Goal: Answer question/provide support: Share knowledge or assist other users

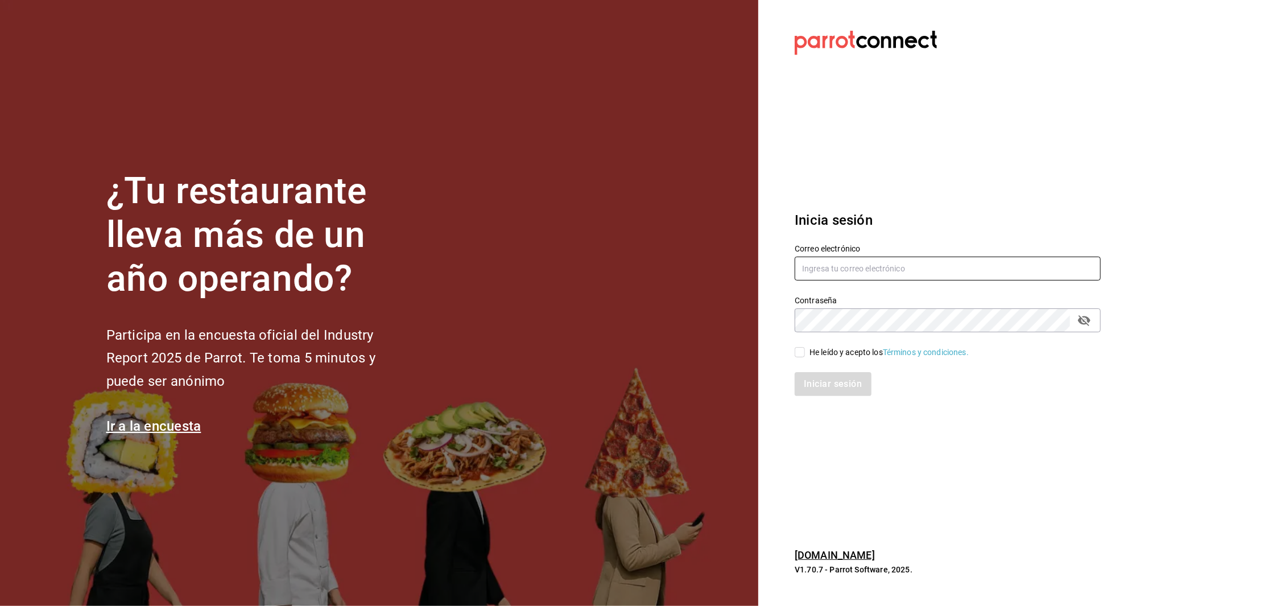
type input "[EMAIL_ADDRESS][DOMAIN_NAME]"
click at [800, 355] on input "He leído y acepto los Términos y condiciones." at bounding box center [800, 352] width 10 height 10
checkbox input "true"
click at [829, 392] on button "Iniciar sesión" at bounding box center [833, 384] width 77 height 24
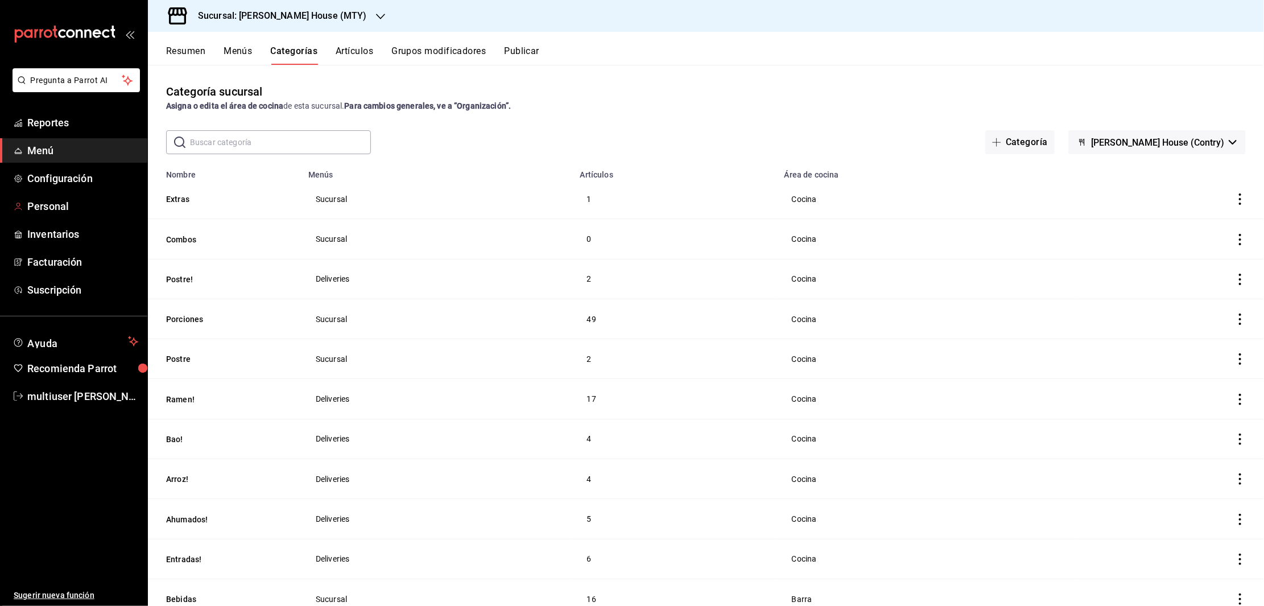
drag, startPoint x: 51, startPoint y: 205, endPoint x: 259, endPoint y: 50, distance: 260.2
click at [51, 205] on span "Personal" at bounding box center [82, 206] width 111 height 15
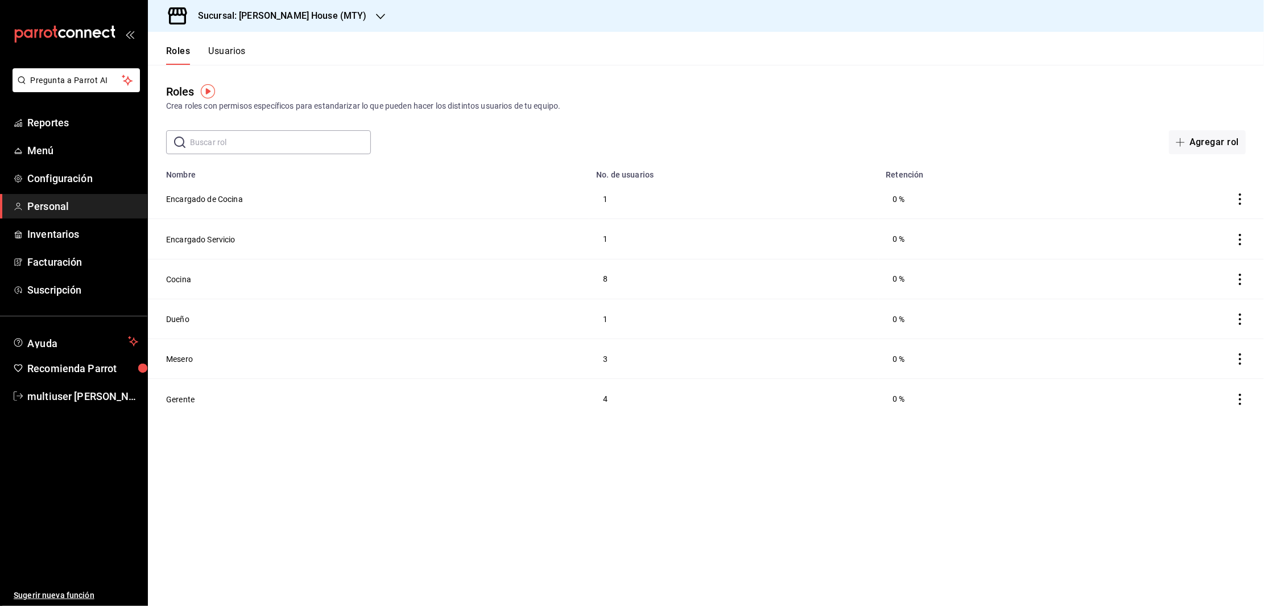
click at [300, 13] on h3 "Sucursal: [PERSON_NAME] House (MTY)" at bounding box center [278, 16] width 178 height 14
click at [226, 68] on div "Toshi Tiger (MTY)" at bounding box center [233, 75] width 171 height 26
click at [191, 279] on button "Servicio" at bounding box center [180, 279] width 28 height 11
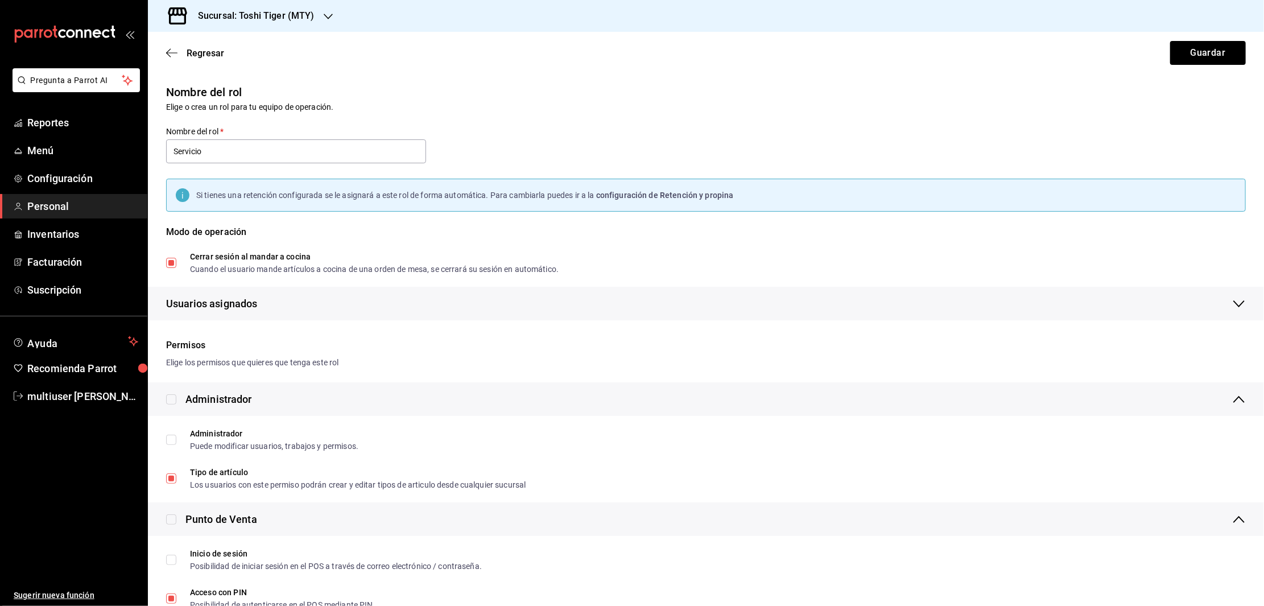
click at [963, 148] on div "Nombre del rol Elige o crea un rol para tu equipo de operación. Nombre del rol …" at bounding box center [698, 194] width 1093 height 251
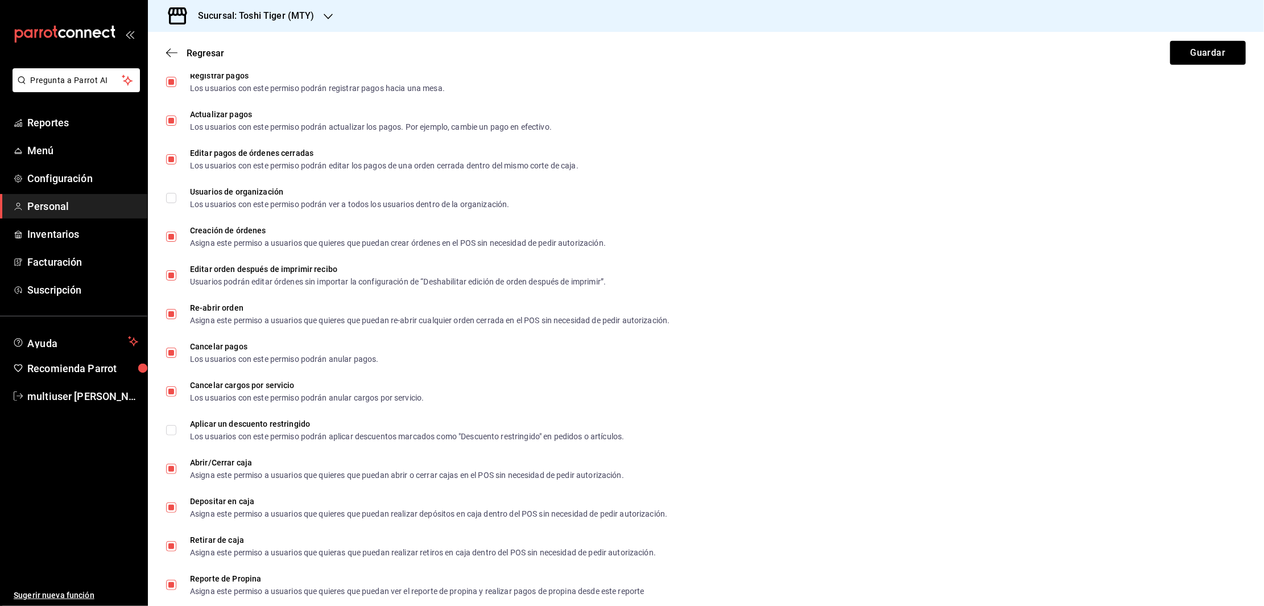
scroll to position [675, 0]
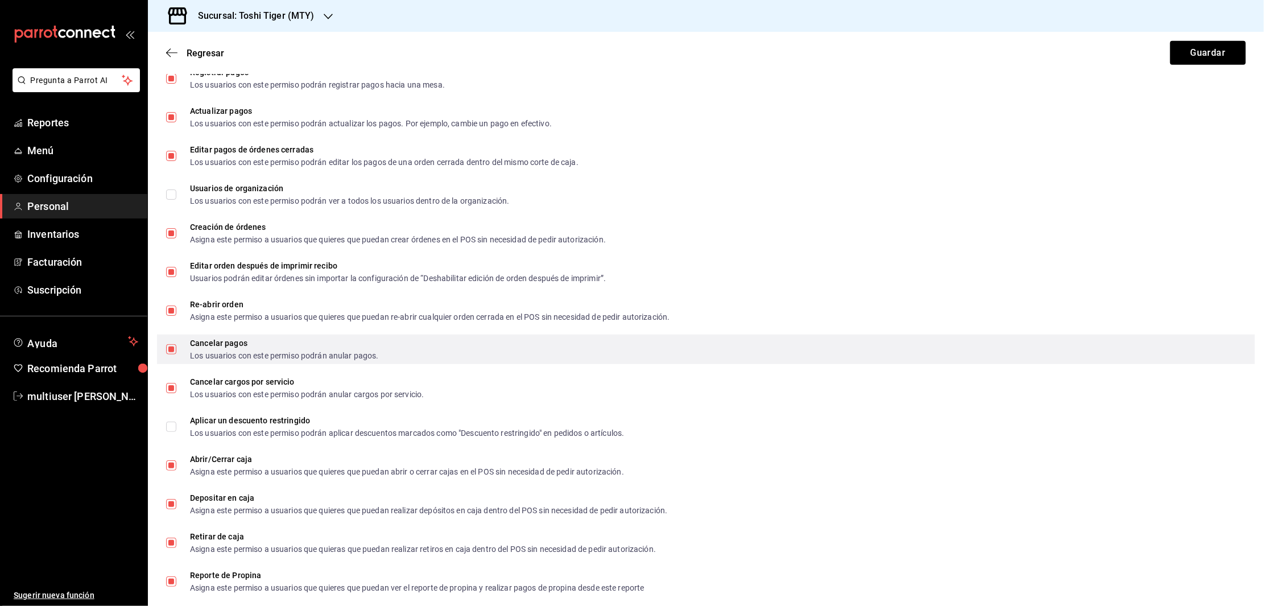
click at [168, 348] on input "Cancelar pagos Los usuarios con este permiso podrán anular pagos." at bounding box center [171, 349] width 10 height 10
checkbox input "true"
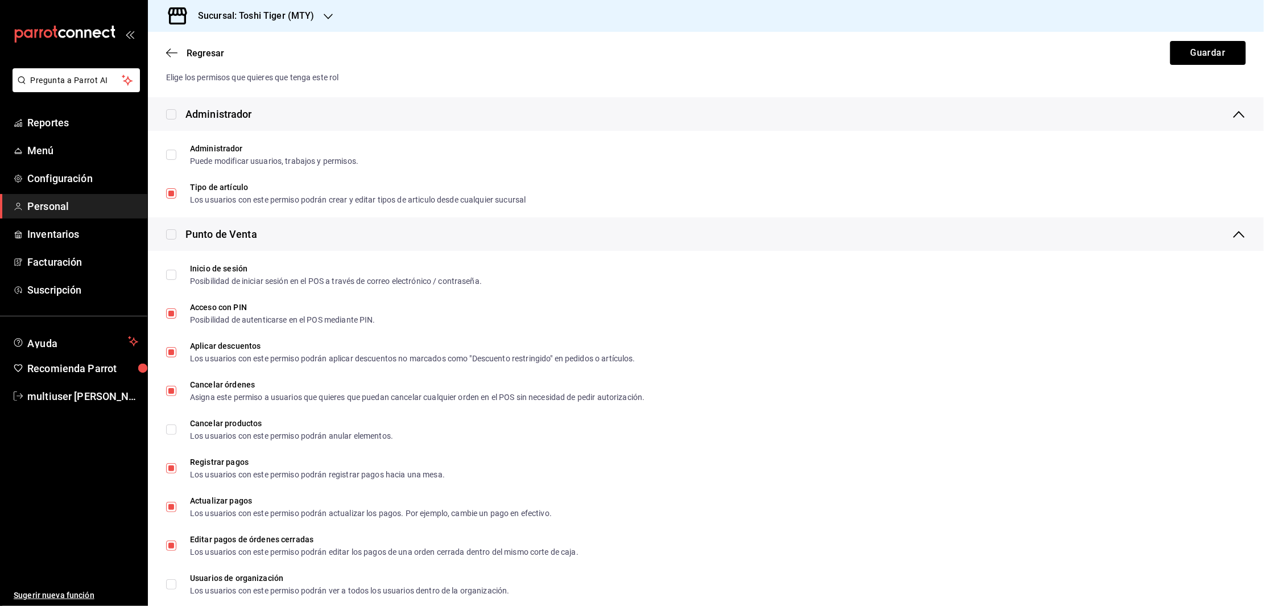
scroll to position [288, 0]
click at [1192, 47] on button "Guardar" at bounding box center [1208, 53] width 76 height 24
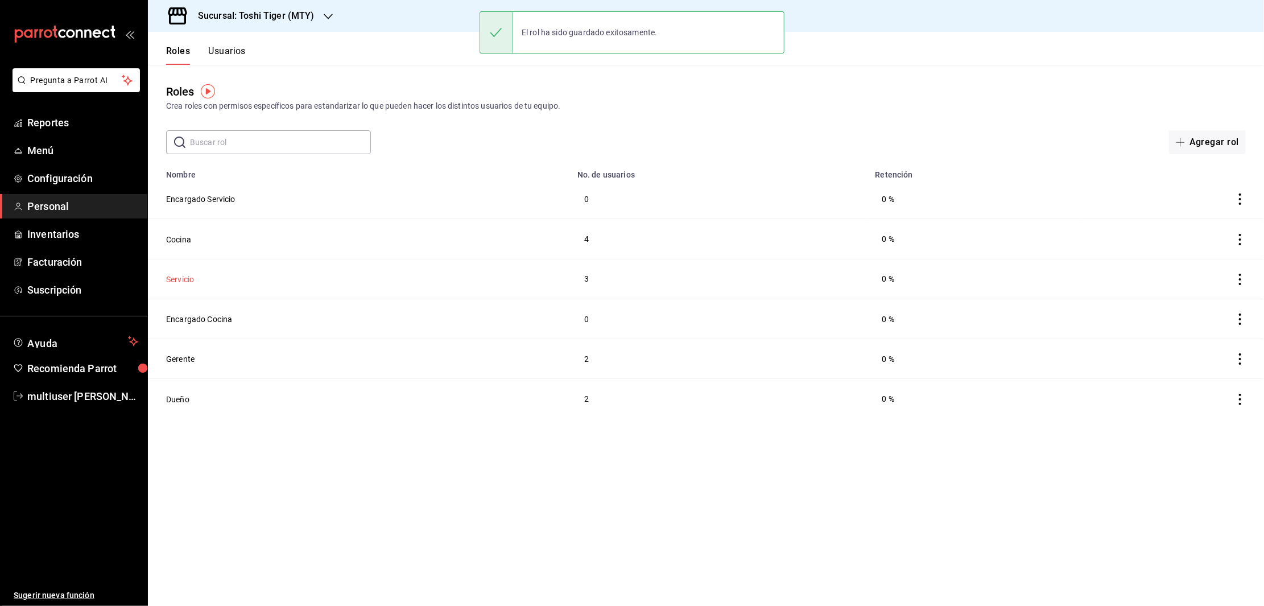
click at [181, 276] on button "Servicio" at bounding box center [180, 279] width 28 height 11
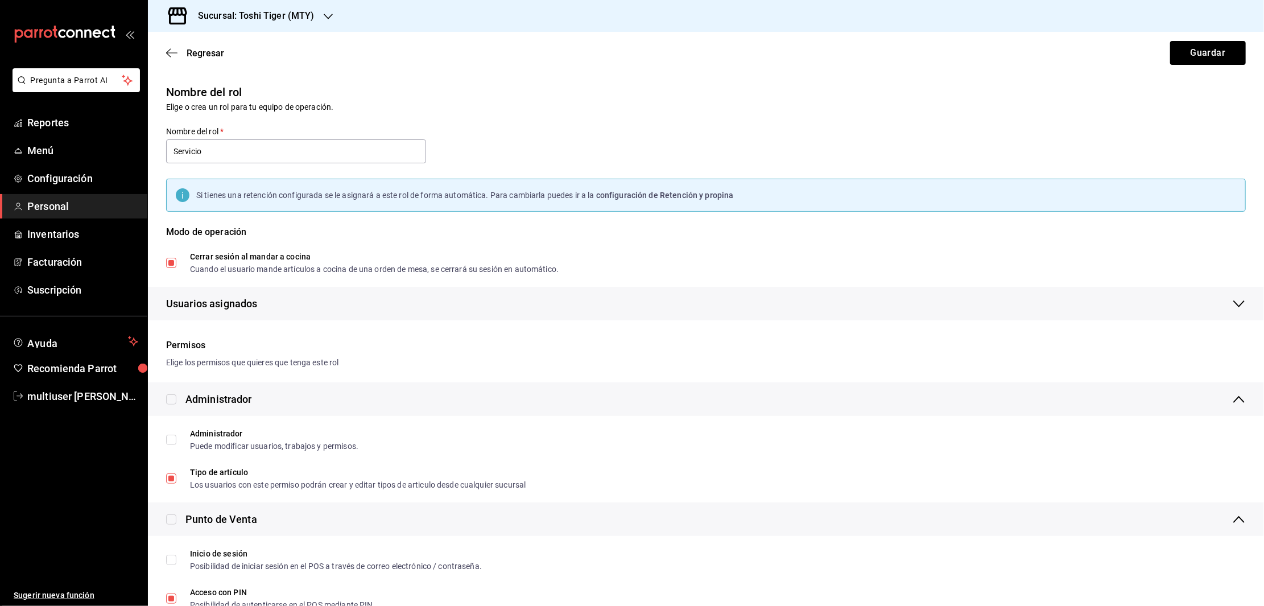
click at [177, 58] on div "Regresar Guardar" at bounding box center [706, 53] width 1116 height 42
click at [168, 49] on icon "button" at bounding box center [171, 53] width 11 height 10
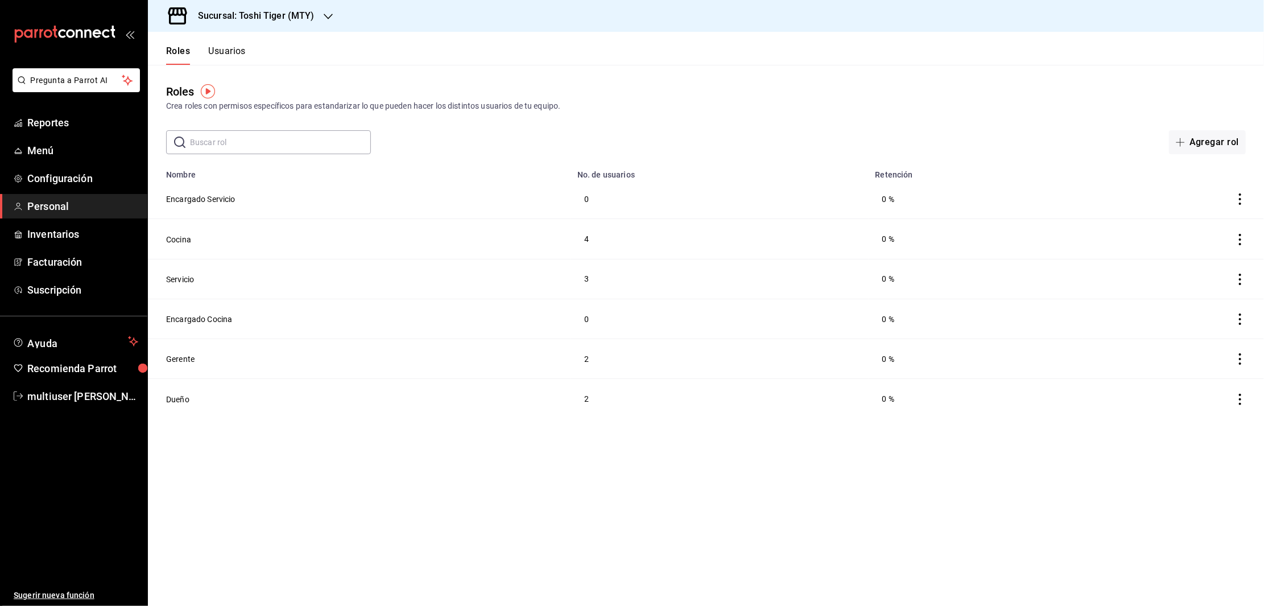
click at [584, 275] on td "3" at bounding box center [720, 279] width 298 height 40
click at [225, 48] on button "Usuarios" at bounding box center [227, 55] width 38 height 19
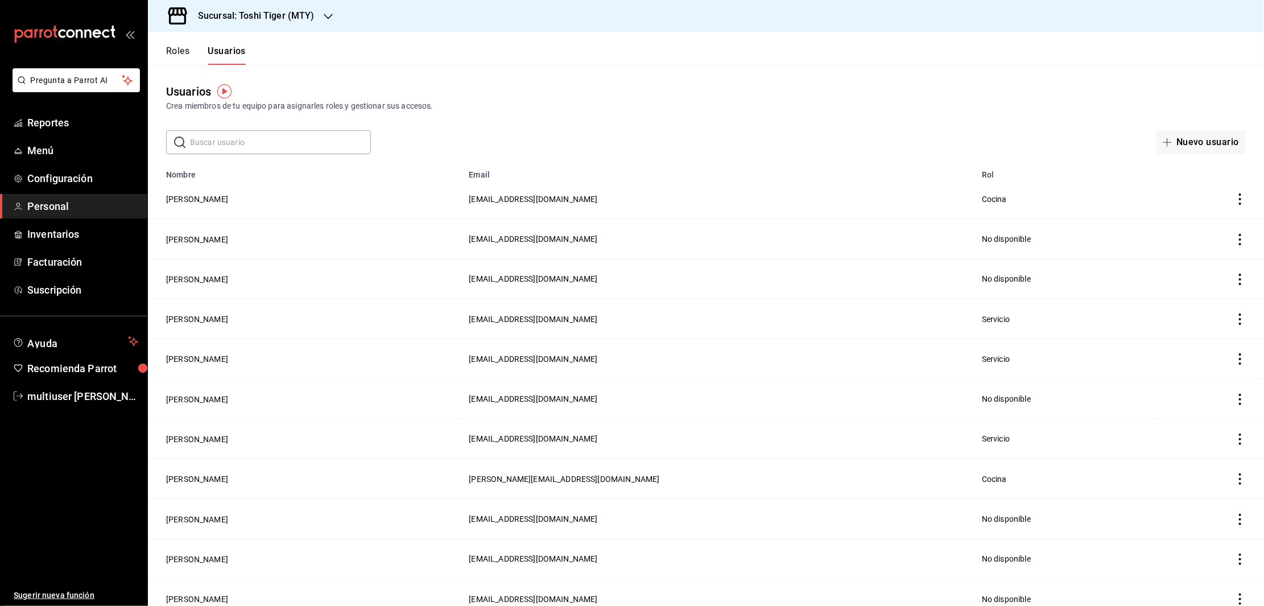
click at [277, 140] on input "text" at bounding box center [280, 142] width 181 height 23
type input "iva"
click at [195, 441] on button "[PERSON_NAME]" at bounding box center [197, 438] width 62 height 11
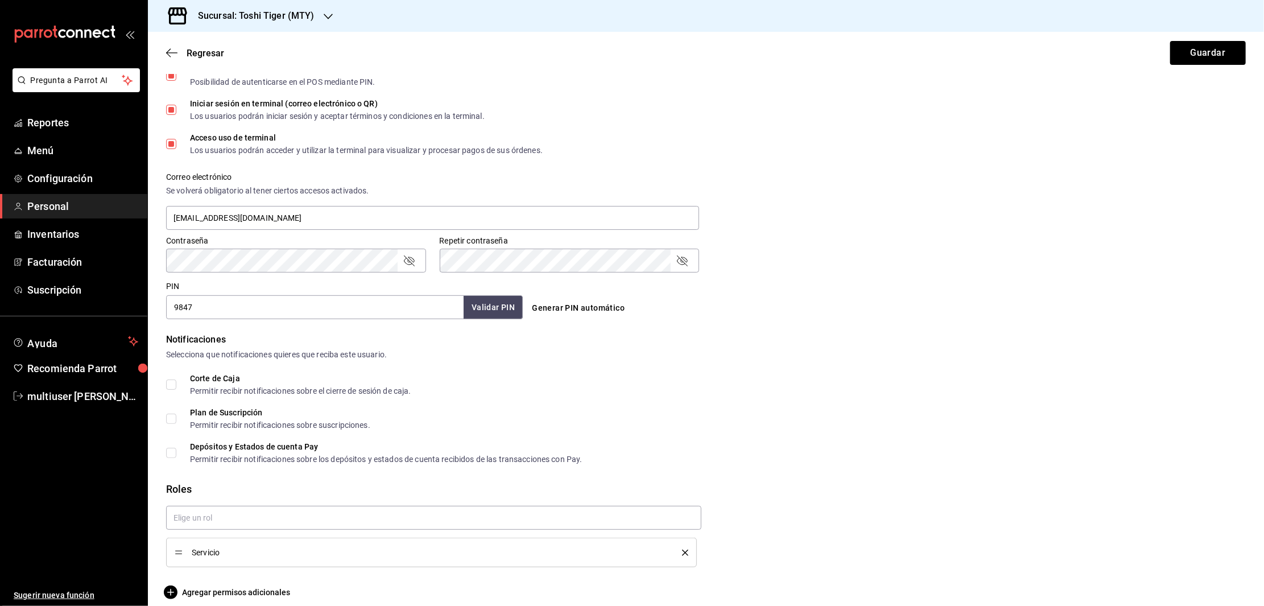
scroll to position [340, 0]
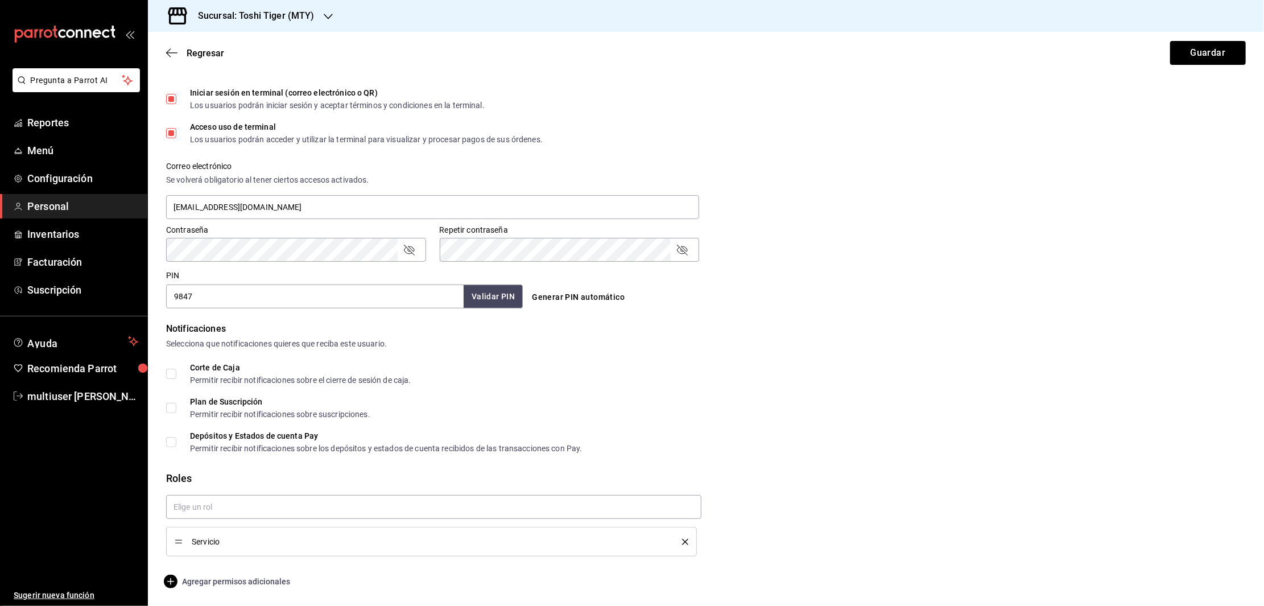
click at [237, 584] on span "Agregar permisos adicionales" at bounding box center [228, 582] width 124 height 14
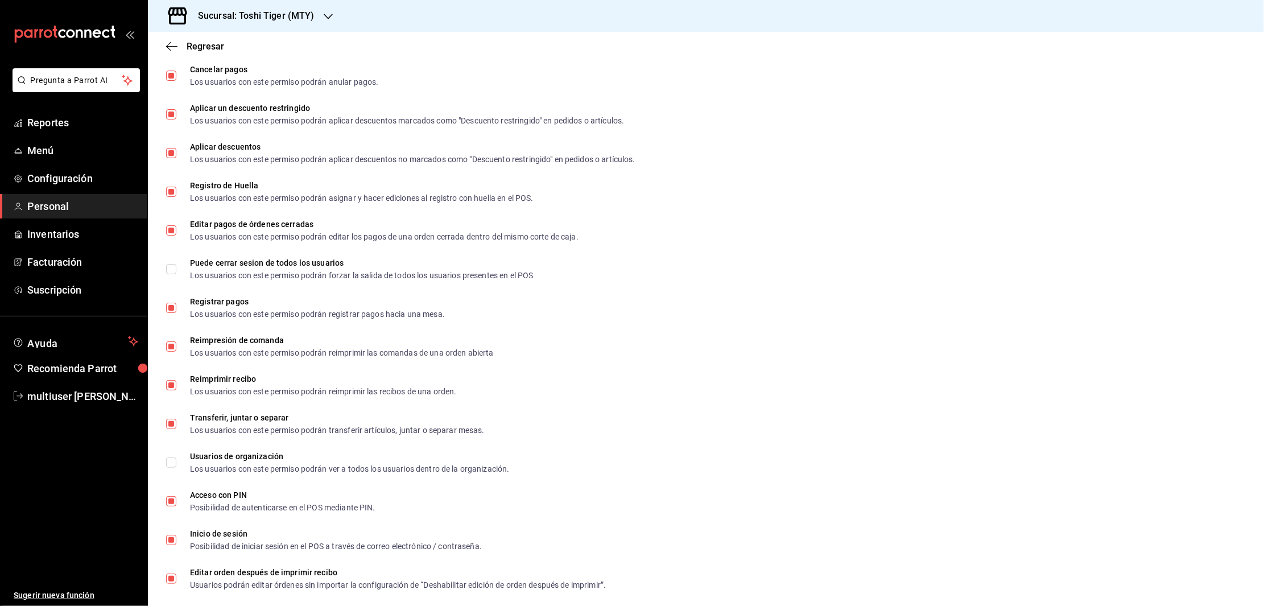
scroll to position [1465, 0]
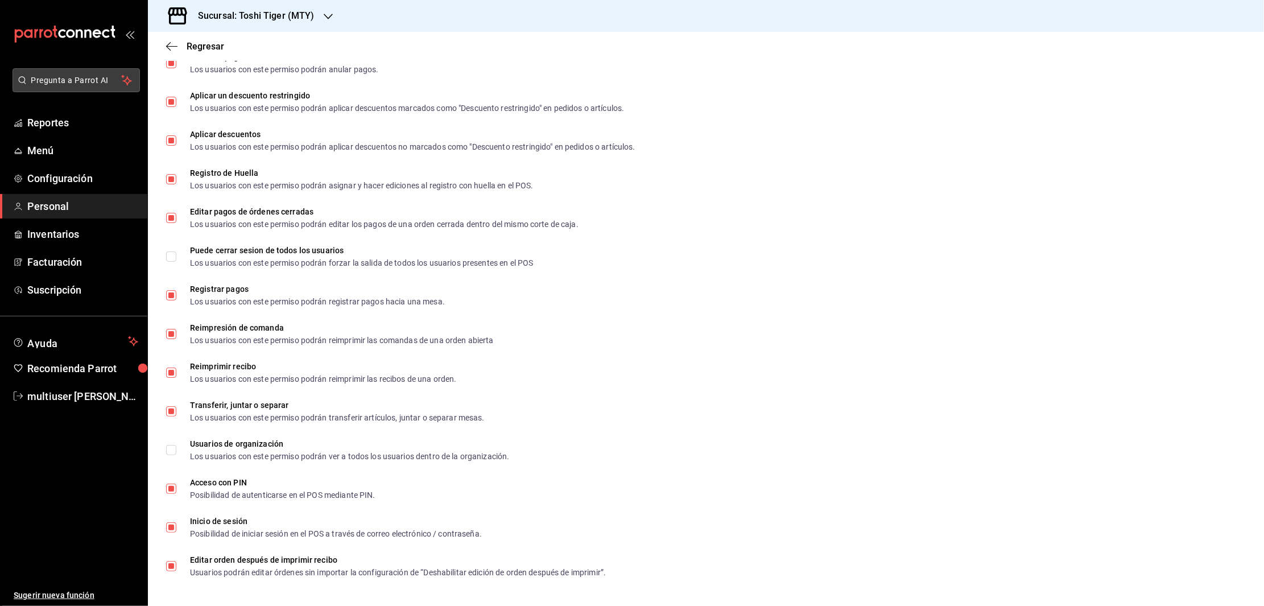
click at [82, 82] on span "Pregunta a Parrot AI" at bounding box center [76, 81] width 90 height 12
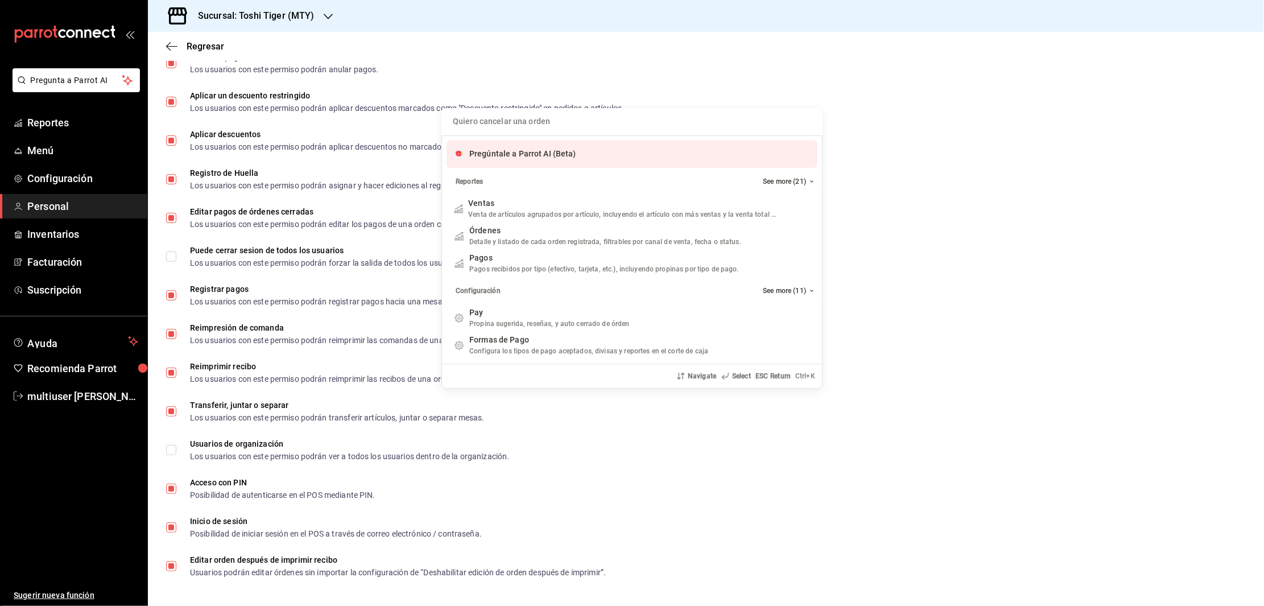
click at [535, 119] on input "Quiero cancelar una orden" at bounding box center [631, 121] width 367 height 27
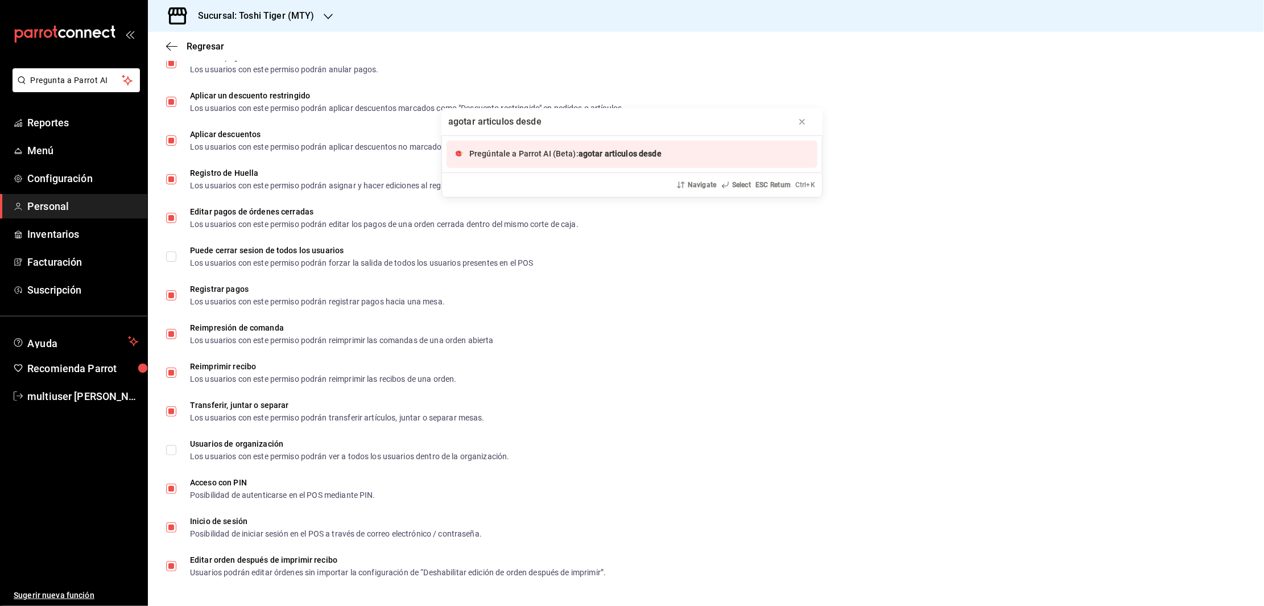
type input "agotar articulos desde"
drag, startPoint x: 1258, startPoint y: 476, endPoint x: 1259, endPoint y: 417, distance: 58.6
click at [1259, 417] on div "agotar articulos desde Pregúntale a Parrot AI (Beta): agotar articulos desde Na…" at bounding box center [632, 303] width 1264 height 606
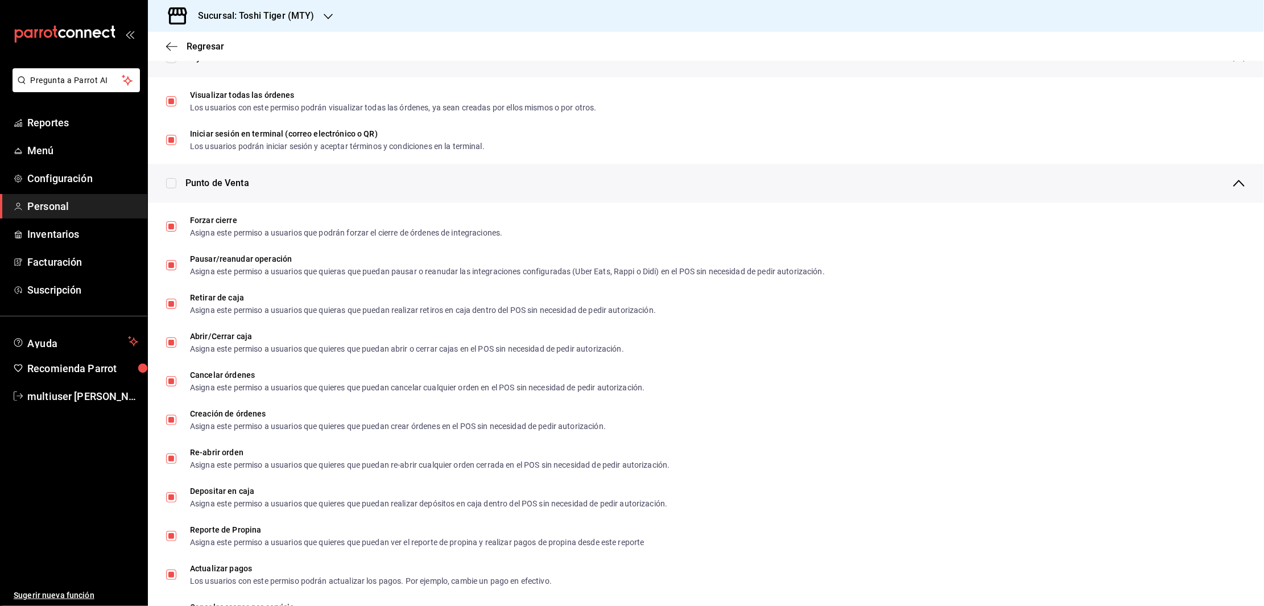
scroll to position [830, 0]
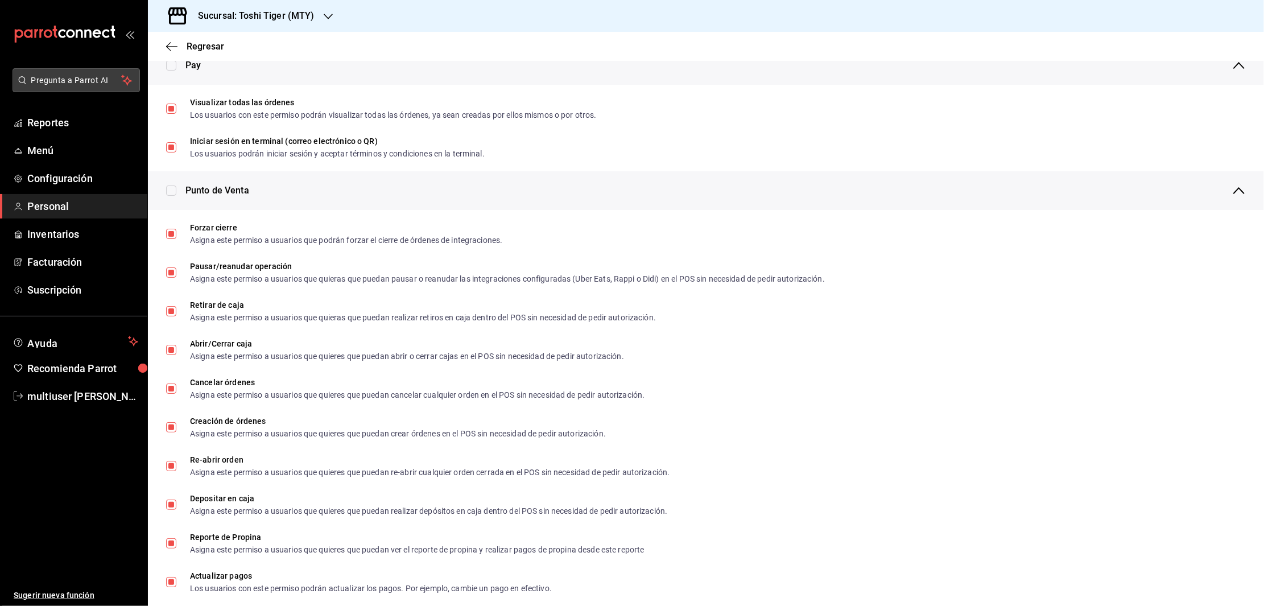
click at [72, 75] on span "Pregunta a Parrot AI" at bounding box center [76, 81] width 90 height 12
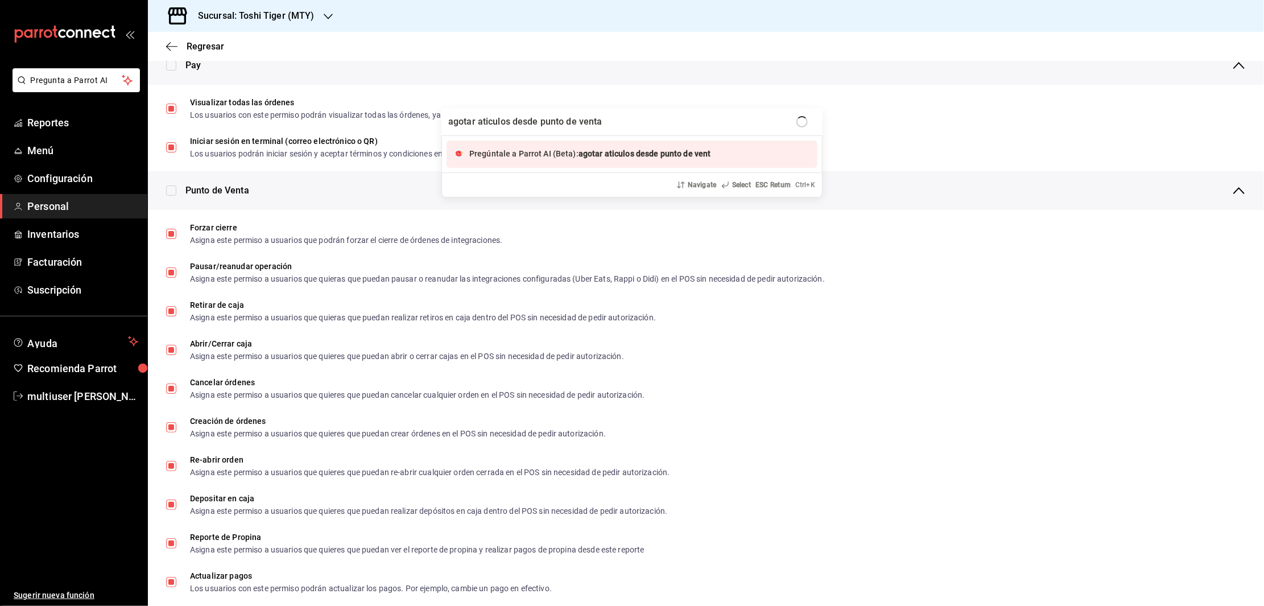
type input "agotar aticulos desde punto de venta"
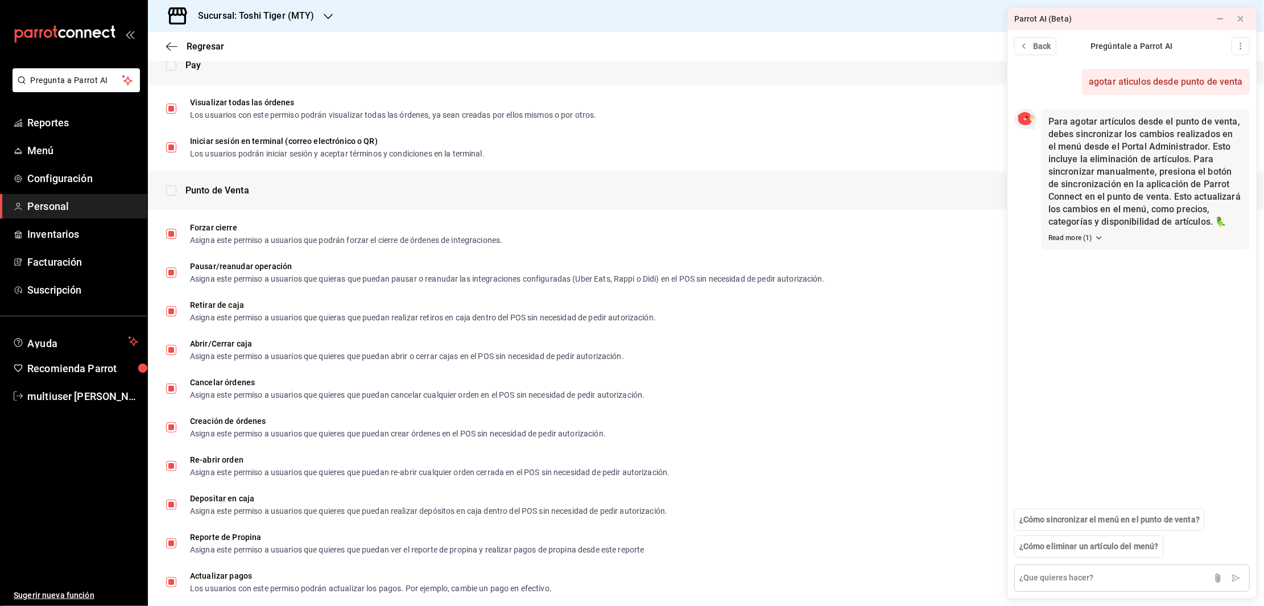
click at [1089, 579] on textarea at bounding box center [1131, 577] width 235 height 27
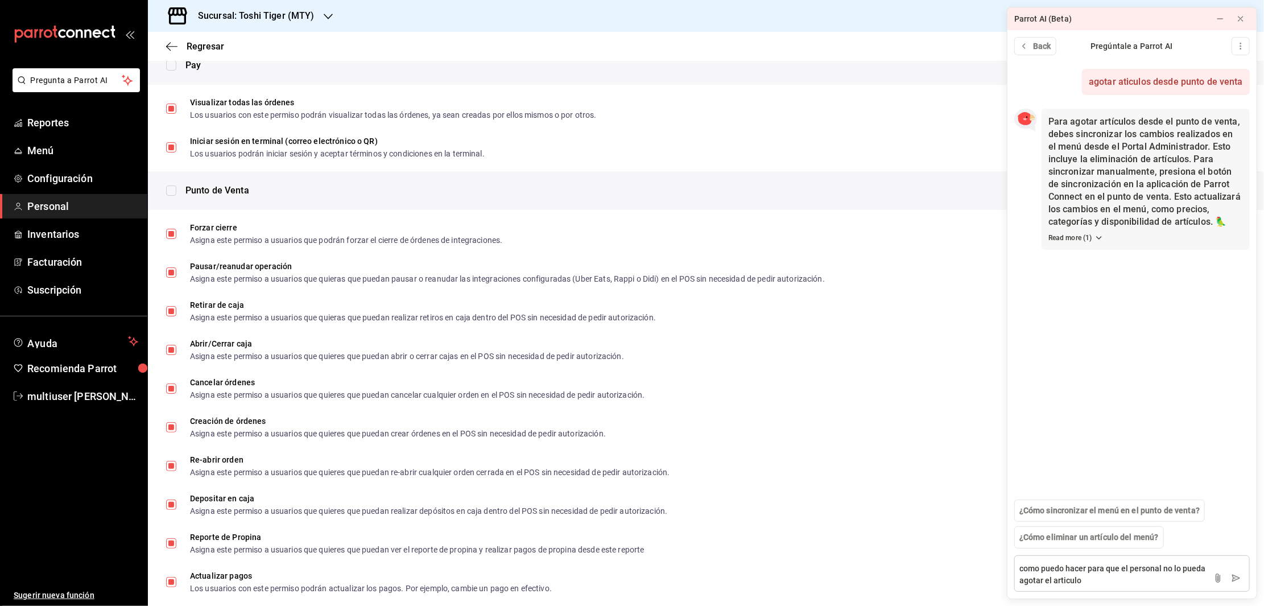
type textarea "como puedo hacer para que el personal no lo pueda agotar el articulo"
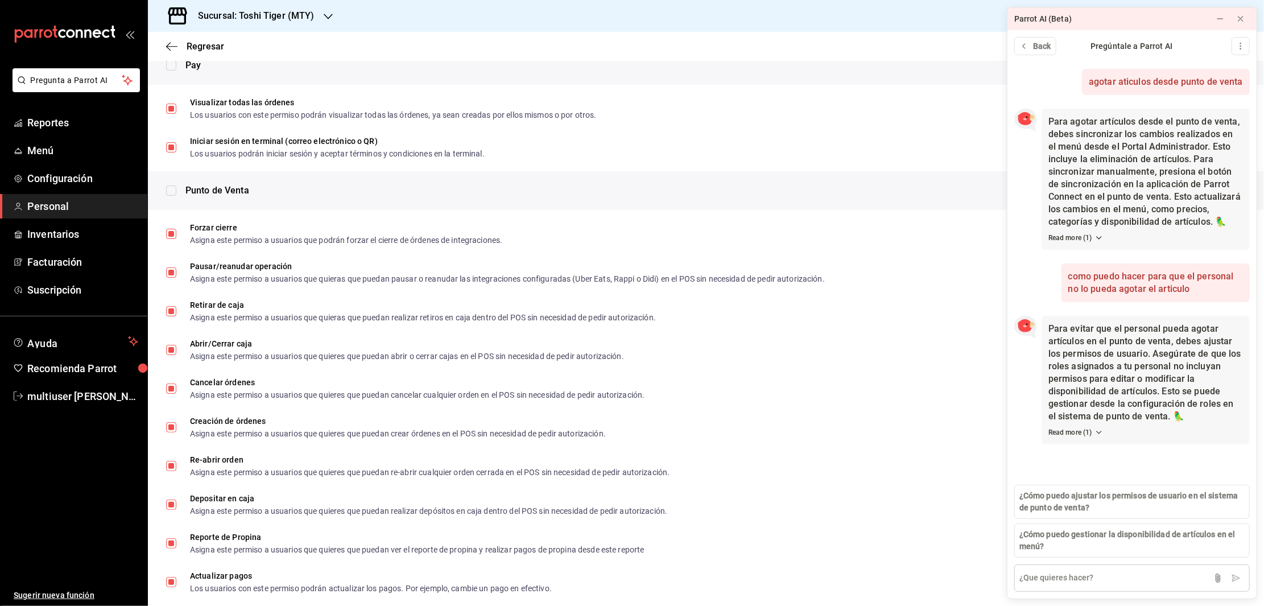
click at [1086, 581] on textarea at bounding box center [1131, 577] width 235 height 27
type textarea "como aparece en el rol para poder cancelarlo"
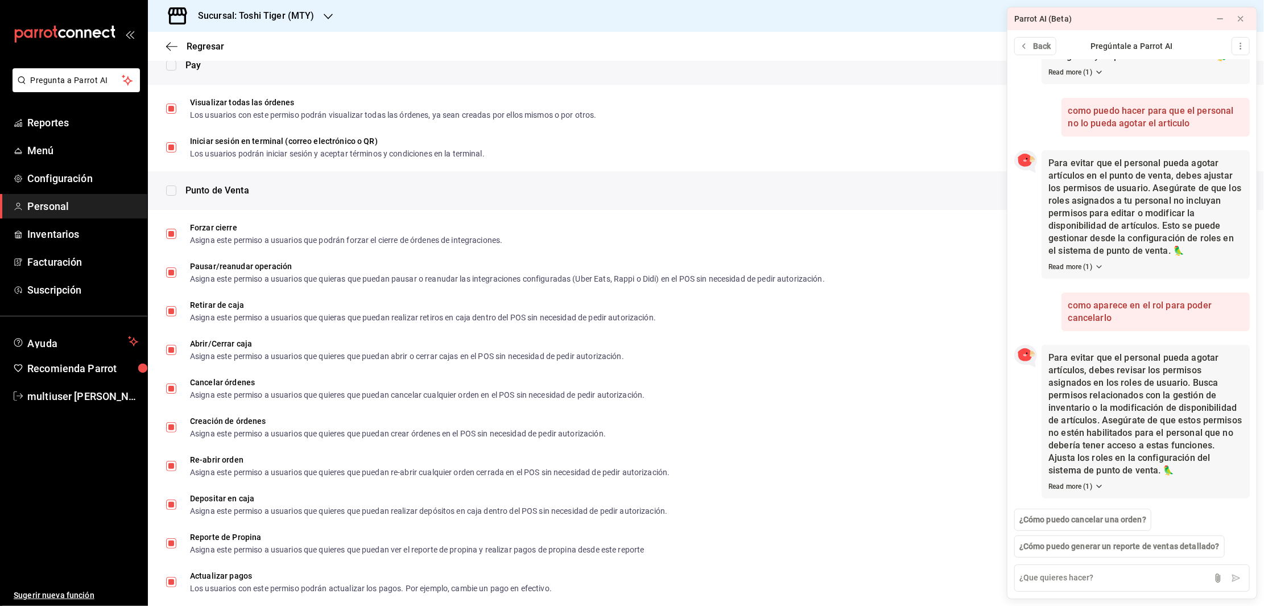
scroll to position [203, 0]
click at [72, 208] on span "Personal" at bounding box center [82, 206] width 111 height 15
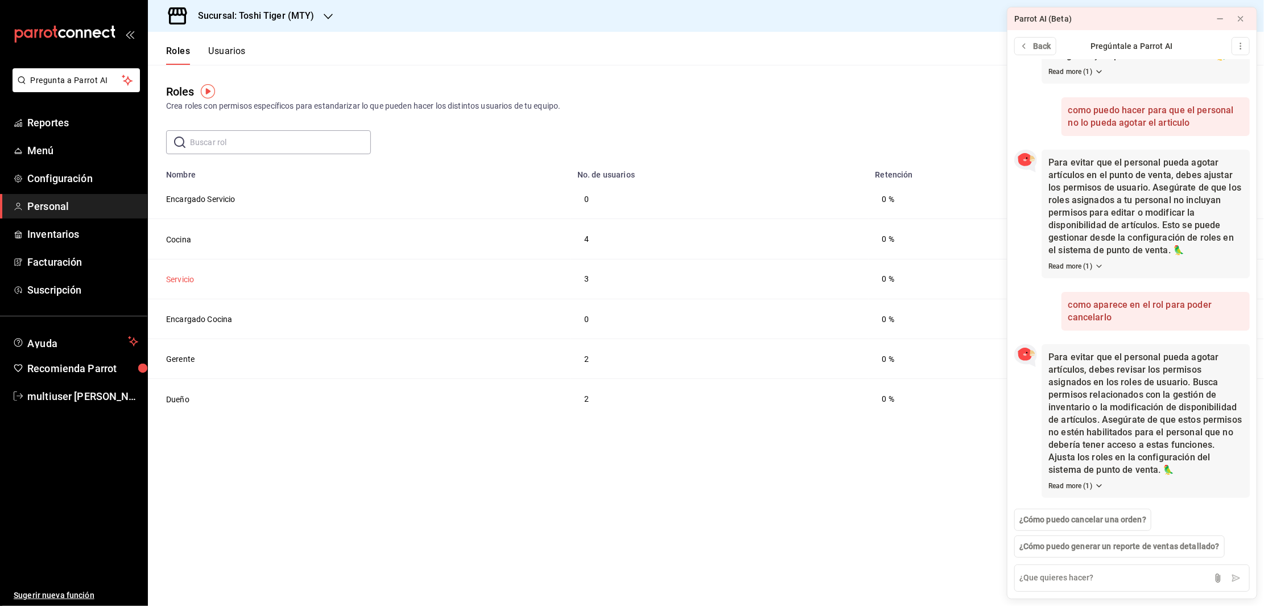
click at [183, 280] on button "Servicio" at bounding box center [180, 279] width 28 height 11
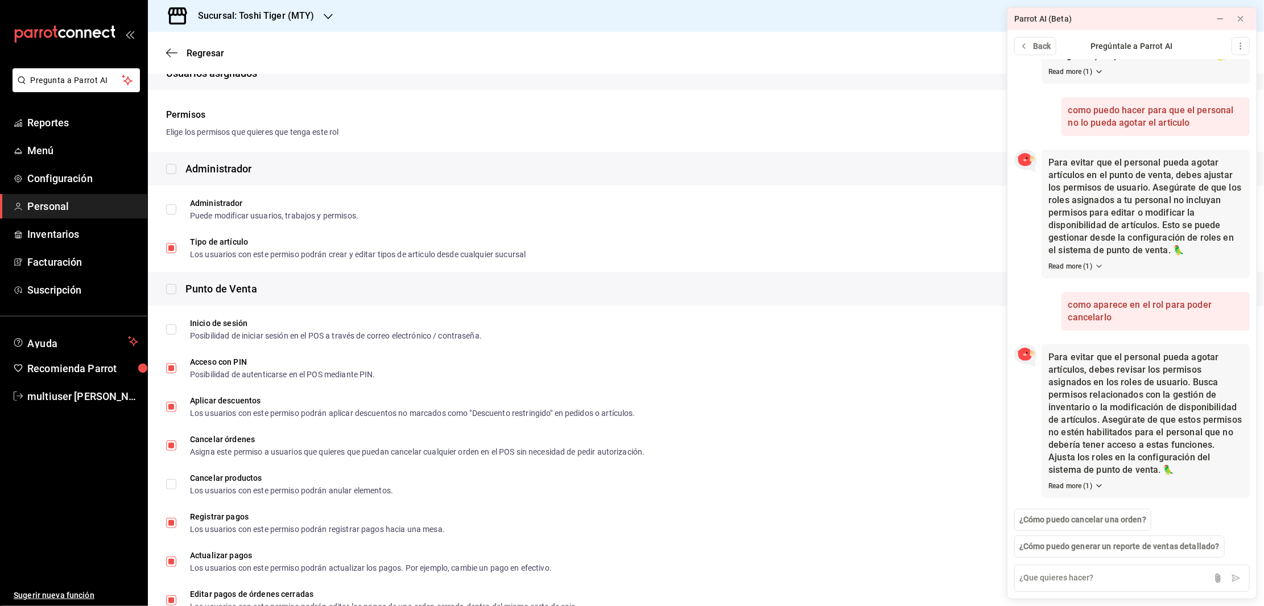
scroll to position [227, 0]
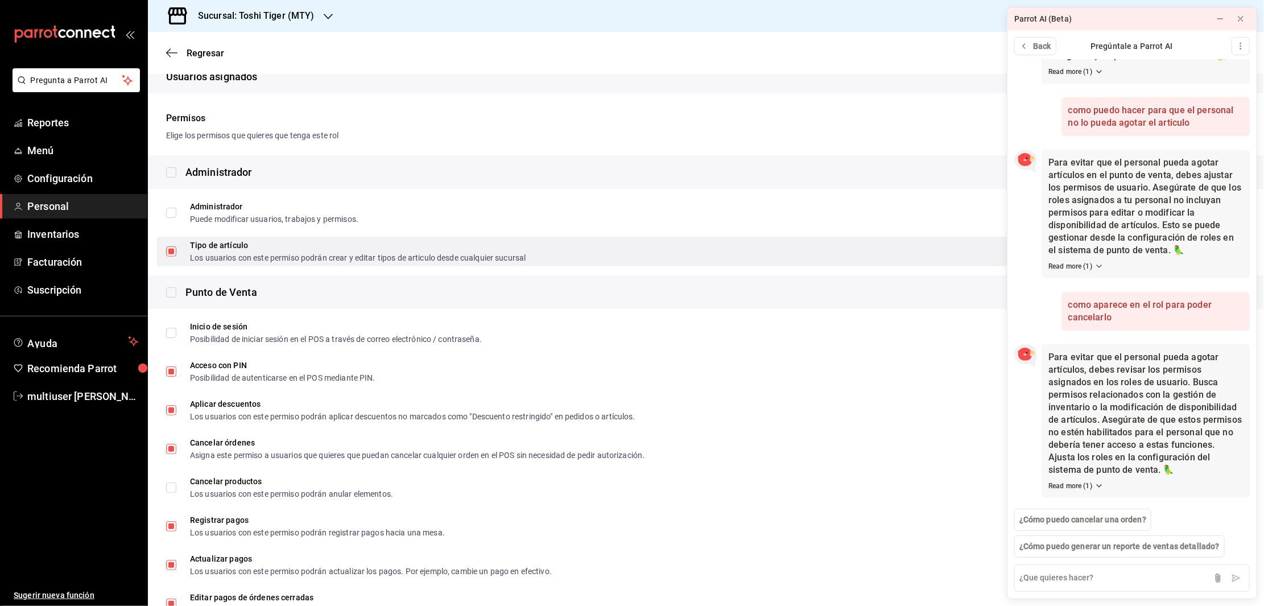
click at [171, 246] on input "Tipo de artículo Los usuarios con este permiso podrán crear y editar tipos de a…" at bounding box center [171, 251] width 10 height 10
checkbox input "false"
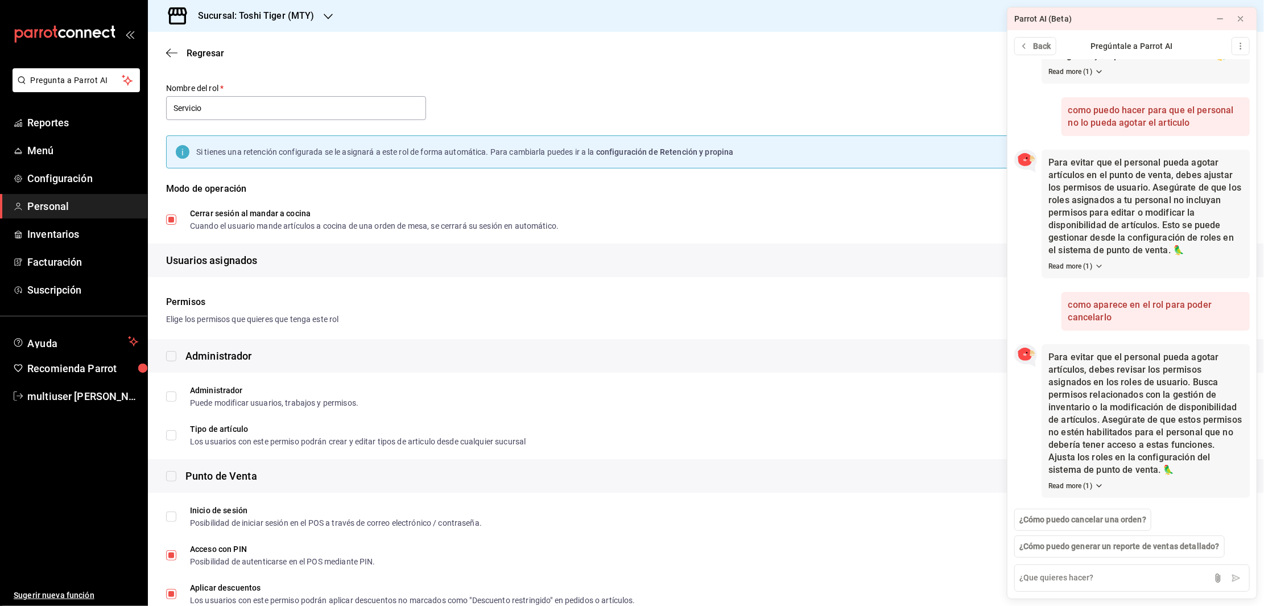
scroll to position [0, 0]
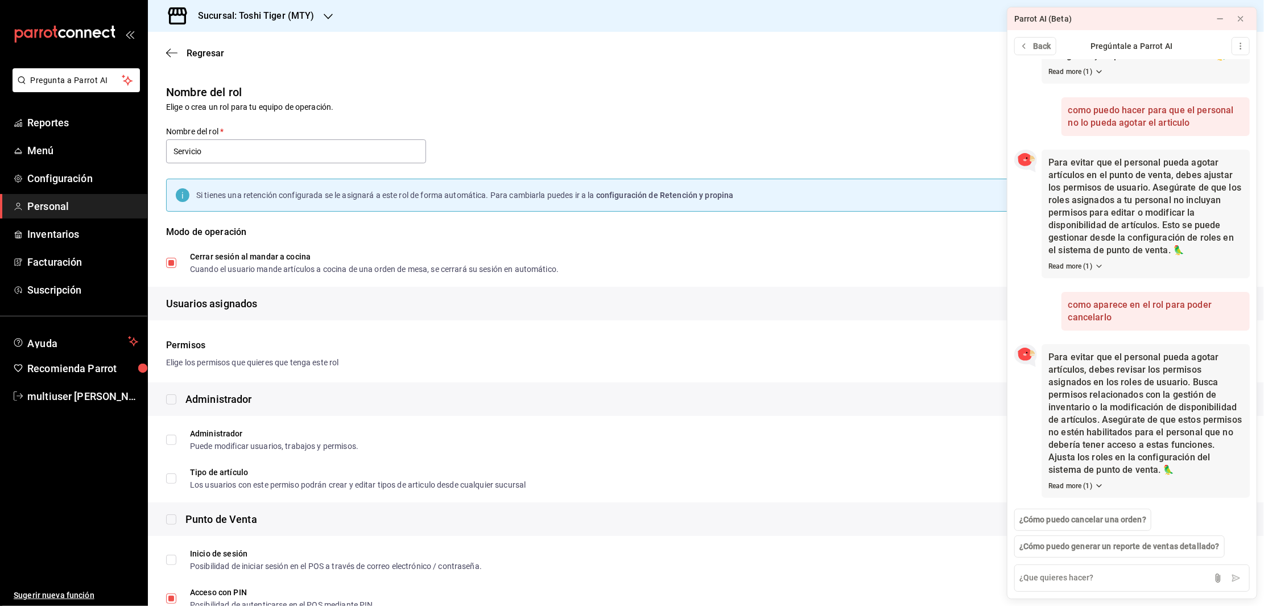
click at [862, 95] on h6 "Nombre del rol" at bounding box center [706, 92] width 1080 height 18
click at [1222, 18] on icon at bounding box center [1220, 18] width 9 height 9
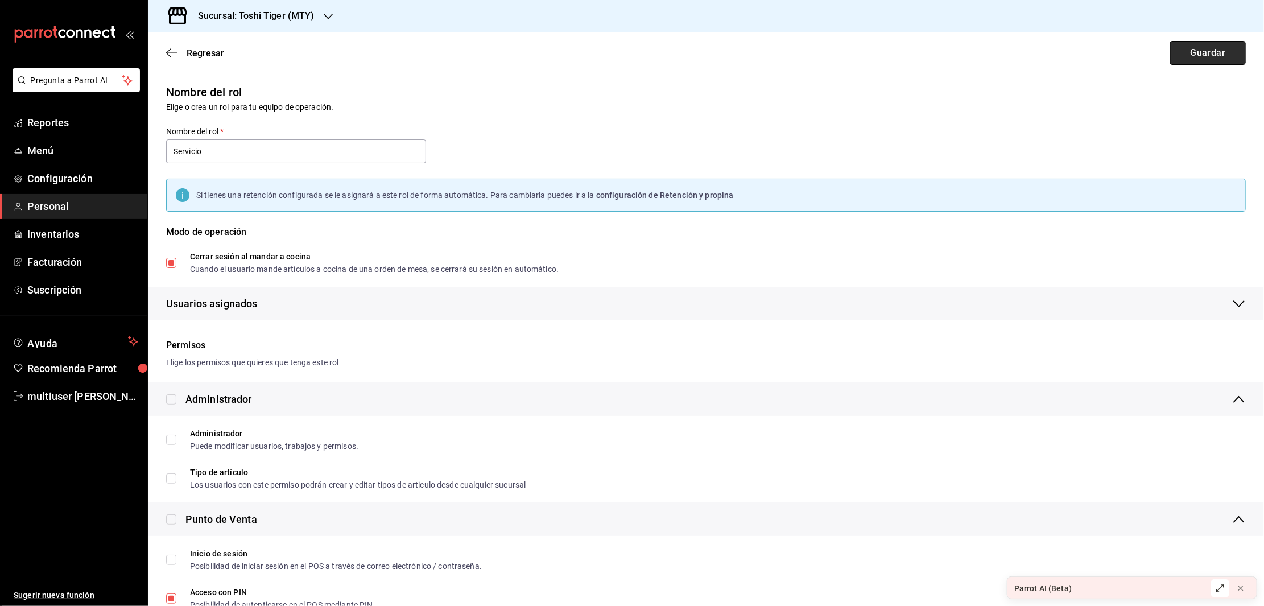
click at [1203, 51] on button "Guardar" at bounding box center [1208, 53] width 76 height 24
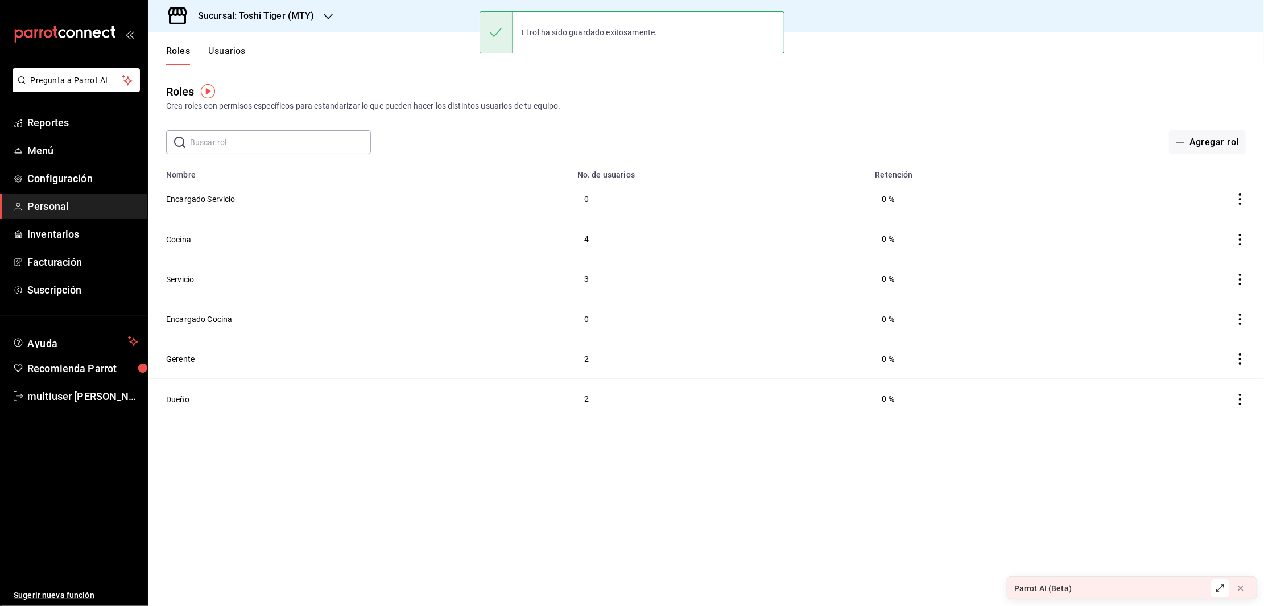
click at [230, 54] on button "Usuarios" at bounding box center [227, 55] width 38 height 19
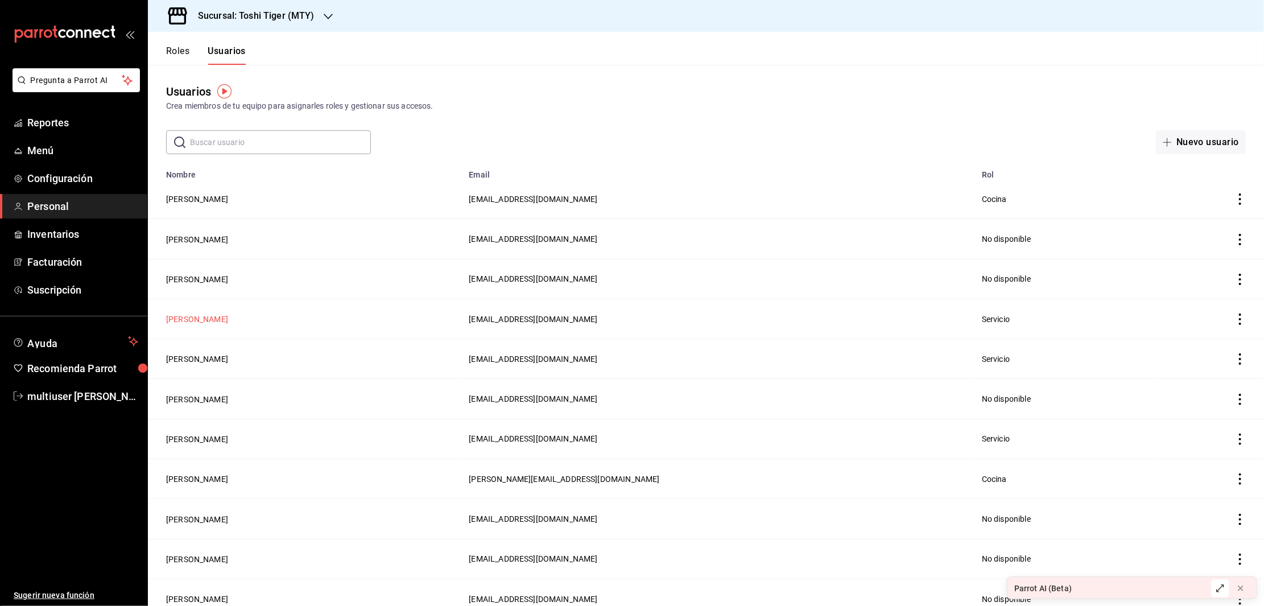
click at [184, 316] on button "[PERSON_NAME]" at bounding box center [197, 318] width 62 height 11
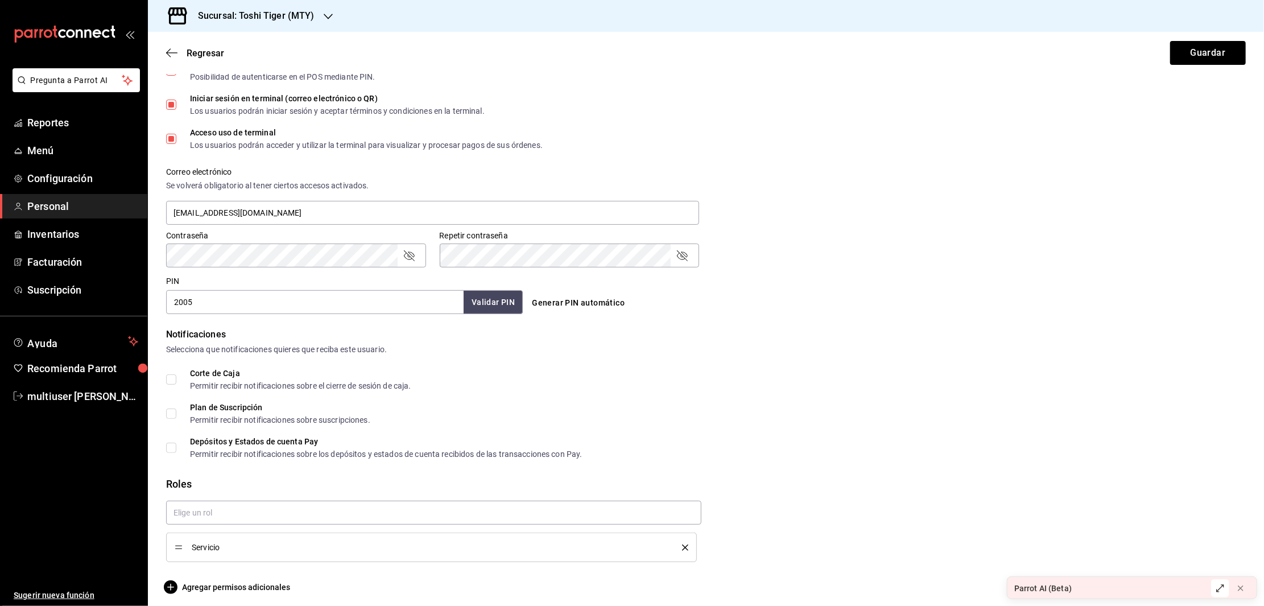
scroll to position [340, 0]
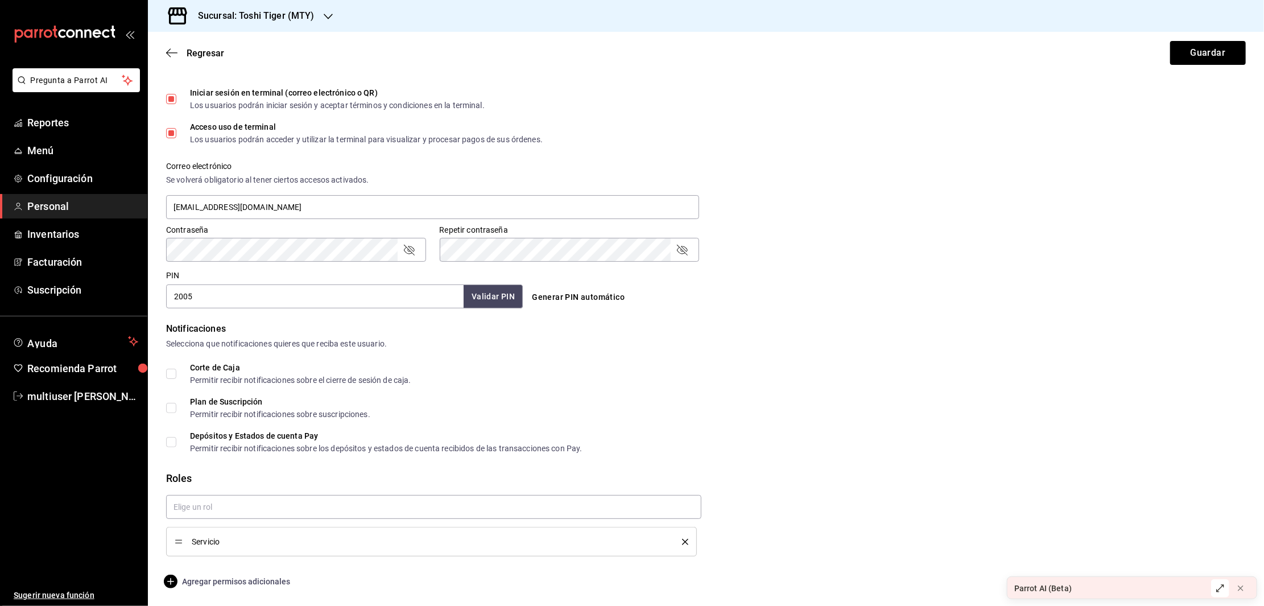
click at [215, 578] on span "Agregar permisos adicionales" at bounding box center [228, 582] width 124 height 14
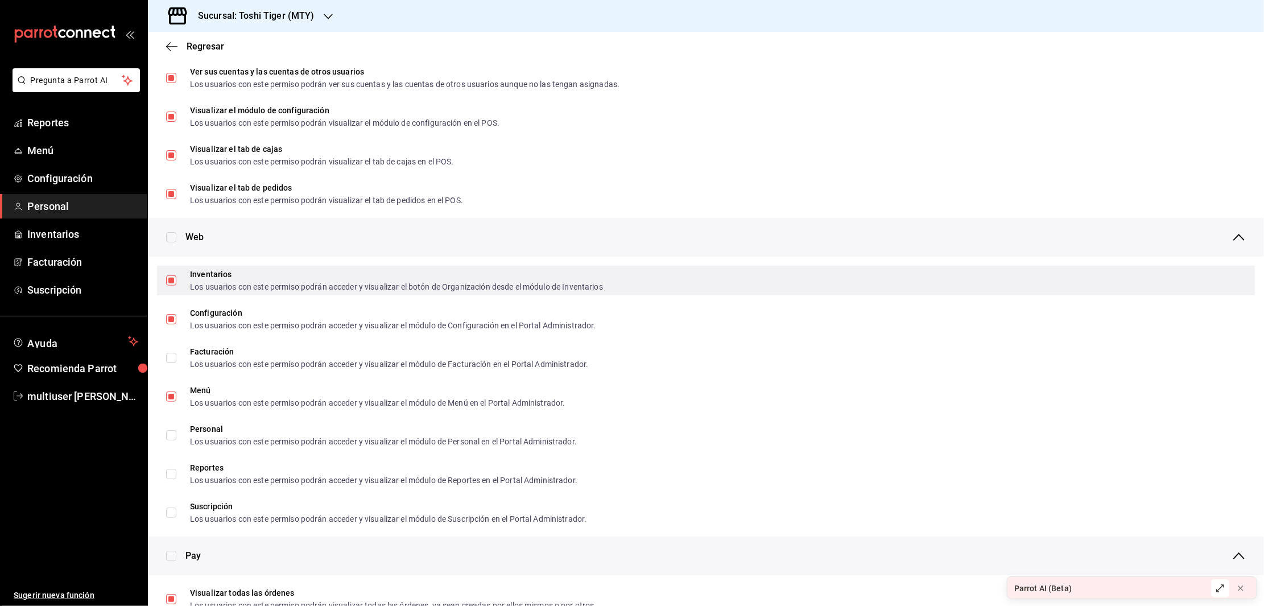
click at [174, 280] on input "Inventarios Los usuarios con este permiso podrán acceder y visualizar el botón …" at bounding box center [171, 280] width 10 height 10
checkbox input "false"
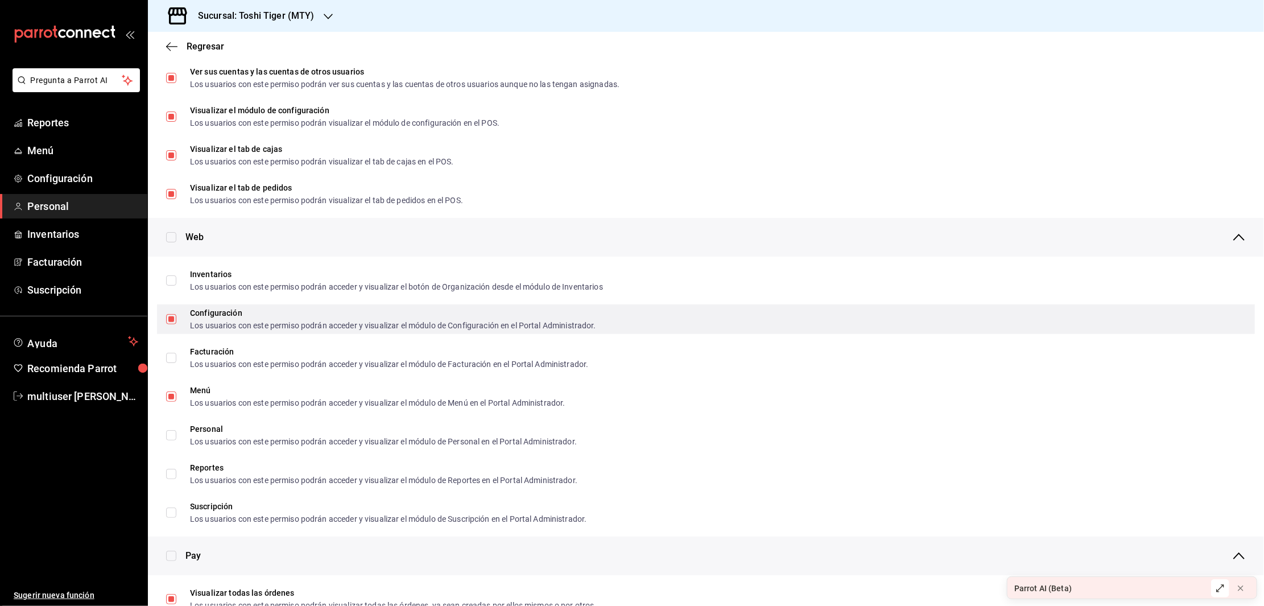
click at [172, 319] on input "Configuración Los usuarios con este permiso podrán acceder y visualizar el módu…" at bounding box center [171, 319] width 10 height 10
checkbox input "false"
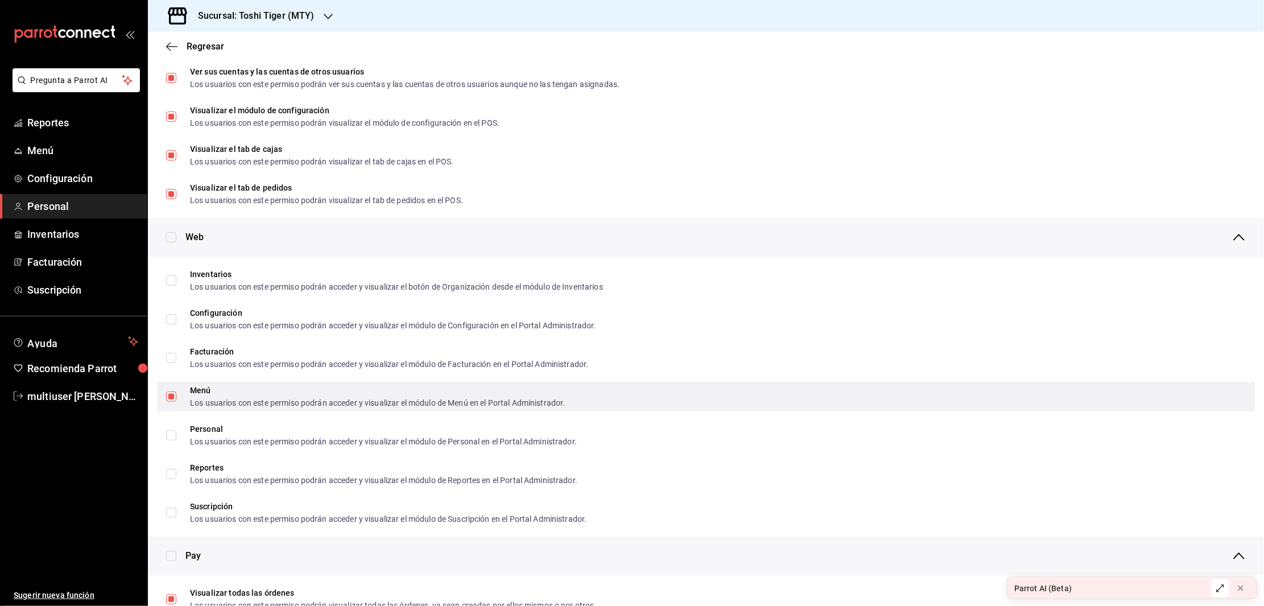
click at [167, 396] on input "Menú Los usuarios con este permiso podrán acceder y visualizar el módulo de Men…" at bounding box center [171, 396] width 10 height 10
checkbox input "false"
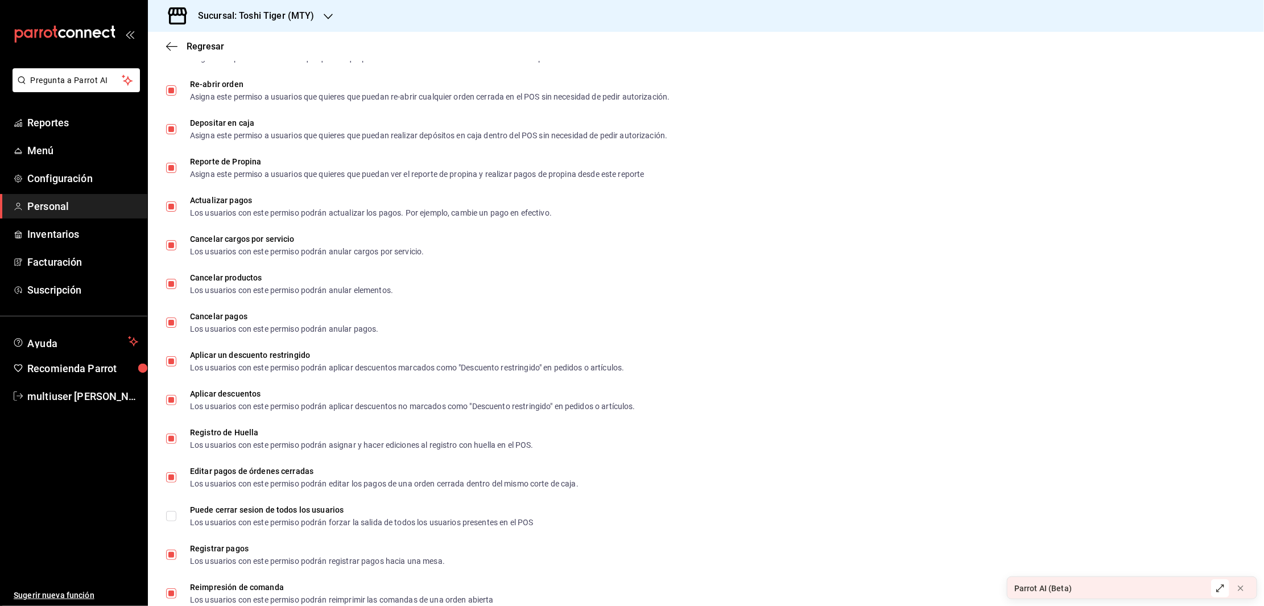
scroll to position [1203, 0]
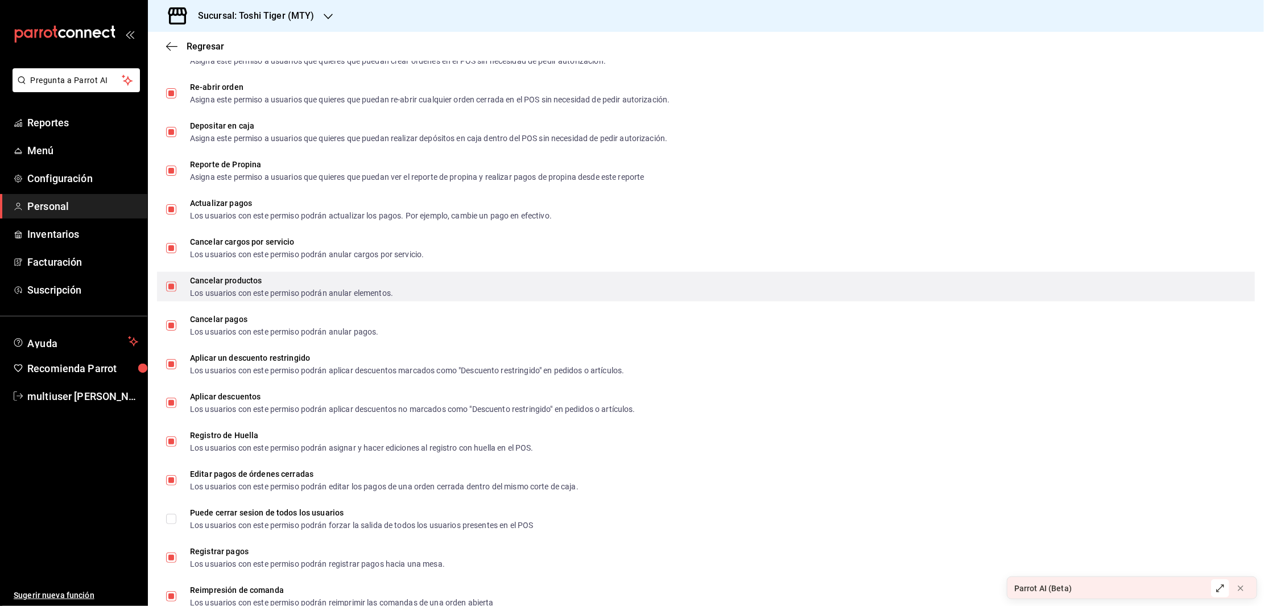
click at [170, 286] on input "Cancelar productos Los usuarios con este permiso podrán anular elementos." at bounding box center [171, 287] width 10 height 10
checkbox input "false"
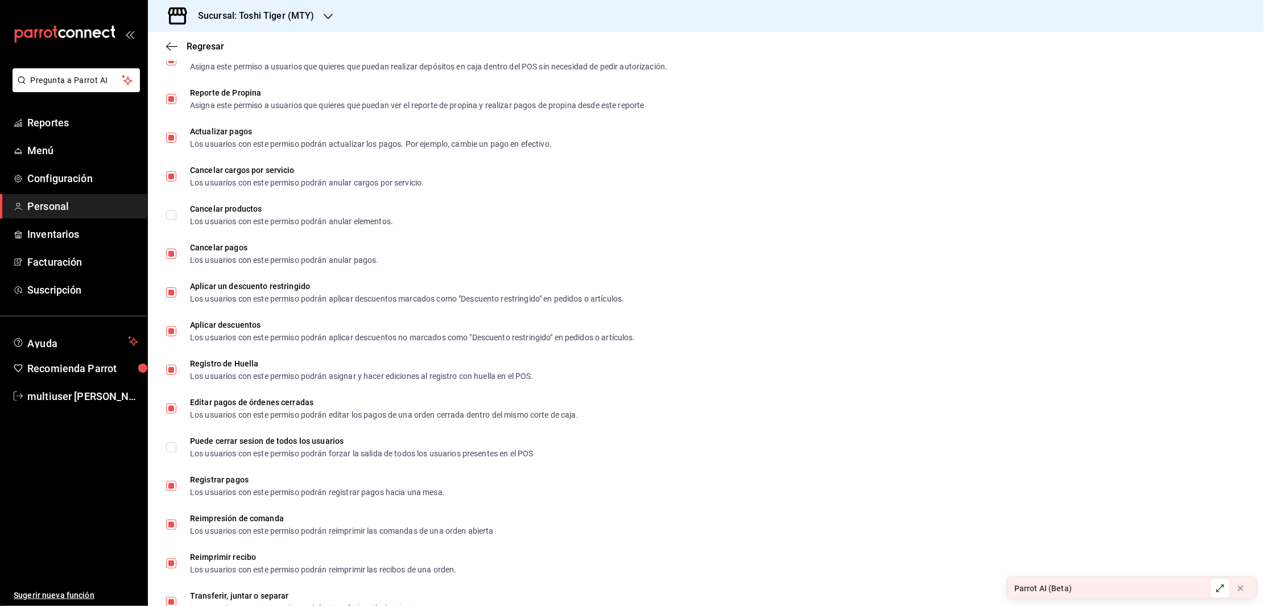
scroll to position [1345, 0]
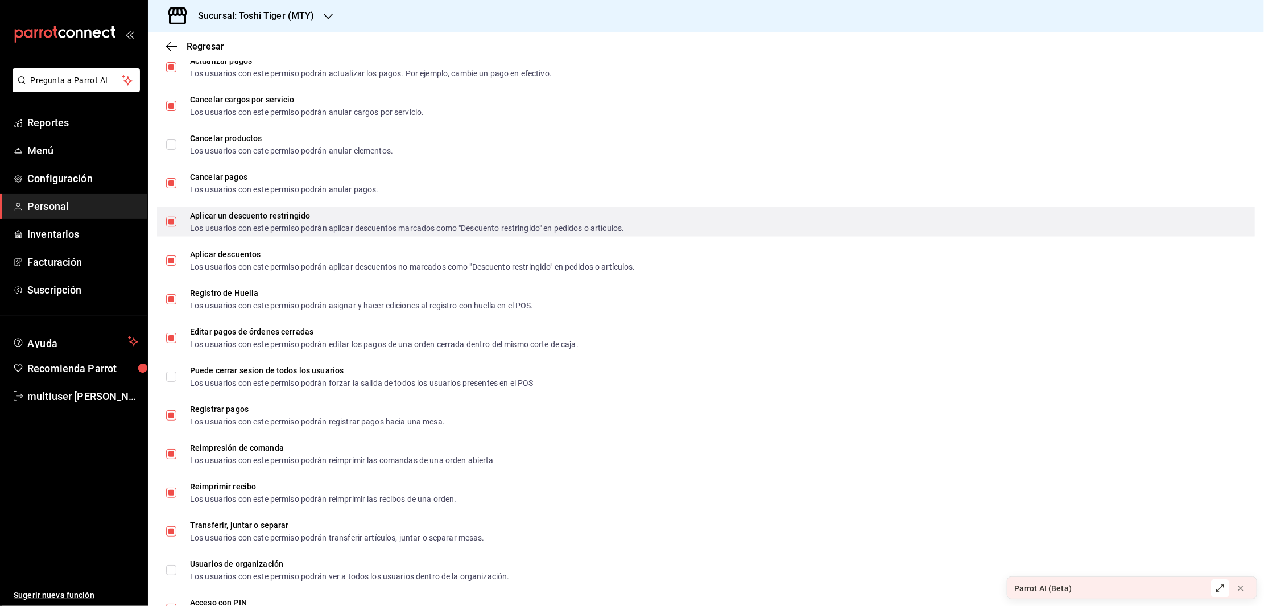
click at [169, 221] on input "Aplicar un descuento restringido Los usuarios con este permiso podrán aplicar d…" at bounding box center [171, 222] width 10 height 10
checkbox input "false"
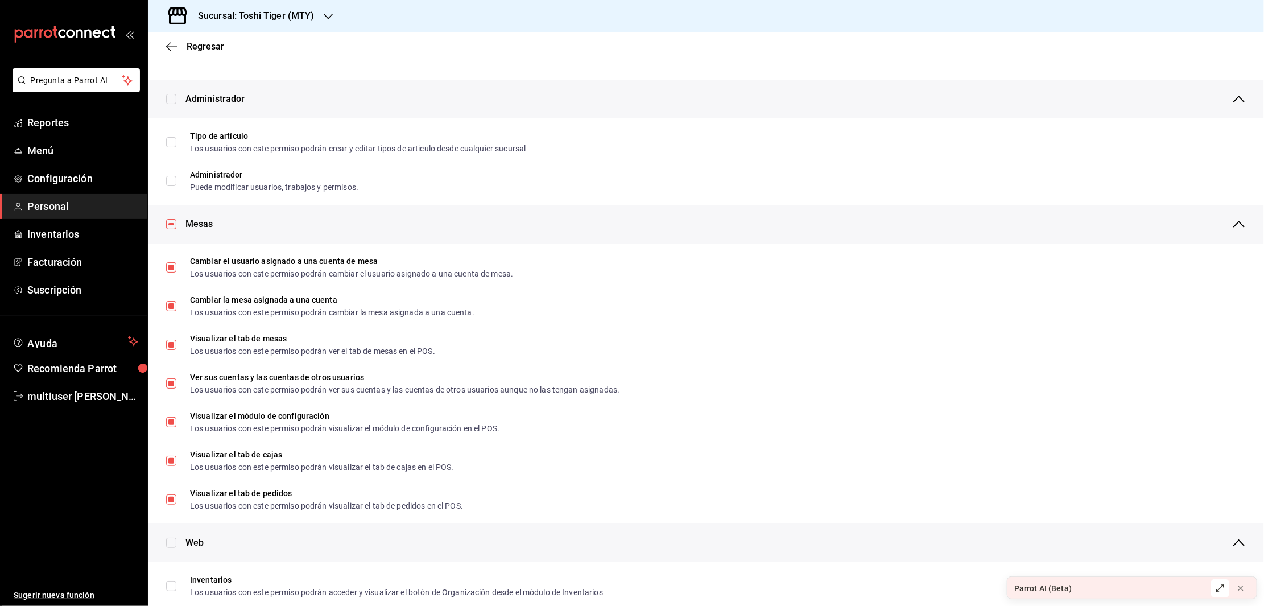
scroll to position [0, 0]
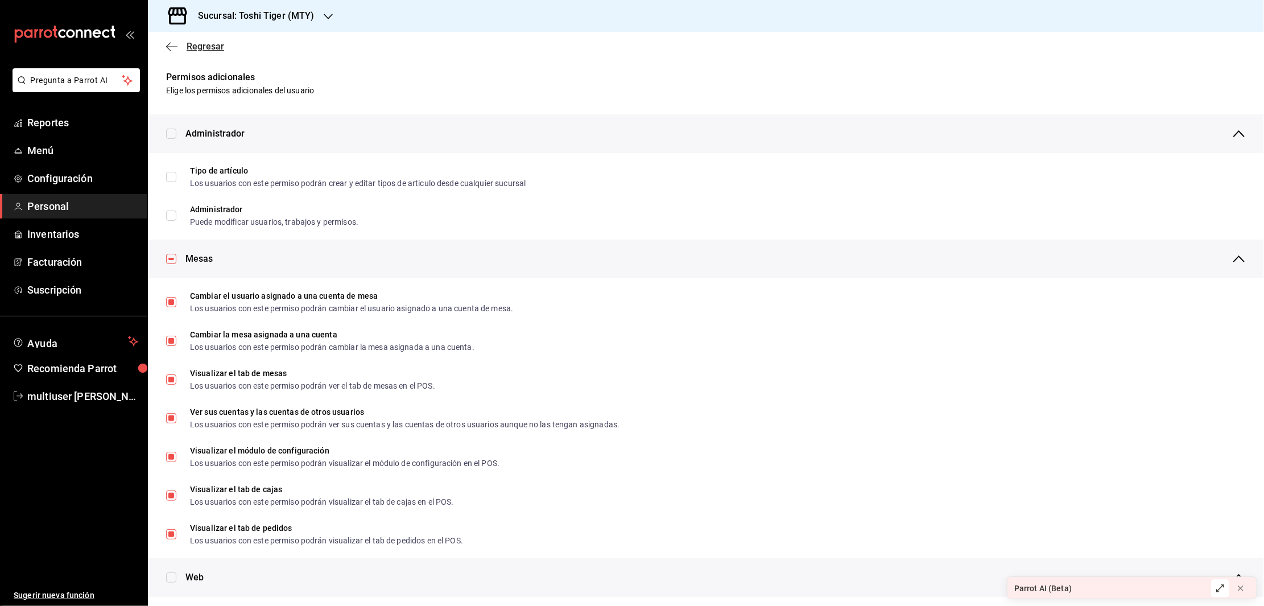
click at [175, 42] on icon "button" at bounding box center [171, 47] width 11 height 10
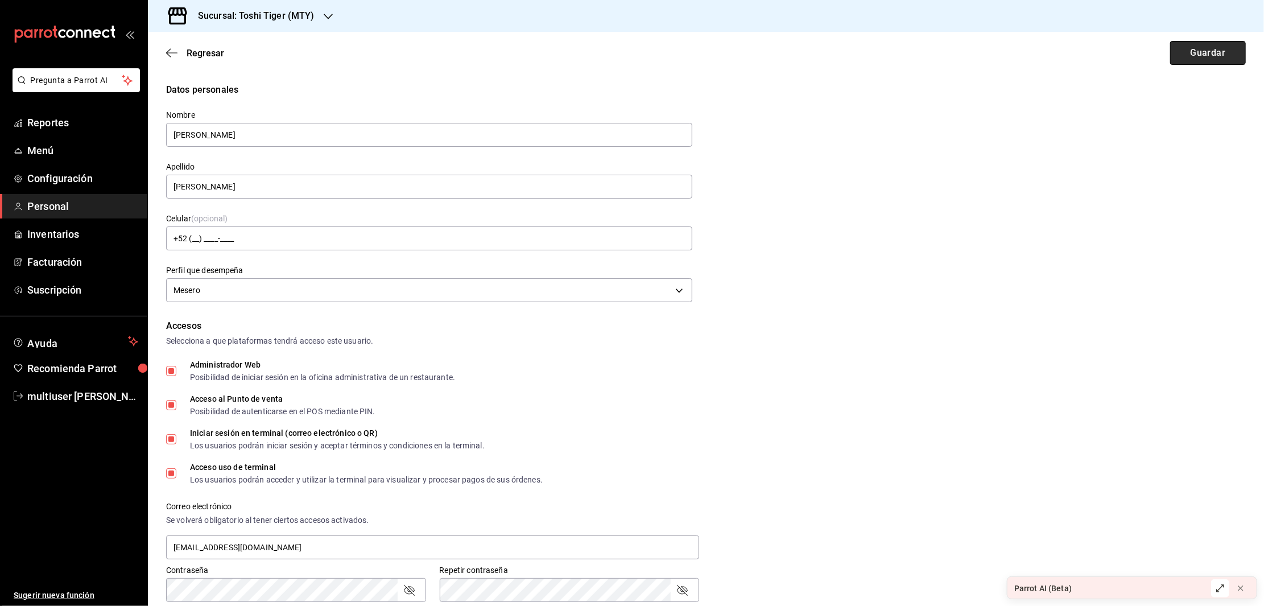
click at [1202, 55] on button "Guardar" at bounding box center [1208, 53] width 76 height 24
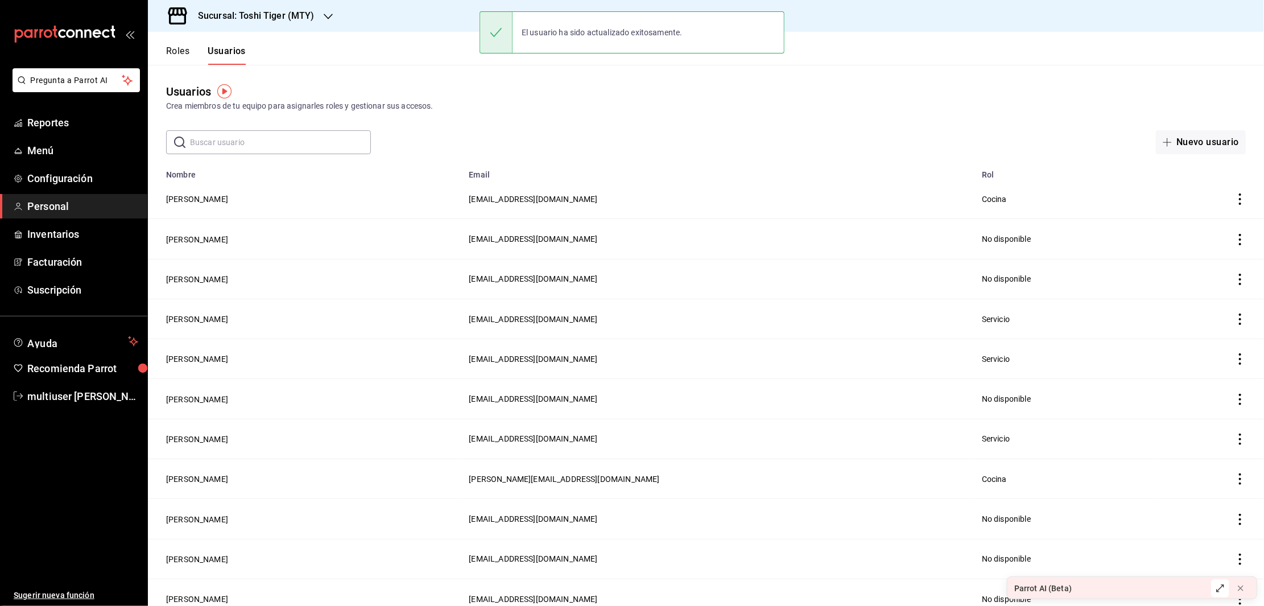
click at [269, 144] on input "text" at bounding box center [280, 142] width 181 height 23
click at [189, 439] on button "[PERSON_NAME]" at bounding box center [197, 438] width 62 height 11
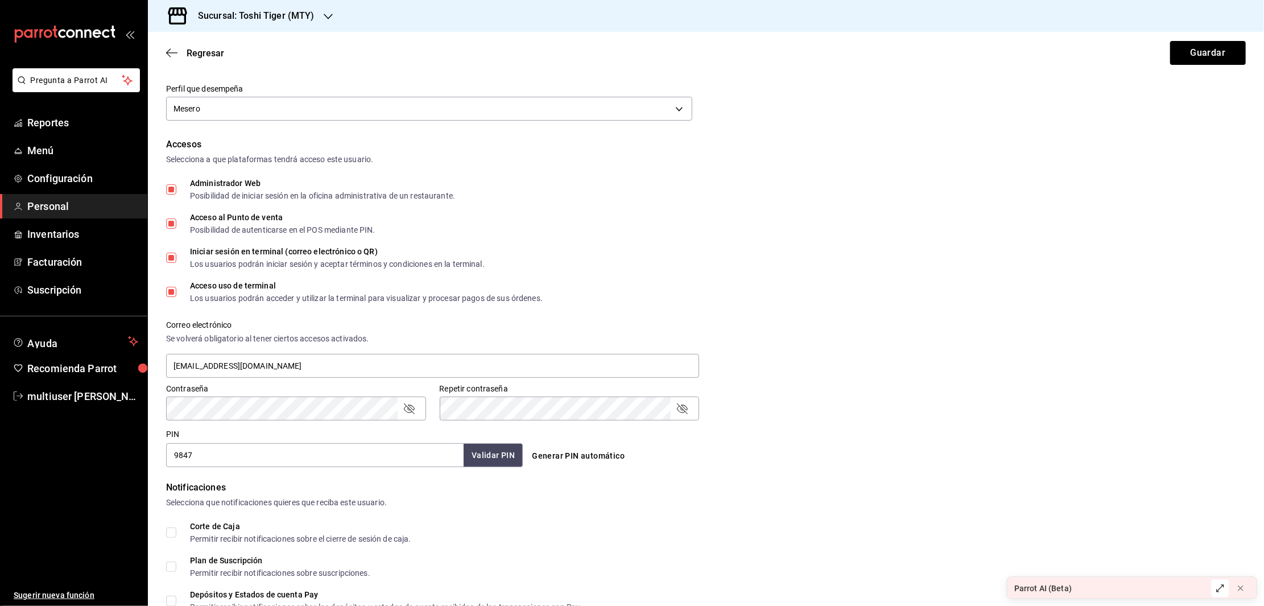
scroll to position [194, 0]
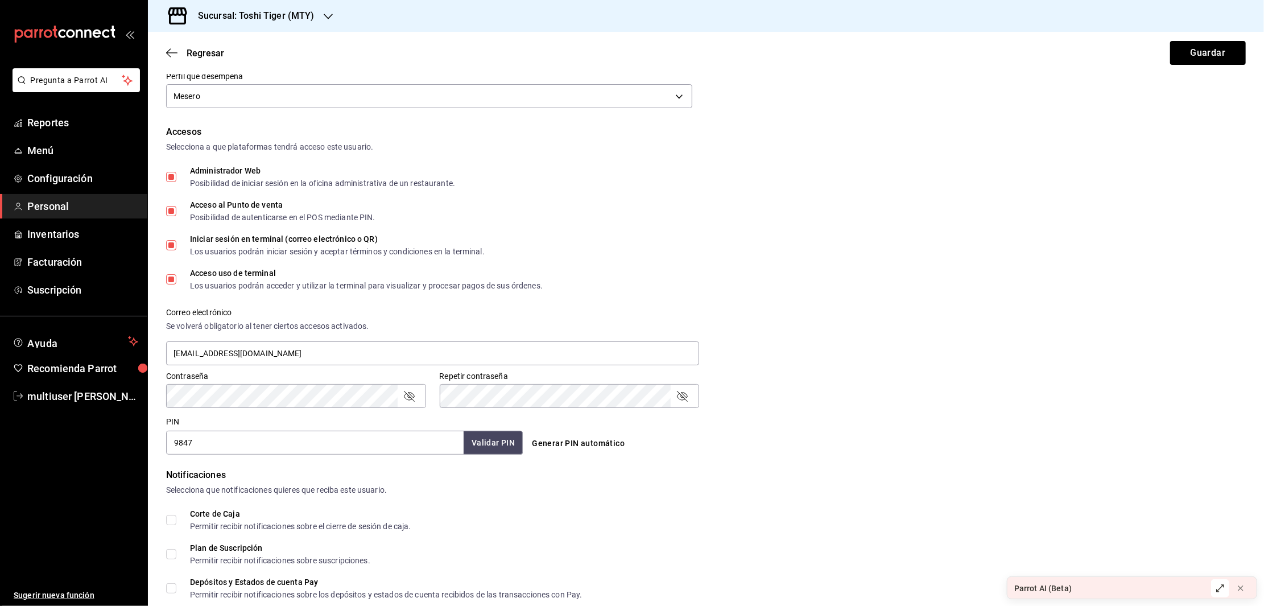
click at [171, 178] on input "Administrador Web Posibilidad de iniciar sesión en la oficina administrativa de…" at bounding box center [171, 177] width 10 height 10
checkbox input "false"
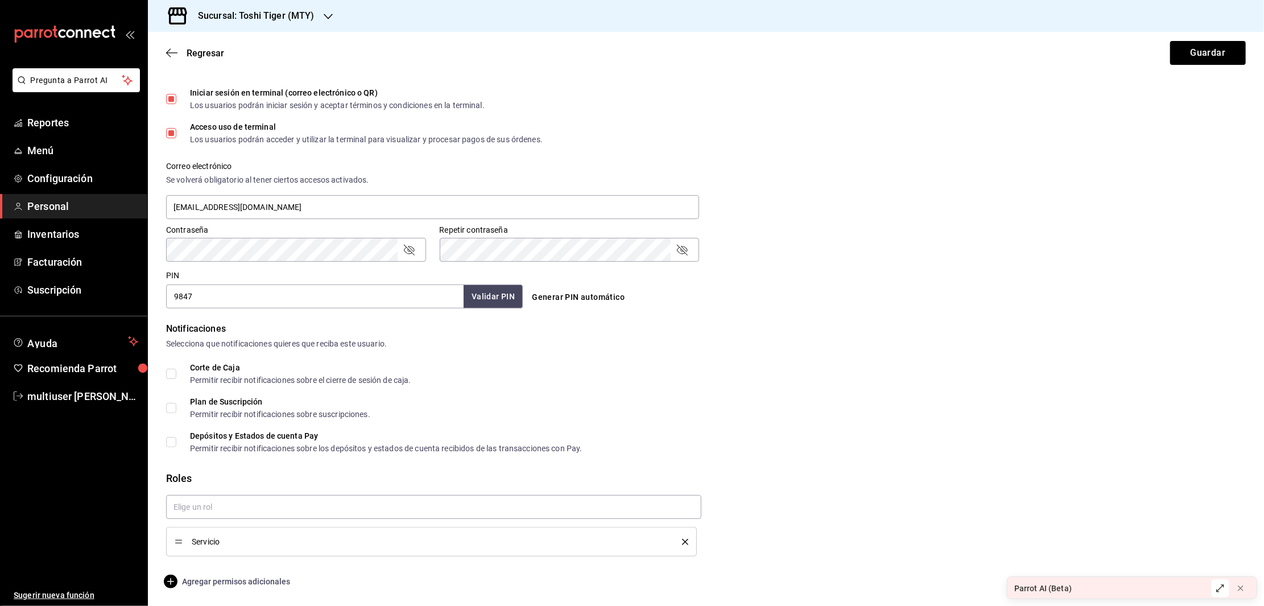
click at [200, 577] on span "Agregar permisos adicionales" at bounding box center [228, 582] width 124 height 14
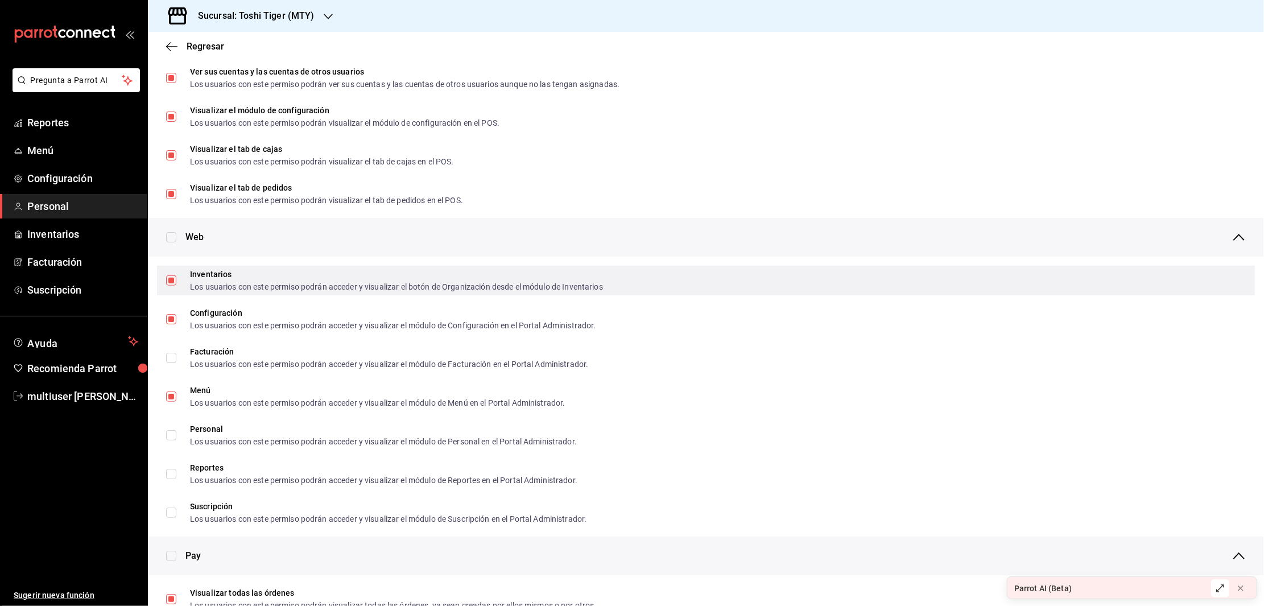
click at [168, 279] on input "Inventarios Los usuarios con este permiso podrán acceder y visualizar el botón …" at bounding box center [171, 280] width 10 height 10
checkbox input "false"
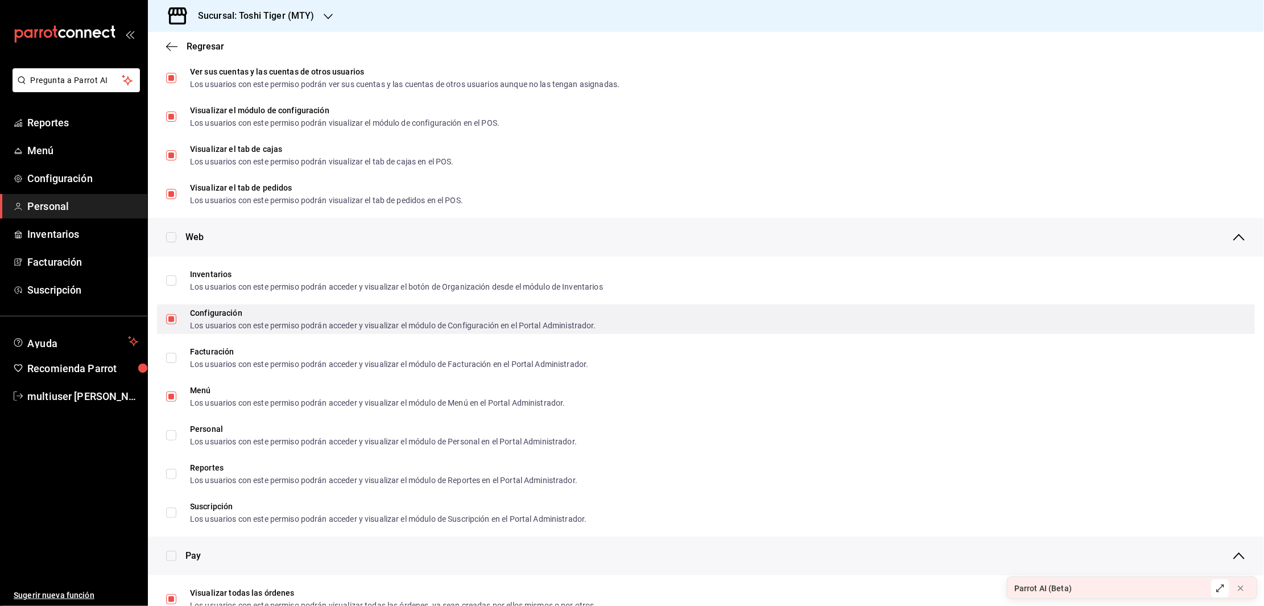
click at [171, 317] on input "Configuración Los usuarios con este permiso podrán acceder y visualizar el módu…" at bounding box center [171, 319] width 10 height 10
checkbox input "false"
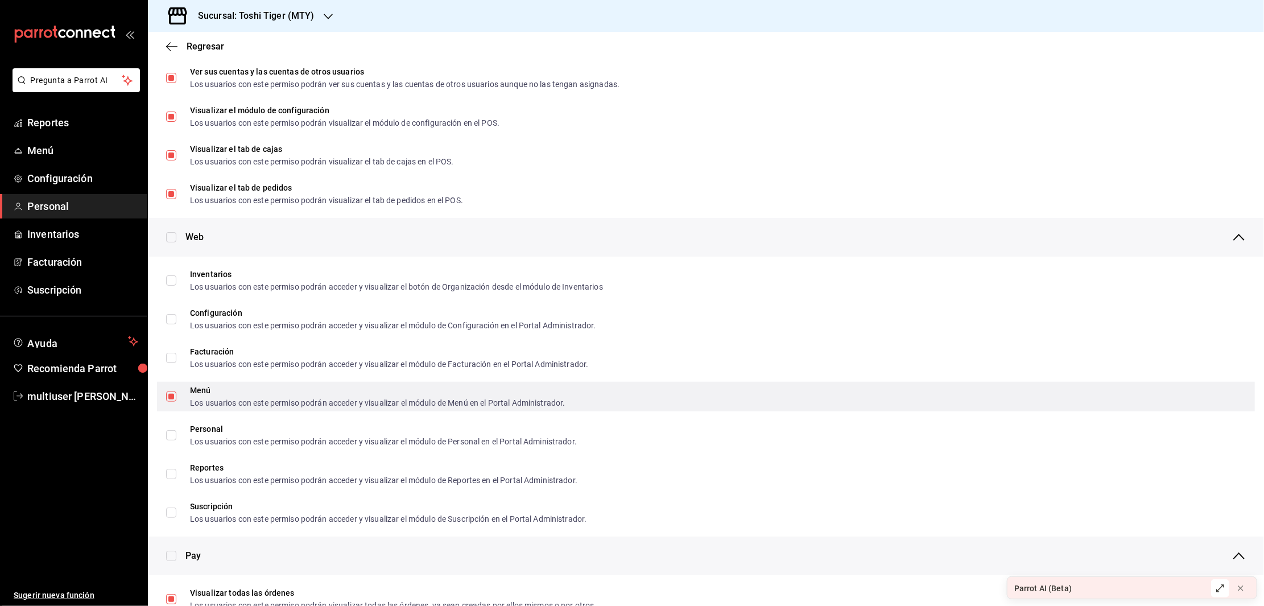
click at [165, 395] on div "Menú Los usuarios con este permiso podrán acceder y visualizar el módulo de Men…" at bounding box center [706, 397] width 1098 height 30
checkbox input "false"
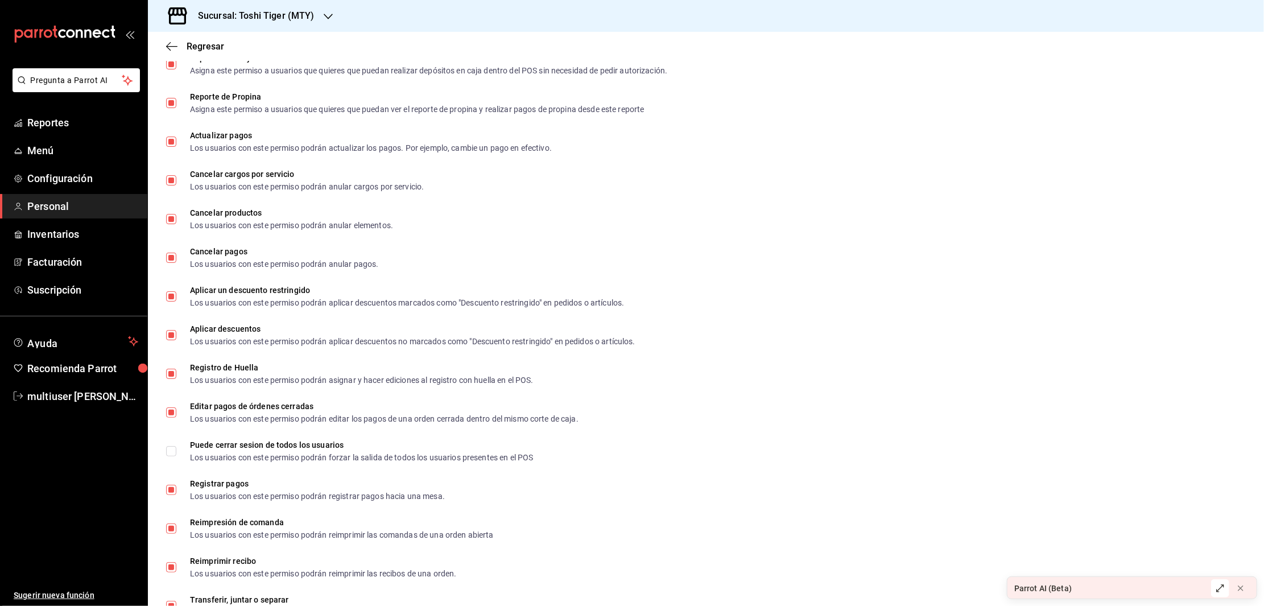
scroll to position [1266, 0]
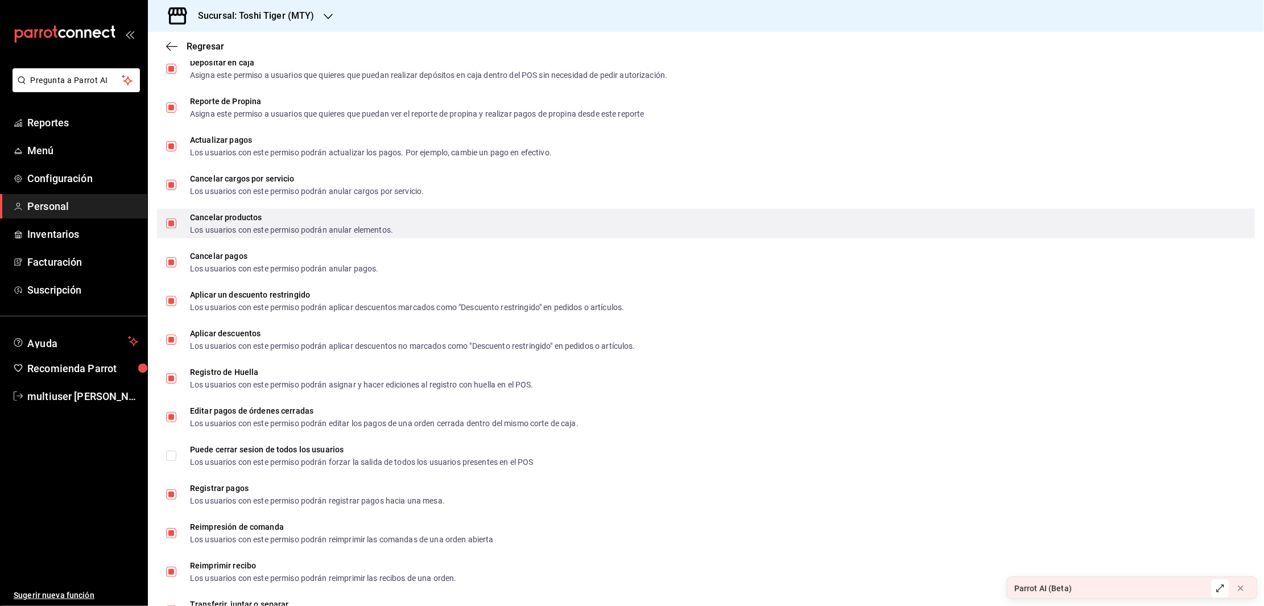
click at [170, 223] on input "Cancelar productos Los usuarios con este permiso podrán anular elementos." at bounding box center [171, 223] width 10 height 10
checkbox input "false"
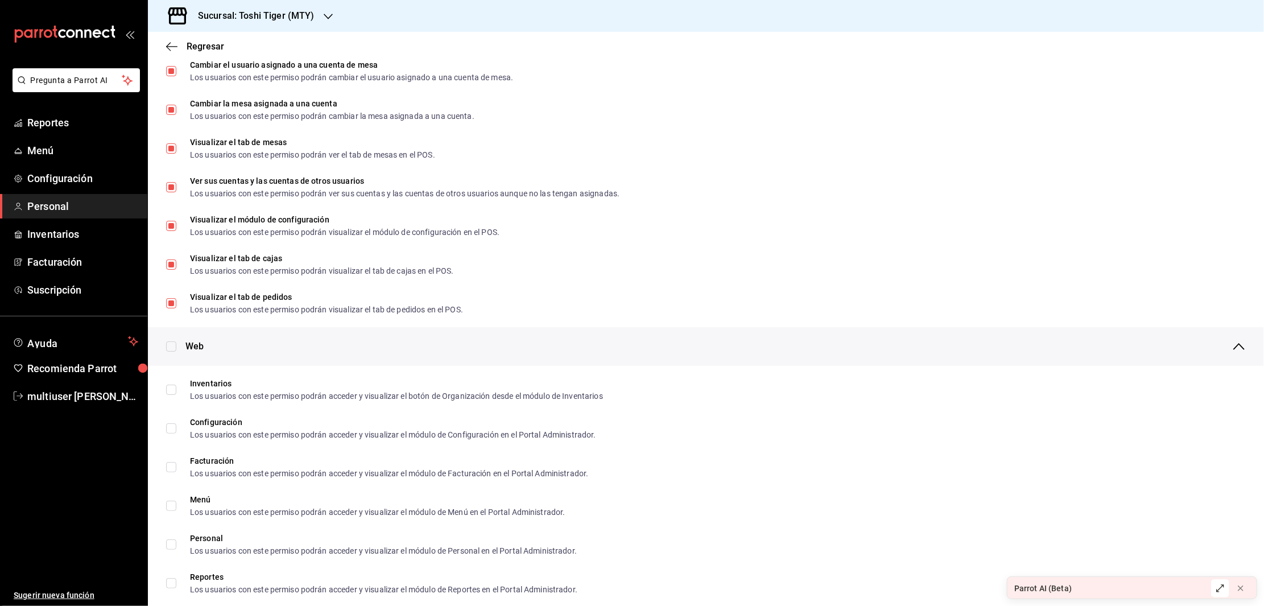
scroll to position [0, 0]
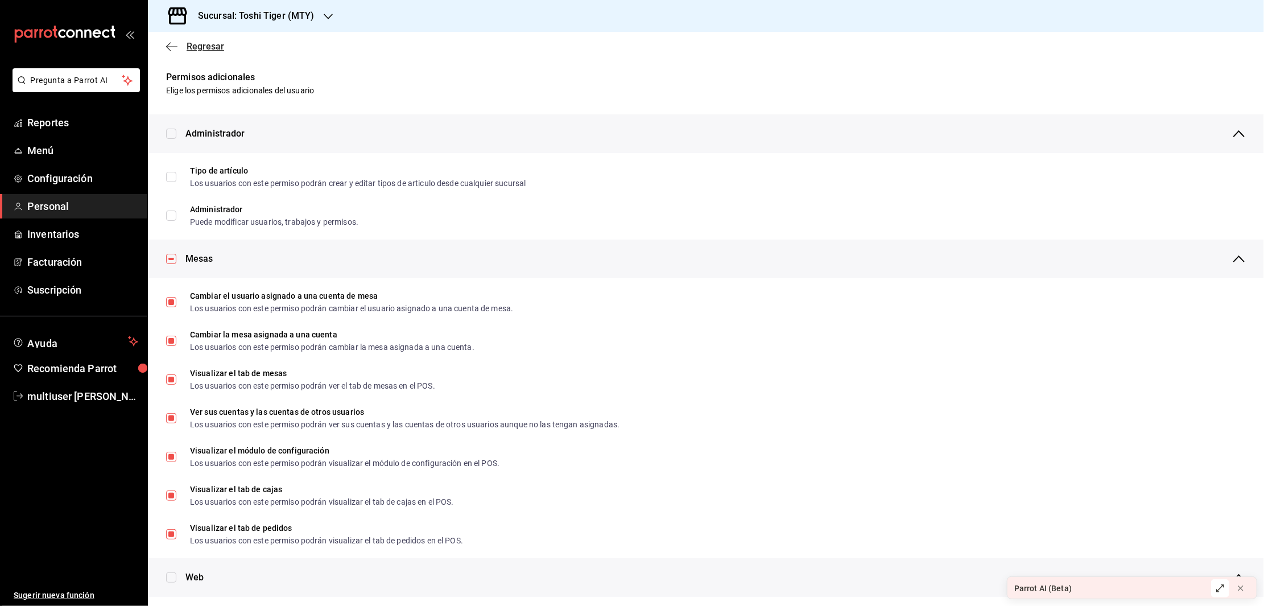
click at [168, 47] on icon "button" at bounding box center [171, 47] width 11 height 10
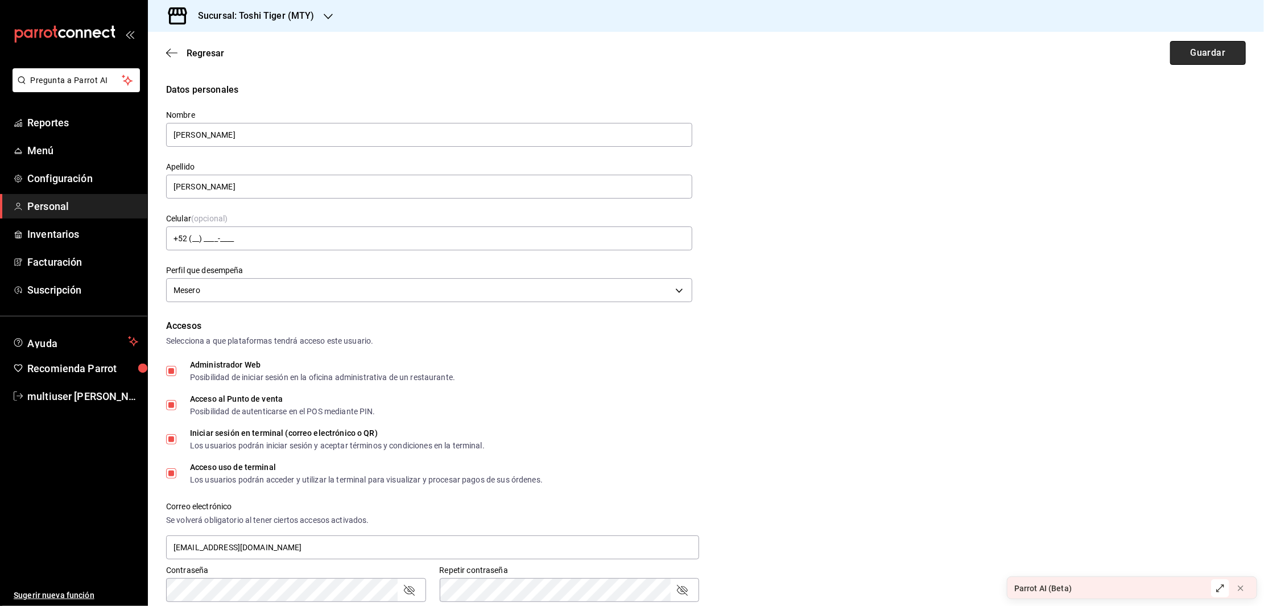
click at [1199, 51] on button "Guardar" at bounding box center [1208, 53] width 76 height 24
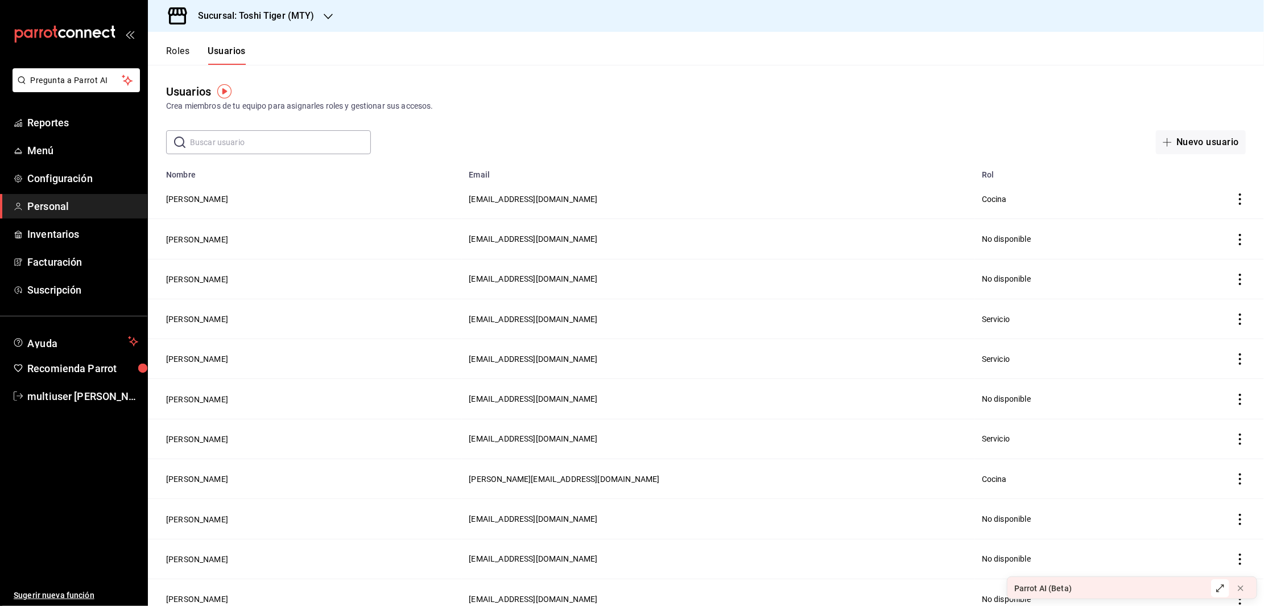
click at [175, 47] on button "Roles" at bounding box center [177, 55] width 23 height 19
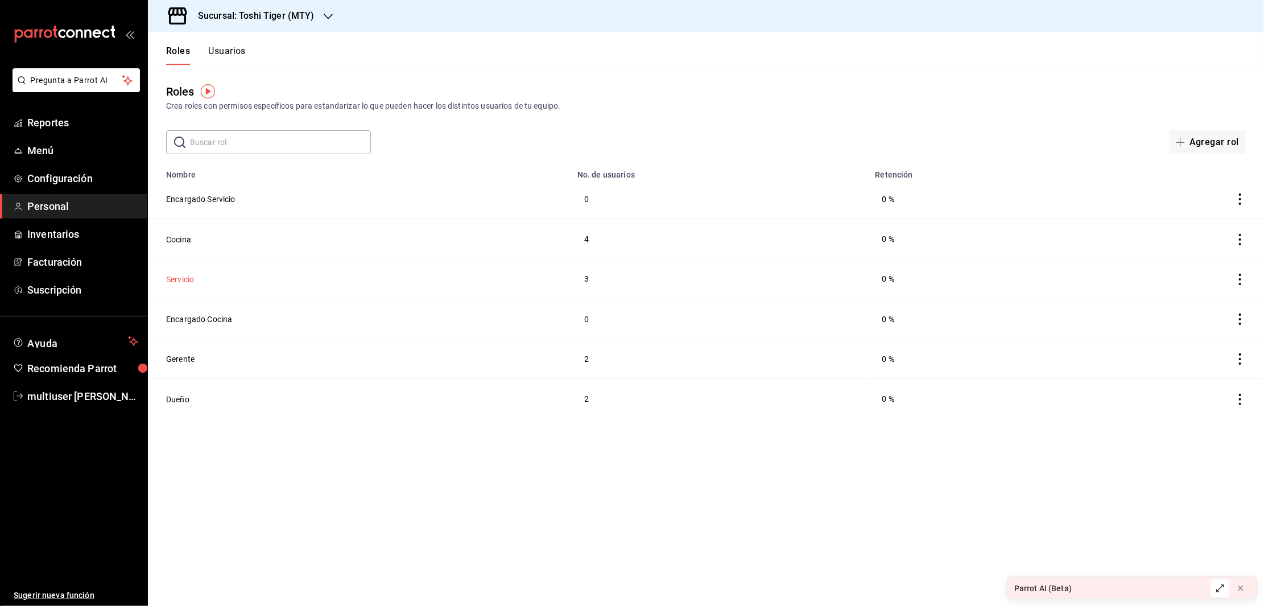
click at [176, 275] on button "Servicio" at bounding box center [180, 279] width 28 height 11
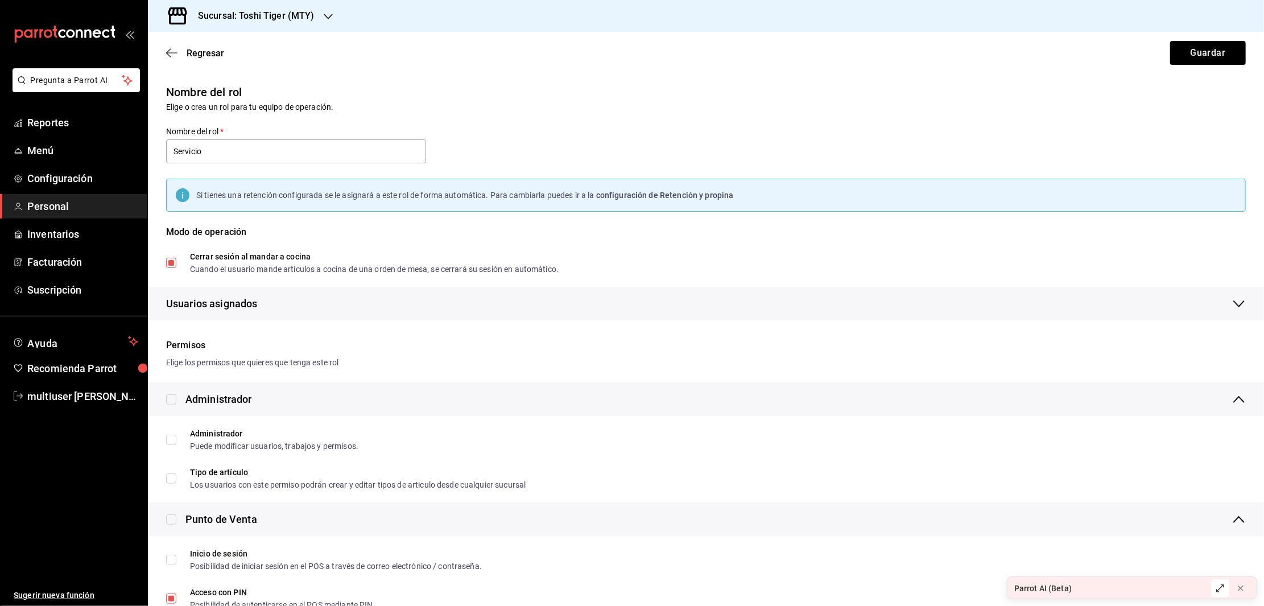
click at [771, 139] on div "Nombre del rol Elige o crea un rol para tu equipo de operación. Nombre del rol …" at bounding box center [698, 194] width 1093 height 251
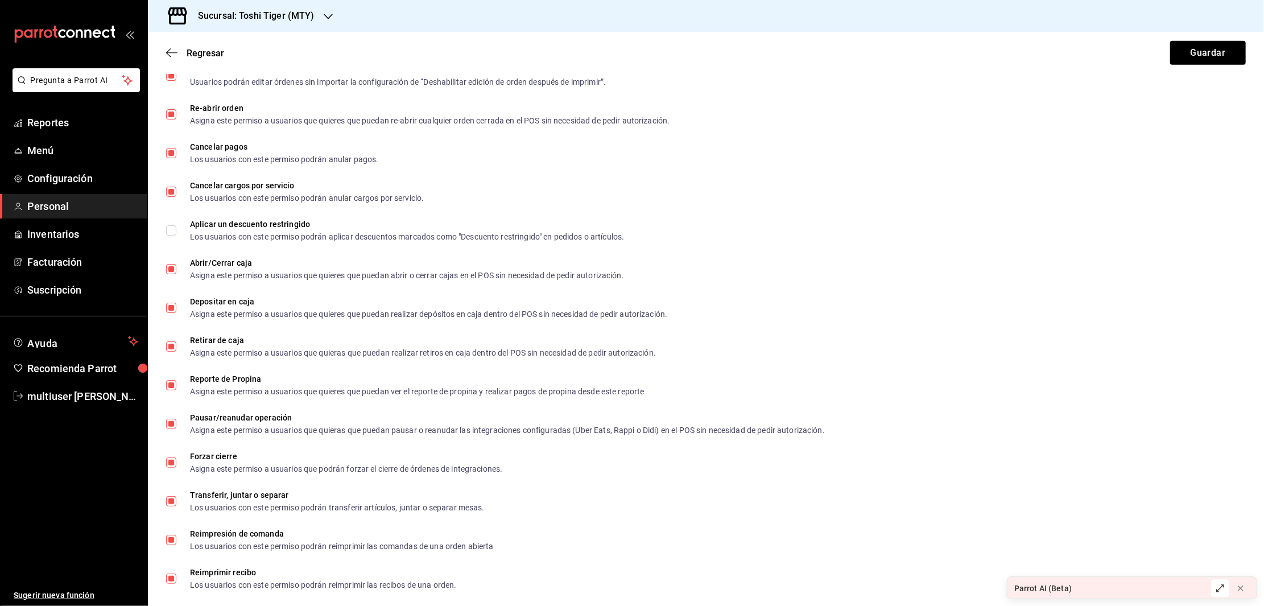
scroll to position [874, 0]
click at [51, 171] on span "Configuración" at bounding box center [82, 178] width 111 height 15
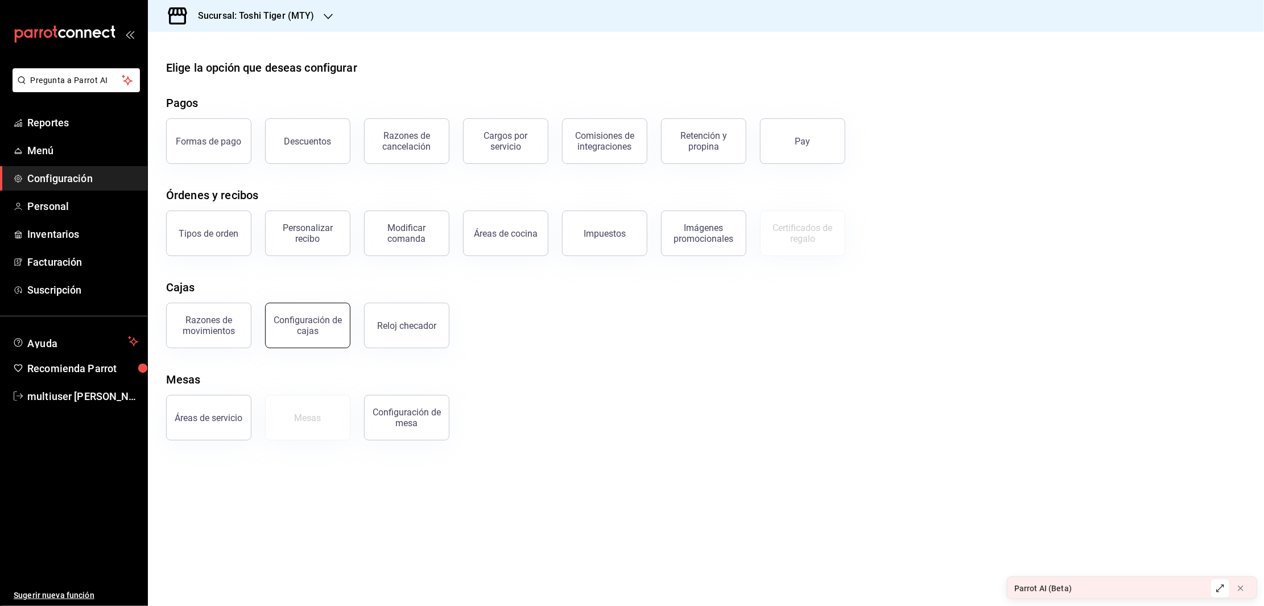
click at [286, 321] on div "Configuración de cajas" at bounding box center [307, 326] width 71 height 22
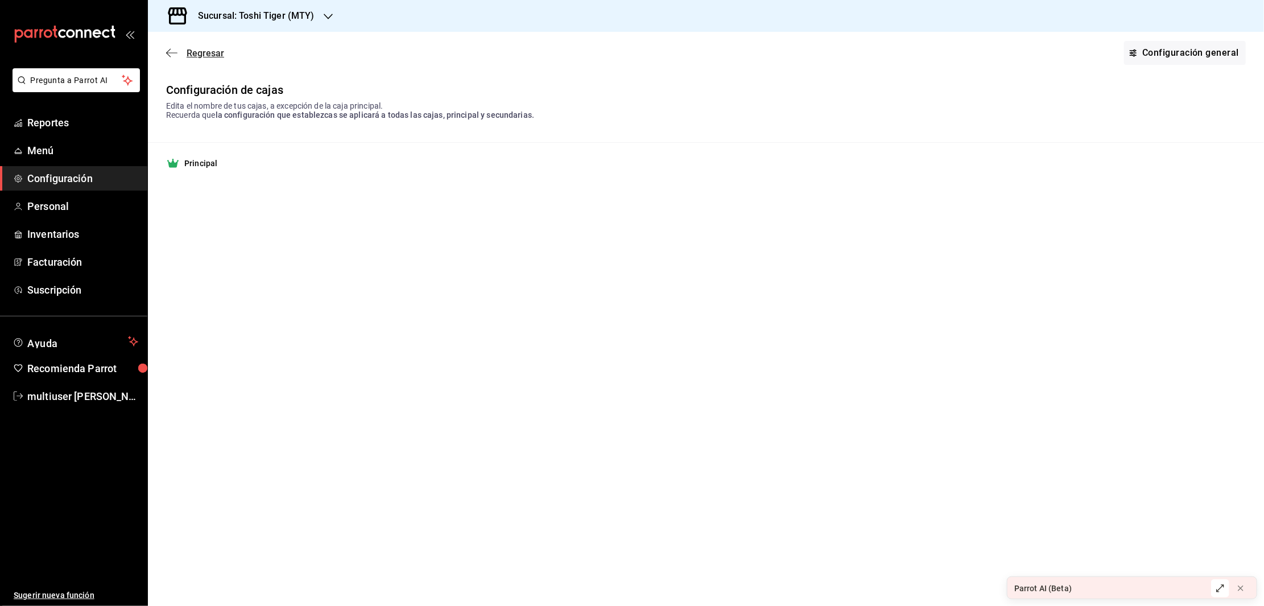
click at [170, 55] on icon "button" at bounding box center [171, 53] width 11 height 10
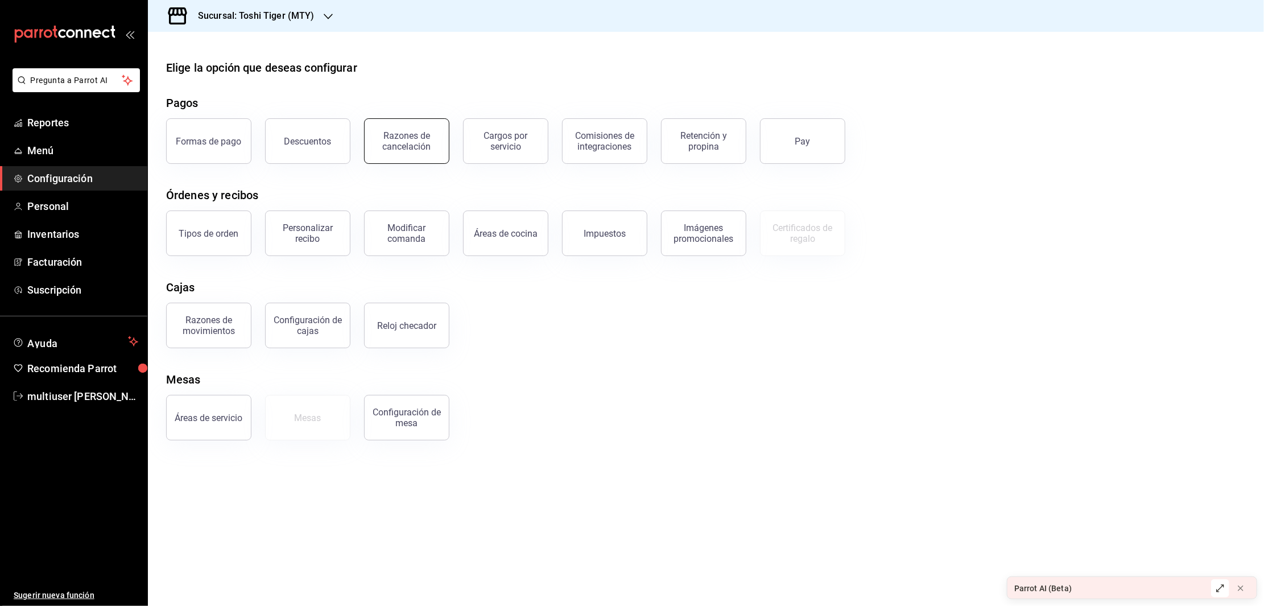
click at [390, 147] on div "Razones de cancelación" at bounding box center [406, 141] width 71 height 22
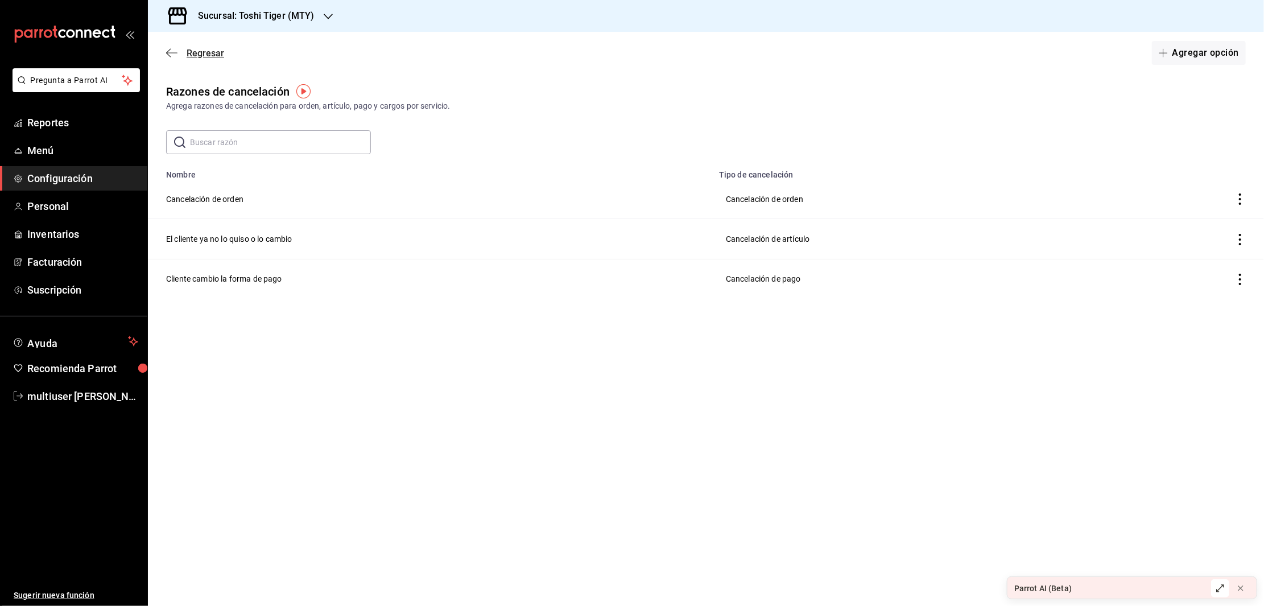
click at [174, 55] on icon "button" at bounding box center [171, 53] width 11 height 10
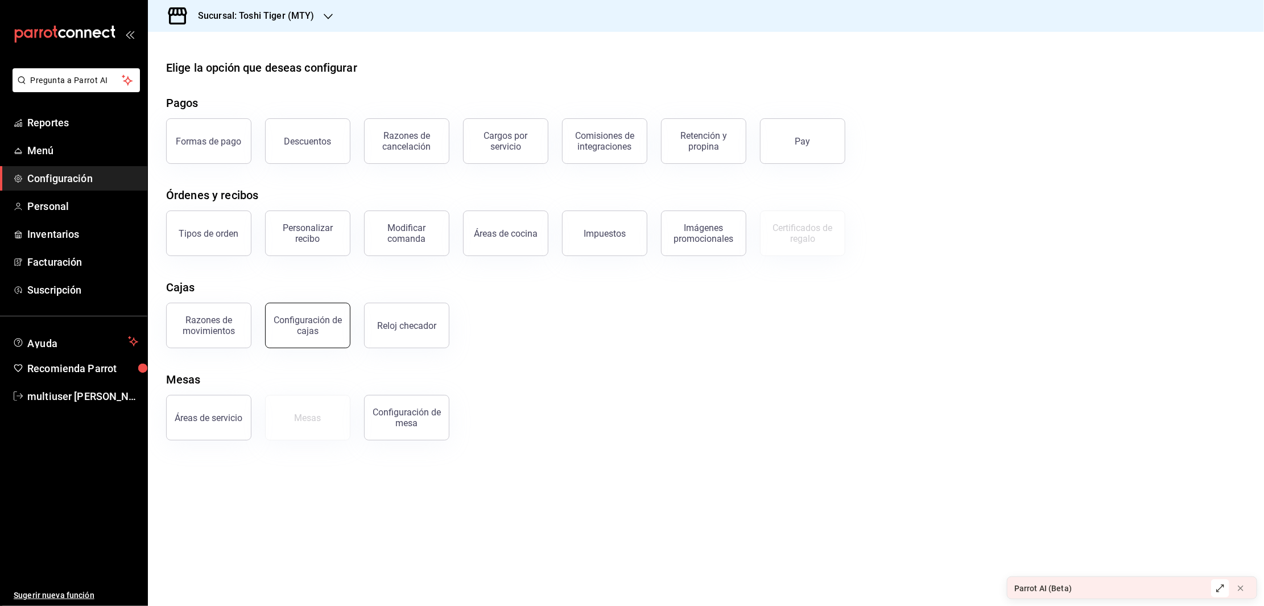
click at [271, 315] on button "Configuración de cajas" at bounding box center [307, 326] width 85 height 46
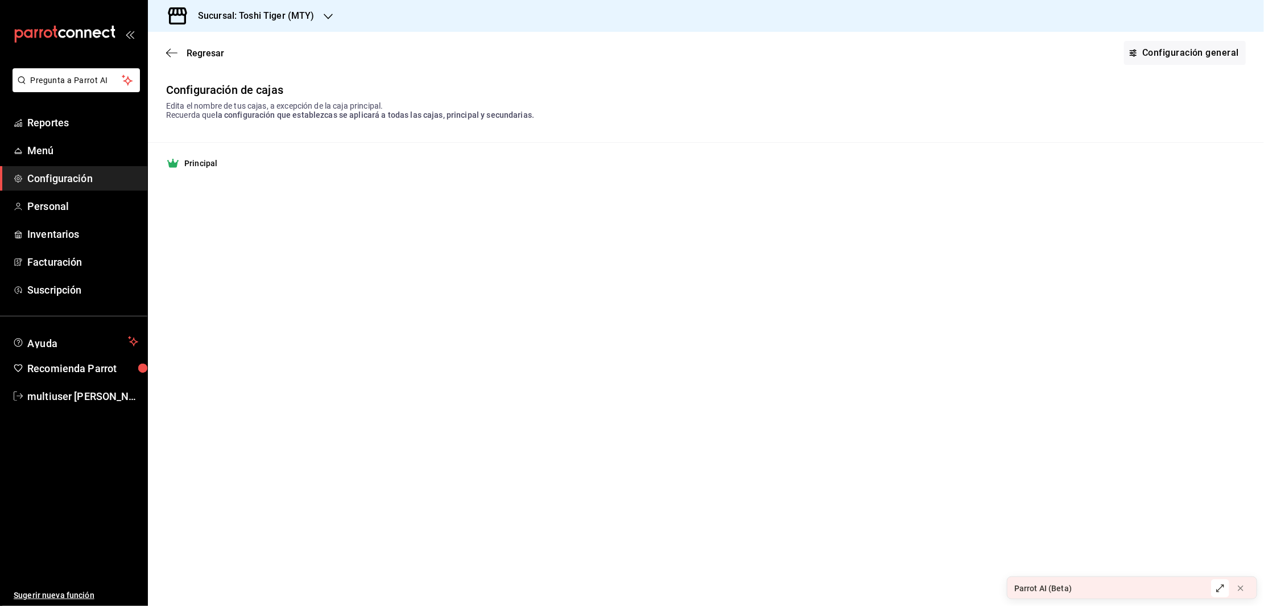
click at [660, 349] on main "Regresar Configuración general Configuración de cajas Edita el nombre de tus ca…" at bounding box center [706, 319] width 1116 height 574
click at [1195, 54] on link "Configuración general" at bounding box center [1185, 53] width 122 height 24
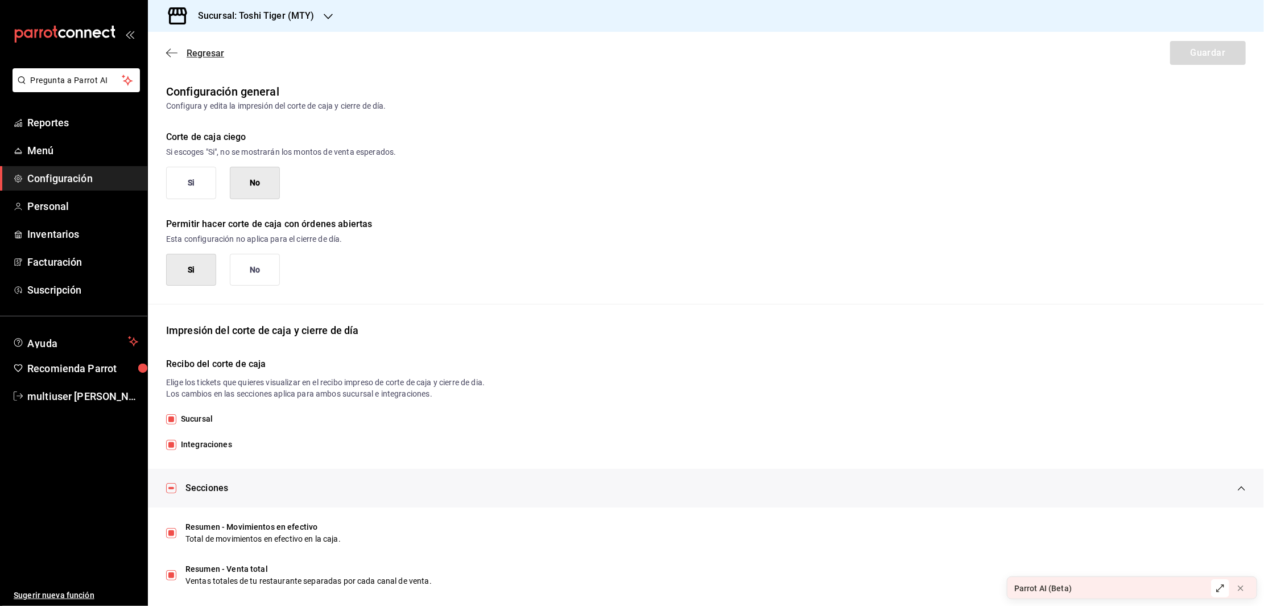
click at [172, 49] on icon "button" at bounding box center [171, 53] width 11 height 10
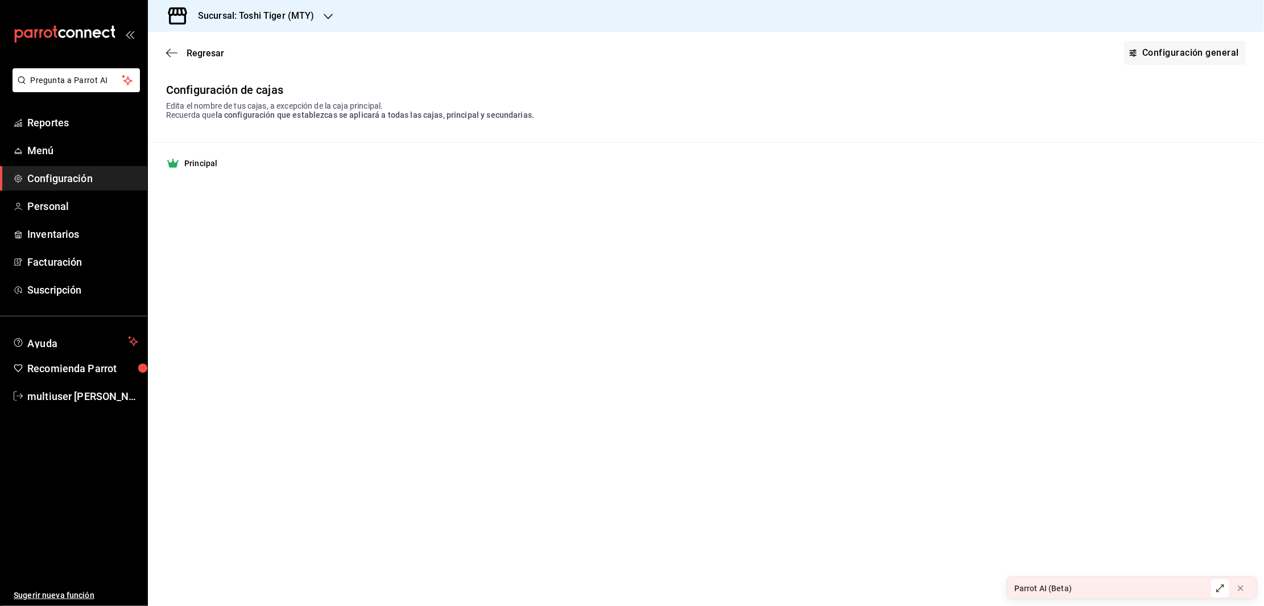
click at [172, 49] on icon "button" at bounding box center [171, 53] width 11 height 10
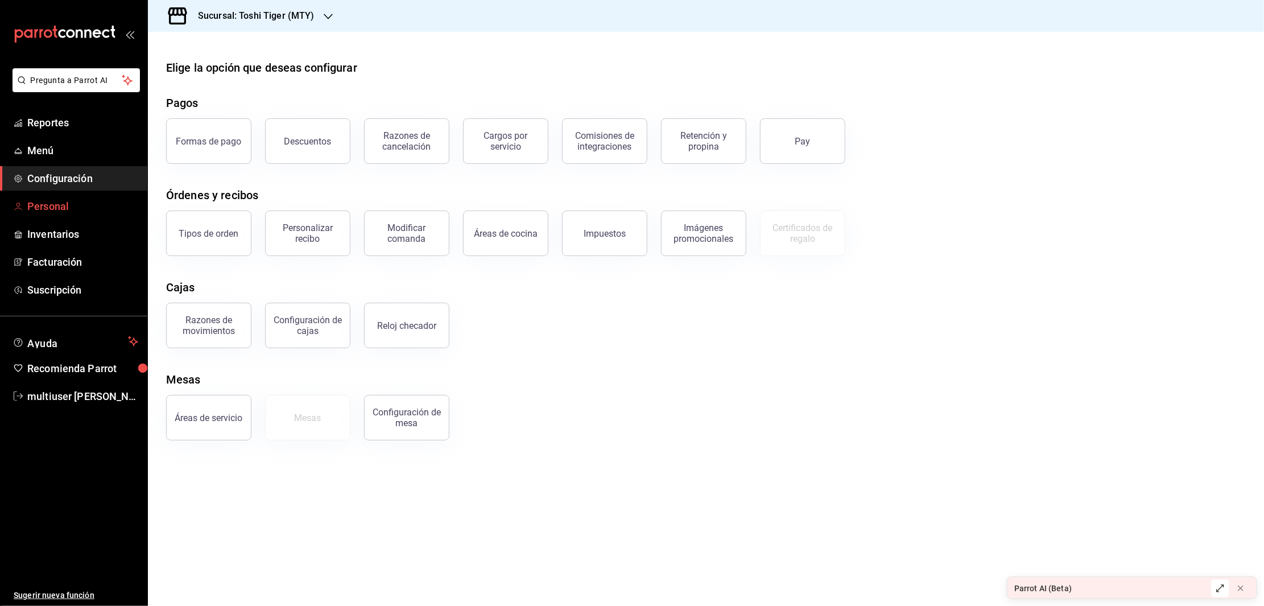
click at [71, 205] on span "Personal" at bounding box center [82, 206] width 111 height 15
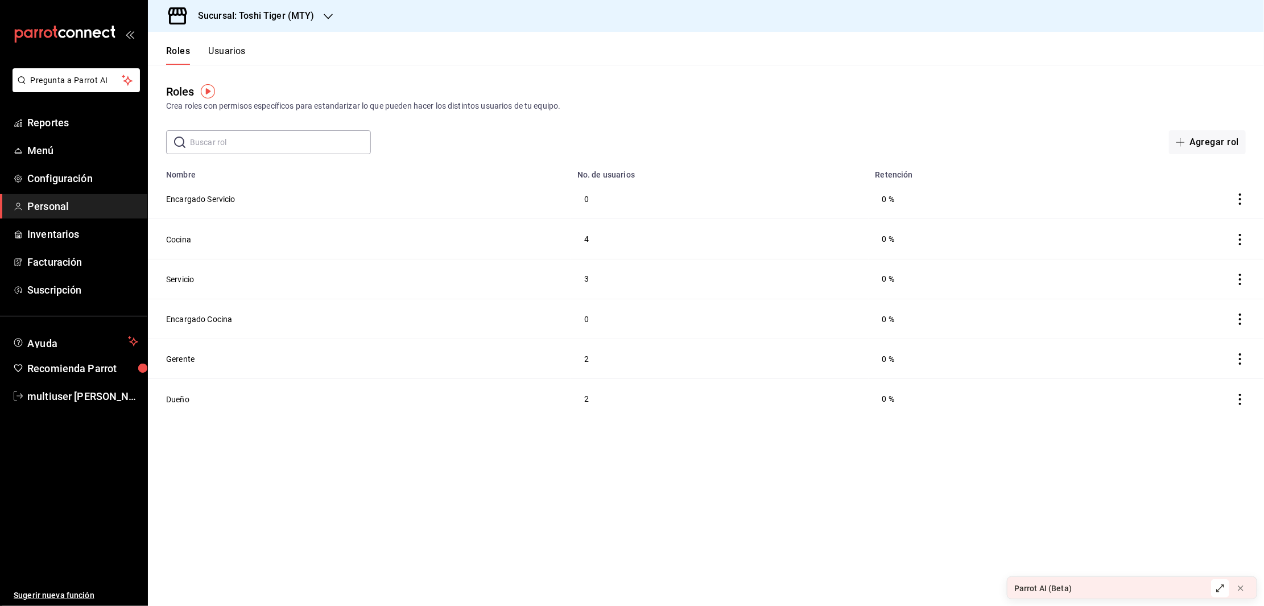
click at [236, 143] on input "text" at bounding box center [280, 142] width 181 height 23
click at [230, 52] on button "Usuarios" at bounding box center [227, 55] width 38 height 19
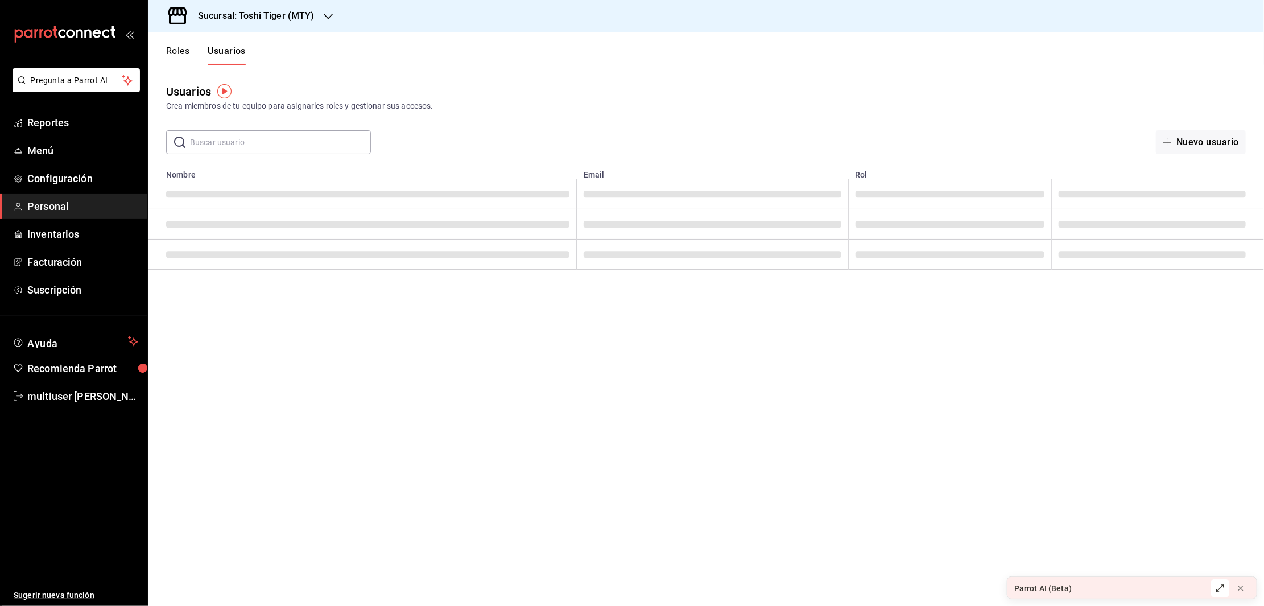
click at [263, 139] on input "text" at bounding box center [280, 142] width 181 height 23
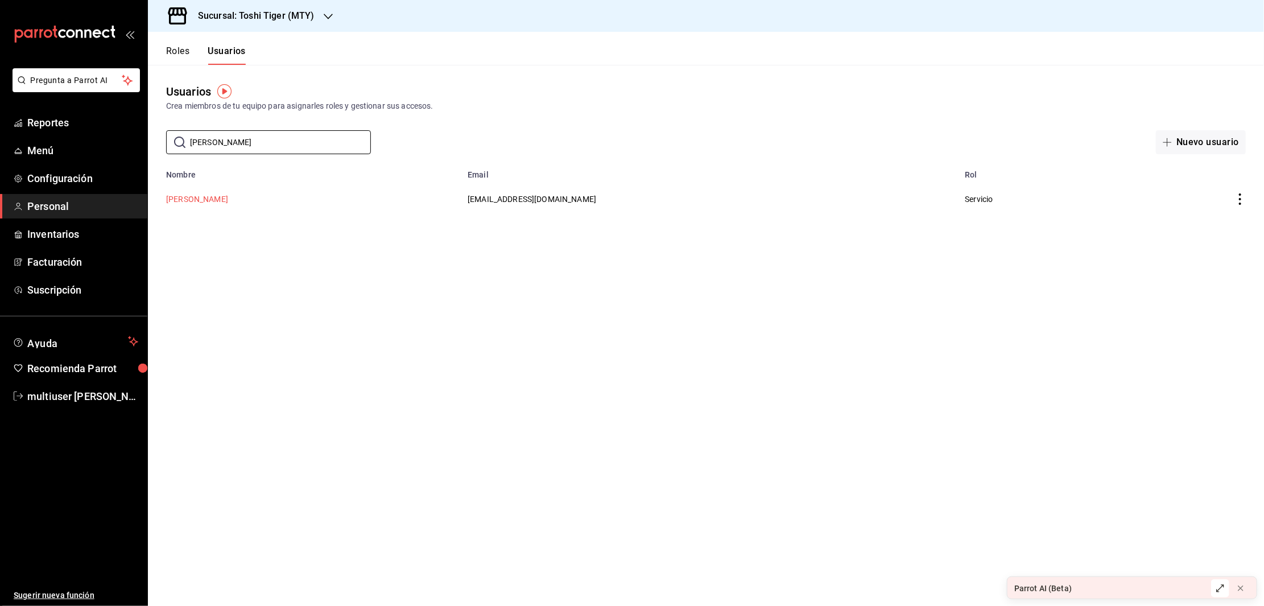
type input "[PERSON_NAME]"
click at [191, 199] on button "[PERSON_NAME]" at bounding box center [197, 198] width 62 height 11
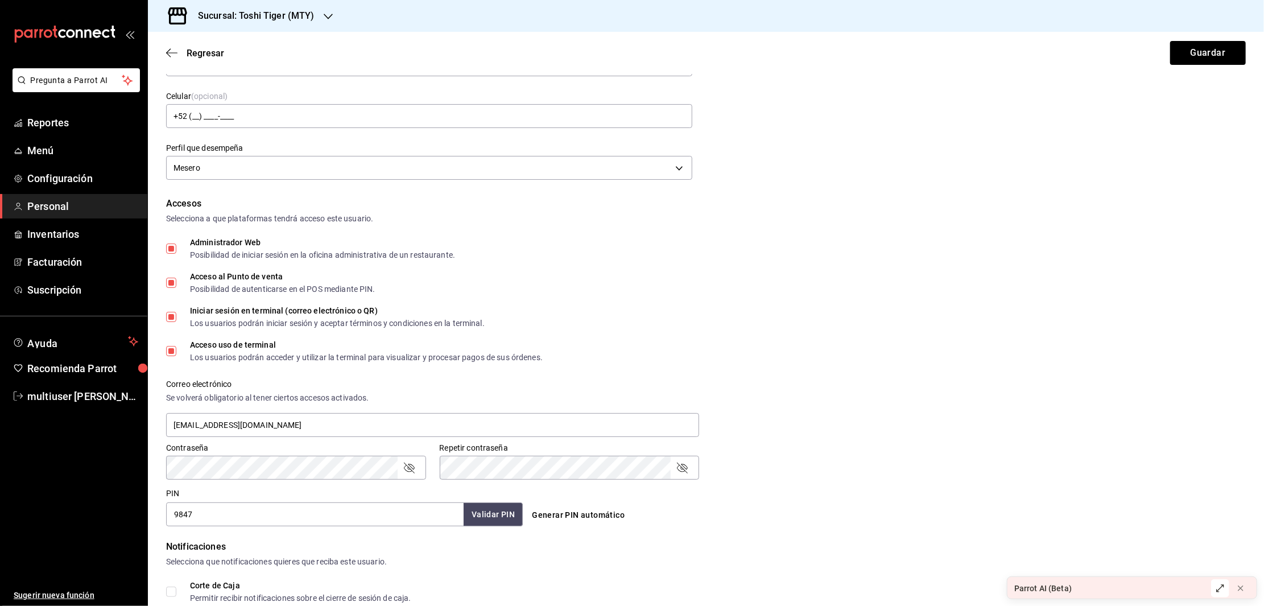
scroll to position [148, 0]
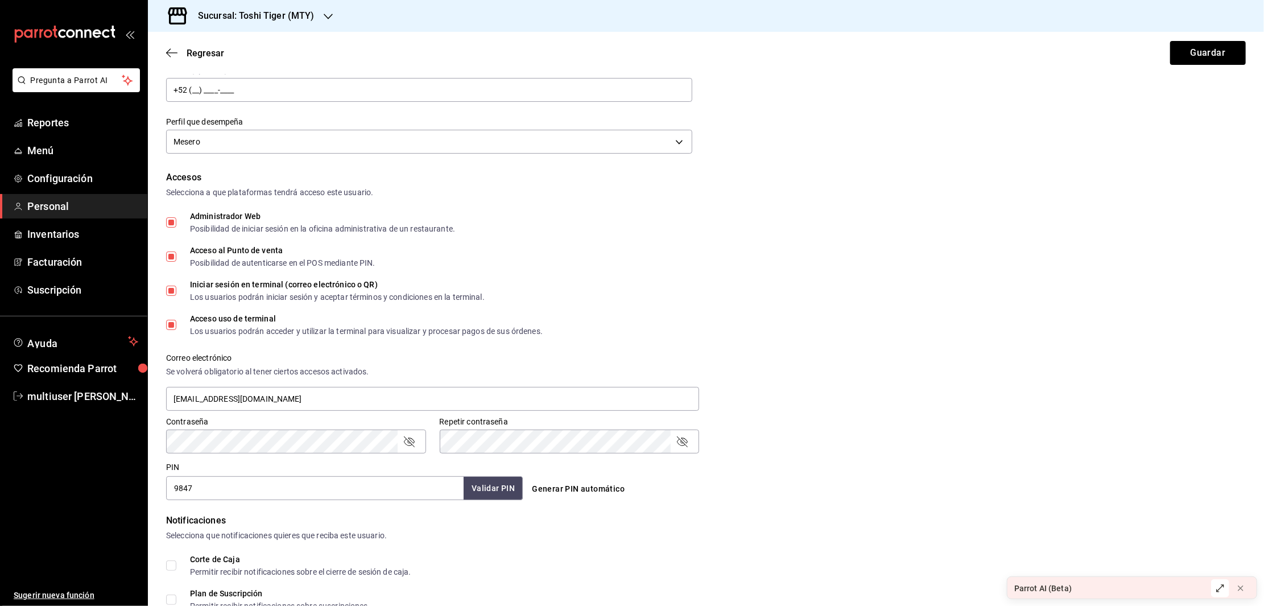
click at [172, 226] on input "Administrador Web Posibilidad de iniciar sesión en la oficina administrativa de…" at bounding box center [171, 222] width 10 height 10
checkbox input "false"
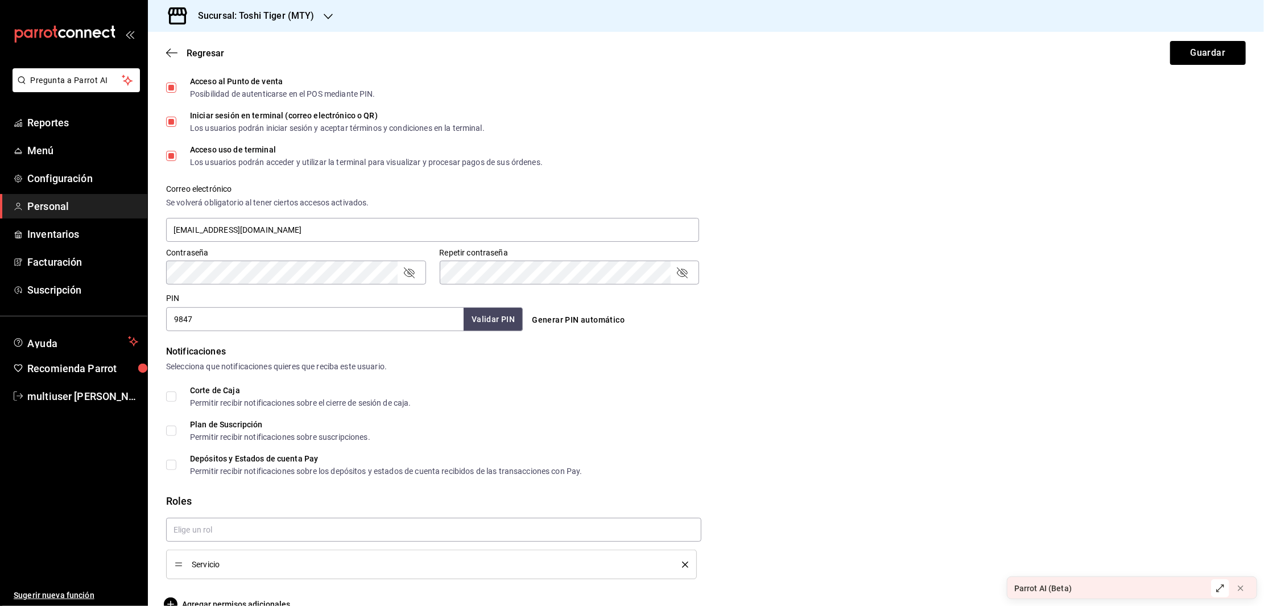
scroll to position [340, 0]
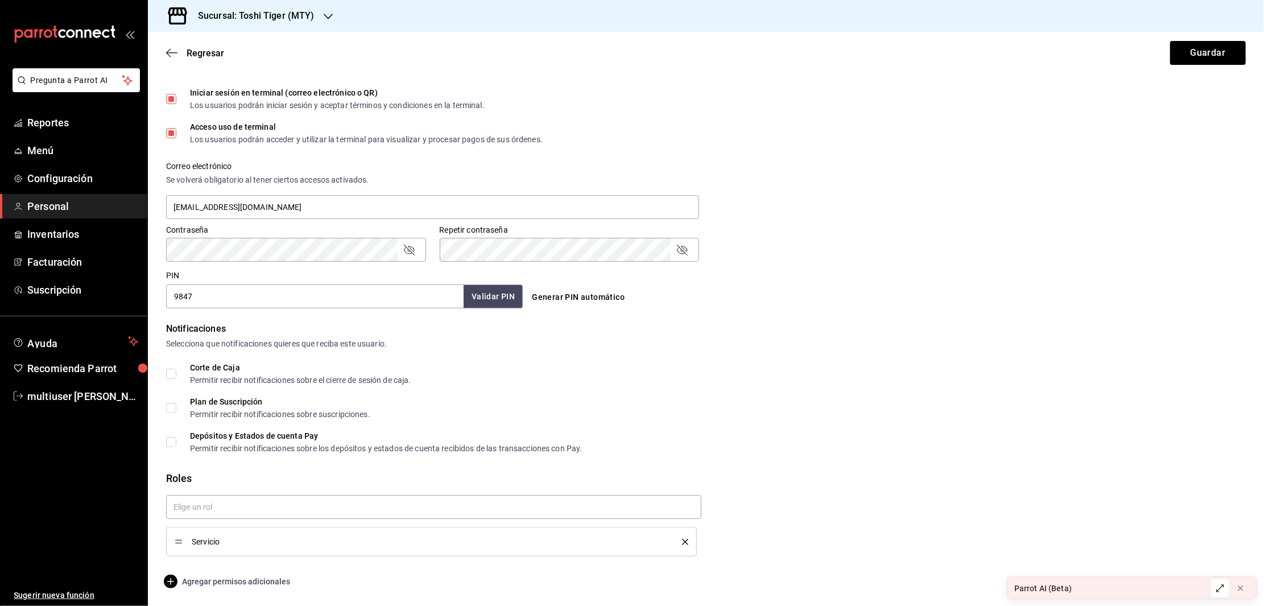
click at [221, 579] on span "Agregar permisos adicionales" at bounding box center [228, 582] width 124 height 14
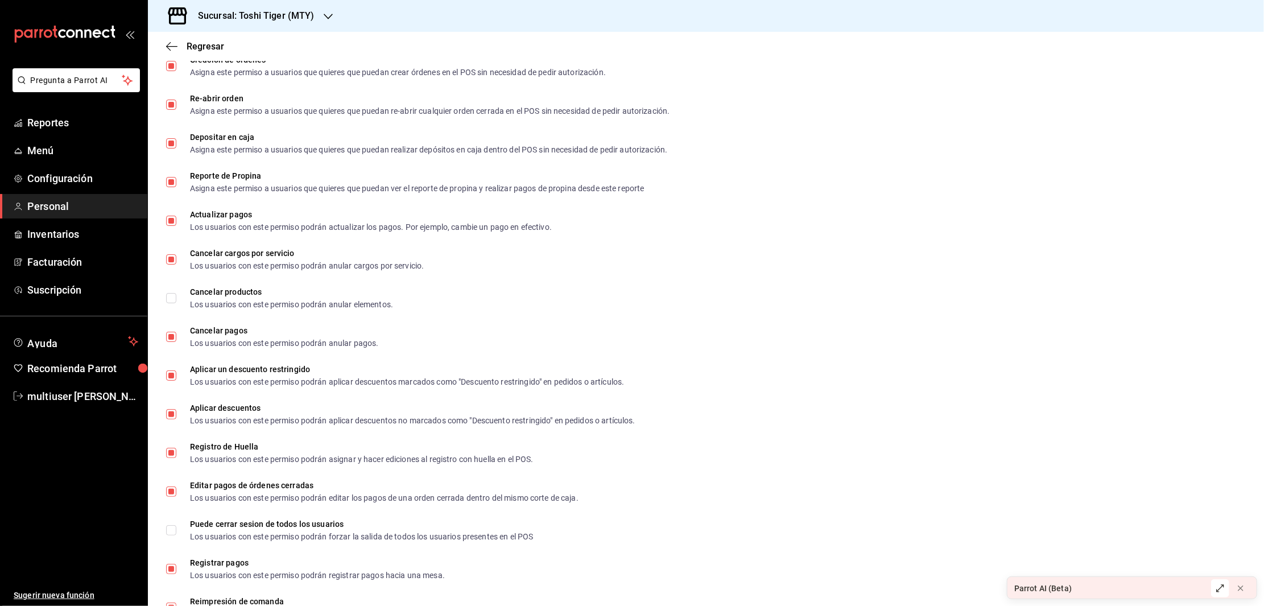
scroll to position [1195, 0]
click at [1220, 584] on icon at bounding box center [1220, 588] width 9 height 9
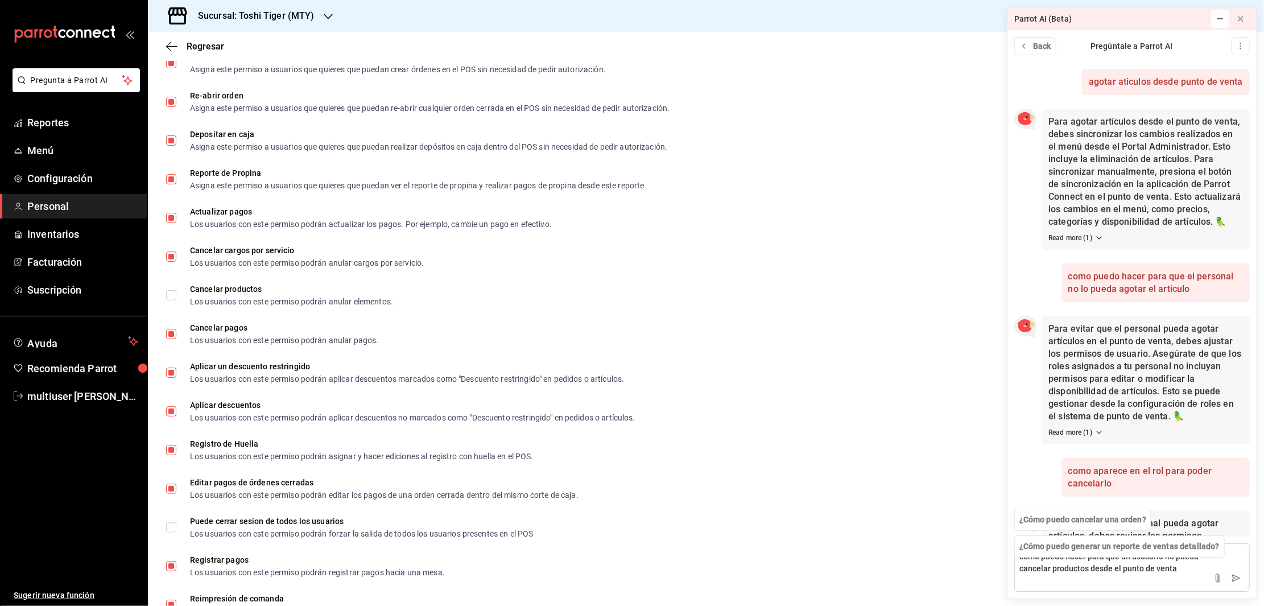
type textarea "como puedo hacer para que un ususario no pueda cancelar productos desde el punt…"
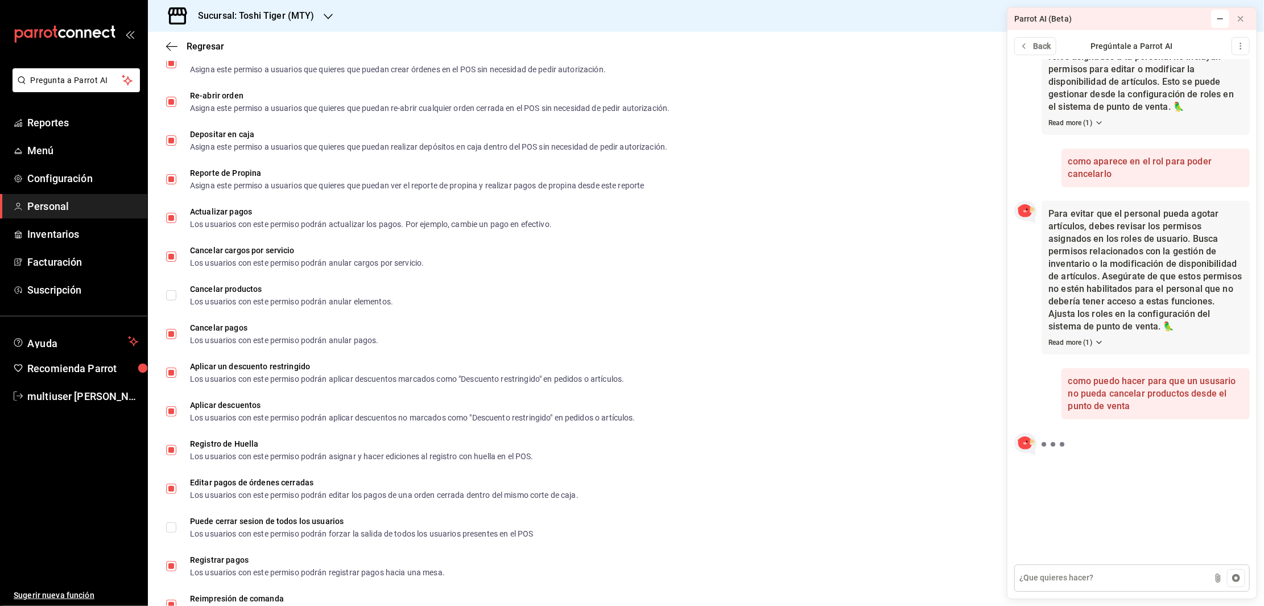
scroll to position [311, 0]
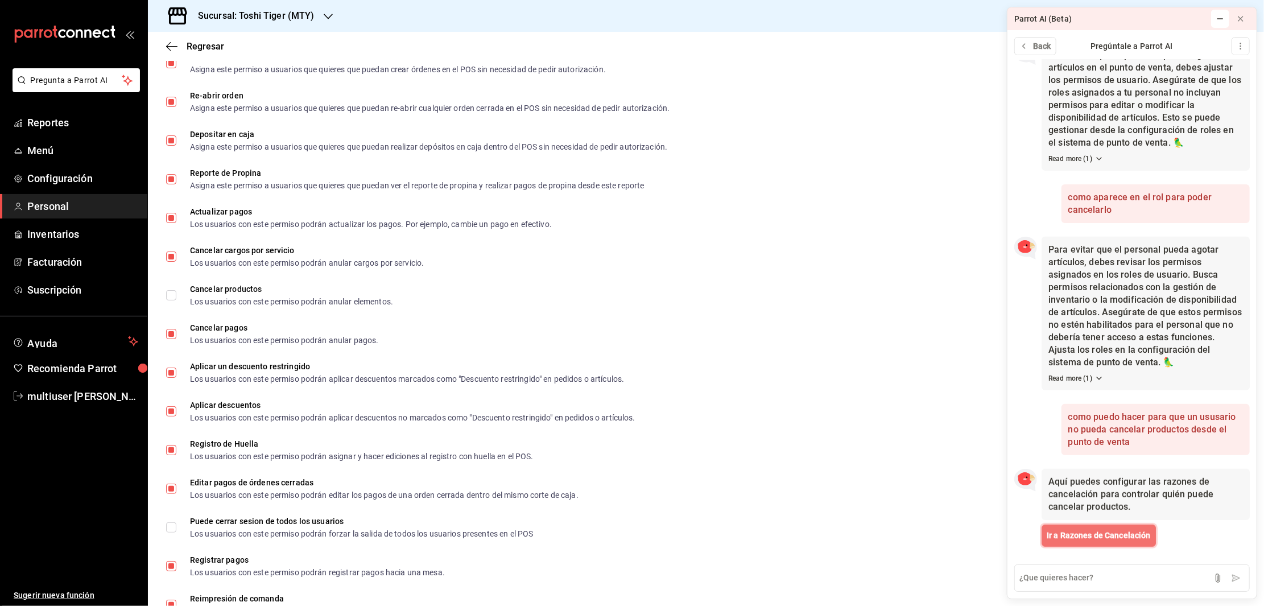
click at [1086, 539] on span "Ir a Razones de Cancelación" at bounding box center [1099, 536] width 104 height 12
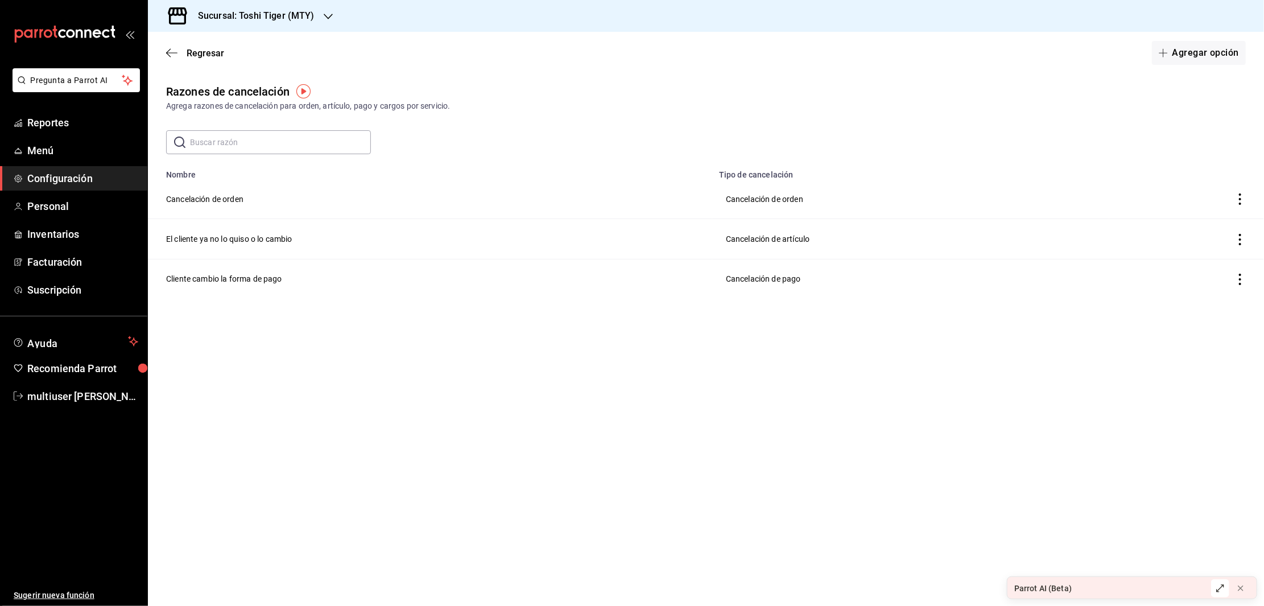
click at [1243, 284] on icon "actions" at bounding box center [1239, 279] width 11 height 11
click at [1240, 239] on div at bounding box center [632, 303] width 1264 height 606
click at [1239, 205] on td "voidReasonsTable" at bounding box center [1186, 199] width 155 height 40
click at [259, 144] on input "text" at bounding box center [280, 142] width 181 height 23
click at [1219, 584] on icon at bounding box center [1220, 588] width 9 height 9
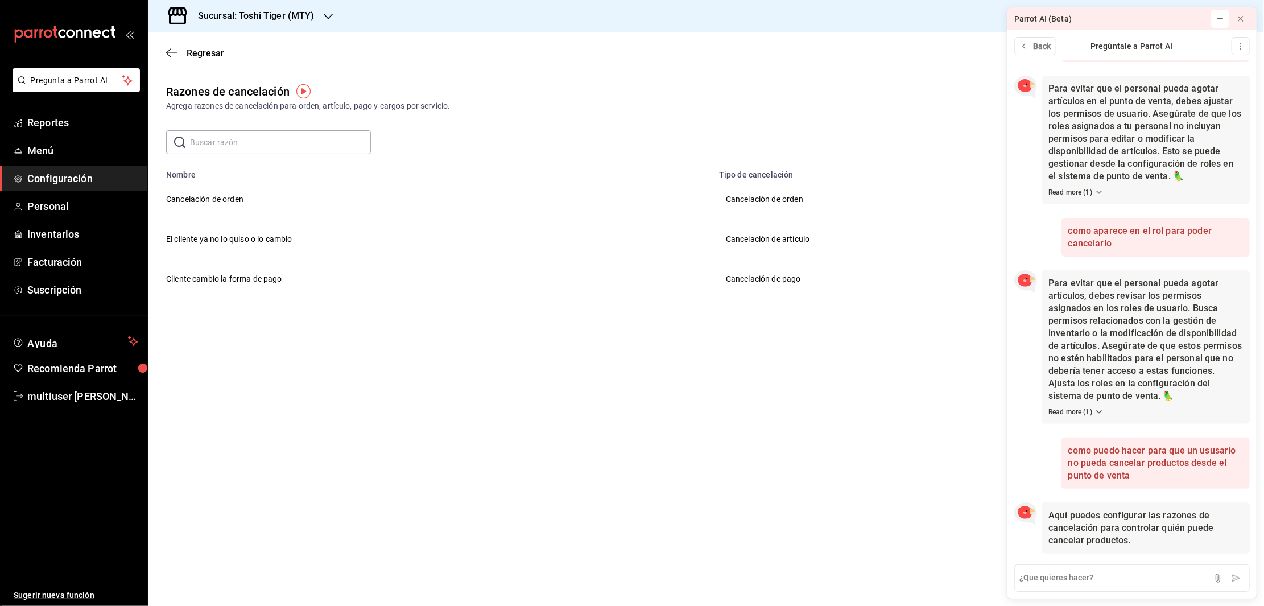
scroll to position [311, 0]
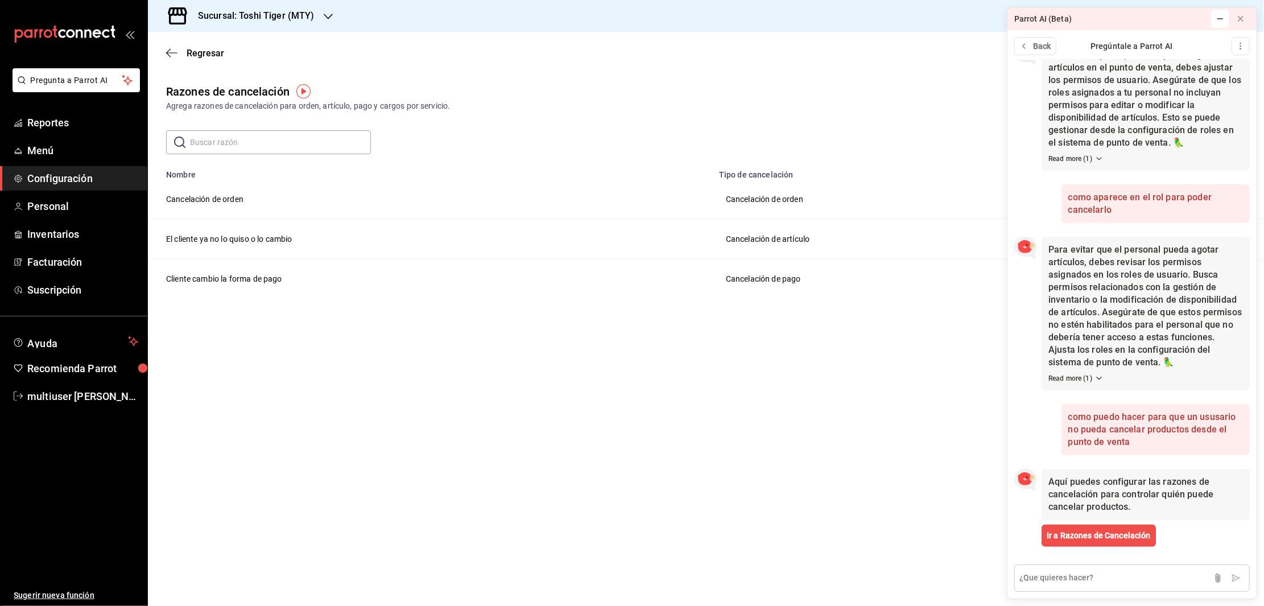
click at [1081, 580] on textarea at bounding box center [1131, 577] width 235 height 27
click at [304, 96] on img "button" at bounding box center [303, 91] width 14 height 14
click at [303, 142] on span "Ir a video" at bounding box center [304, 139] width 34 height 12
click at [600, 362] on main "Regresar Agregar opción Razones de cancelación Agrega razones de cancelación pa…" at bounding box center [706, 319] width 1116 height 574
click at [1079, 580] on textarea at bounding box center [1131, 577] width 235 height 27
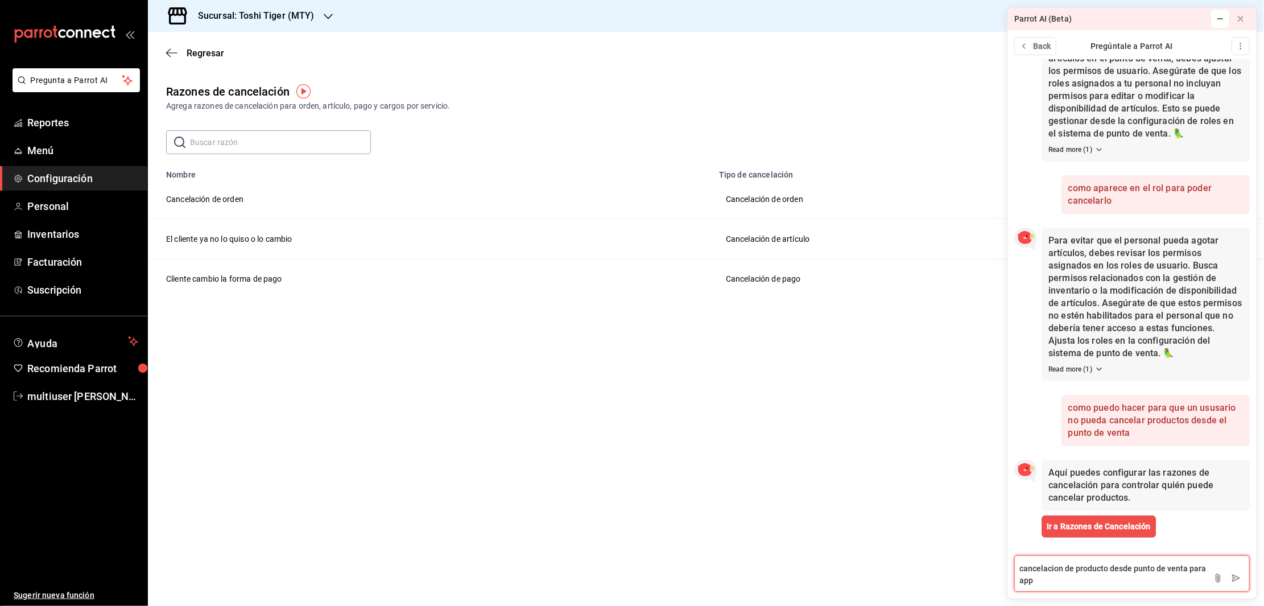
type textarea "cancelacion de producto desde punto de venta para apps"
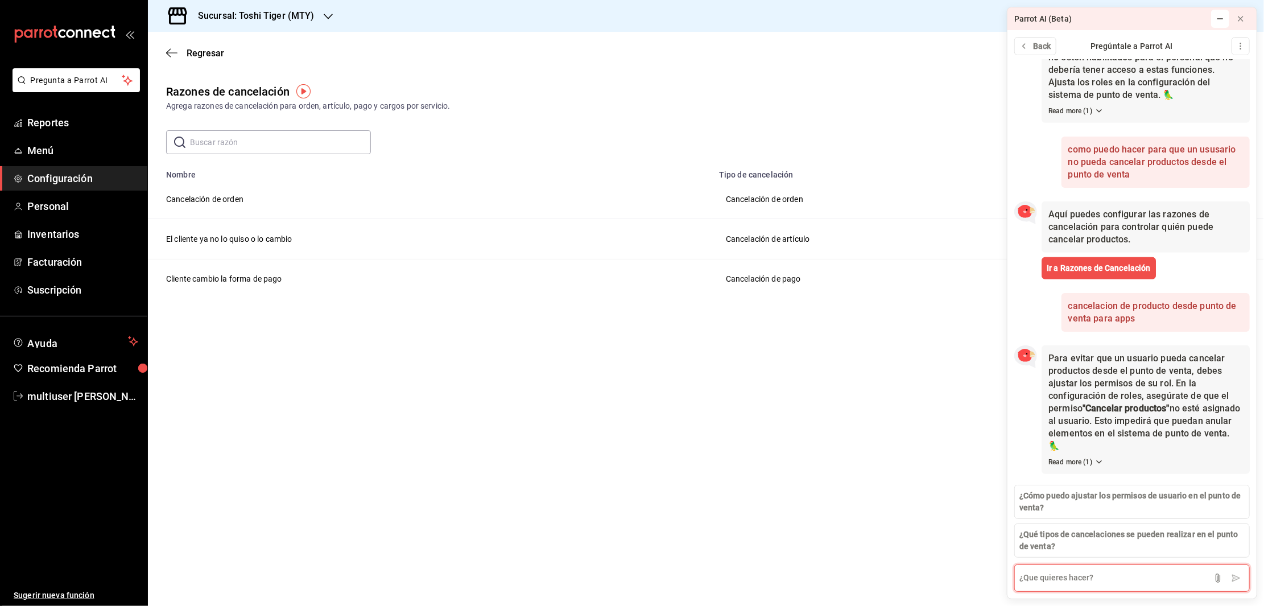
scroll to position [578, 0]
click at [1107, 581] on textarea at bounding box center [1131, 577] width 235 height 27
type textarea "ya lo hice pero le sigue apareciendo"
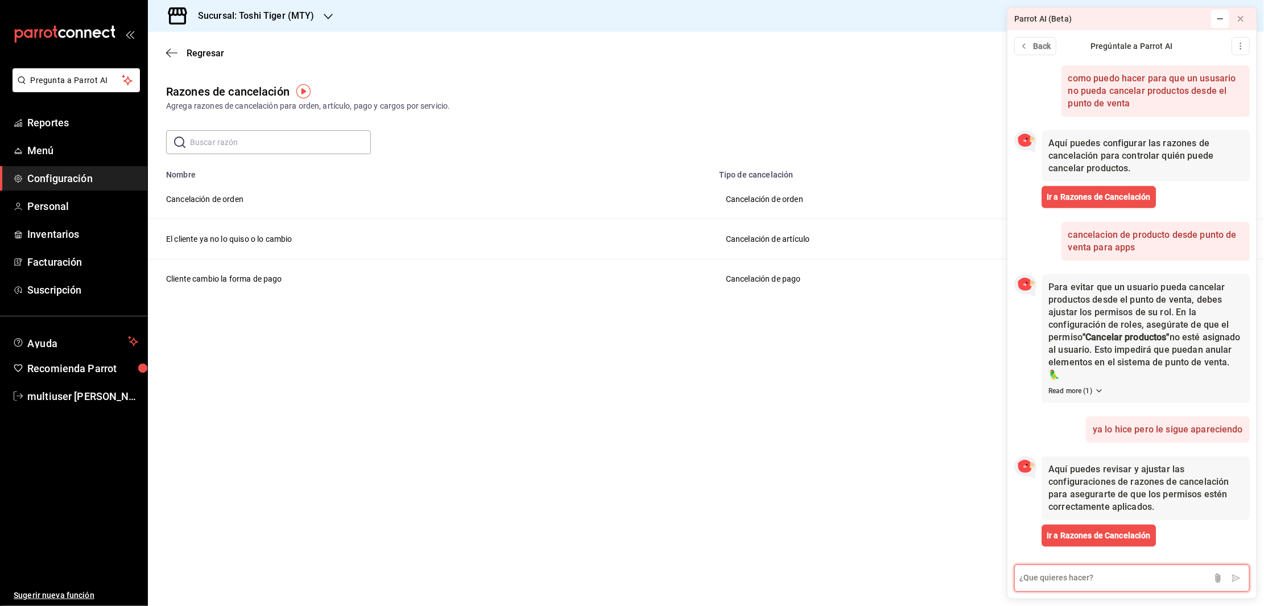
scroll to position [649, 0]
click at [1114, 536] on span "Ir a Razones de Cancelación" at bounding box center [1099, 536] width 104 height 12
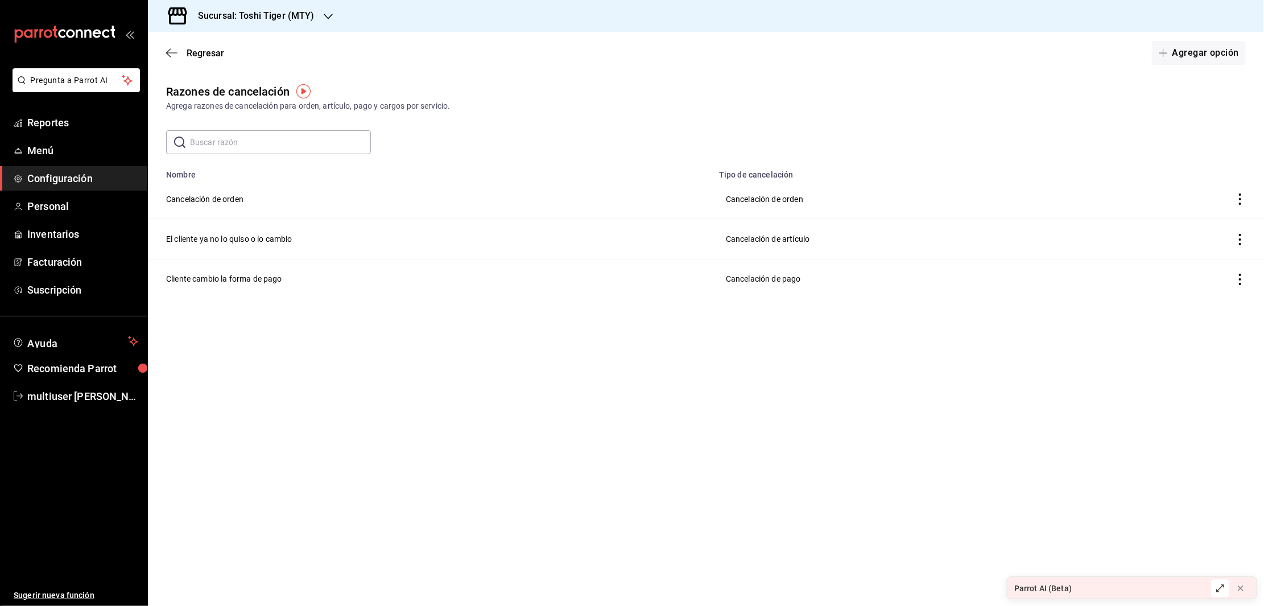
click at [1117, 586] on div "Parrot AI (Beta)" at bounding box center [1105, 588] width 197 height 23
click at [1054, 589] on div "Parrot AI (Beta)" at bounding box center [1042, 588] width 57 height 12
click at [1221, 590] on icon at bounding box center [1220, 588] width 9 height 9
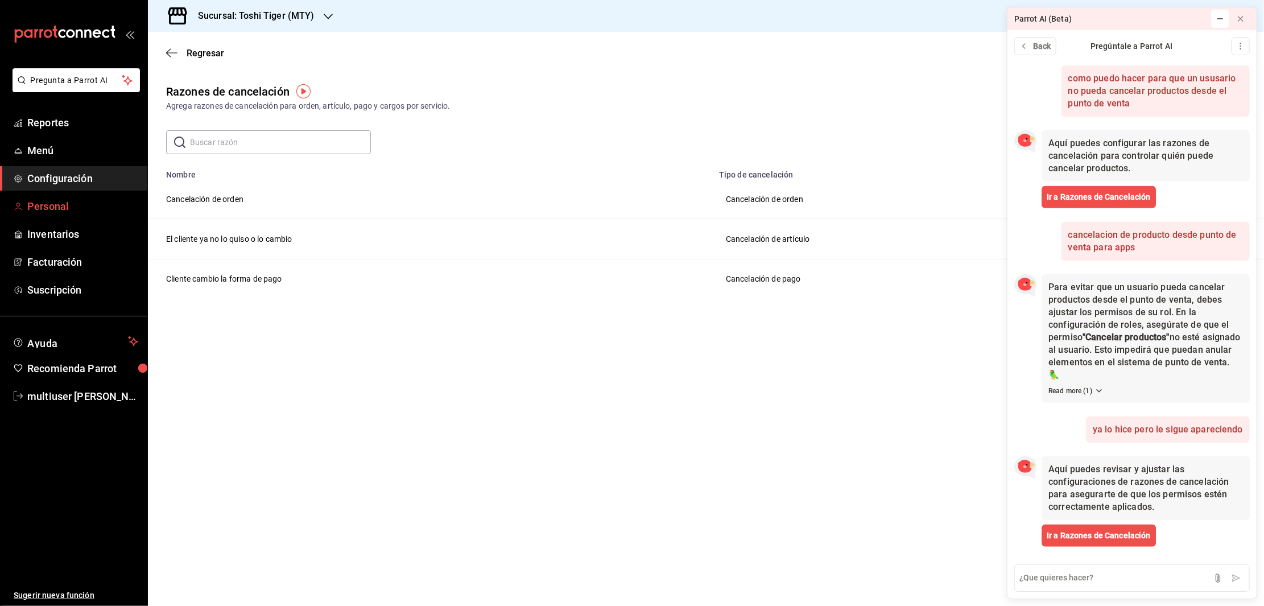
click at [47, 205] on span "Personal" at bounding box center [82, 206] width 111 height 15
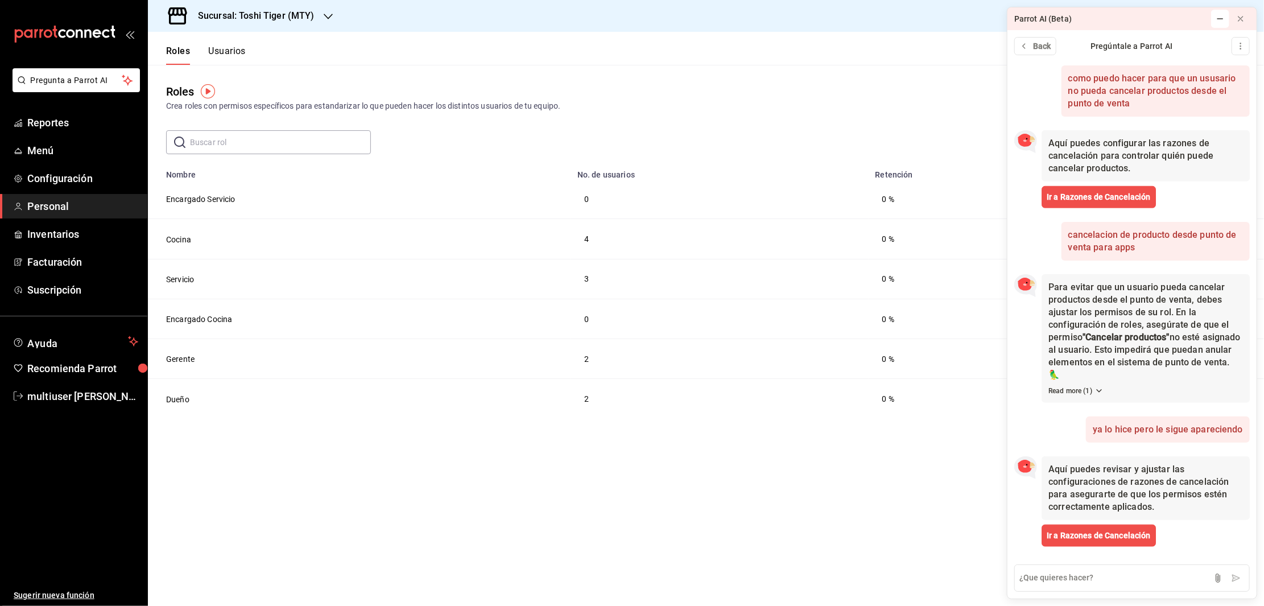
click at [222, 53] on button "Usuarios" at bounding box center [227, 55] width 38 height 19
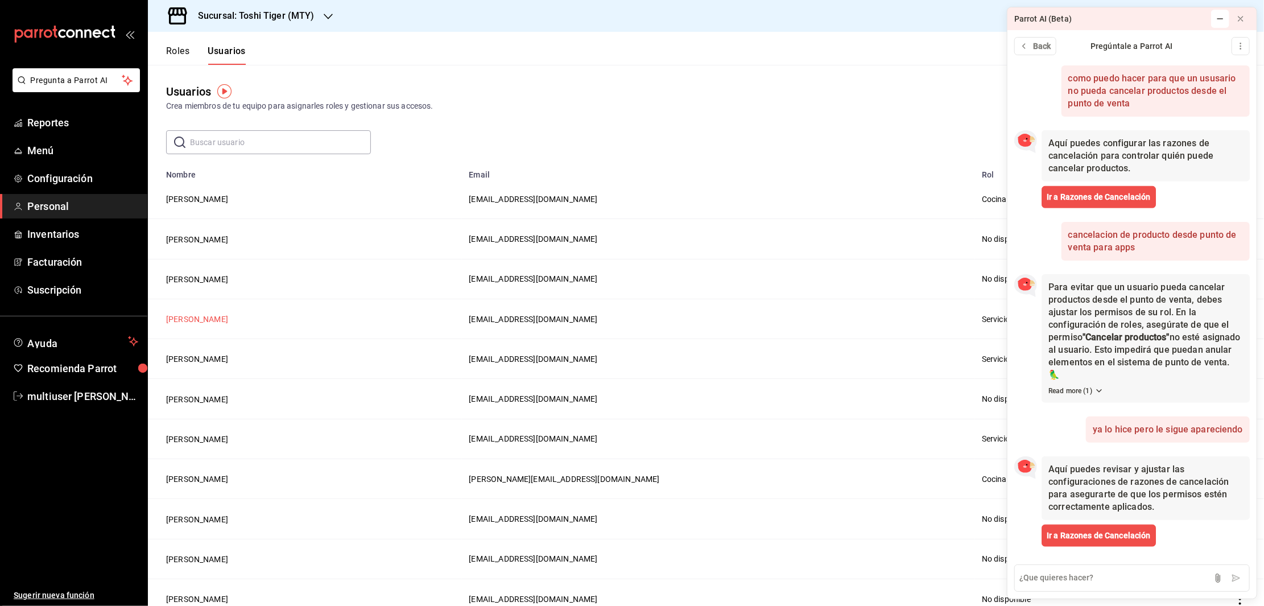
click at [185, 321] on button "[PERSON_NAME]" at bounding box center [197, 318] width 62 height 11
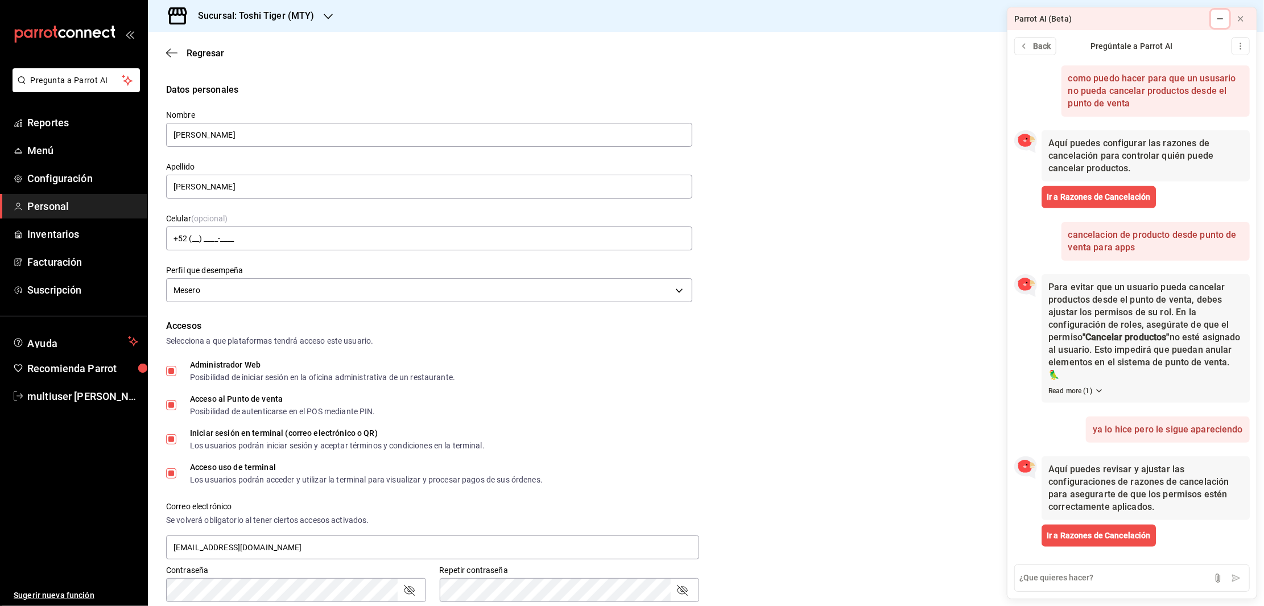
click at [1221, 25] on button at bounding box center [1220, 19] width 18 height 18
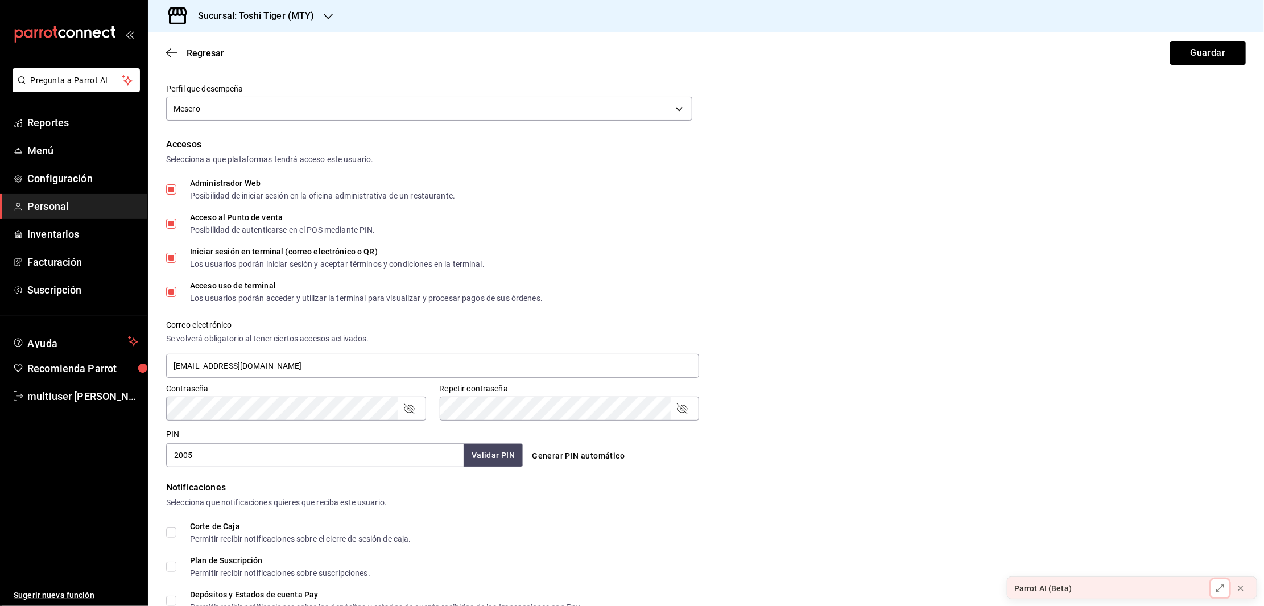
scroll to position [340, 0]
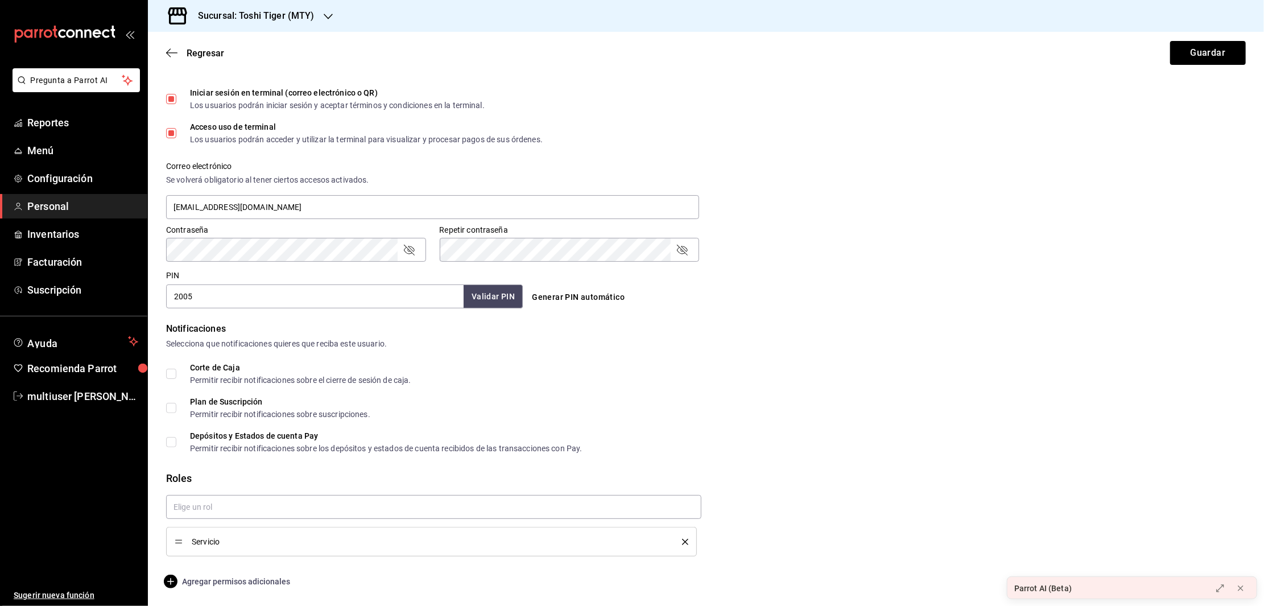
click at [168, 580] on icon "button" at bounding box center [171, 582] width 14 height 14
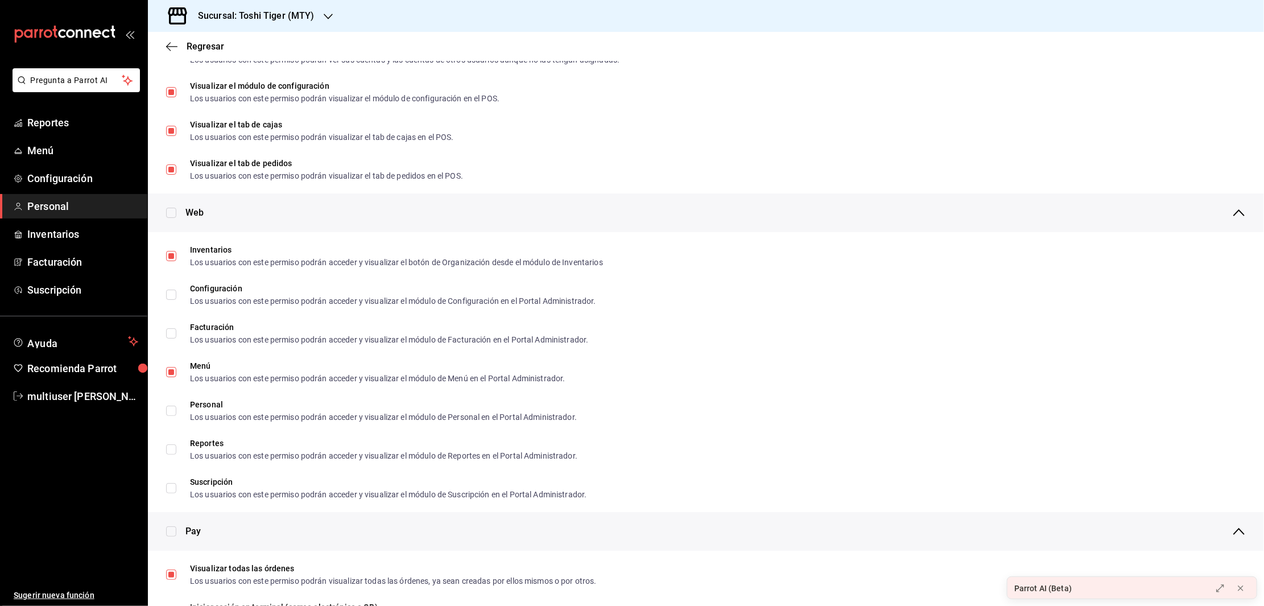
scroll to position [367, 0]
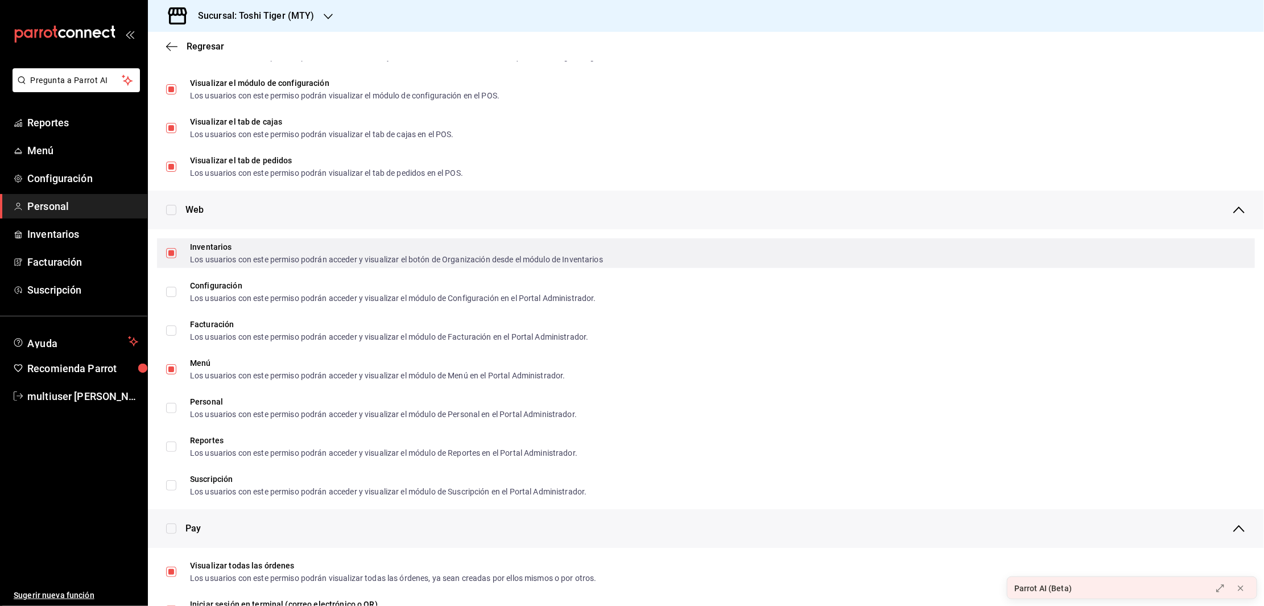
click at [168, 255] on input "Inventarios Los usuarios con este permiso podrán acceder y visualizar el botón …" at bounding box center [171, 253] width 10 height 10
checkbox input "false"
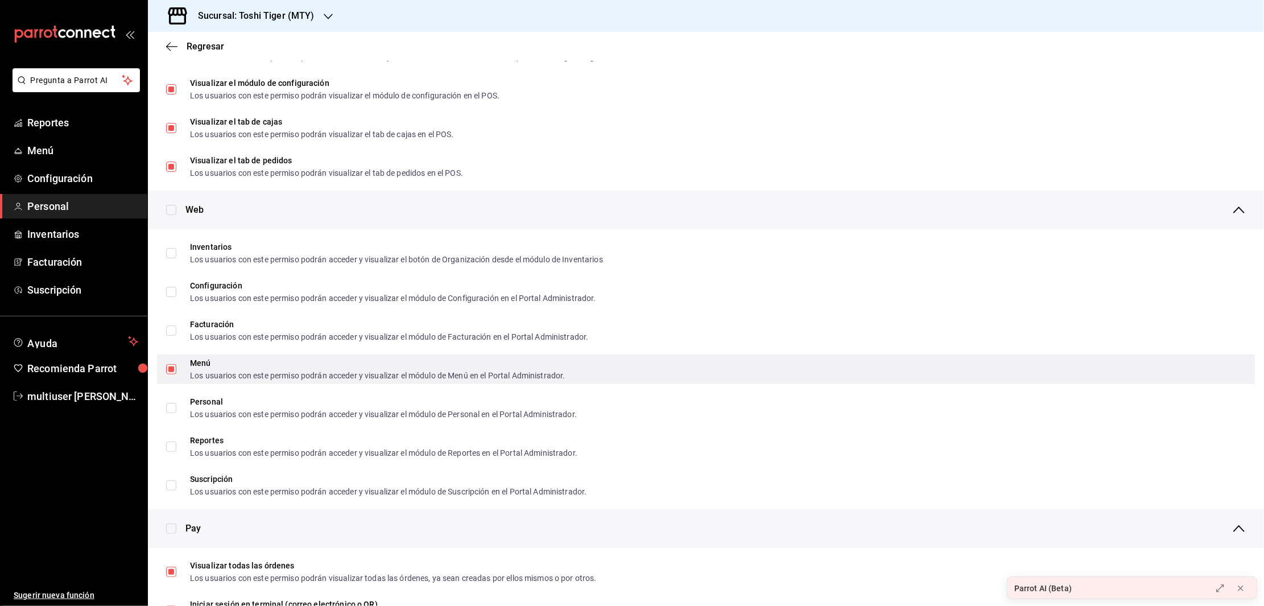
click at [166, 369] on input "Menú Los usuarios con este permiso podrán acceder y visualizar el módulo de Men…" at bounding box center [171, 369] width 10 height 10
checkbox input "false"
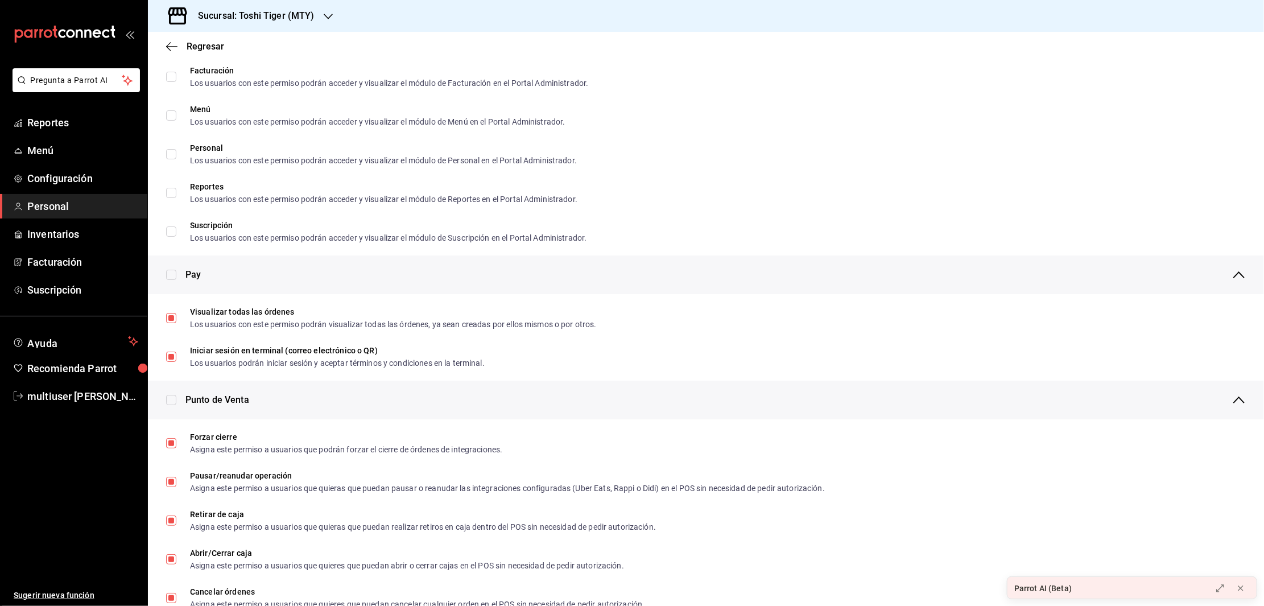
scroll to position [0, 0]
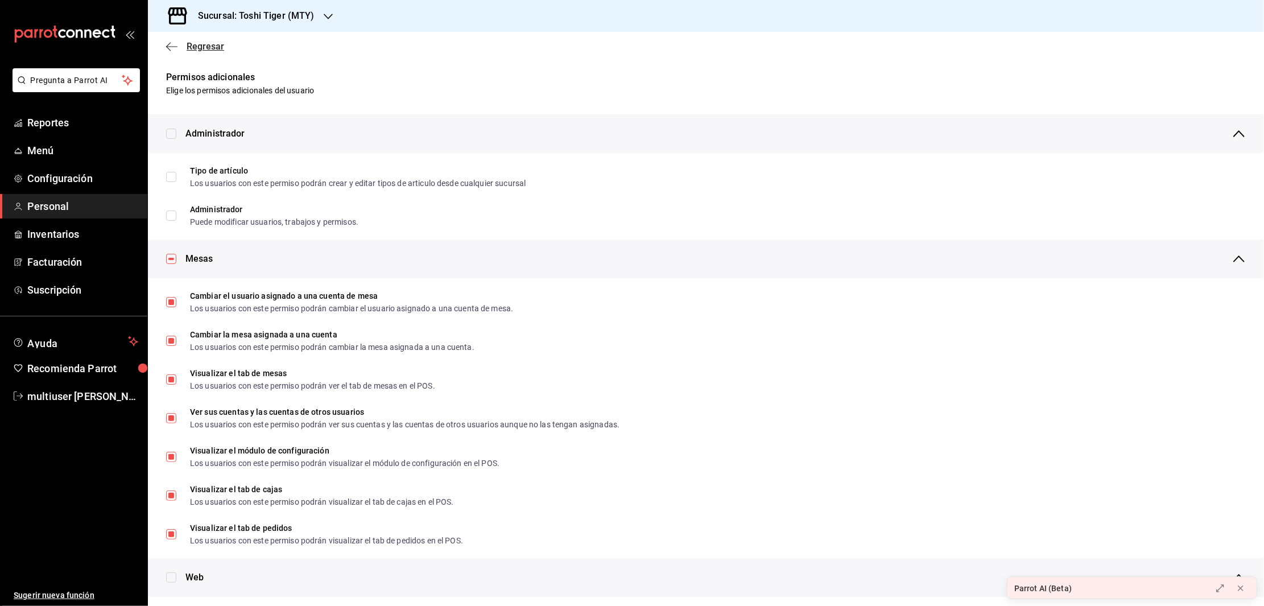
click at [169, 45] on icon "button" at bounding box center [171, 47] width 11 height 10
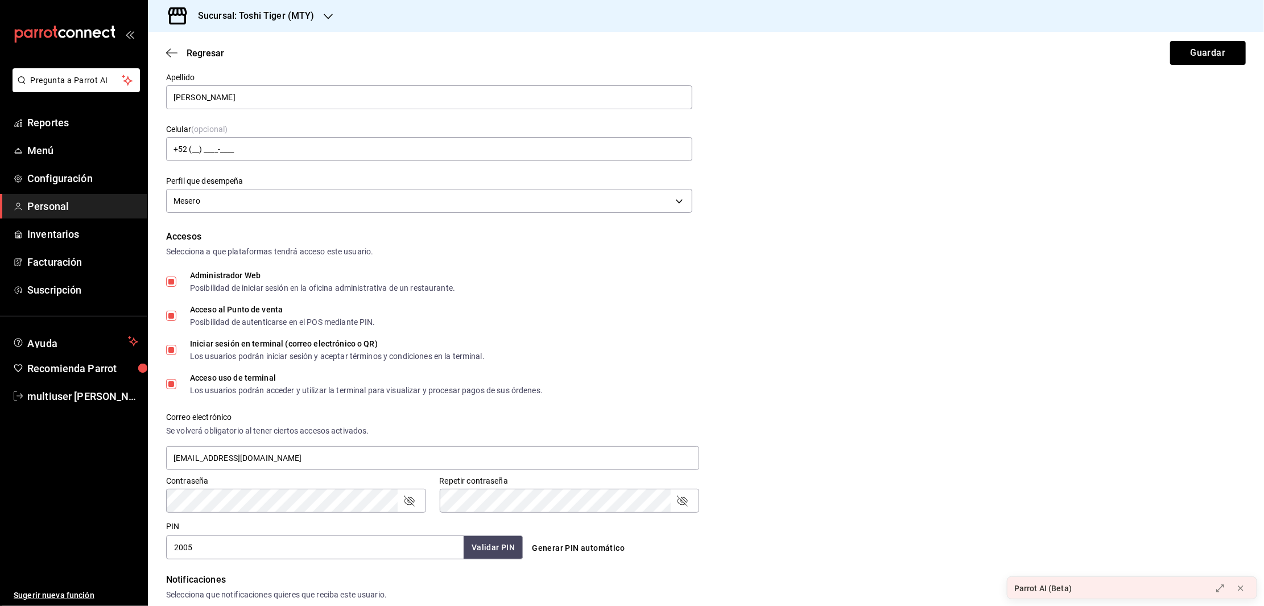
scroll to position [90, 0]
click at [1214, 55] on button "Guardar" at bounding box center [1208, 53] width 76 height 24
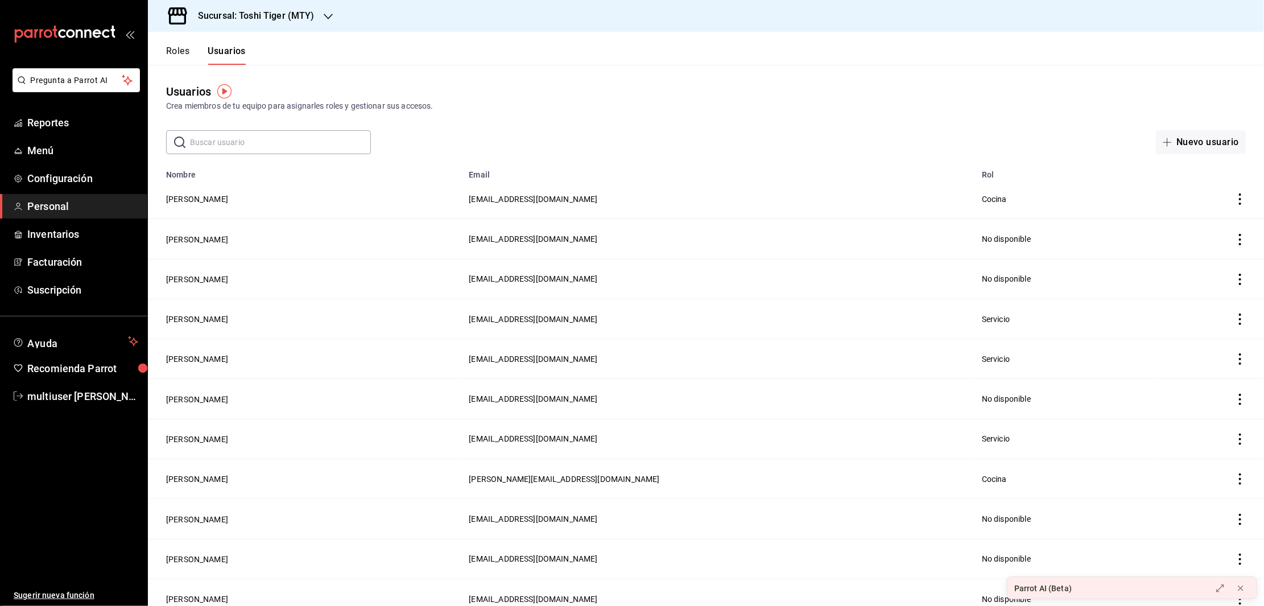
click at [222, 93] on img "button" at bounding box center [224, 91] width 14 height 14
click at [225, 136] on span "Ir a video" at bounding box center [225, 139] width 34 height 12
click at [183, 315] on button "[PERSON_NAME]" at bounding box center [197, 318] width 62 height 11
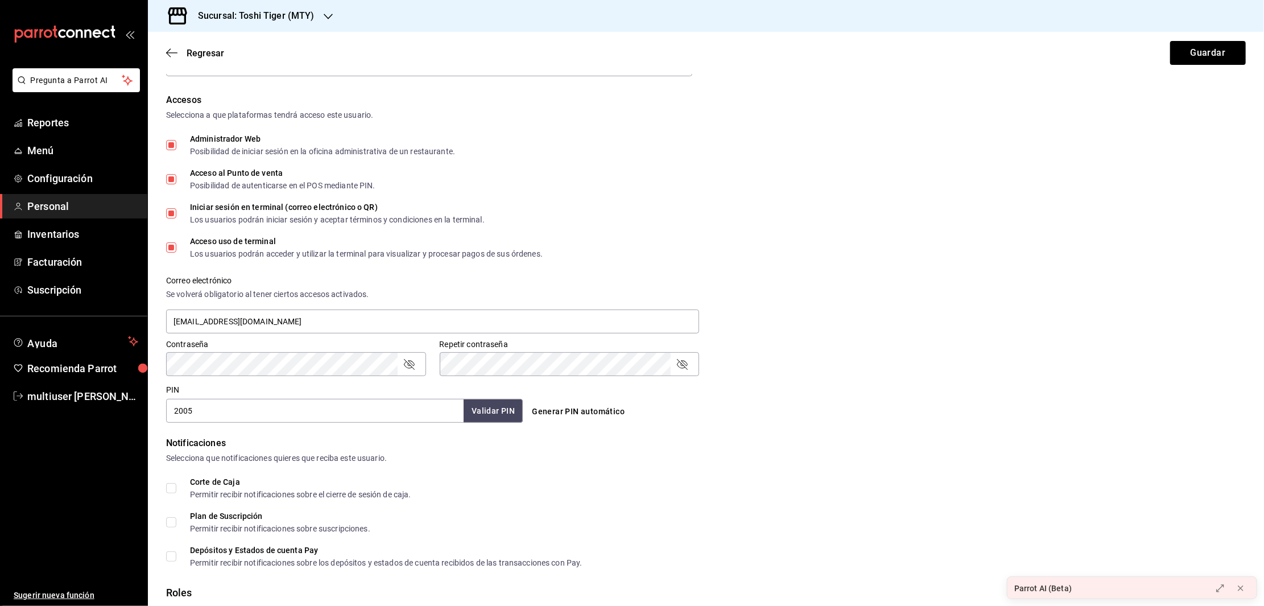
scroll to position [340, 0]
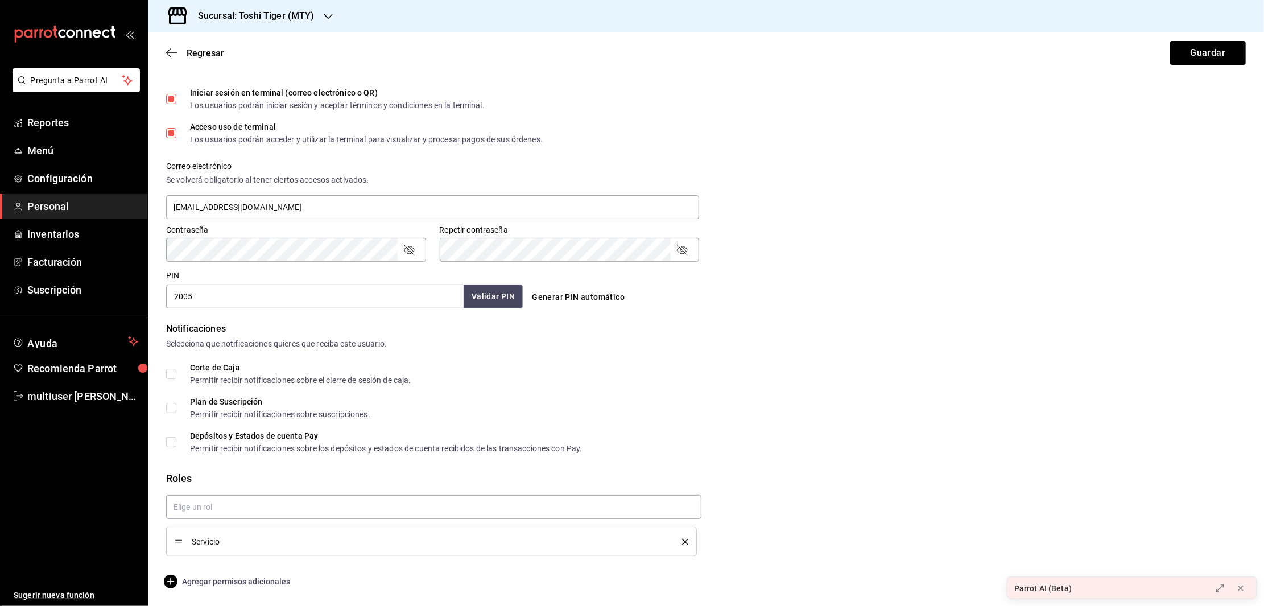
click at [218, 582] on span "Agregar permisos adicionales" at bounding box center [228, 582] width 124 height 14
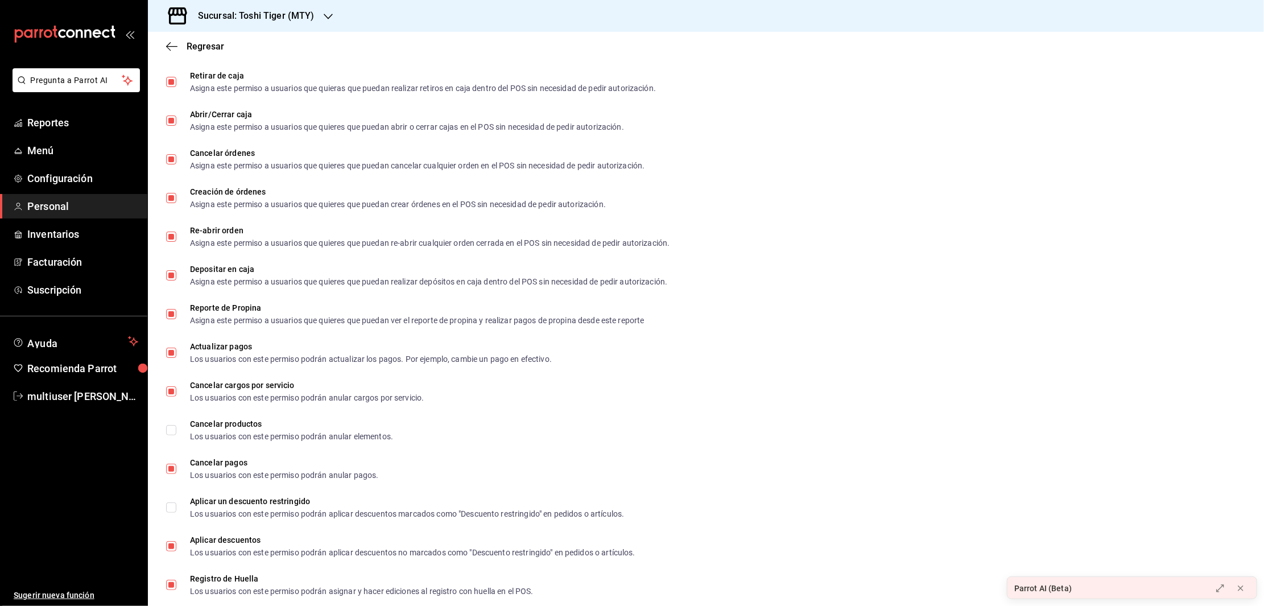
scroll to position [1064, 0]
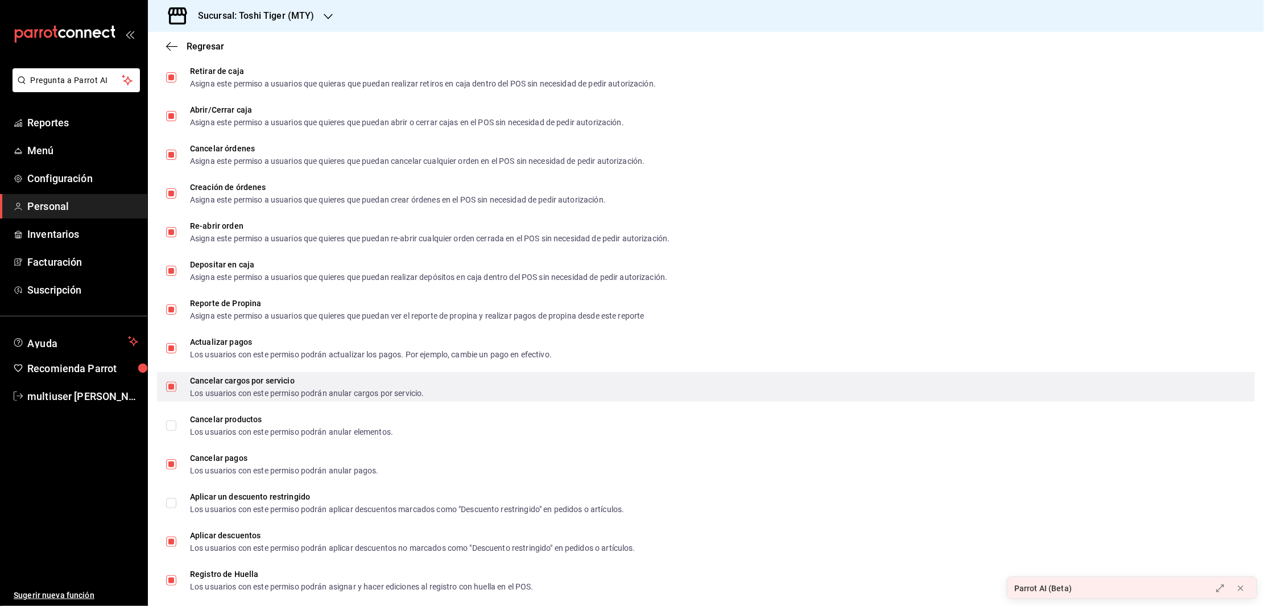
click at [168, 389] on input "Cancelar cargos por servicio Los usuarios con este permiso podrán anular cargos…" at bounding box center [171, 387] width 10 height 10
checkbox input "false"
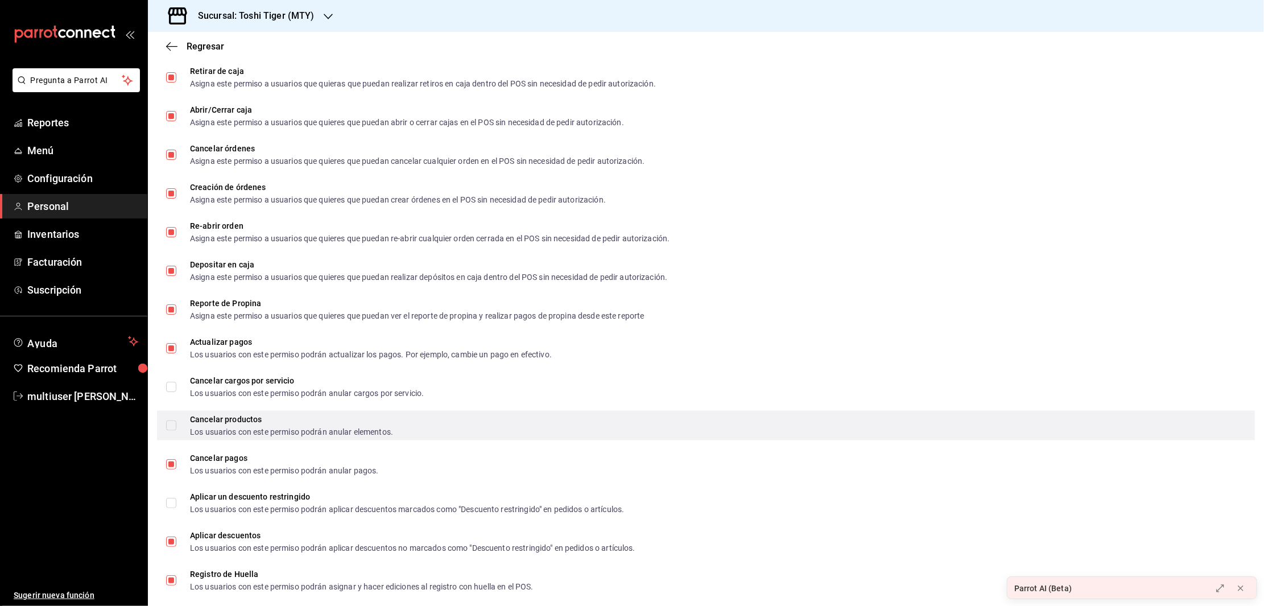
click at [172, 423] on input "Cancelar productos Los usuarios con este permiso podrán anular elementos." at bounding box center [171, 425] width 10 height 10
checkbox input "false"
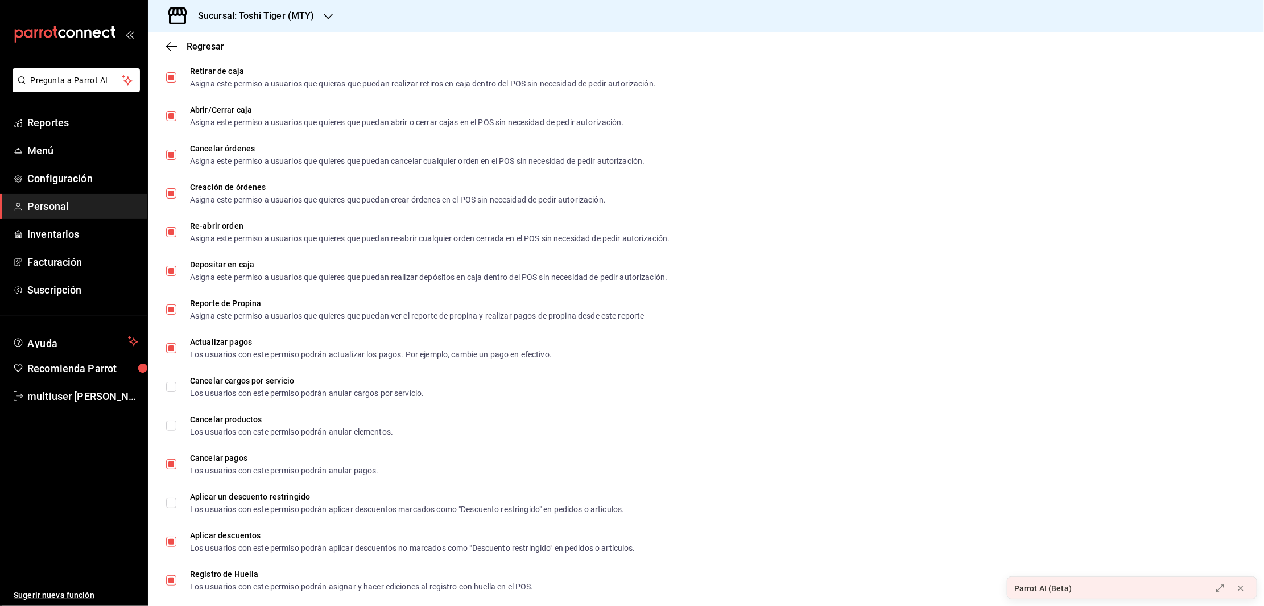
click at [126, 31] on icon "open_drawer_menu" at bounding box center [129, 34] width 9 height 9
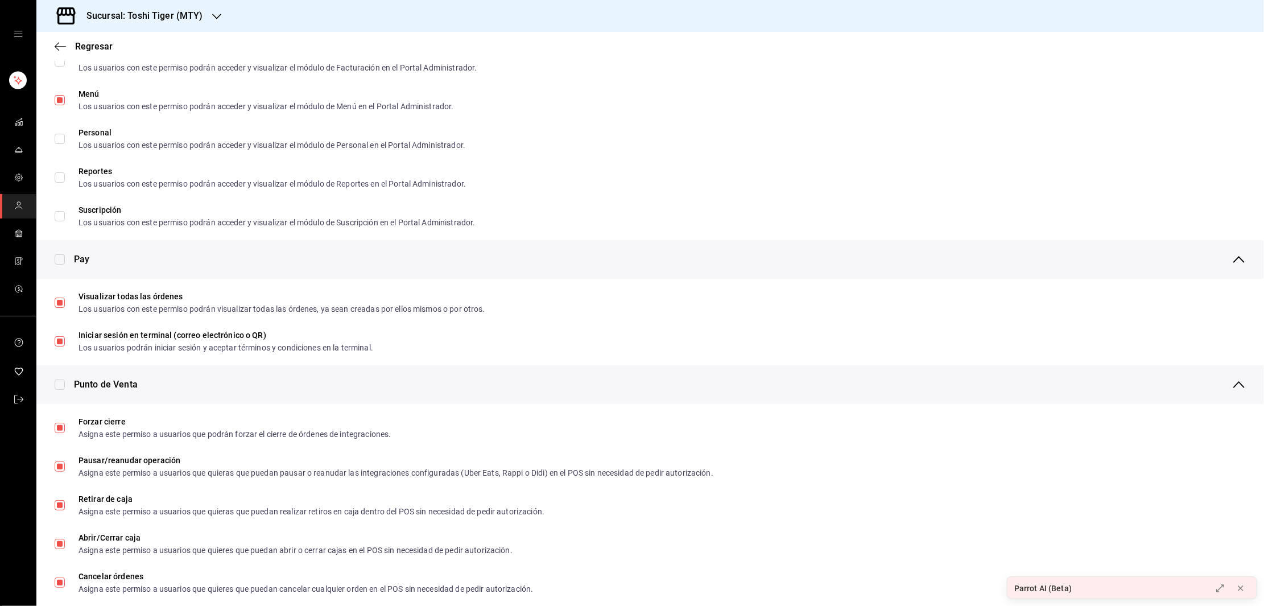
scroll to position [0, 0]
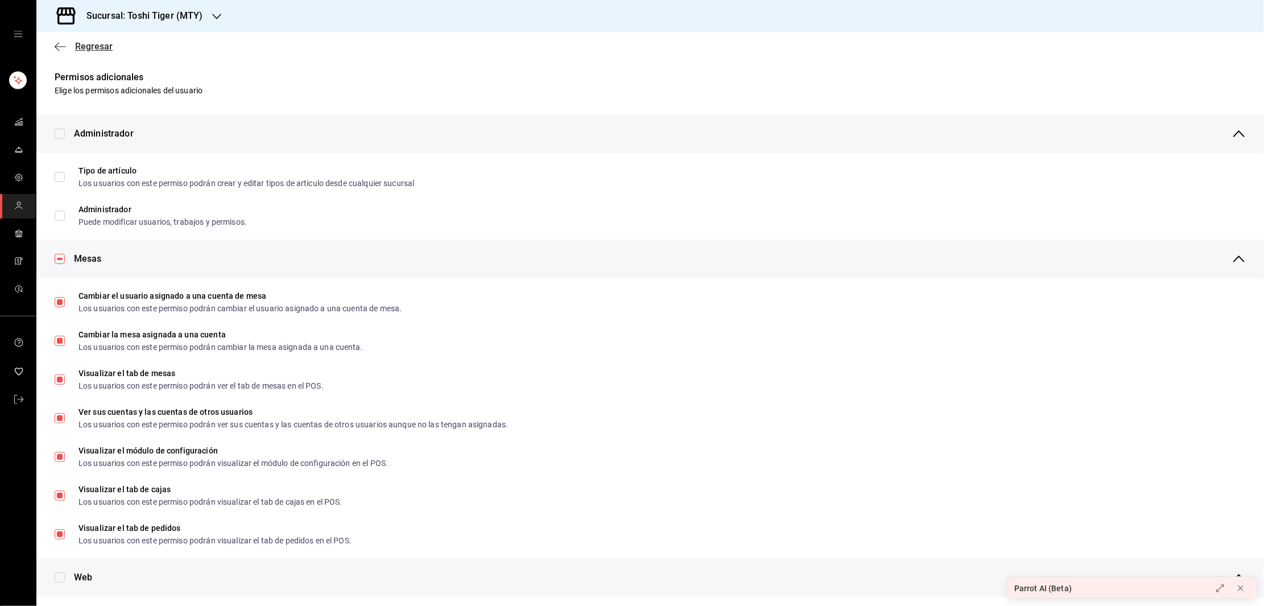
click at [59, 44] on icon "button" at bounding box center [60, 47] width 11 height 10
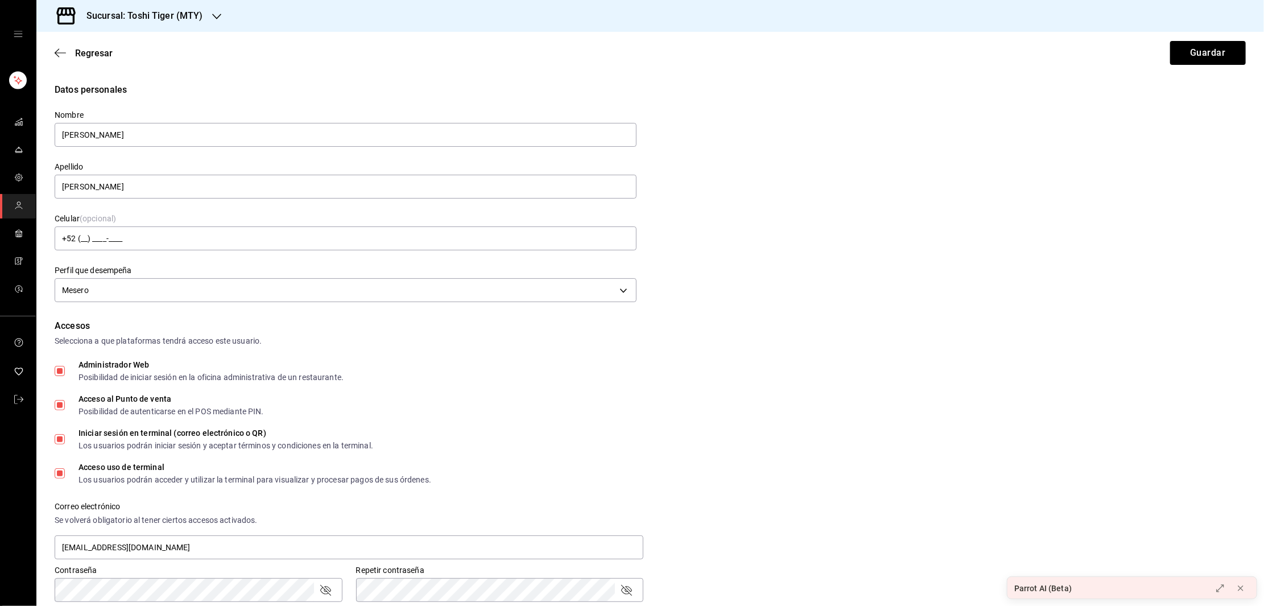
click at [56, 371] on input "Administrador Web Posibilidad de iniciar sesión en la oficina administrativa de…" at bounding box center [60, 371] width 10 height 10
checkbox input "false"
click at [1189, 58] on button "Guardar" at bounding box center [1208, 53] width 76 height 24
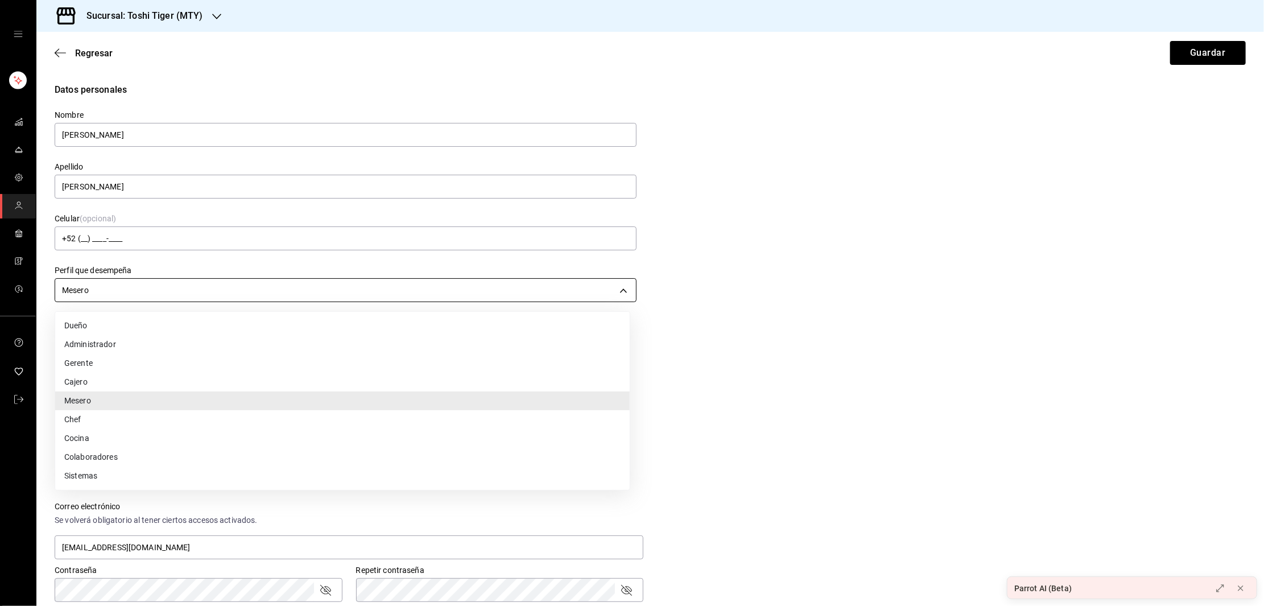
click at [397, 292] on body "Sucursal: [PERSON_NAME] Tiger (MTY) Regresar Guardar Datos personales Nombre [P…" at bounding box center [632, 303] width 1264 height 606
click at [721, 195] on div at bounding box center [632, 303] width 1264 height 606
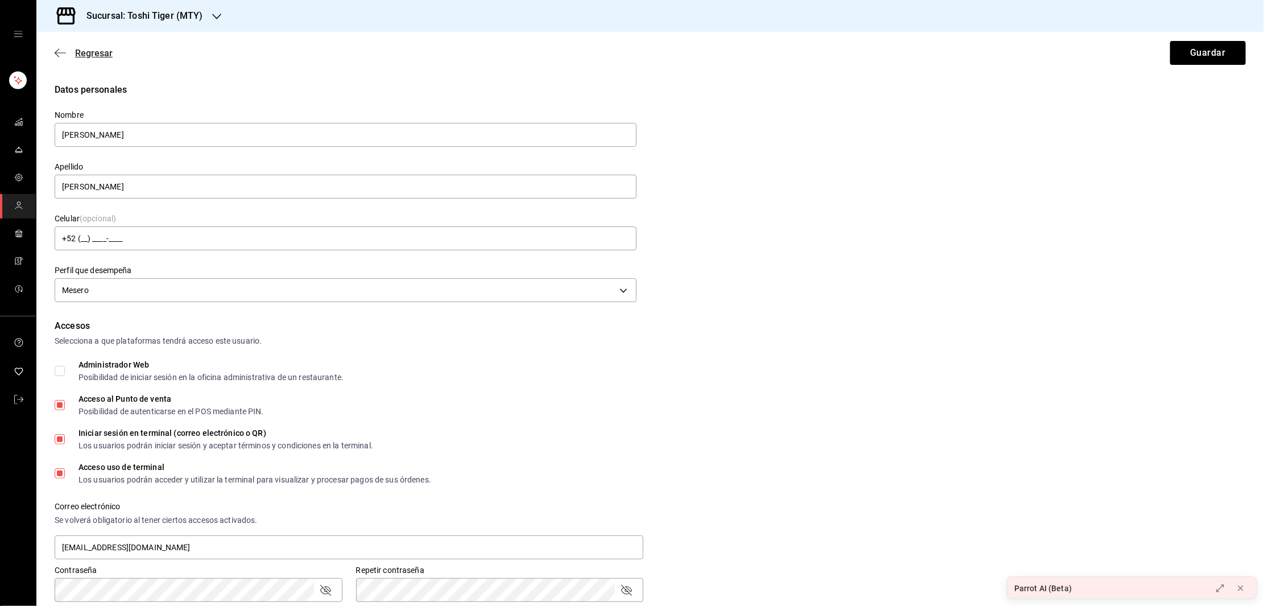
click at [60, 48] on icon "button" at bounding box center [60, 53] width 11 height 10
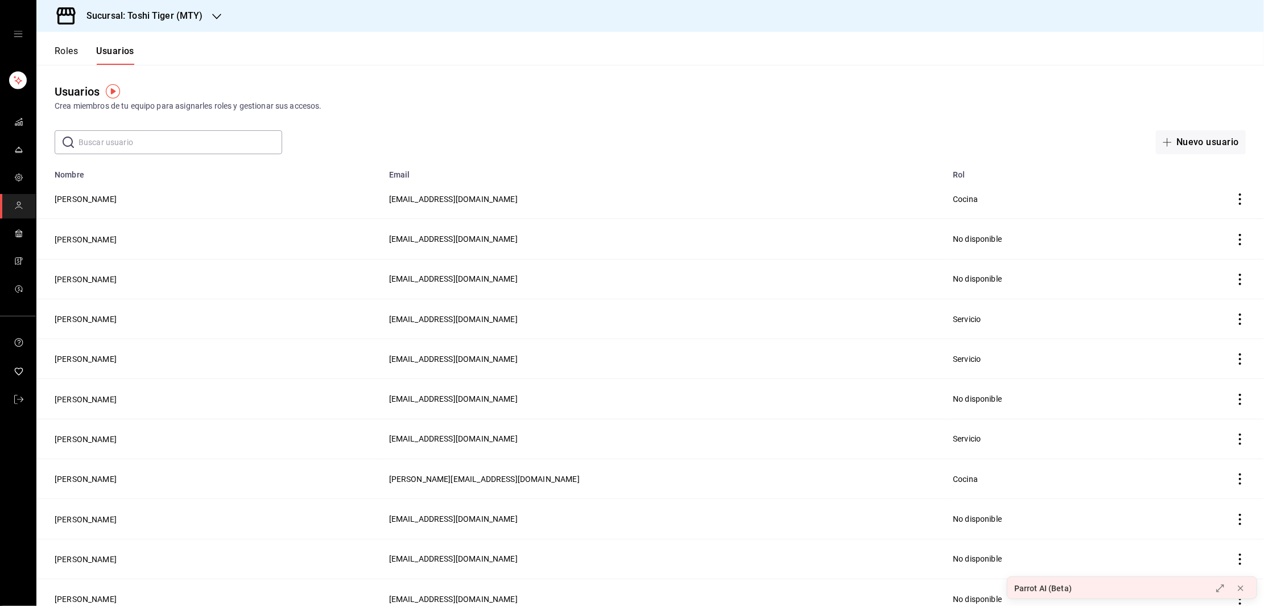
click at [63, 49] on button "Roles" at bounding box center [66, 55] width 23 height 19
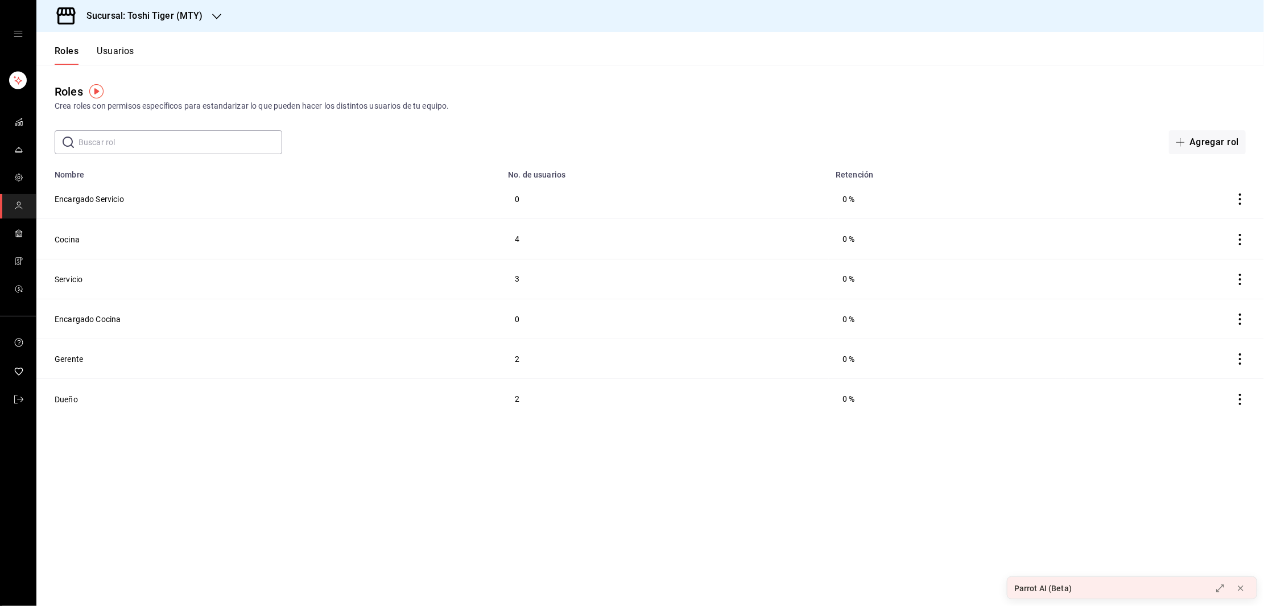
click at [119, 52] on button "Usuarios" at bounding box center [116, 55] width 38 height 19
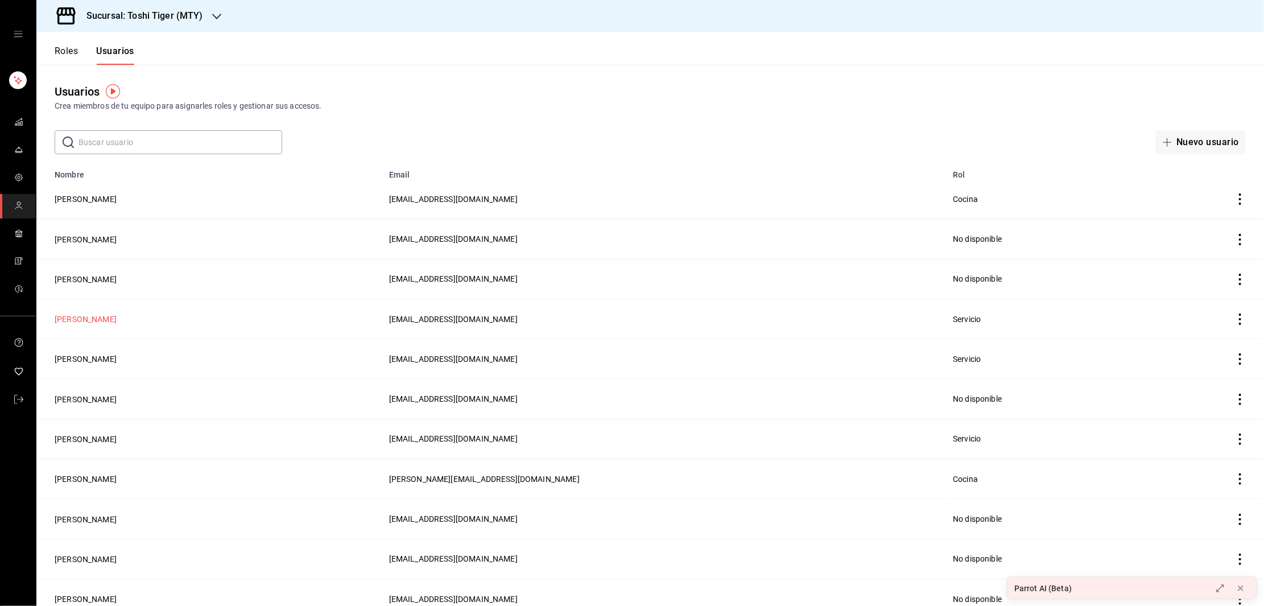
click at [75, 316] on button "[PERSON_NAME]" at bounding box center [86, 318] width 62 height 11
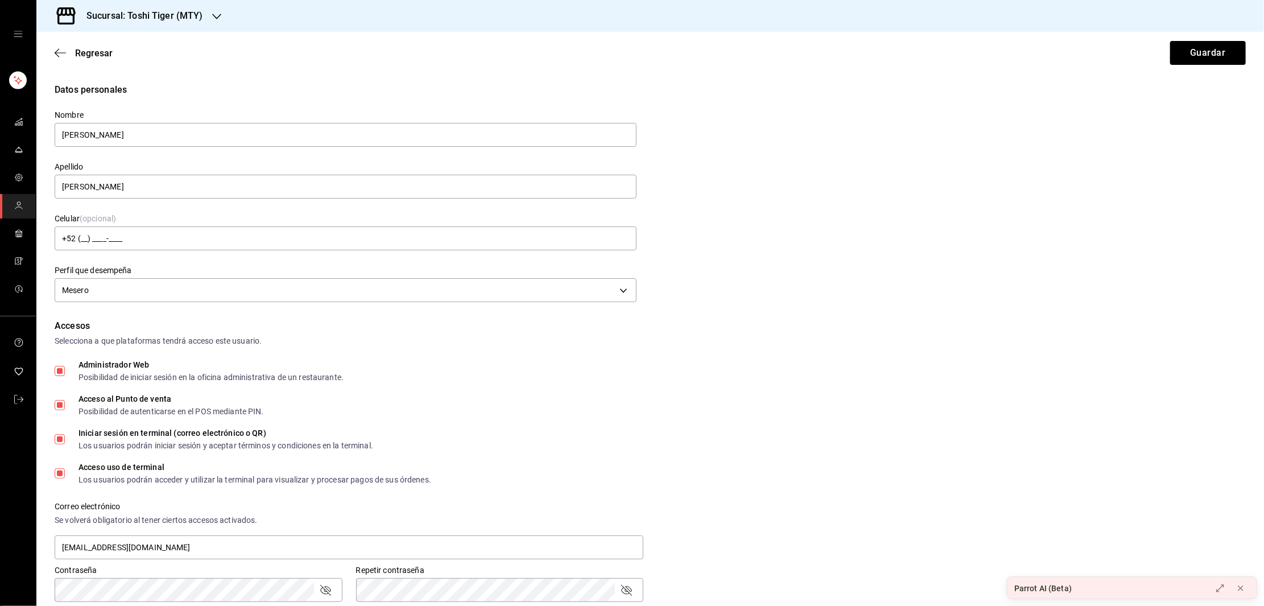
click at [906, 248] on div "Datos personales Nombre [PERSON_NAME] [PERSON_NAME] Celular (opcional) +52 (__)…" at bounding box center [650, 194] width 1191 height 222
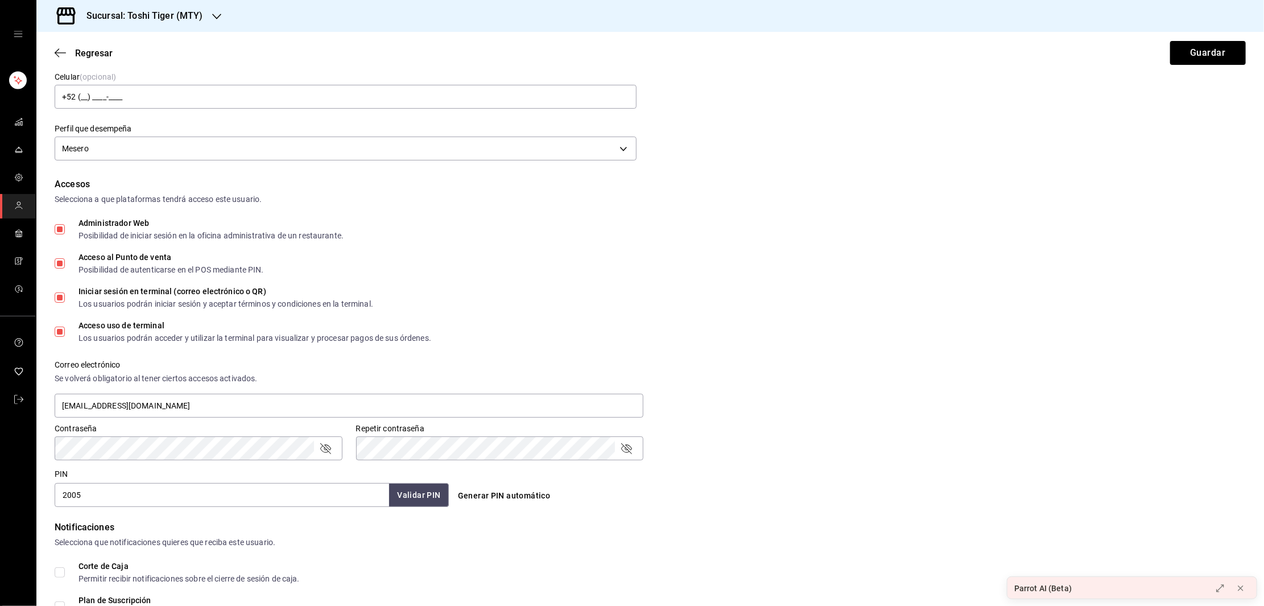
scroll to position [139, 0]
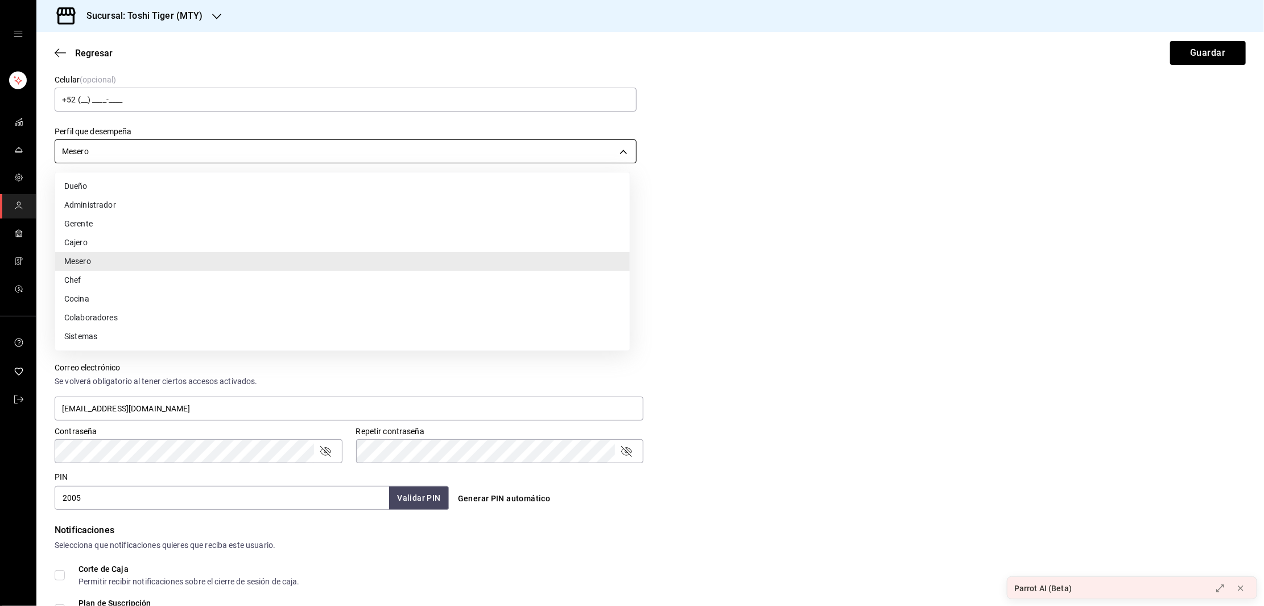
click at [609, 153] on body "Sucursal: [PERSON_NAME] Tiger (MTY) Regresar Guardar Datos personales Nombre [P…" at bounding box center [632, 303] width 1264 height 606
click at [609, 153] on div at bounding box center [632, 303] width 1264 height 606
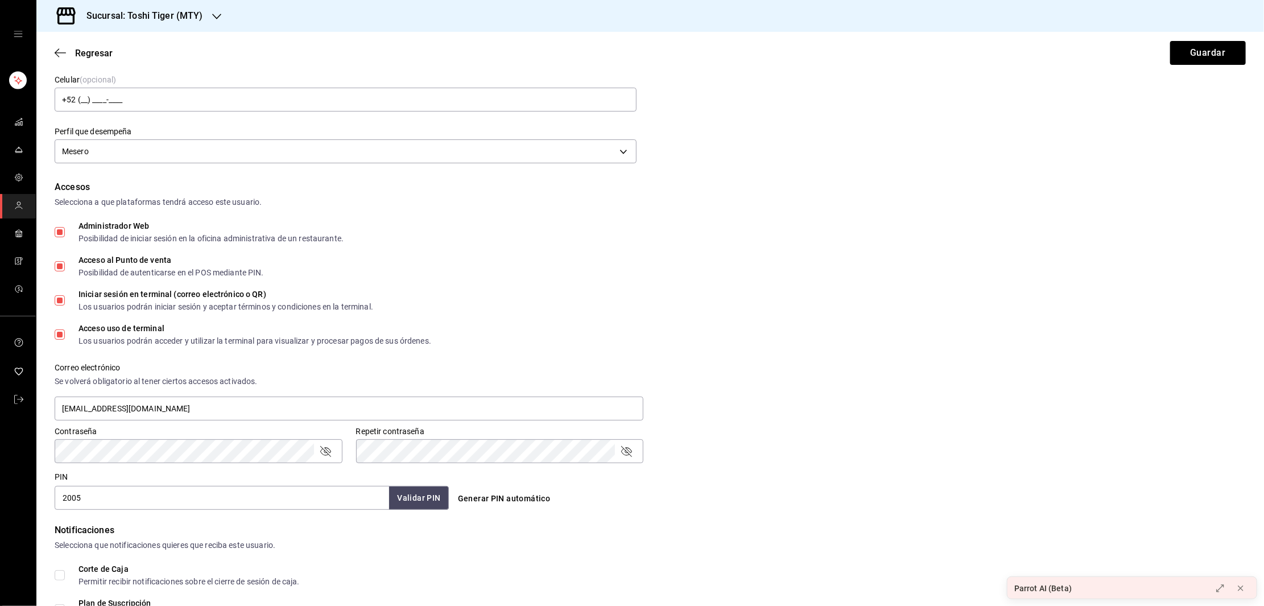
click at [906, 286] on div "Accesos Selecciona a que plataformas tendrá acceso este usuario. Administrador …" at bounding box center [650, 344] width 1191 height 329
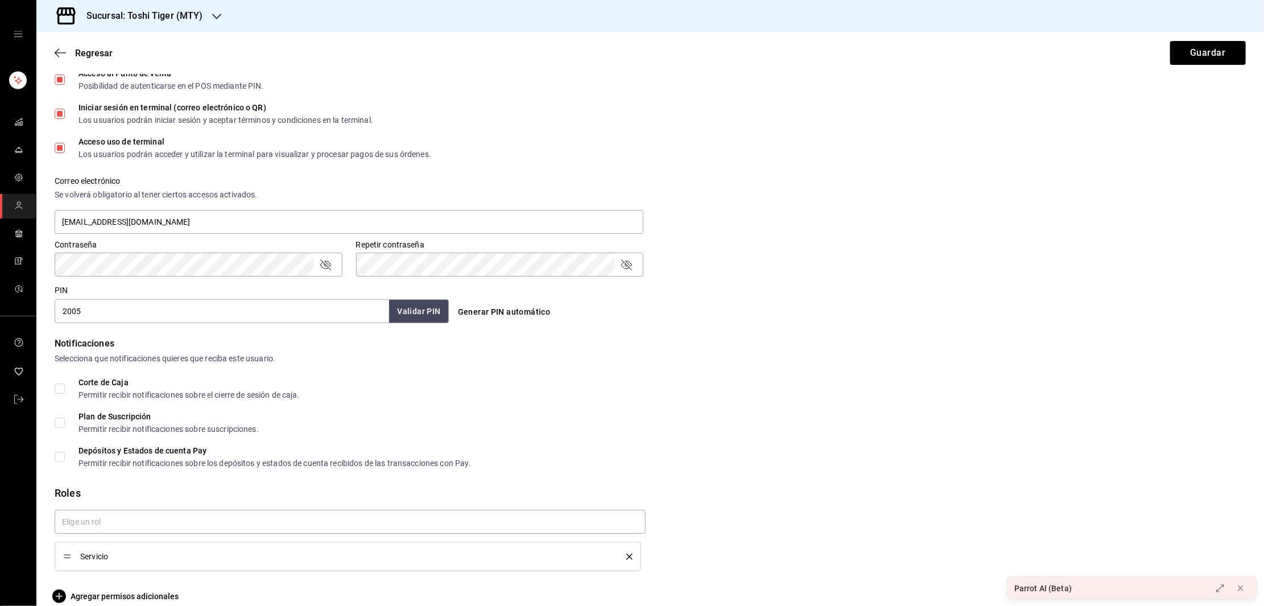
scroll to position [340, 0]
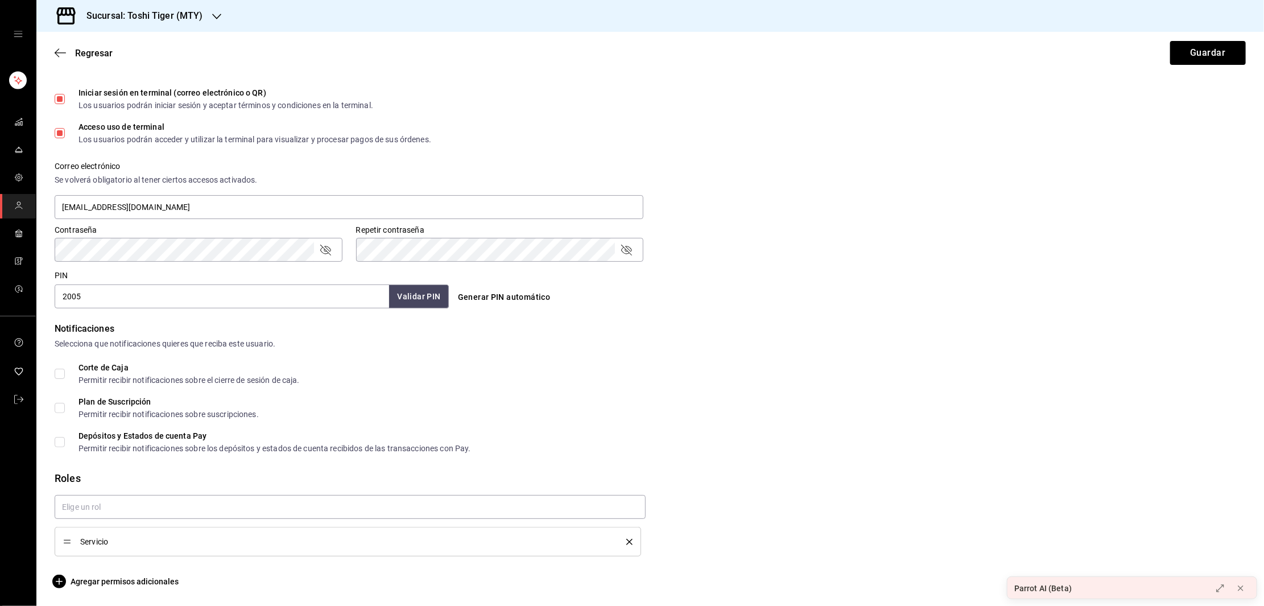
click at [73, 543] on div "Servicio" at bounding box center [347, 541] width 569 height 13
drag, startPoint x: 68, startPoint y: 543, endPoint x: 69, endPoint y: 532, distance: 10.3
click at [93, 576] on span "Agregar permisos adicionales" at bounding box center [117, 582] width 124 height 14
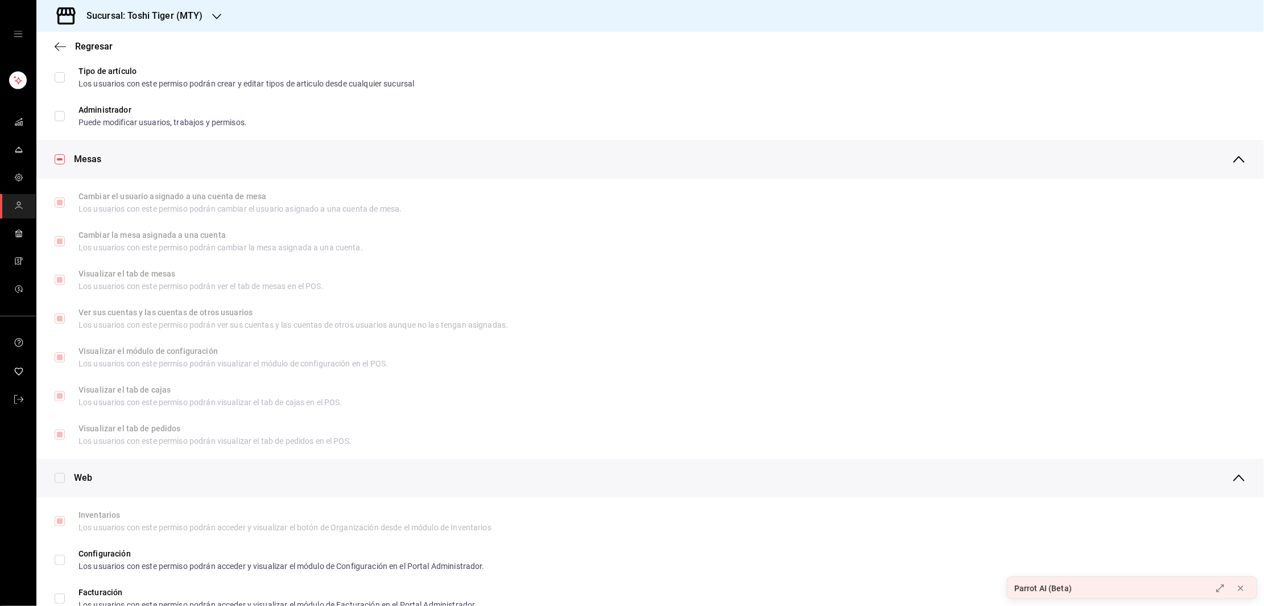
scroll to position [0, 0]
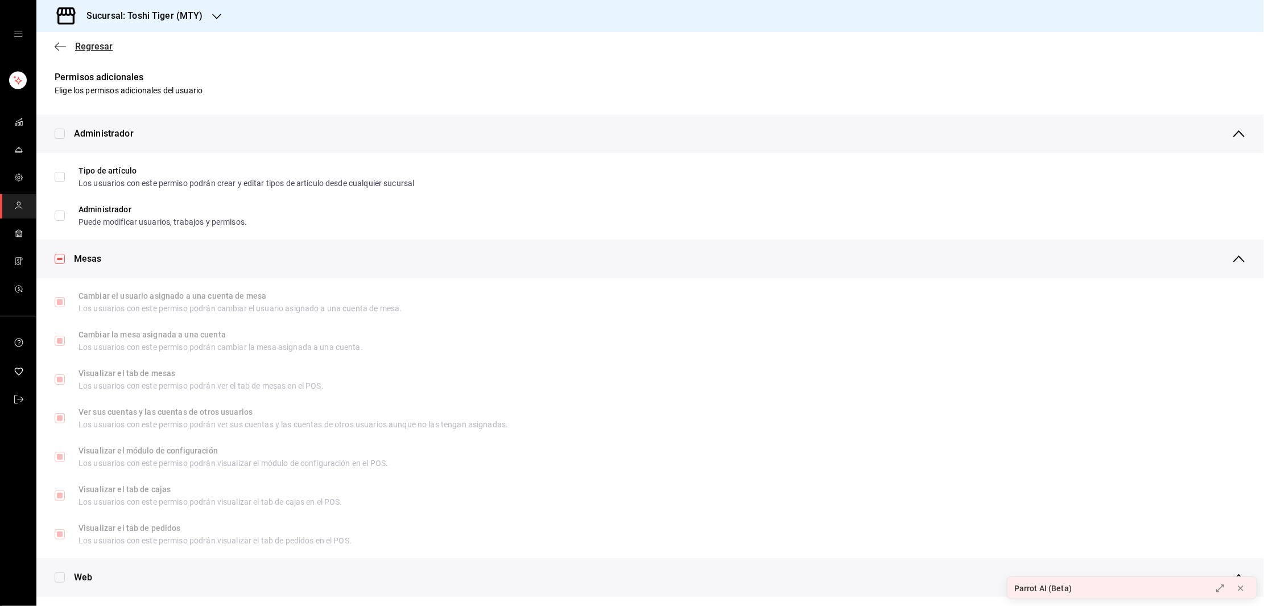
click at [61, 42] on icon "button" at bounding box center [60, 47] width 11 height 10
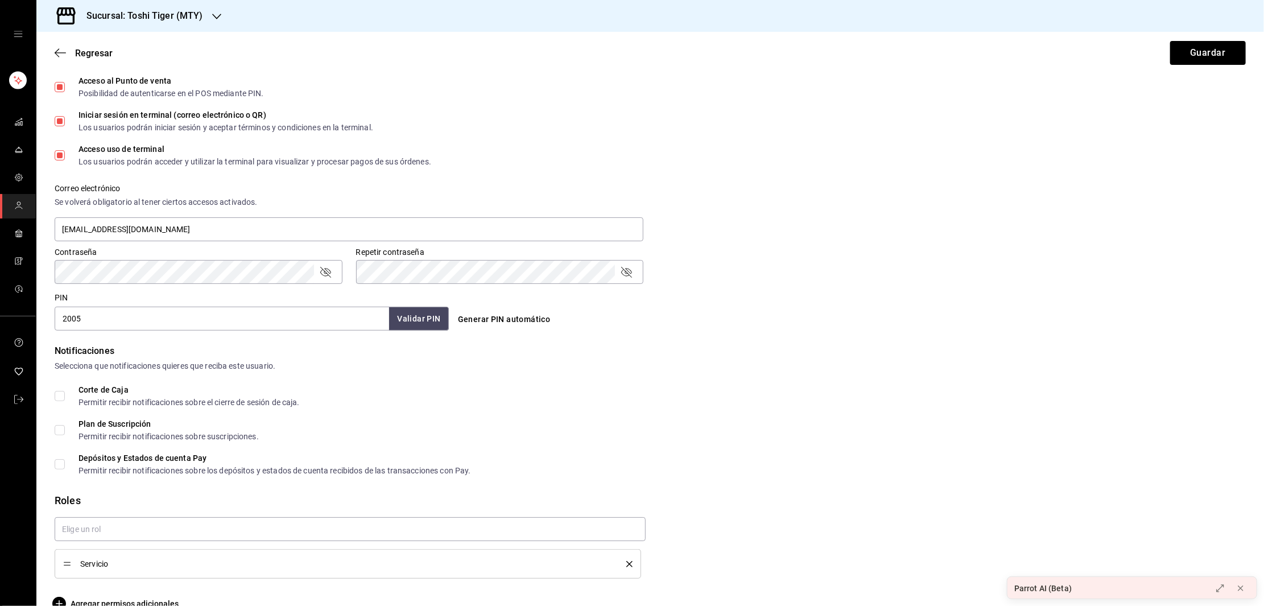
scroll to position [340, 0]
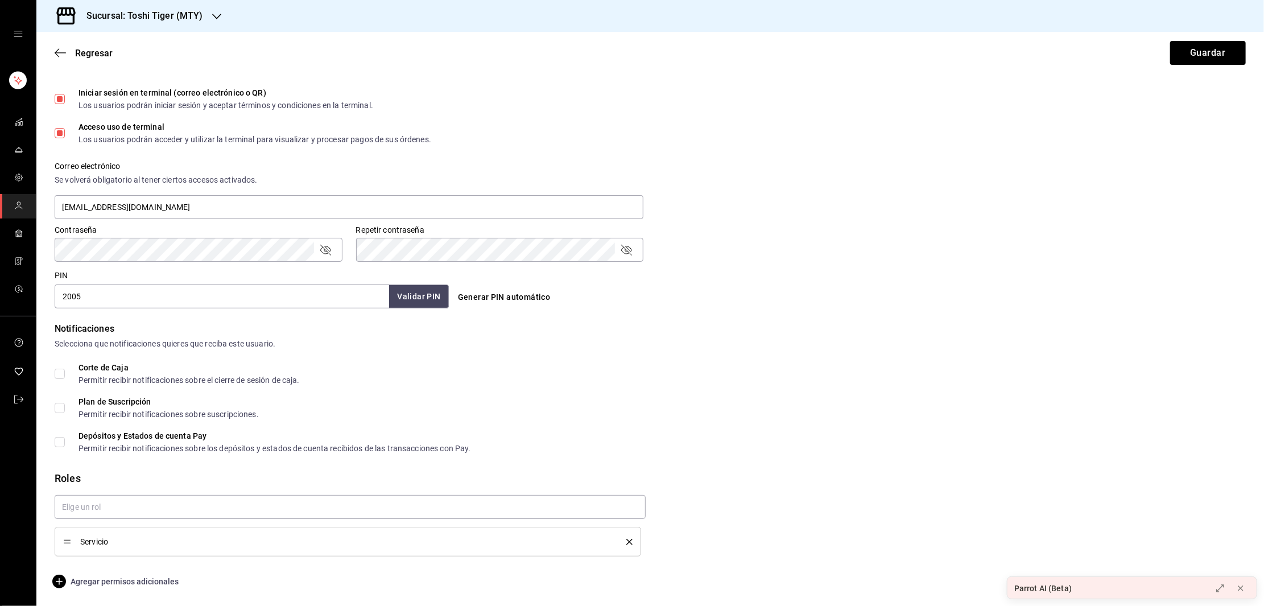
click at [121, 586] on span "Agregar permisos adicionales" at bounding box center [117, 582] width 124 height 14
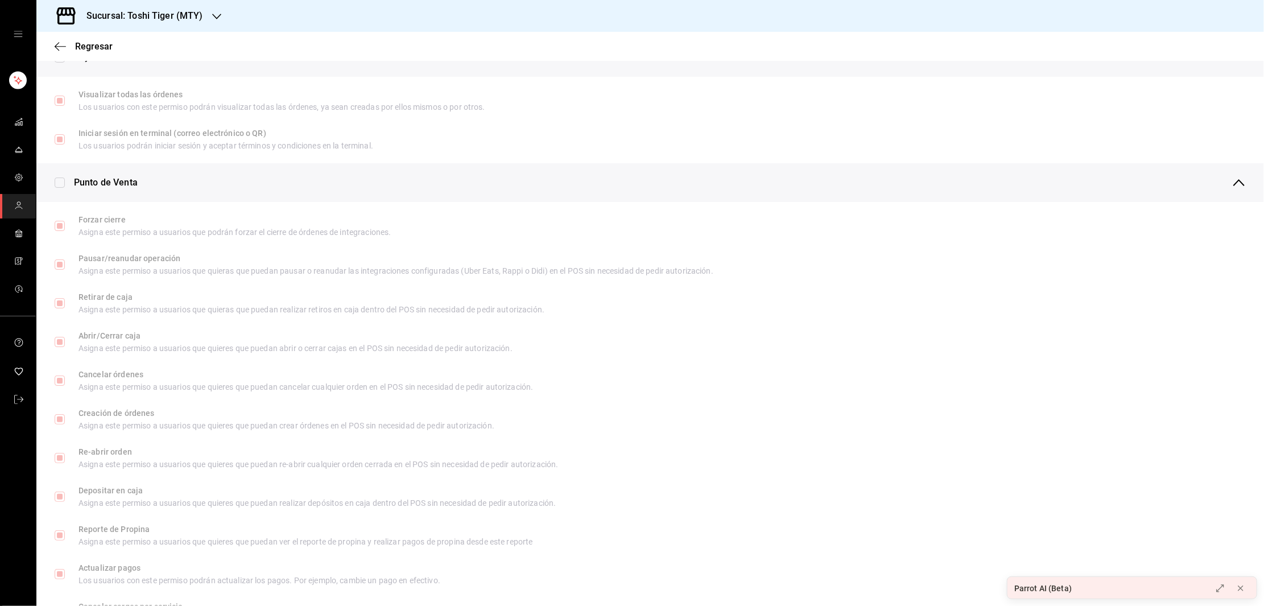
scroll to position [0, 0]
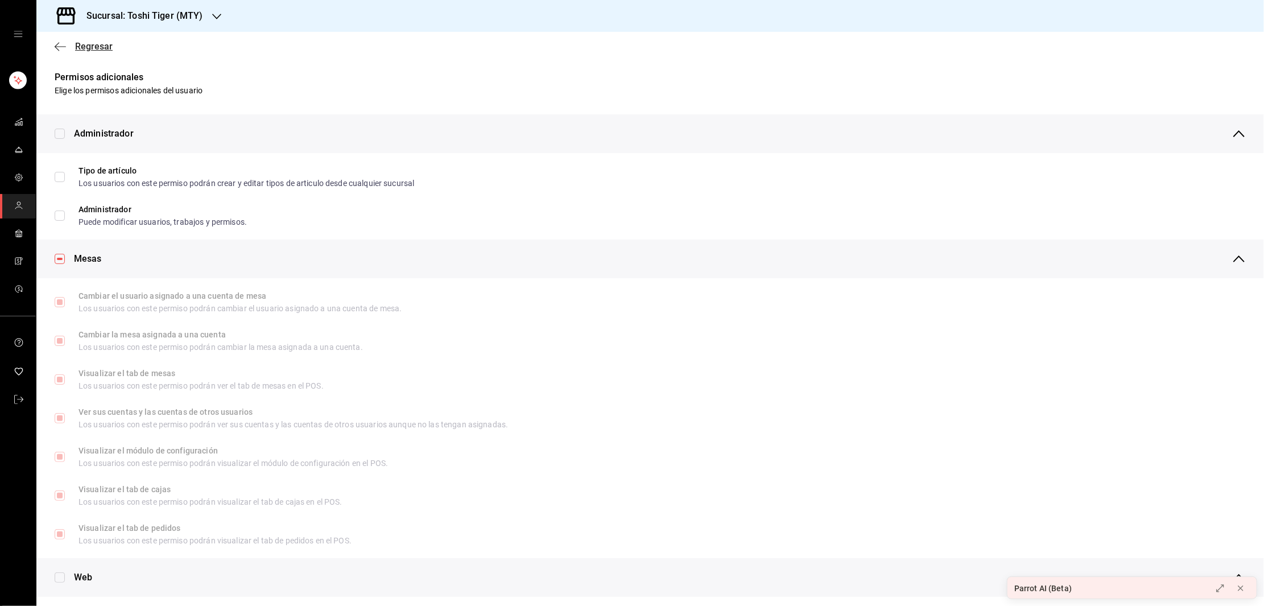
click at [65, 42] on icon "button" at bounding box center [60, 47] width 11 height 10
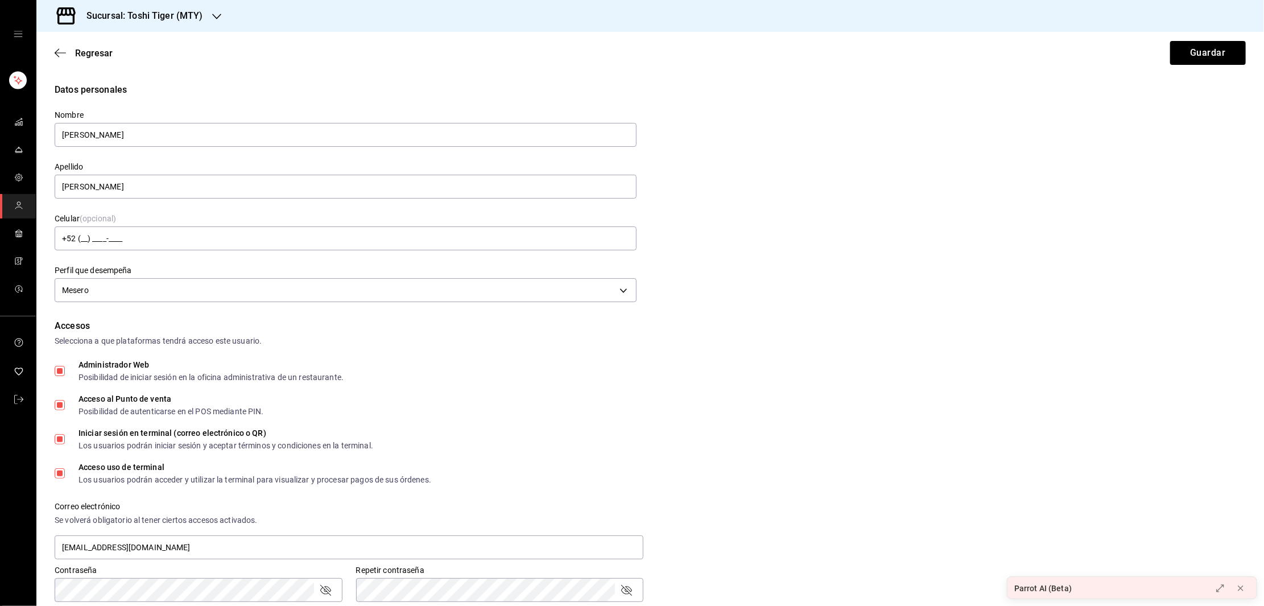
click at [59, 366] on input "Administrador Web Posibilidad de iniciar sesión en la oficina administrativa de…" at bounding box center [60, 371] width 10 height 10
checkbox input "false"
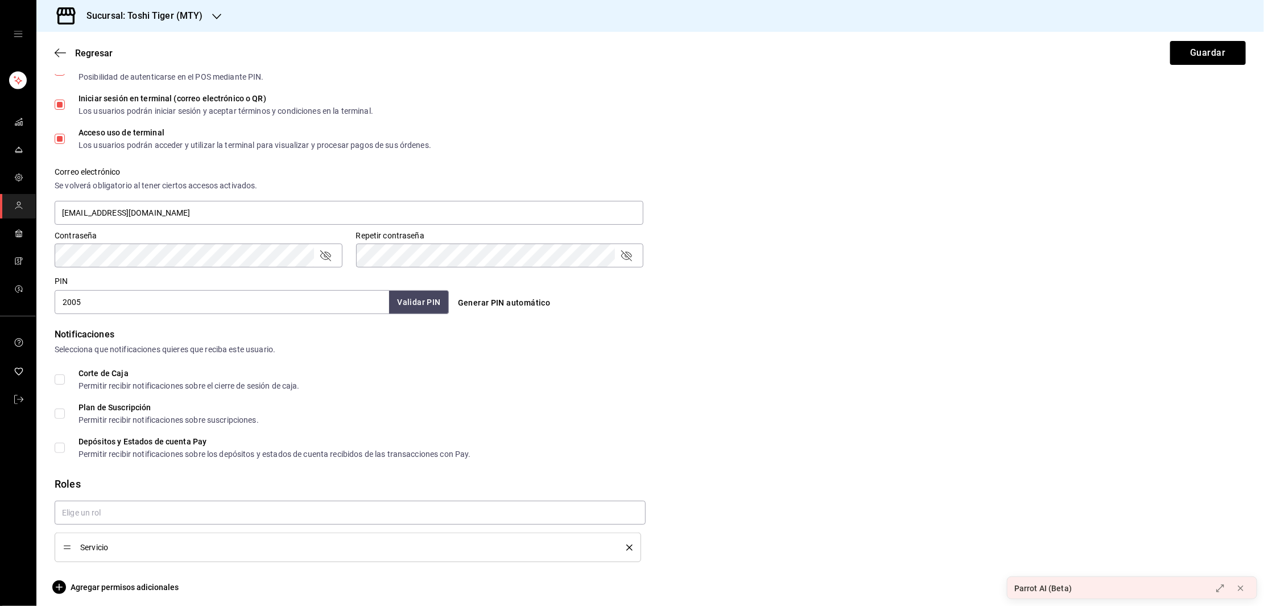
scroll to position [340, 0]
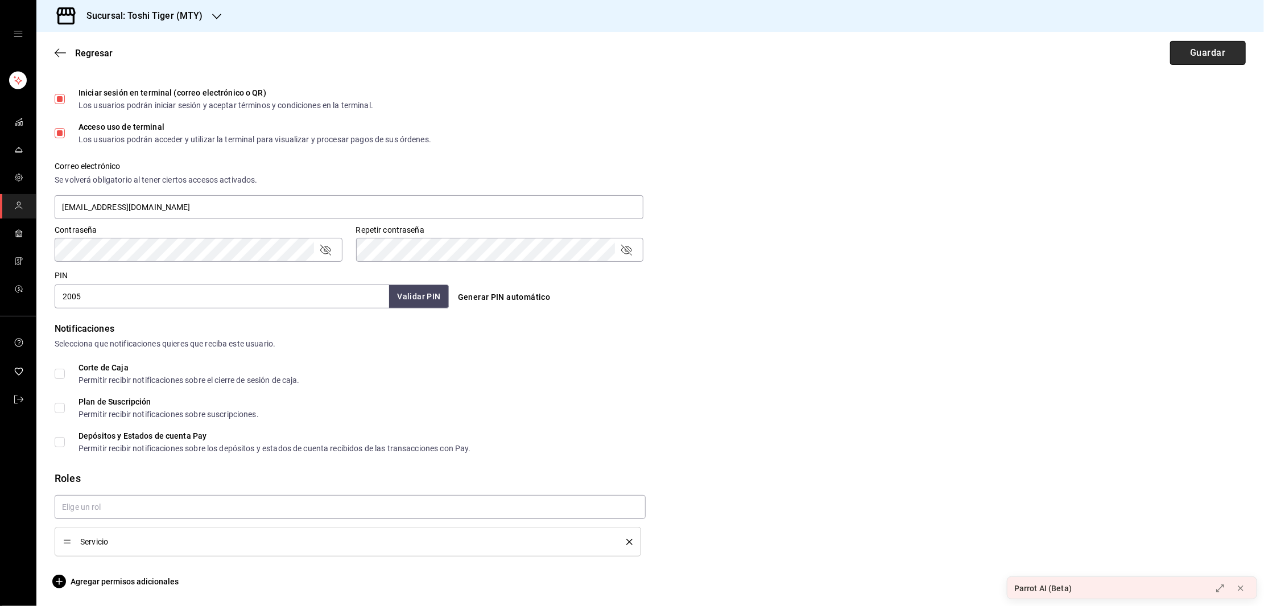
click at [1194, 55] on button "Guardar" at bounding box center [1208, 53] width 76 height 24
click at [99, 581] on span "Agregar permisos adicionales" at bounding box center [117, 582] width 124 height 14
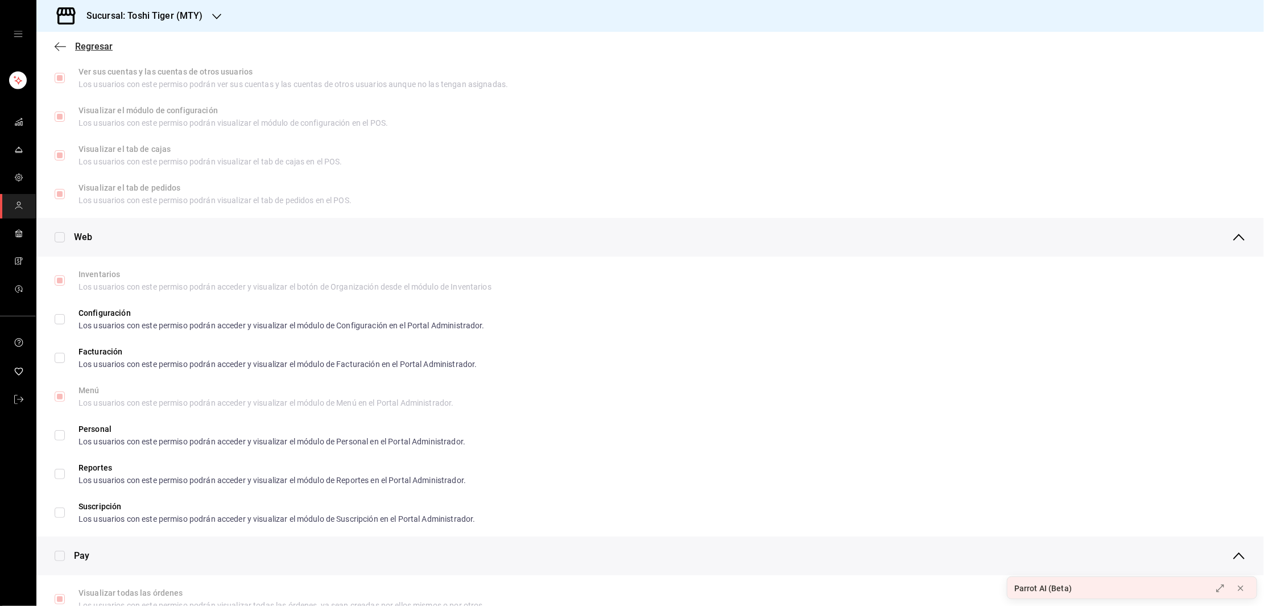
click at [65, 47] on icon "button" at bounding box center [60, 47] width 11 height 10
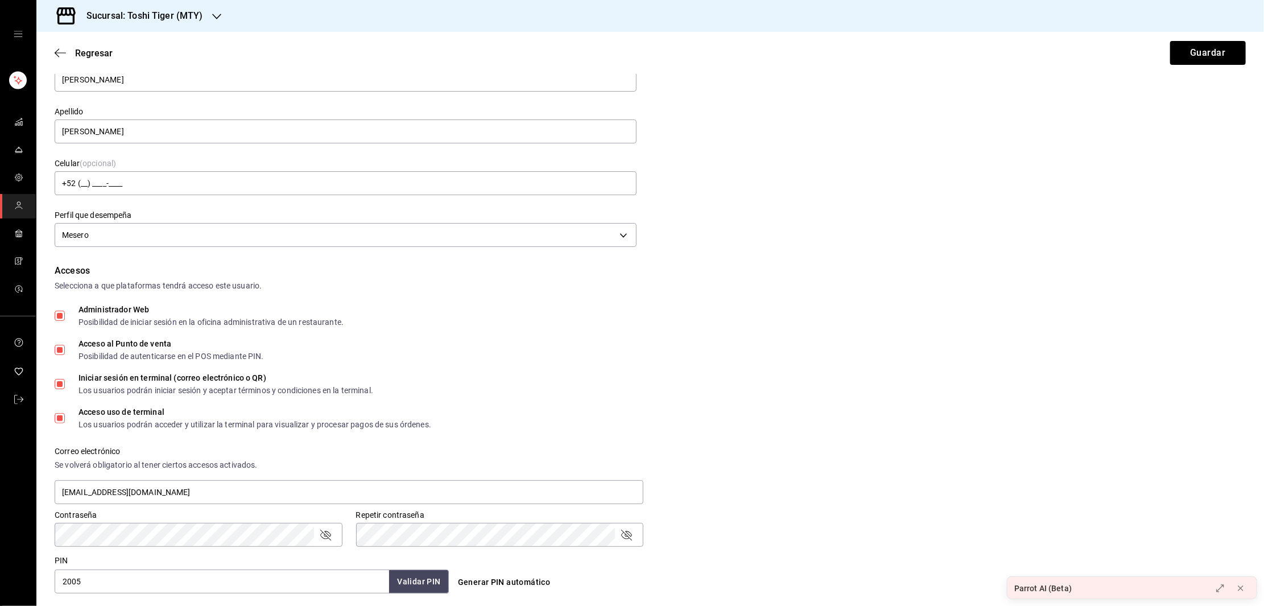
scroll to position [66, 0]
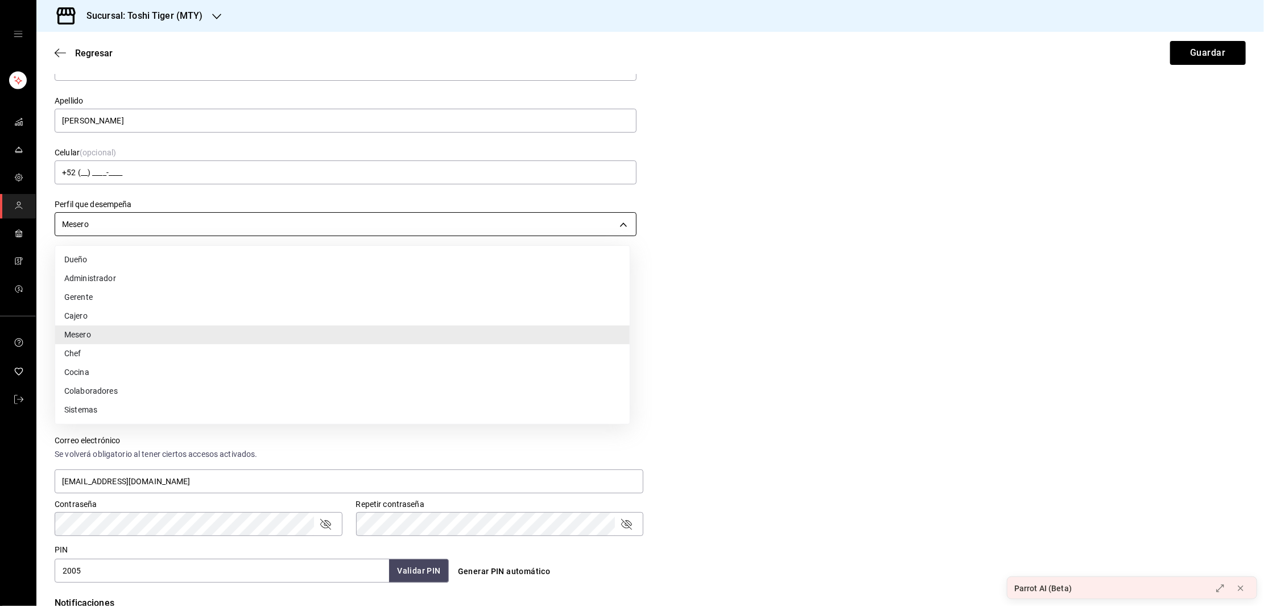
click at [616, 223] on body "Sucursal: [PERSON_NAME] Tiger (MTY) Regresar Guardar Datos personales Nombre [P…" at bounding box center [632, 303] width 1264 height 606
click at [86, 320] on li "Cajero" at bounding box center [342, 316] width 575 height 19
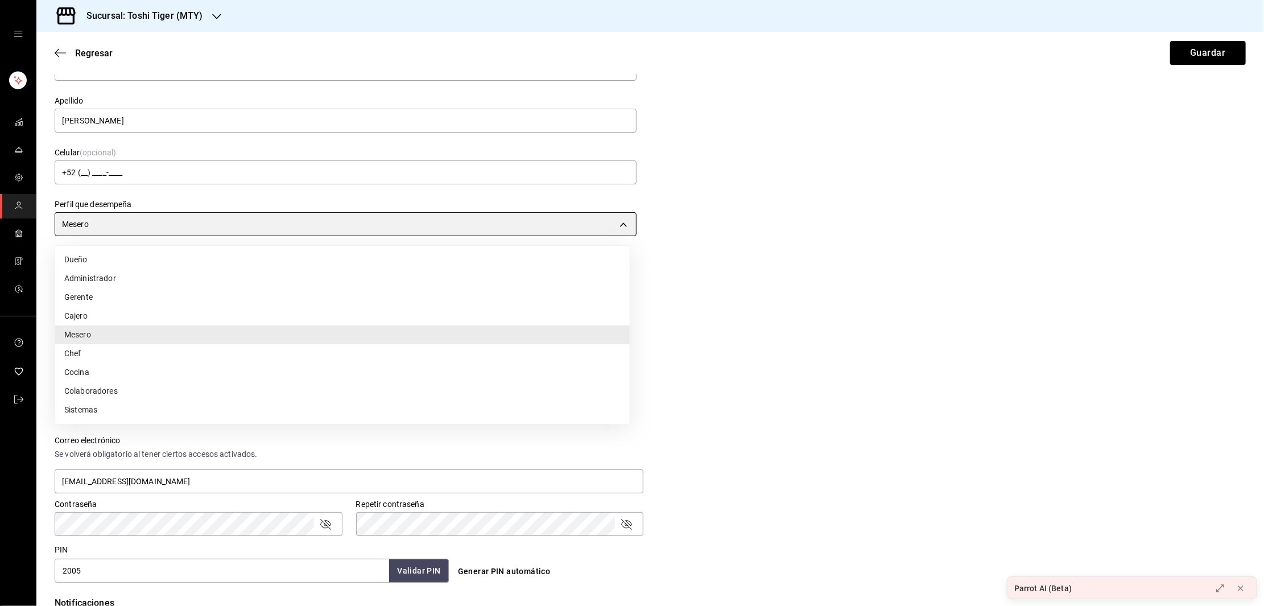
type input "CASHIER"
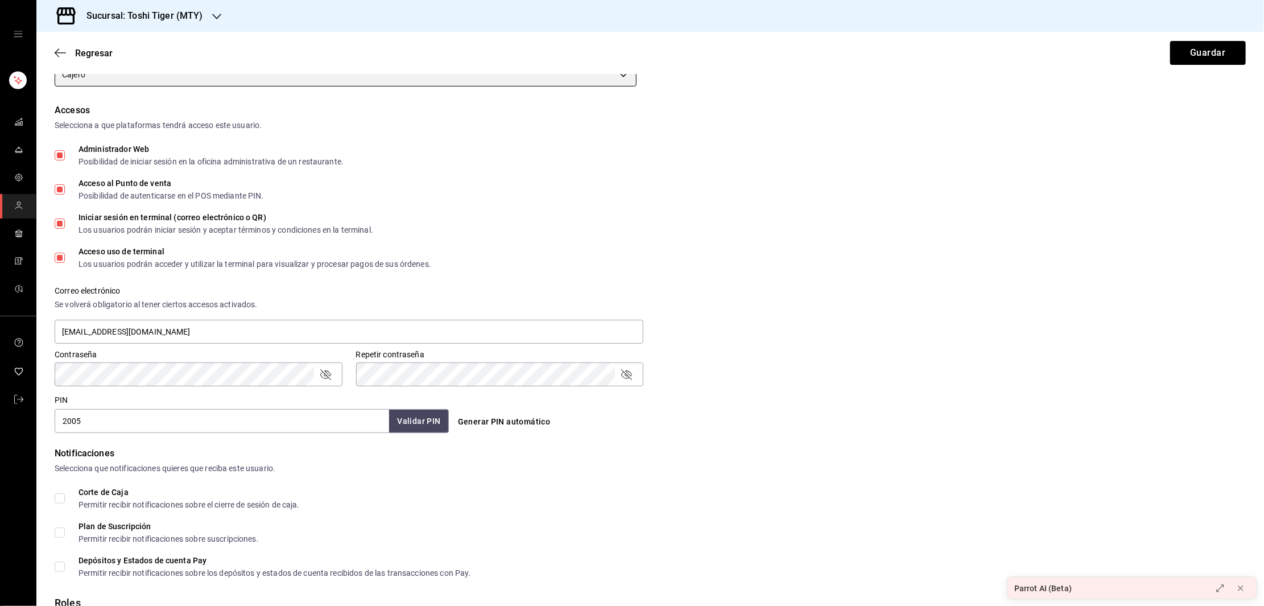
scroll to position [340, 0]
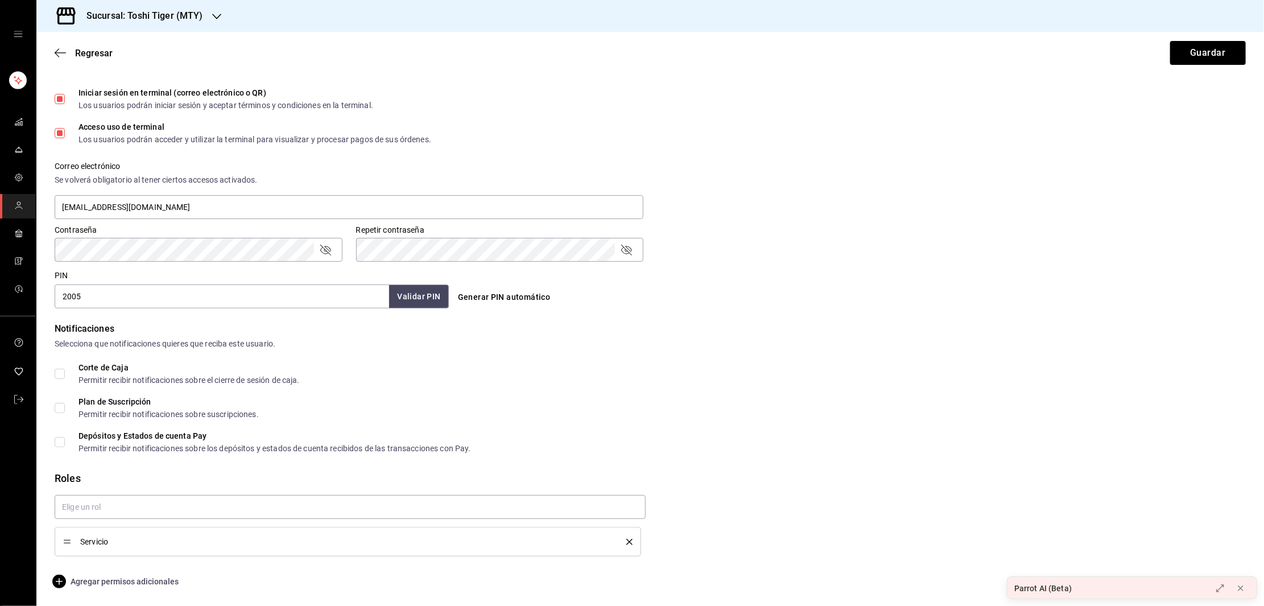
click at [147, 577] on span "Agregar permisos adicionales" at bounding box center [117, 582] width 124 height 14
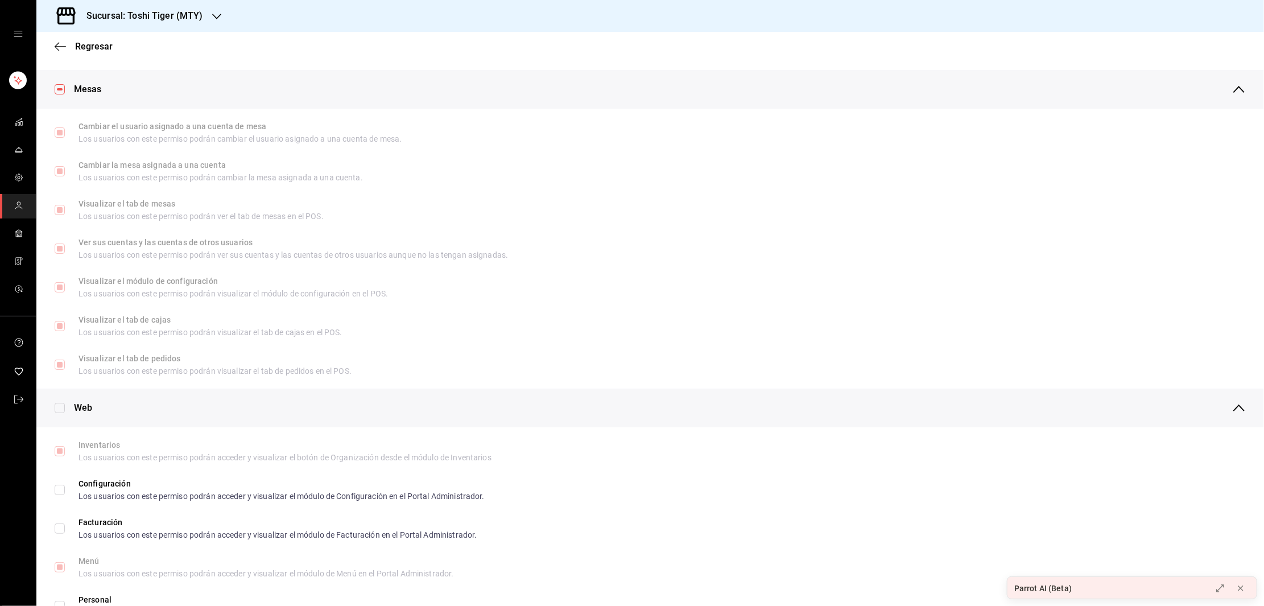
scroll to position [0, 0]
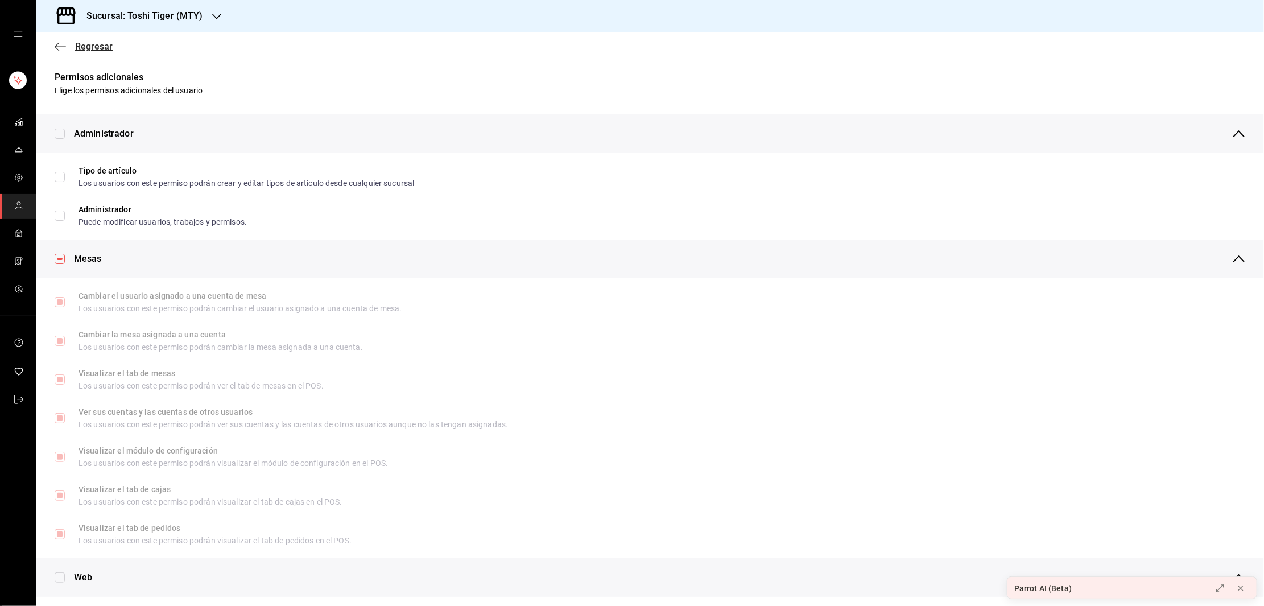
click at [55, 51] on icon "button" at bounding box center [60, 47] width 11 height 10
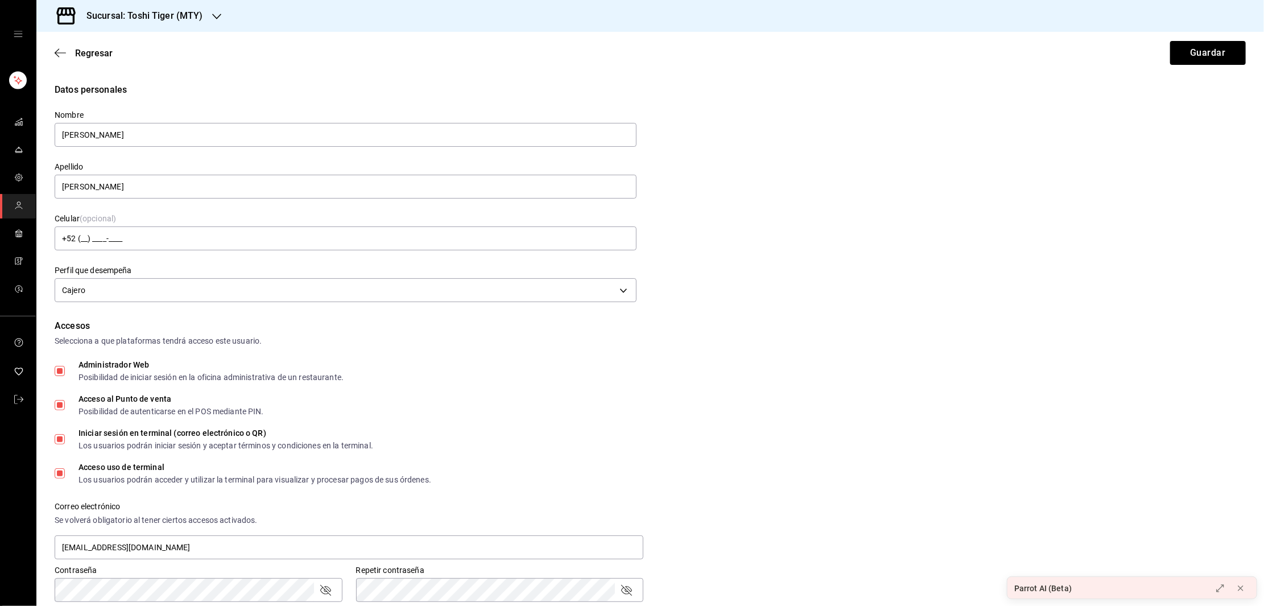
click at [15, 214] on link "mailbox folders" at bounding box center [18, 206] width 36 height 24
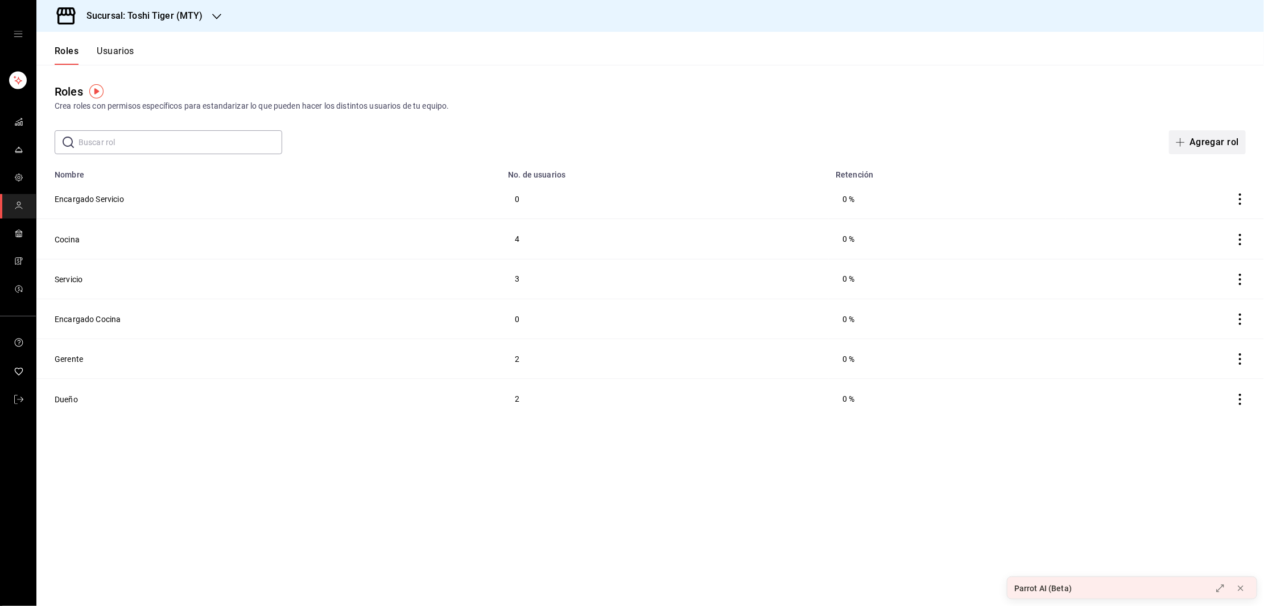
click at [1195, 139] on button "Agregar rol" at bounding box center [1207, 142] width 77 height 24
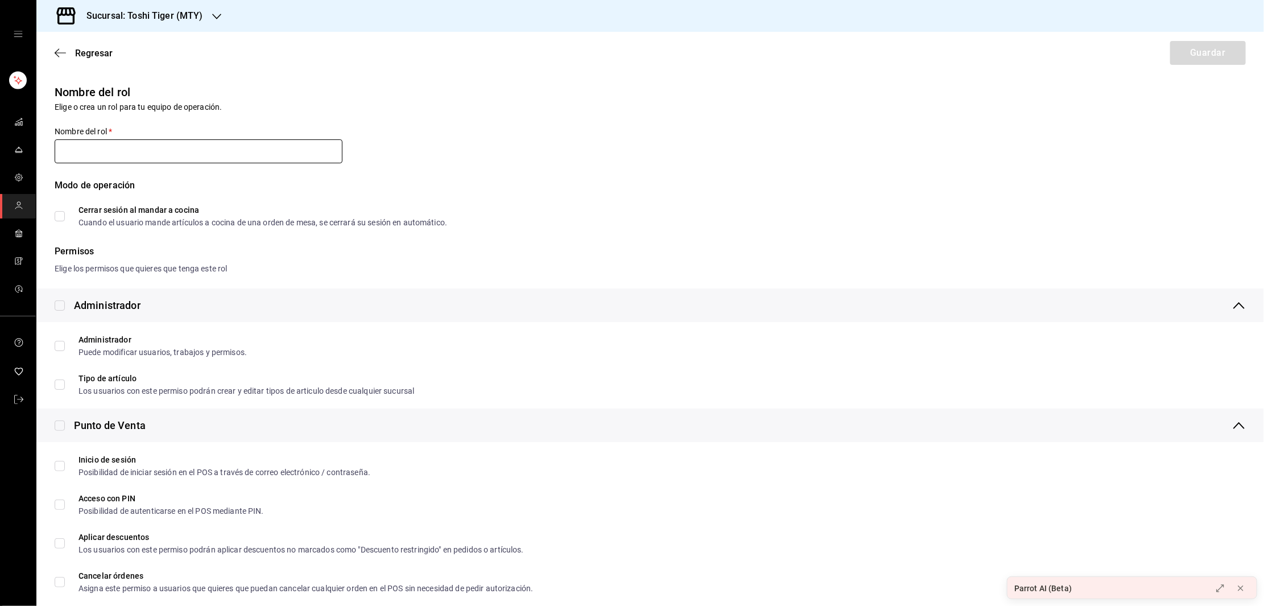
click at [181, 154] on input "text" at bounding box center [199, 151] width 288 height 24
type input "Cajero"
click at [56, 220] on input "Cerrar sesión al mandar a cocina Cuando el usuario mande artículos a cocina de …" at bounding box center [60, 216] width 10 height 10
checkbox input "true"
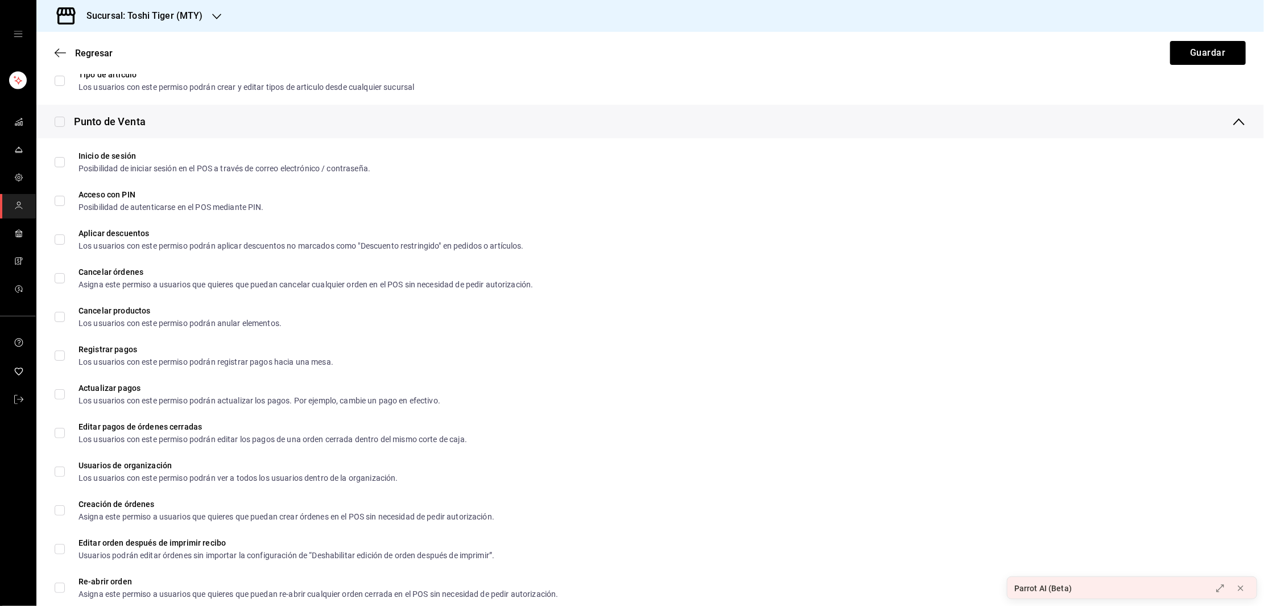
scroll to position [295, 0]
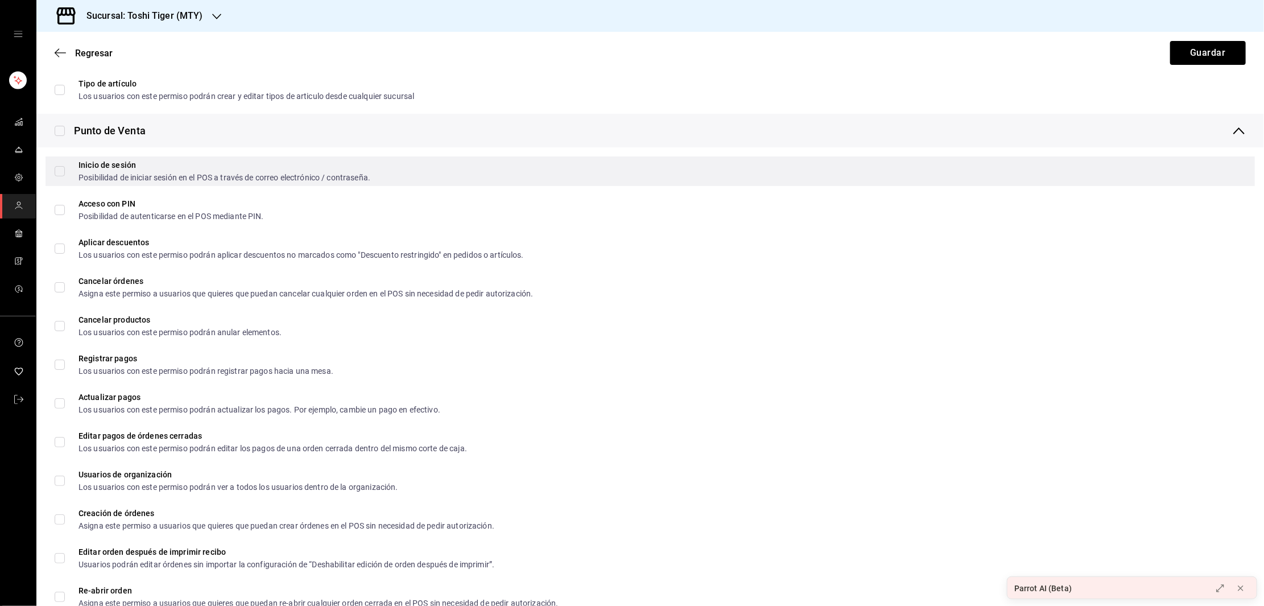
click at [59, 170] on input "Inicio de sesión Posibilidad de iniciar sesión en el POS a través de correo ele…" at bounding box center [60, 171] width 10 height 10
checkbox input "true"
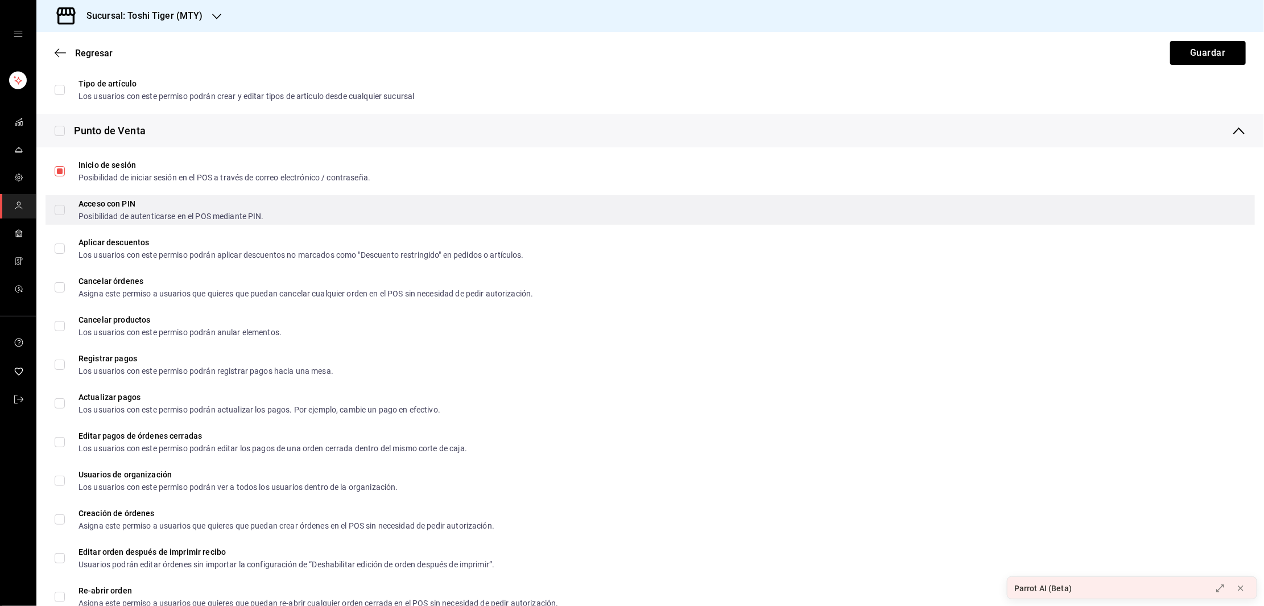
click at [60, 211] on input "Acceso con PIN Posibilidad de autenticarse en el POS mediante PIN." at bounding box center [60, 210] width 10 height 10
checkbox input "true"
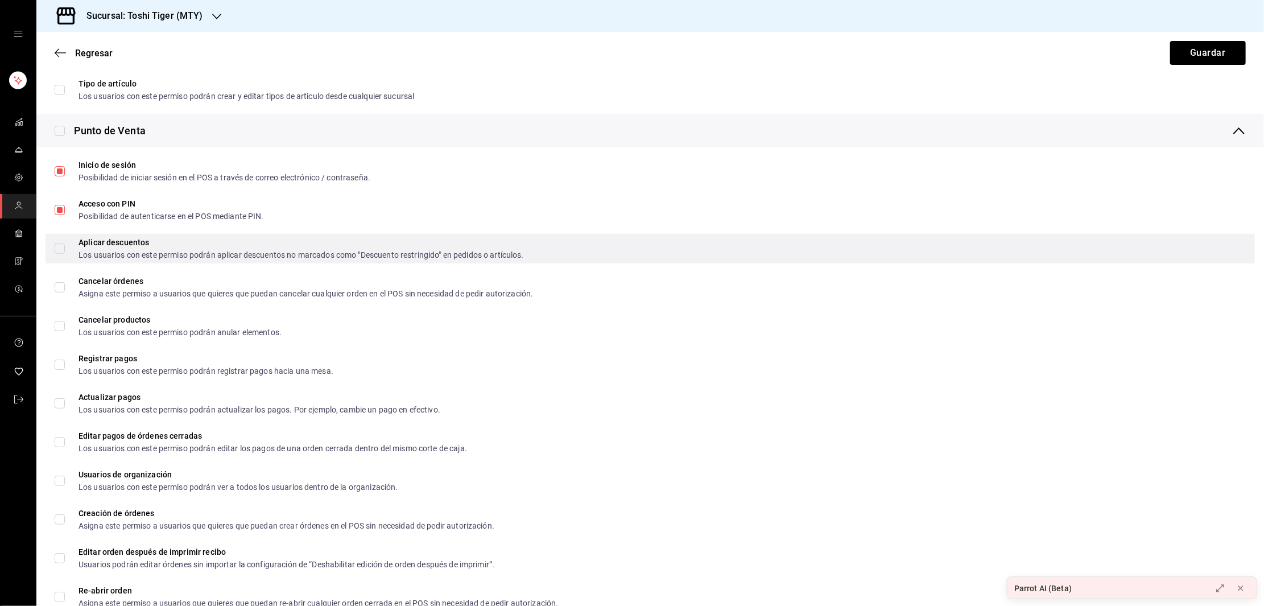
click at [59, 248] on input "Aplicar descuentos Los usuarios con este permiso podrán aplicar descuentos no m…" at bounding box center [60, 248] width 10 height 10
checkbox input "true"
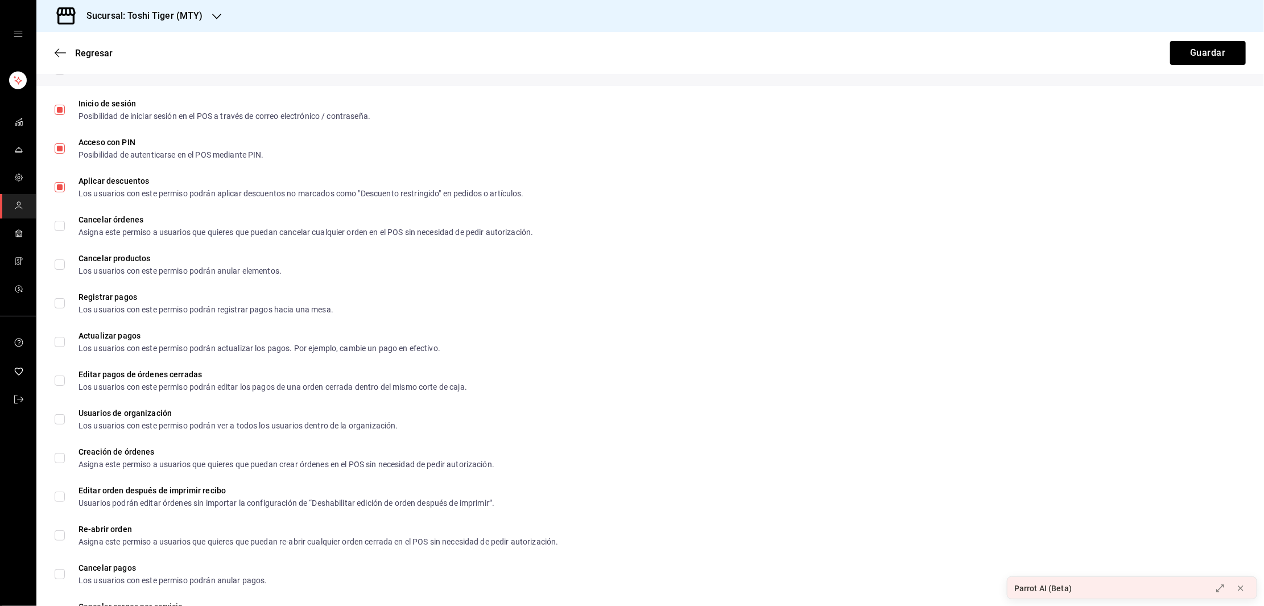
scroll to position [359, 0]
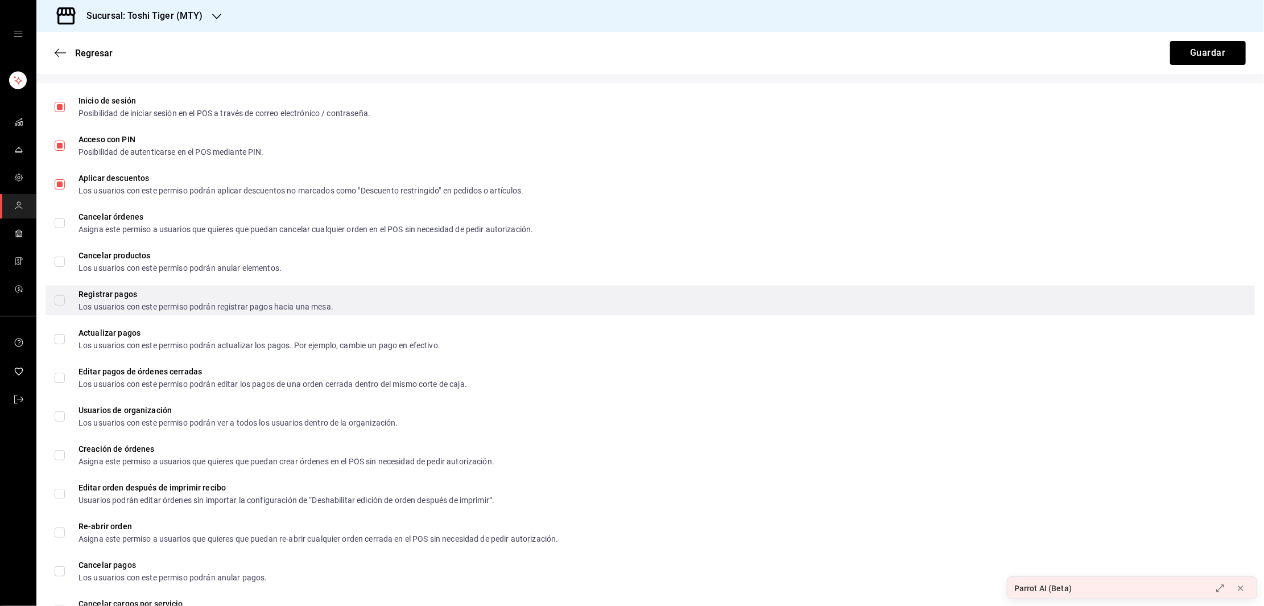
click at [56, 299] on input "Registrar pagos Los usuarios con este permiso podrán registrar pagos hacia una …" at bounding box center [60, 300] width 10 height 10
checkbox input "true"
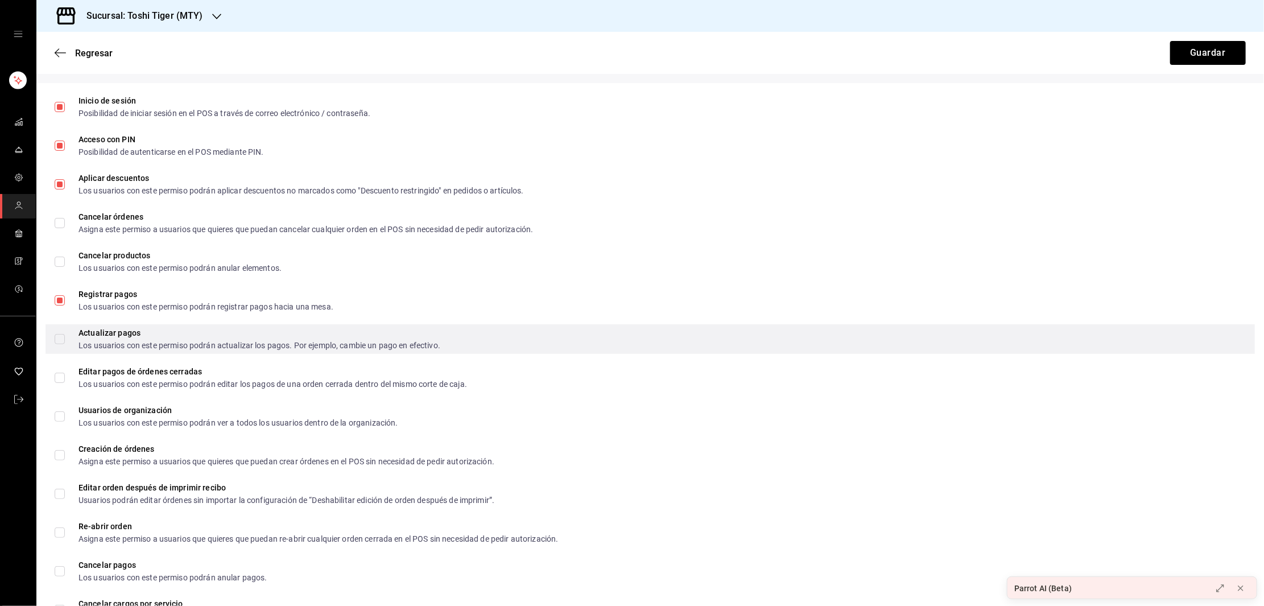
click at [59, 337] on input "Actualizar pagos Los usuarios con este permiso podrán actualizar los pagos. Por…" at bounding box center [60, 339] width 10 height 10
checkbox input "true"
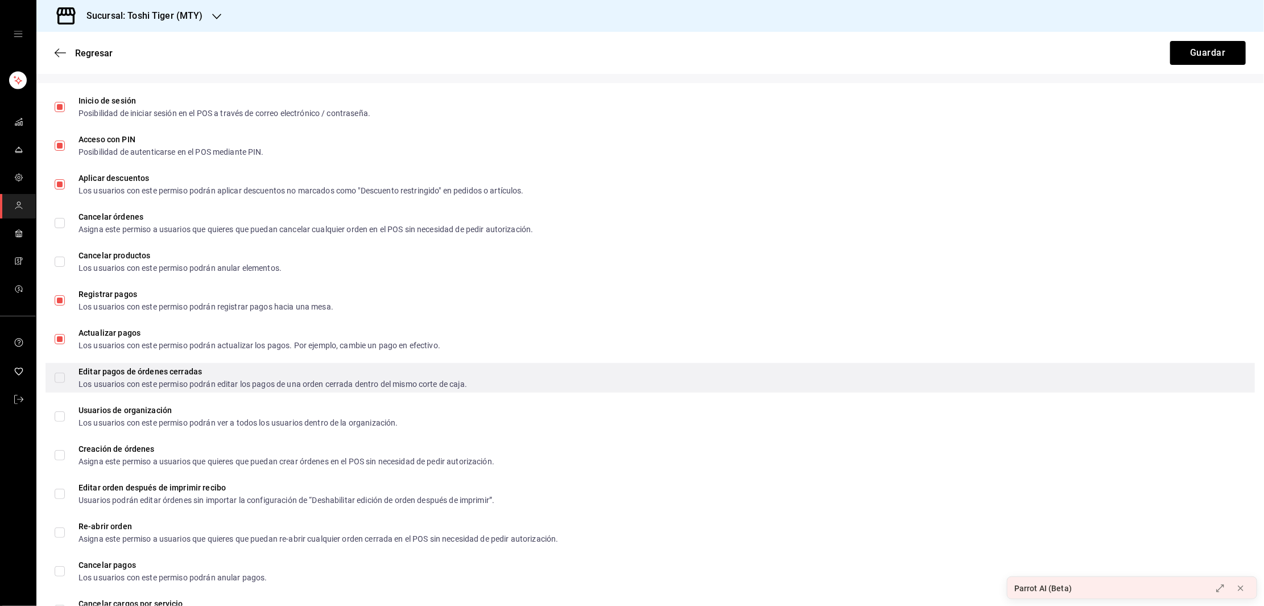
click at [59, 378] on input "Editar pagos de órdenes cerradas Los usuarios con este permiso podrán editar lo…" at bounding box center [60, 378] width 10 height 10
checkbox input "true"
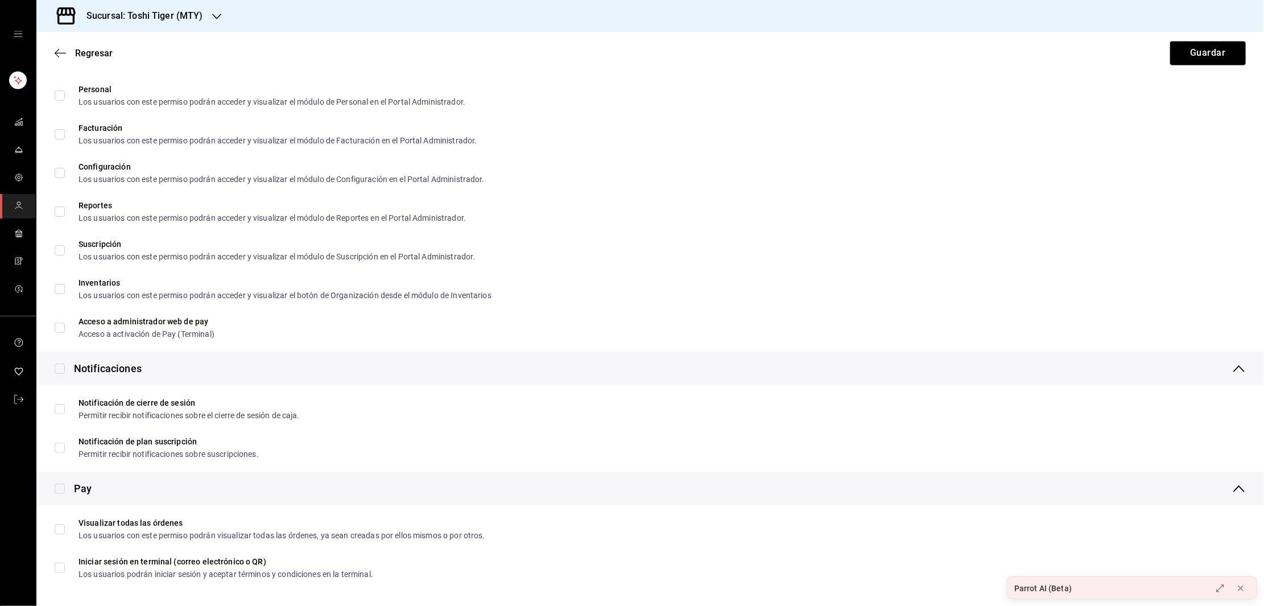
scroll to position [1772, 0]
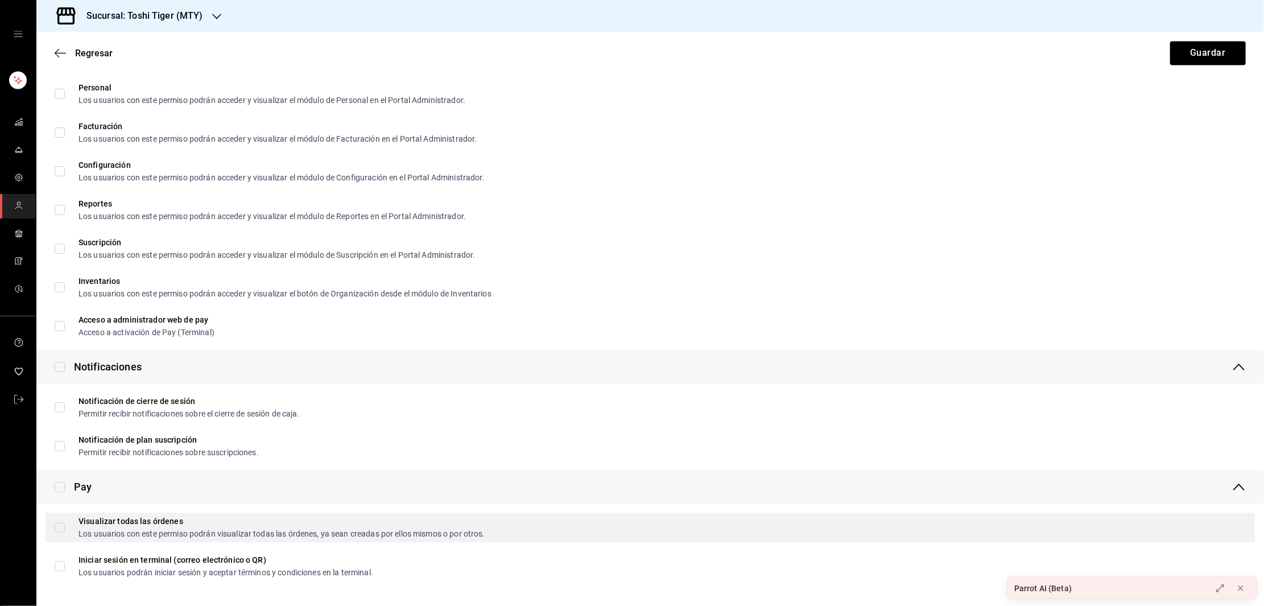
click at [63, 528] on input "Visualizar todas las órdenes Los usuarios con este permiso podrán visualizar to…" at bounding box center [60, 527] width 10 height 10
checkbox input "true"
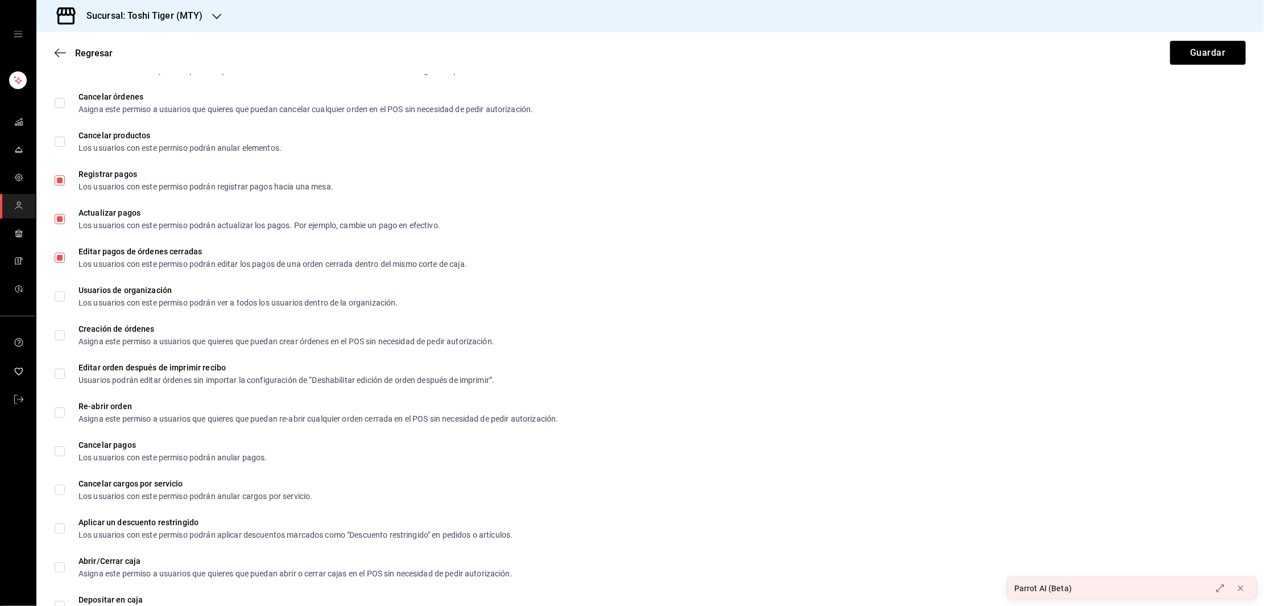
scroll to position [482, 0]
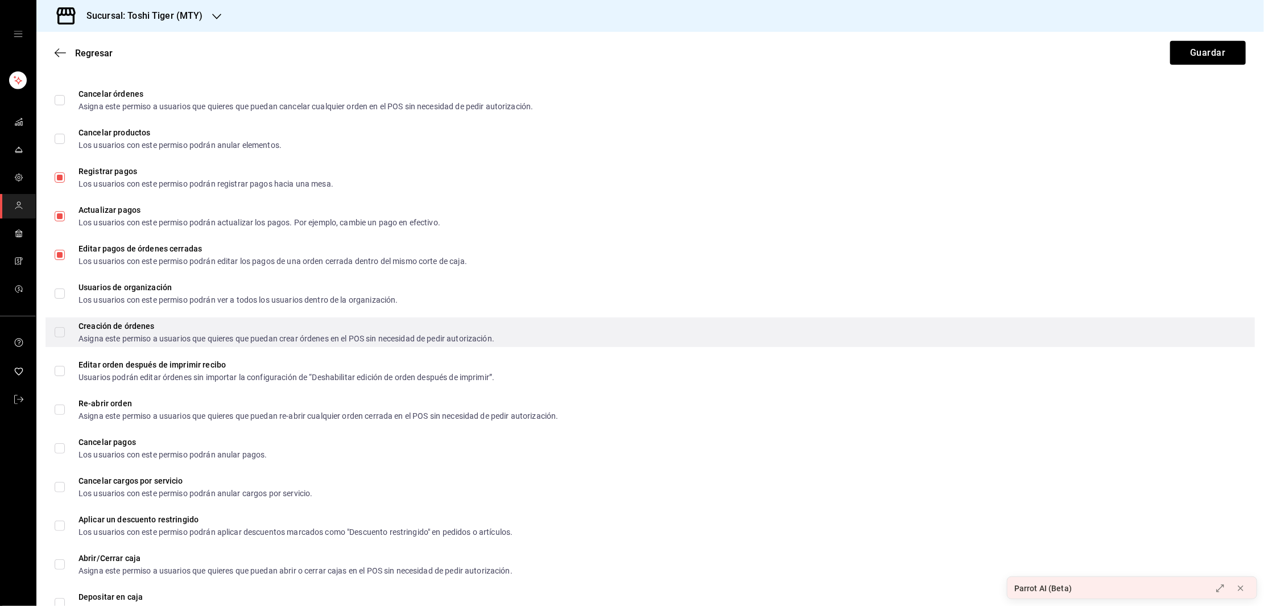
click at [57, 329] on input "Creación de órdenes Asigna este permiso a usuarios que quieres que puedan crear…" at bounding box center [60, 332] width 10 height 10
checkbox input "true"
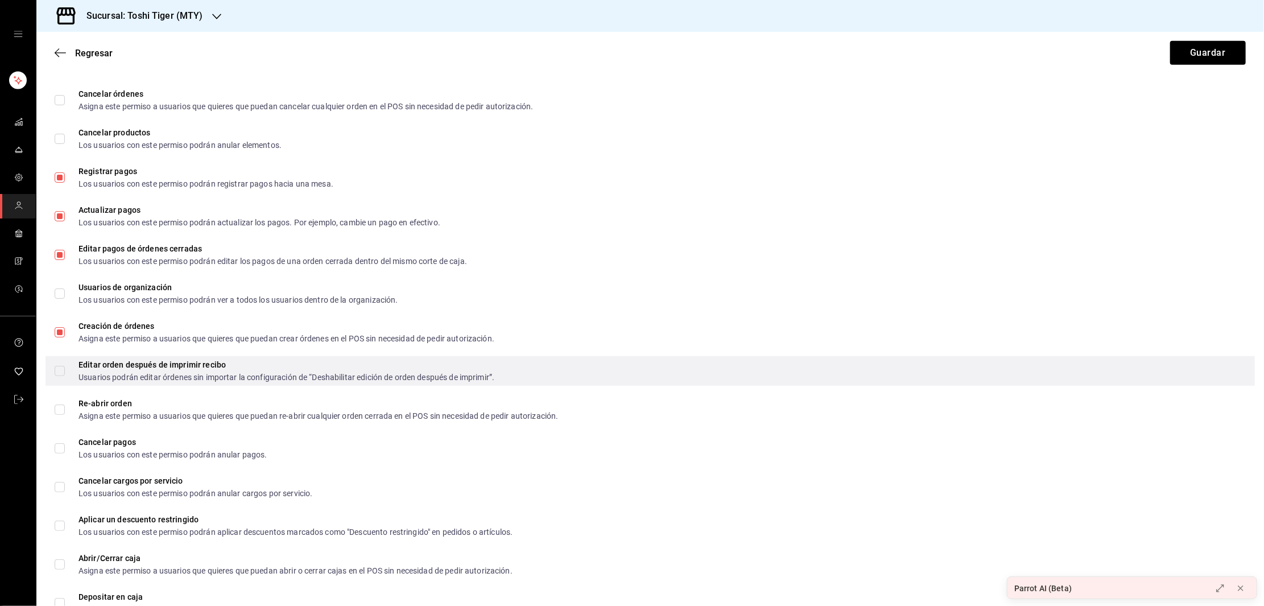
click at [59, 369] on input "Editar orden después de imprimir recibo Usuarios podrán editar órdenes sin impo…" at bounding box center [60, 371] width 10 height 10
checkbox input "true"
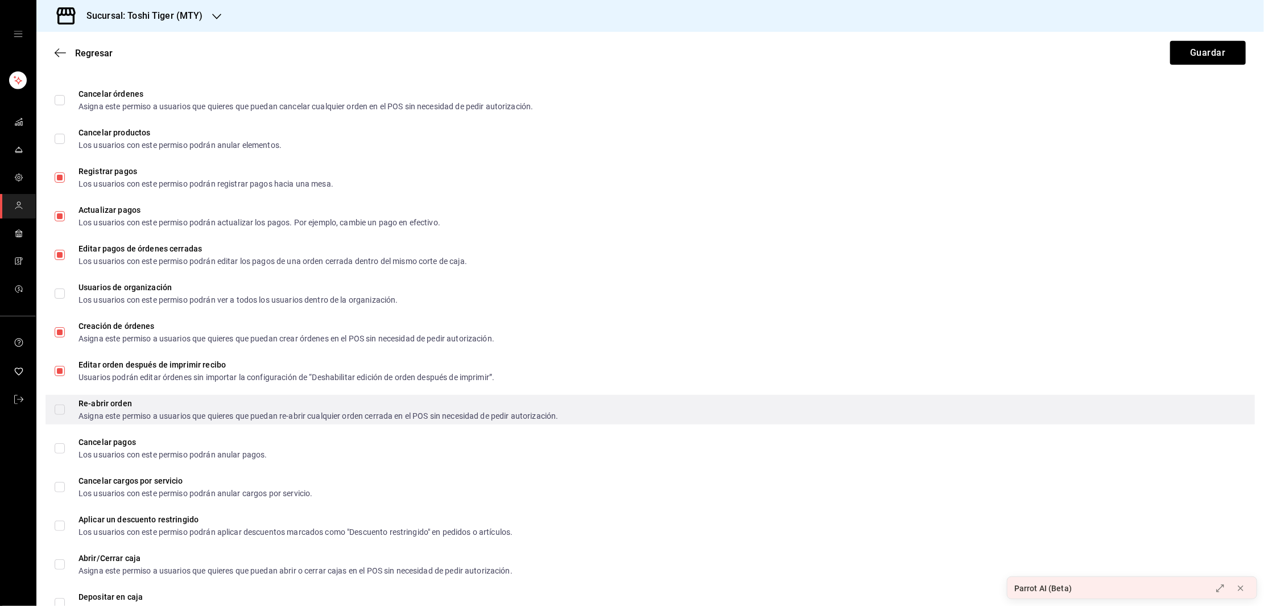
click at [57, 405] on input "Re-abrir orden Asigna este permiso a usuarios que quieres que puedan re-abrir c…" at bounding box center [60, 409] width 10 height 10
checkbox input "true"
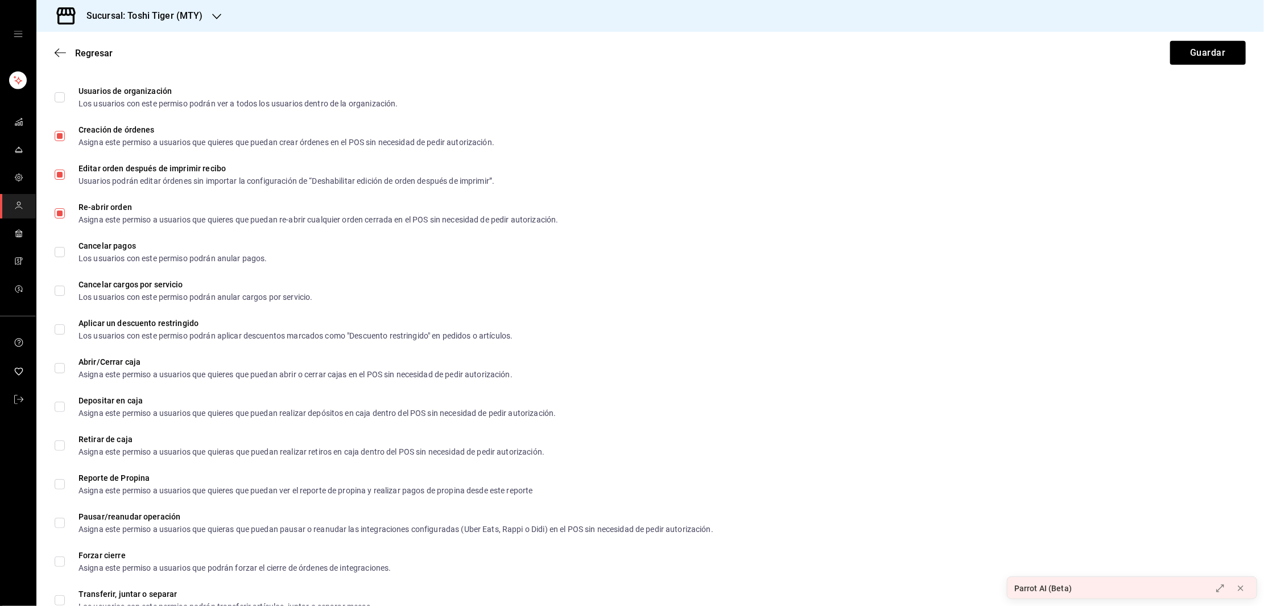
scroll to position [687, 0]
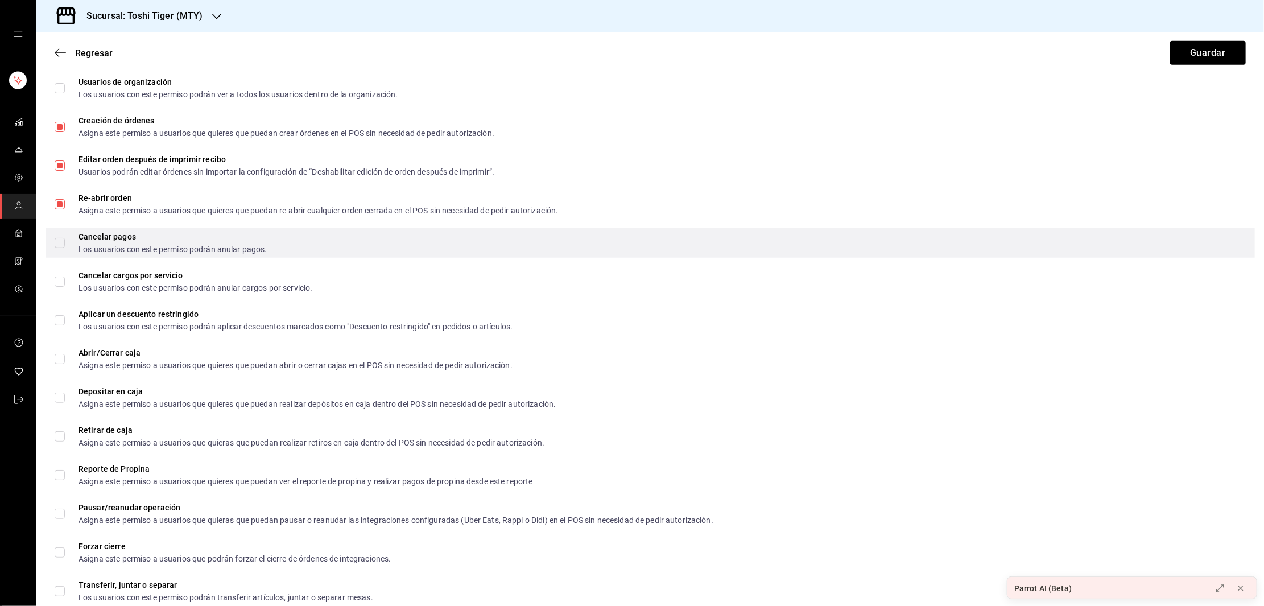
click at [58, 243] on input "Cancelar pagos Los usuarios con este permiso podrán anular pagos." at bounding box center [60, 243] width 10 height 10
checkbox input "true"
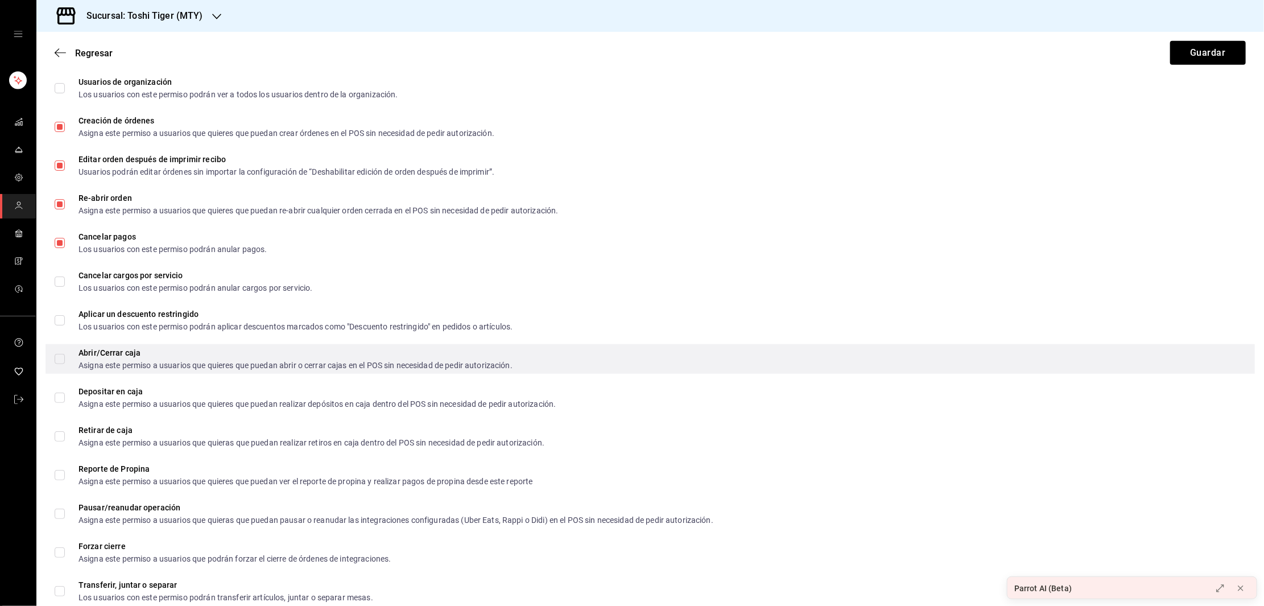
click at [59, 356] on input "Abrir/Cerrar caja Asigna este permiso a usuarios que quieres que puedan abrir o…" at bounding box center [60, 359] width 10 height 10
checkbox input "true"
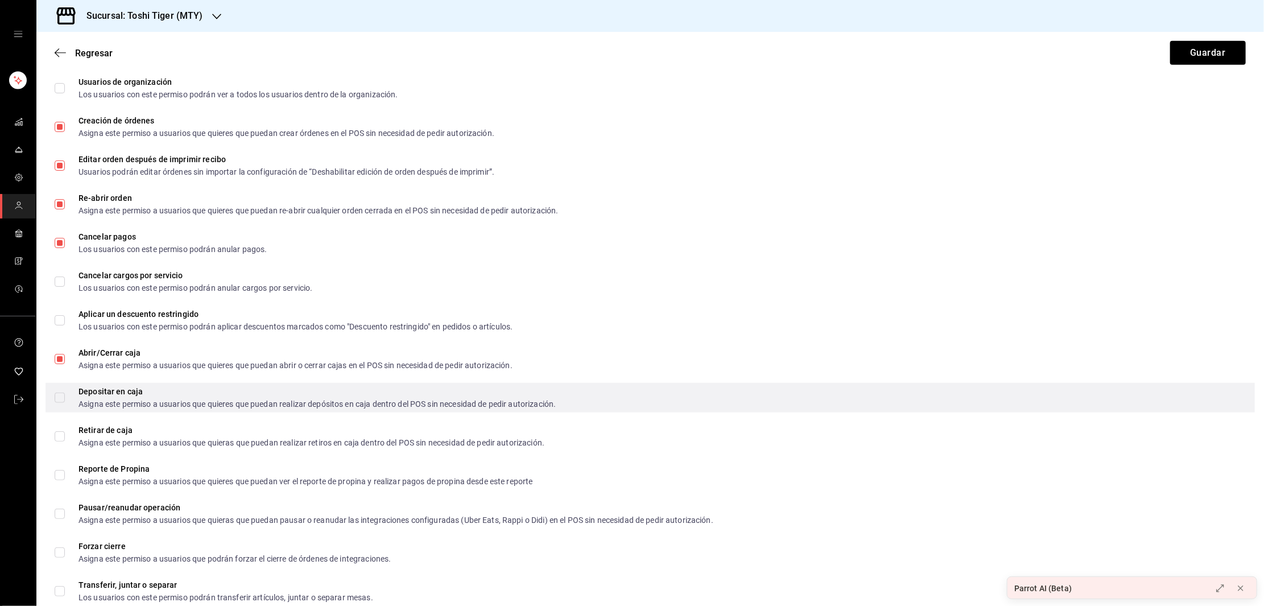
click at [56, 394] on input "Depositar en caja Asigna este permiso a usuarios que quieres que puedan realiza…" at bounding box center [60, 397] width 10 height 10
checkbox input "true"
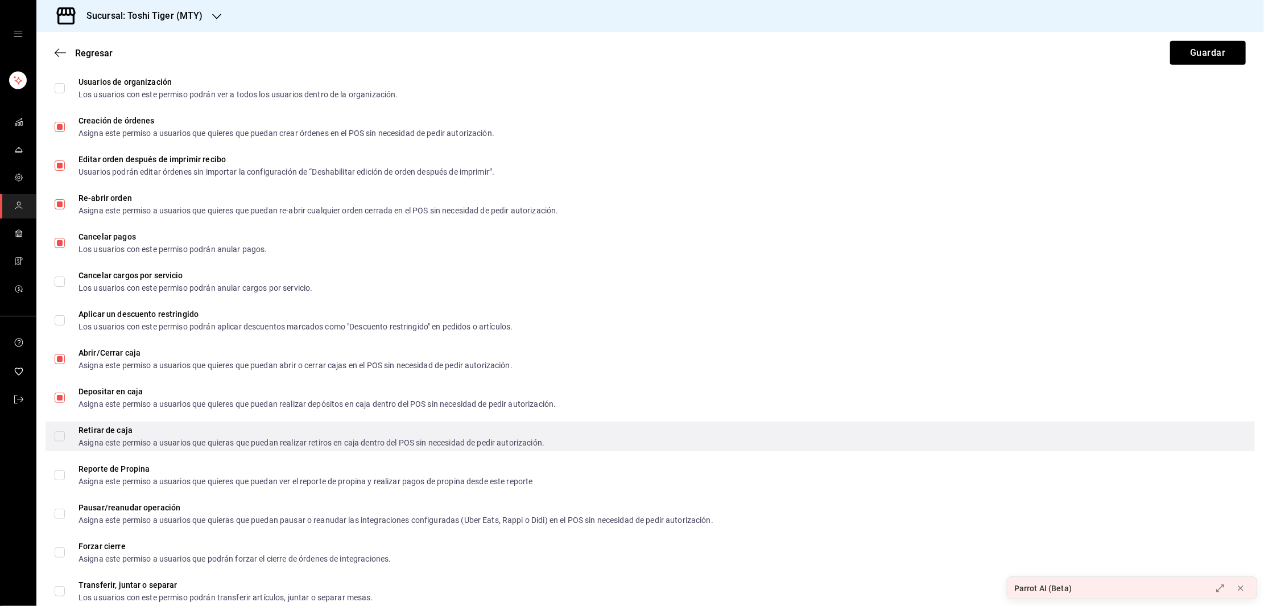
click at [60, 437] on input "Retirar de caja Asigna este permiso a usuarios que quieras que puedan realizar …" at bounding box center [60, 436] width 10 height 10
checkbox input "true"
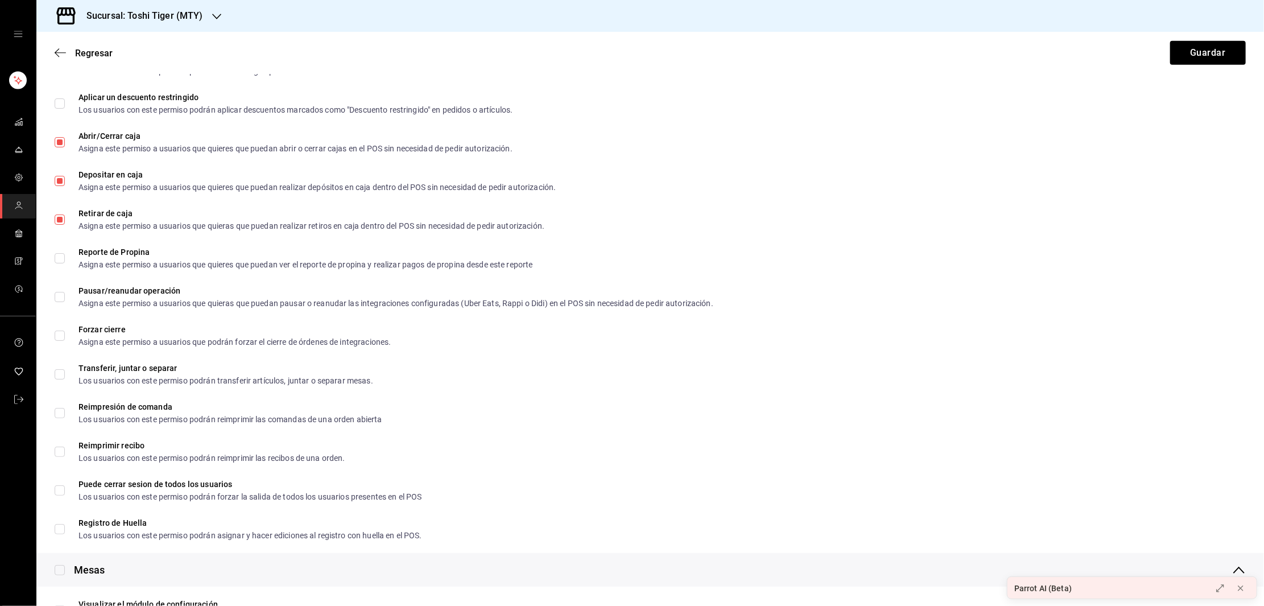
scroll to position [931, 0]
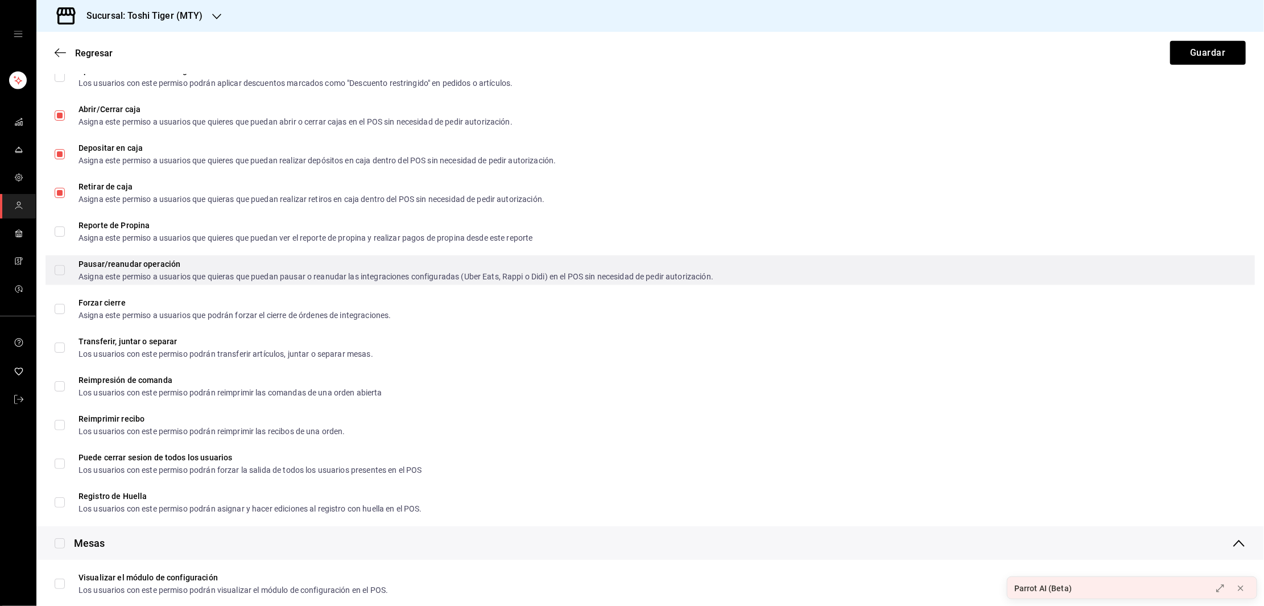
click at [61, 271] on input "Pausar/reanudar operación Asigna este permiso a usuarios que quieras que puedan…" at bounding box center [60, 270] width 10 height 10
checkbox input "false"
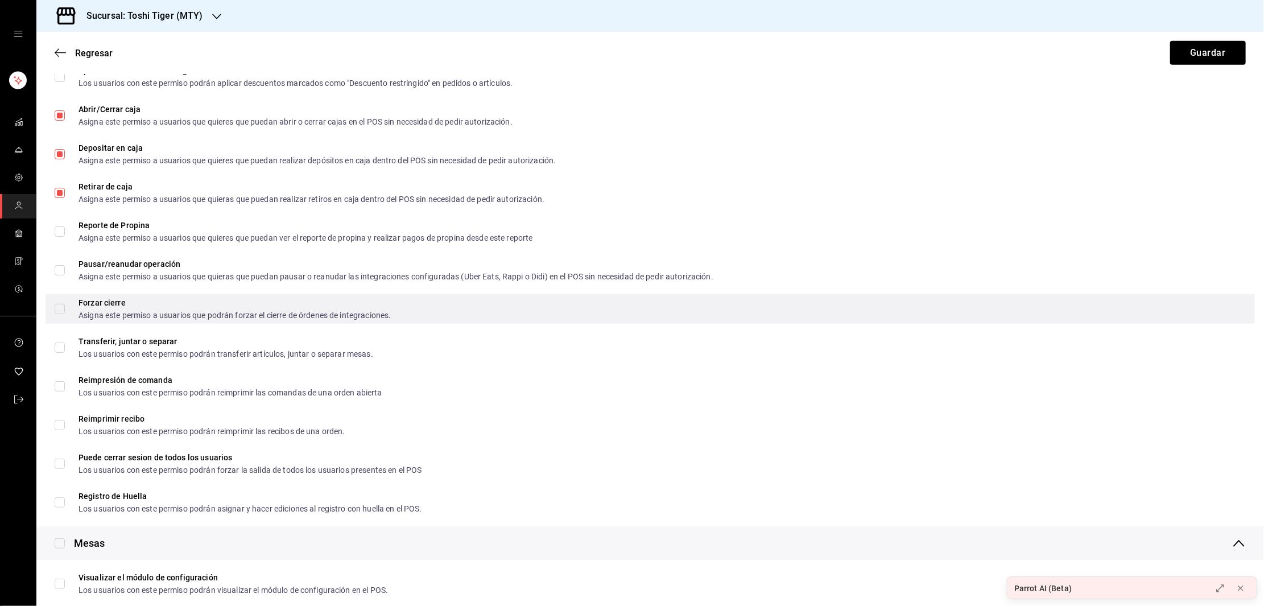
click at [58, 314] on label "Forzar cierre Asigna este permiso a usuarios que podrán forzar el cierre de órd…" at bounding box center [223, 309] width 336 height 20
click at [58, 314] on input "Forzar cierre Asigna este permiso a usuarios que podrán forzar el cierre de órd…" at bounding box center [60, 309] width 10 height 10
click at [59, 311] on input "Forzar cierre Asigna este permiso a usuarios que podrán forzar el cierre de órd…" at bounding box center [60, 309] width 10 height 10
checkbox input "true"
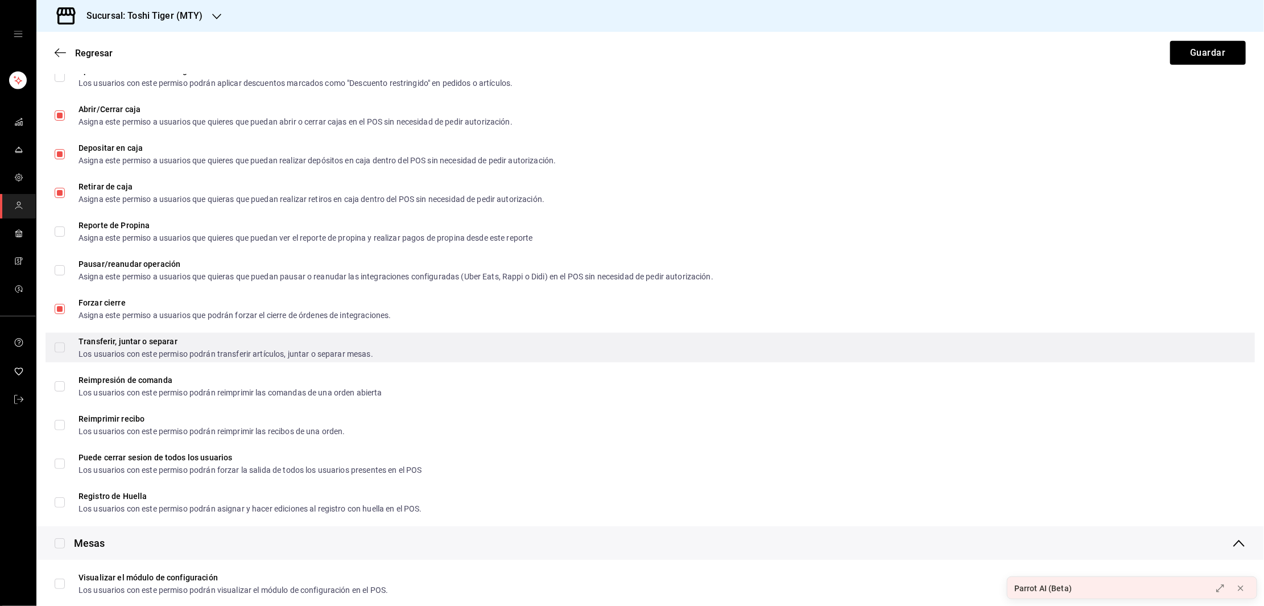
click at [63, 351] on input "Transferir, juntar o separar Los usuarios con este permiso podrán transferir ar…" at bounding box center [60, 347] width 10 height 10
checkbox input "true"
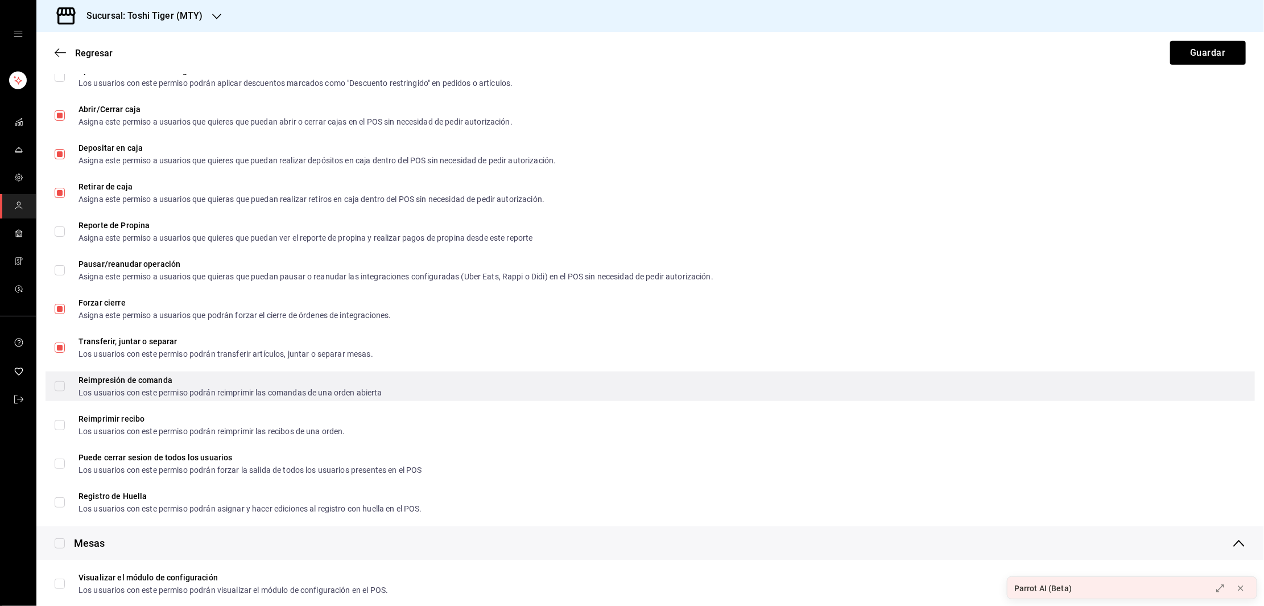
click at [62, 385] on input "Reimpresión de comanda Los usuarios con este permiso podrán reimprimir las coma…" at bounding box center [60, 386] width 10 height 10
checkbox input "true"
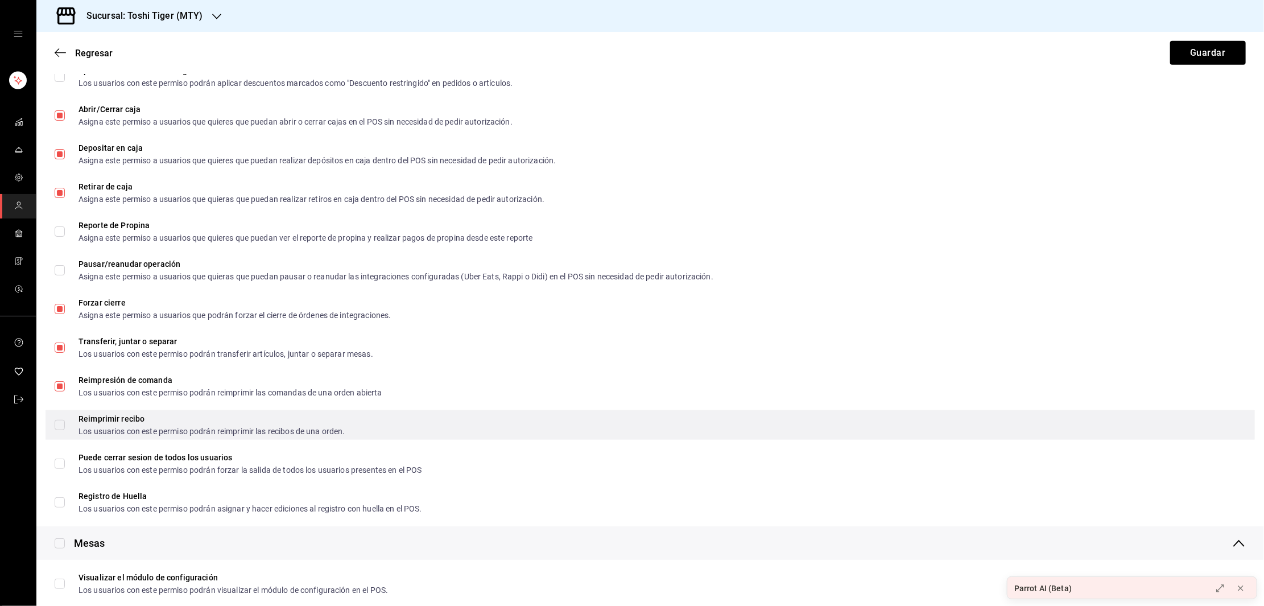
click at [60, 424] on input "Reimprimir recibo Los usuarios con este permiso podrán reimprimir las recibos d…" at bounding box center [60, 425] width 10 height 10
checkbox input "true"
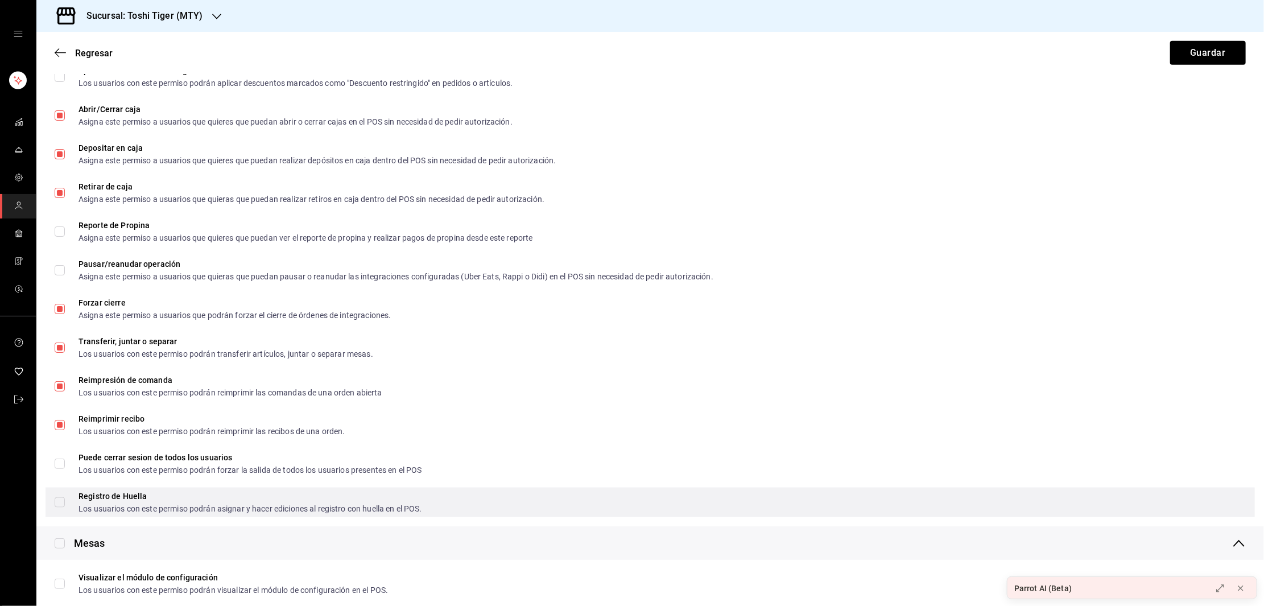
click at [59, 502] on input "Registro de Huella Los usuarios con este permiso podrán asignar y hacer edicion…" at bounding box center [60, 502] width 10 height 10
checkbox input "true"
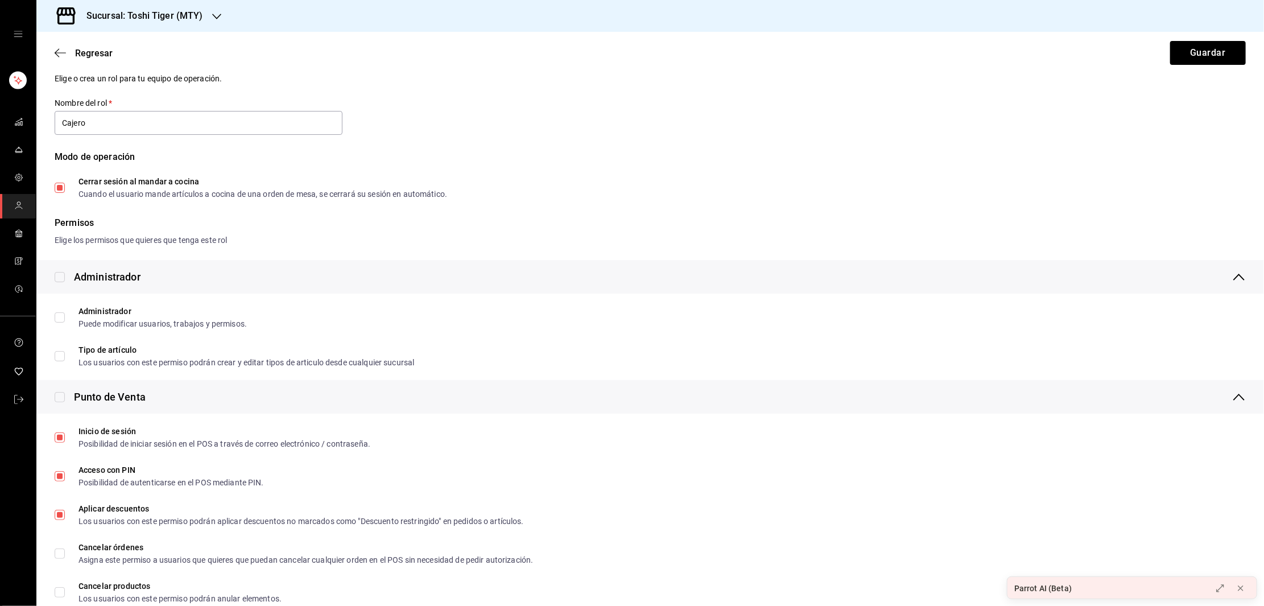
scroll to position [0, 0]
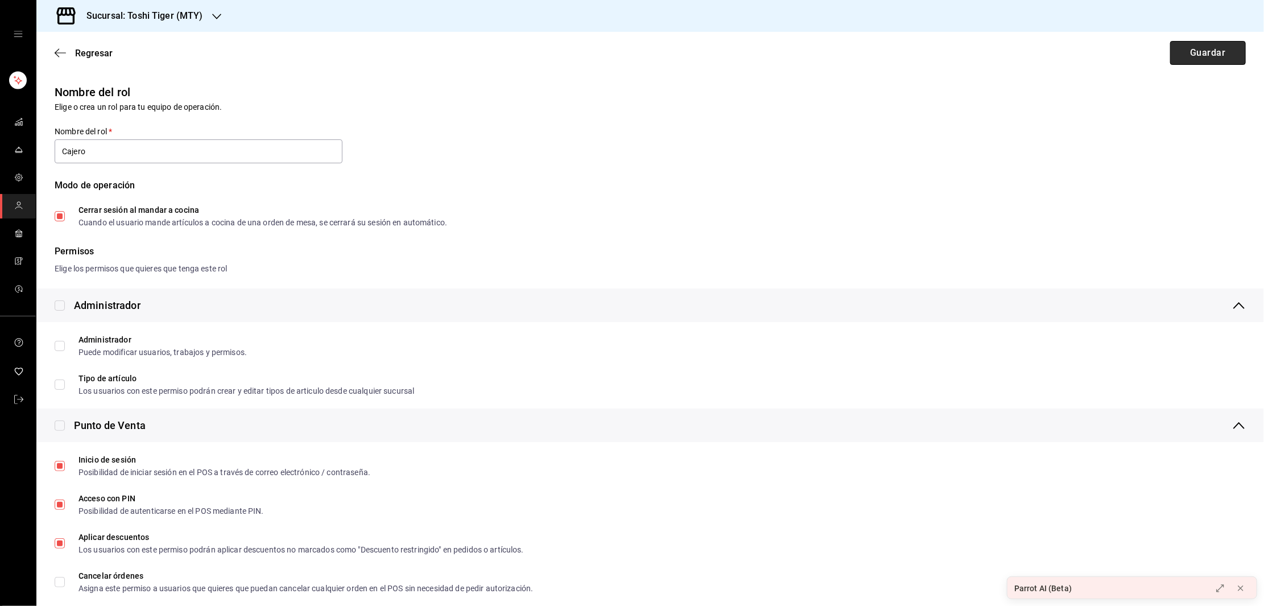
click at [1198, 57] on button "Guardar" at bounding box center [1208, 53] width 76 height 24
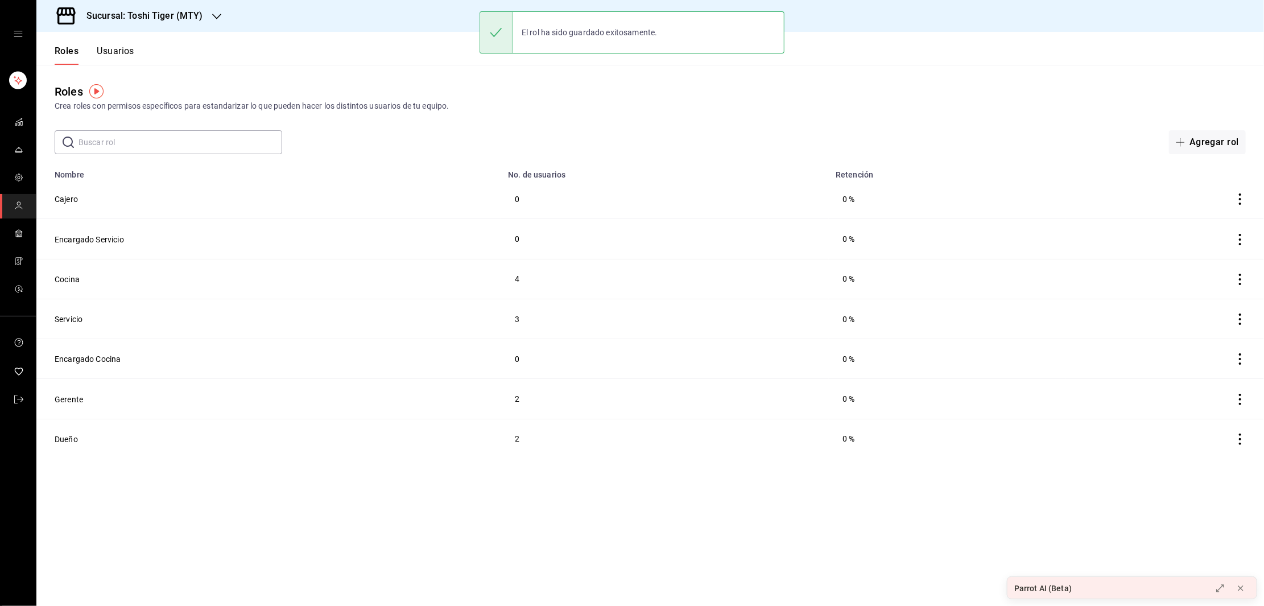
click at [110, 51] on button "Usuarios" at bounding box center [116, 55] width 38 height 19
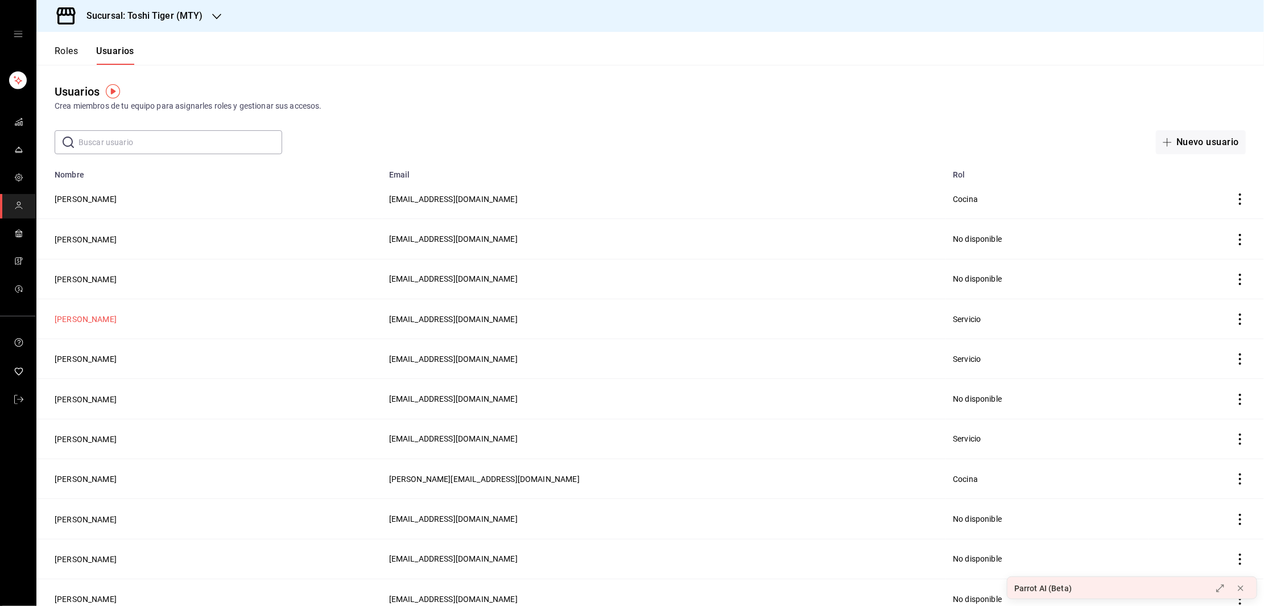
click at [78, 320] on button "[PERSON_NAME]" at bounding box center [86, 318] width 62 height 11
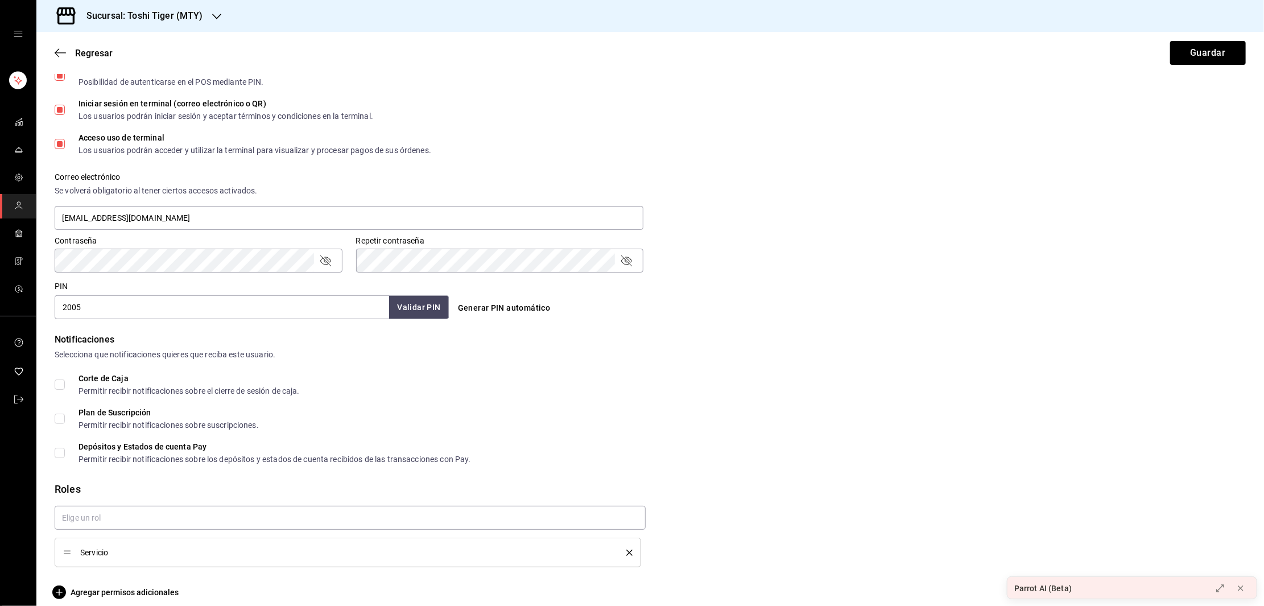
scroll to position [340, 0]
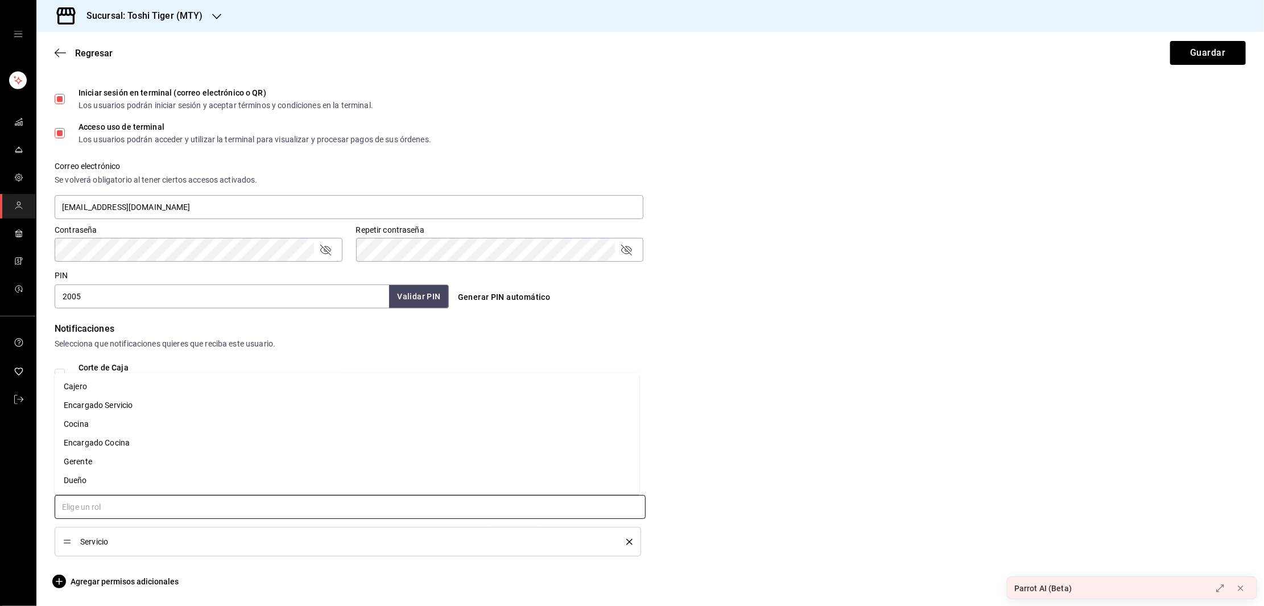
click at [111, 510] on input "text" at bounding box center [350, 507] width 591 height 24
click at [86, 387] on li "Cajero" at bounding box center [347, 386] width 585 height 19
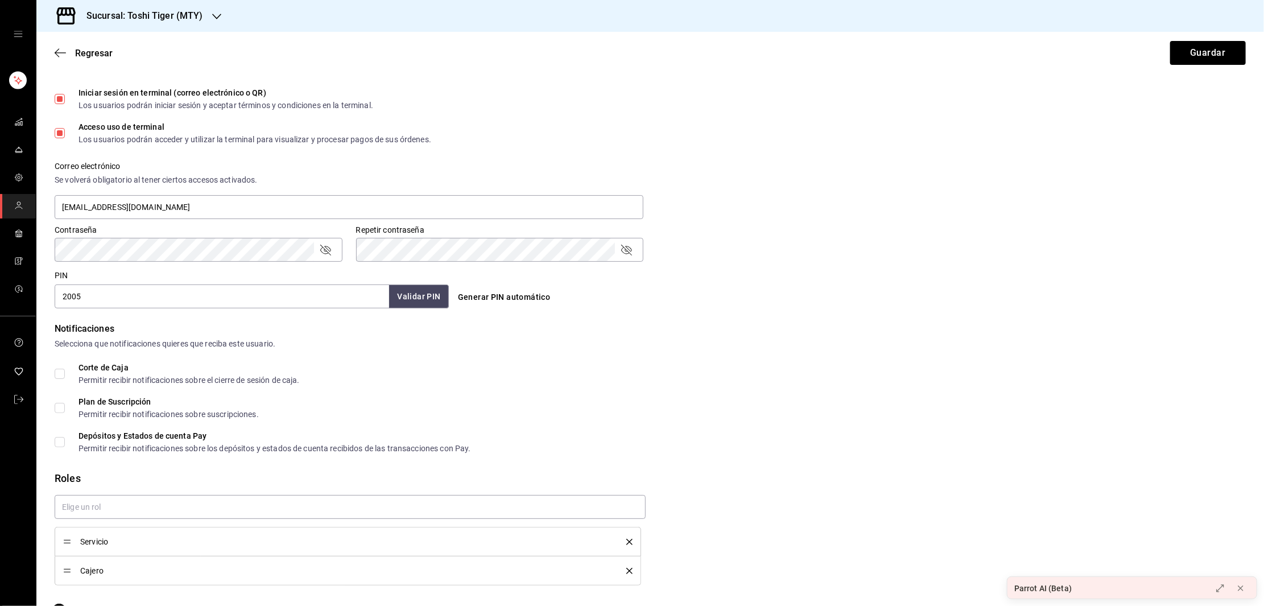
click at [626, 542] on icon "delete" at bounding box center [629, 542] width 6 height 6
click at [118, 582] on span "Agregar permisos adicionales" at bounding box center [117, 582] width 124 height 14
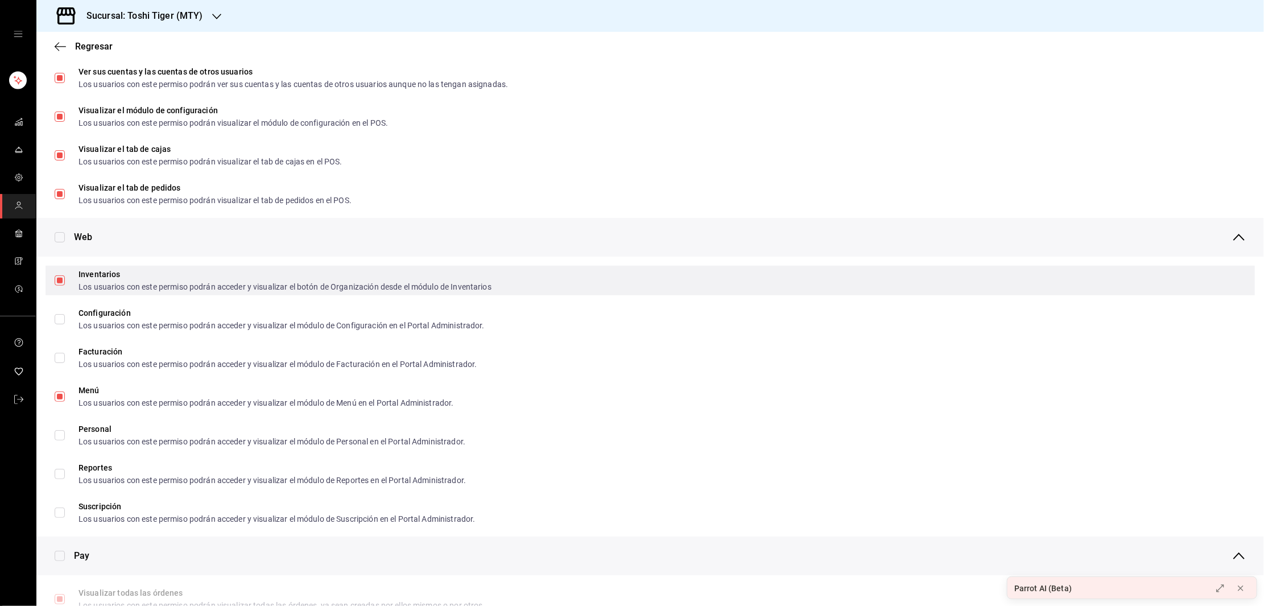
click at [52, 277] on div "Inventarios Los usuarios con este permiso podrán acceder y visualizar el botón …" at bounding box center [650, 281] width 1209 height 30
checkbox input "false"
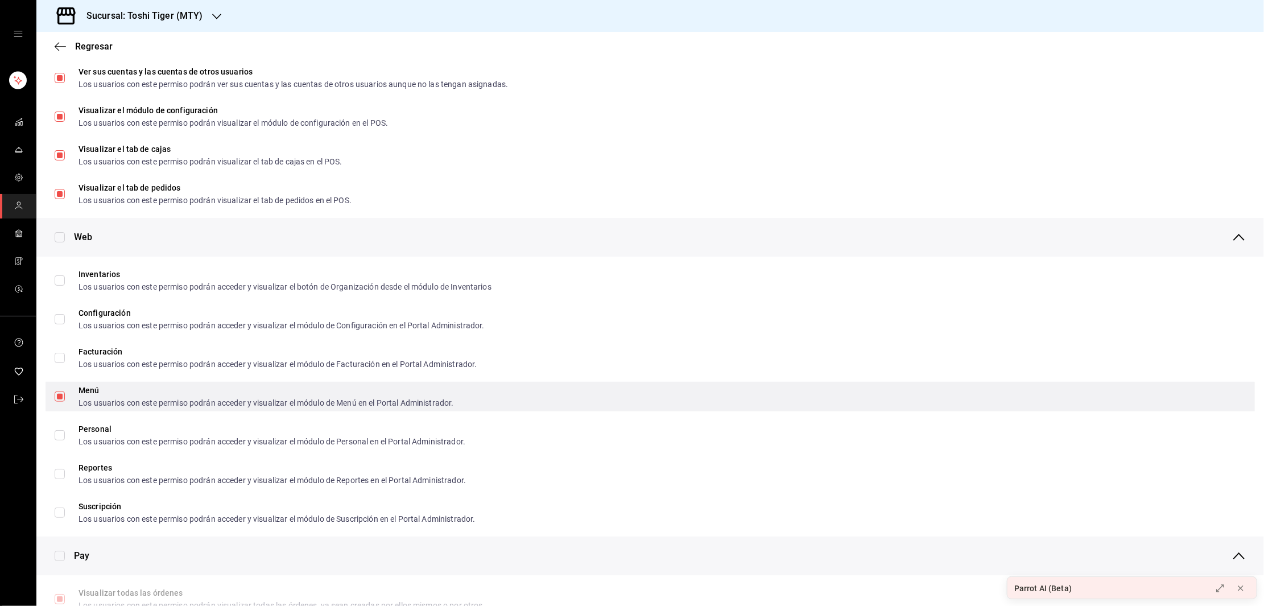
click at [59, 393] on input "Menú Los usuarios con este permiso podrán acceder y visualizar el módulo de Men…" at bounding box center [60, 396] width 10 height 10
checkbox input "false"
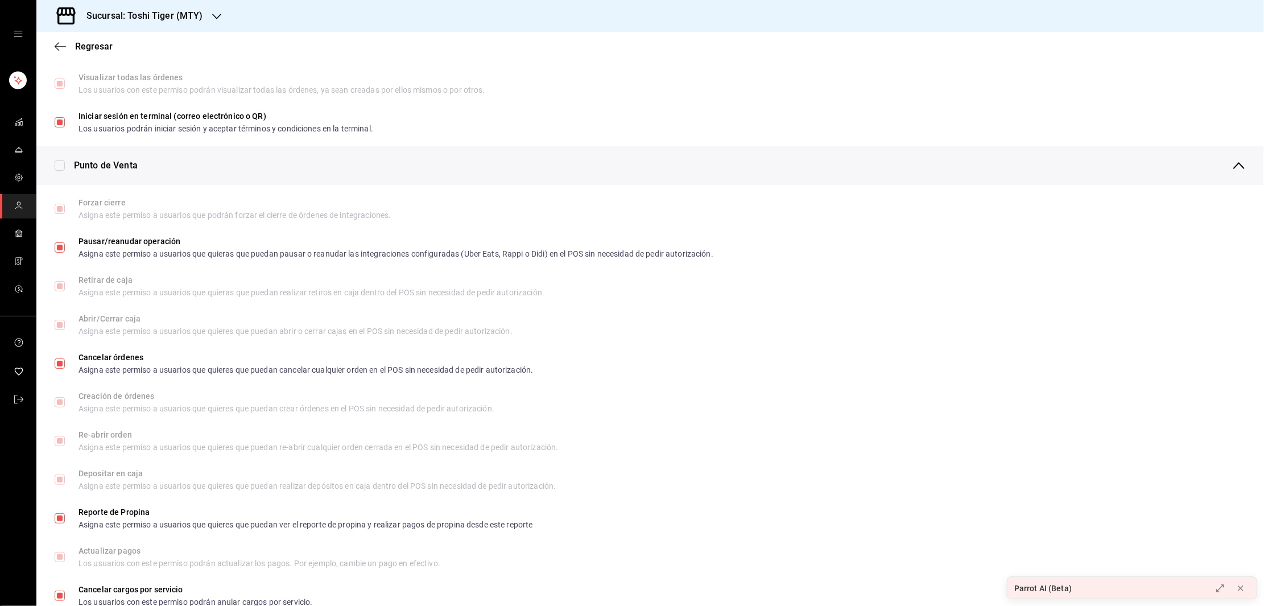
scroll to position [0, 0]
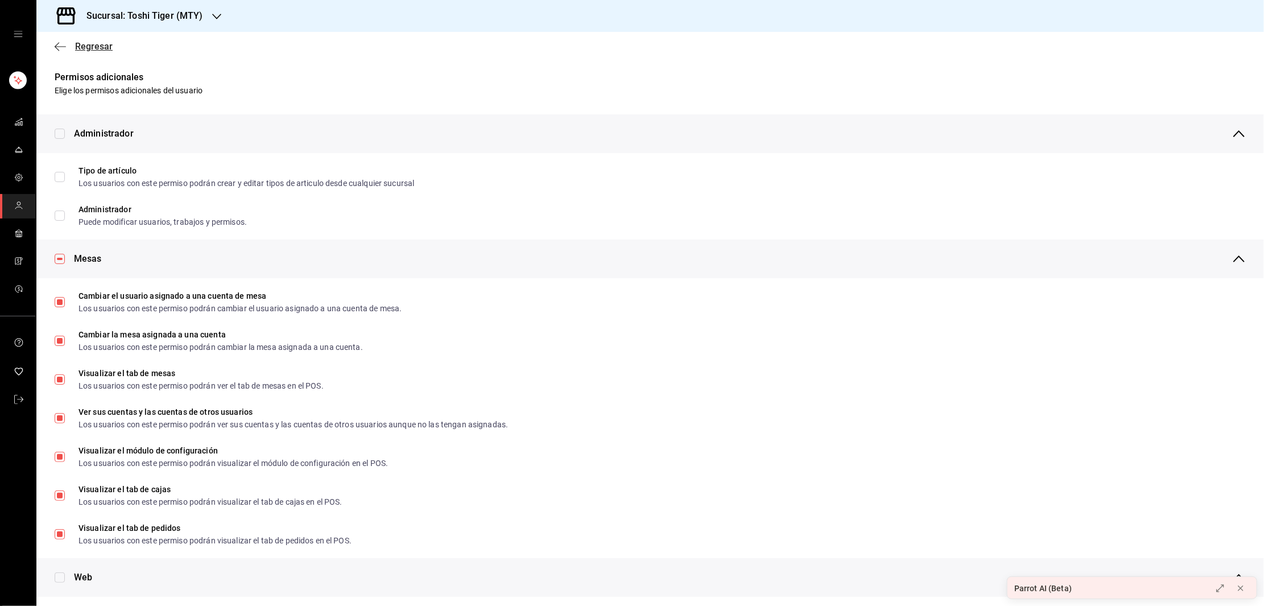
click at [59, 42] on icon "button" at bounding box center [60, 47] width 11 height 10
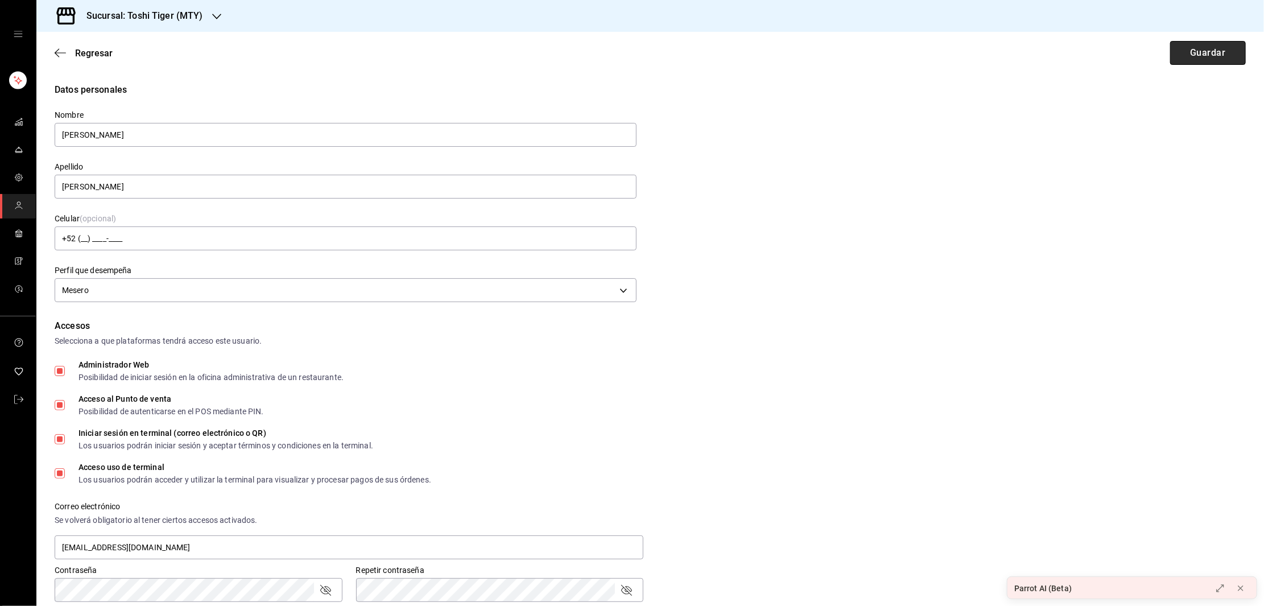
click at [1180, 51] on button "Guardar" at bounding box center [1208, 53] width 76 height 24
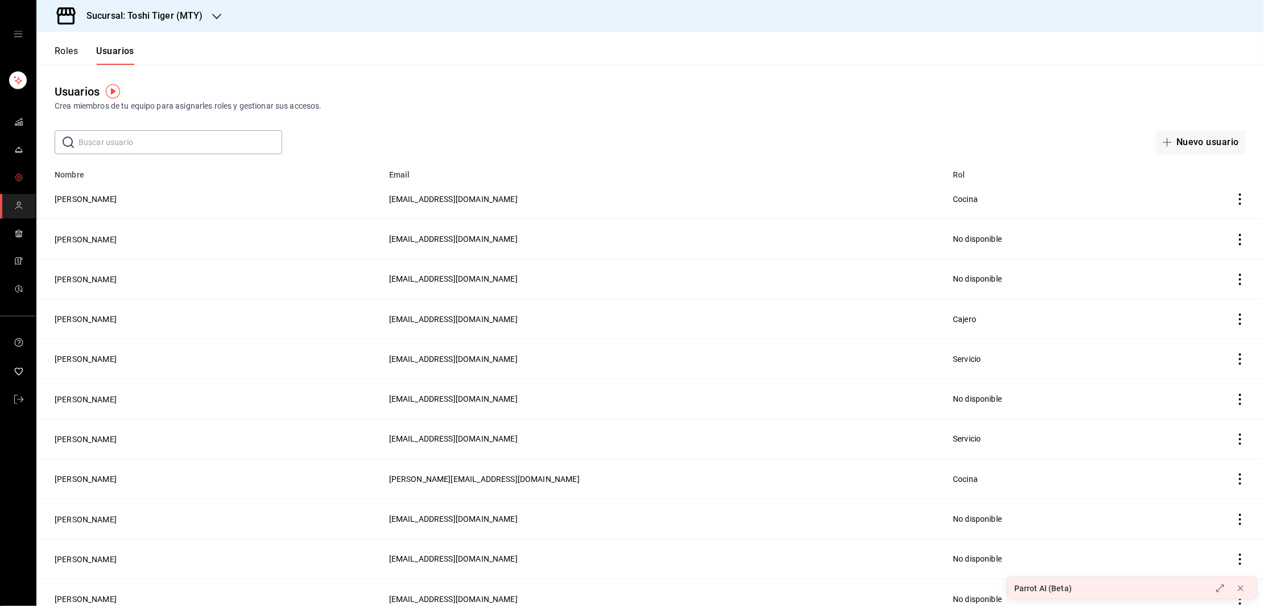
click at [20, 177] on icon "mailbox folders" at bounding box center [18, 177] width 9 height 9
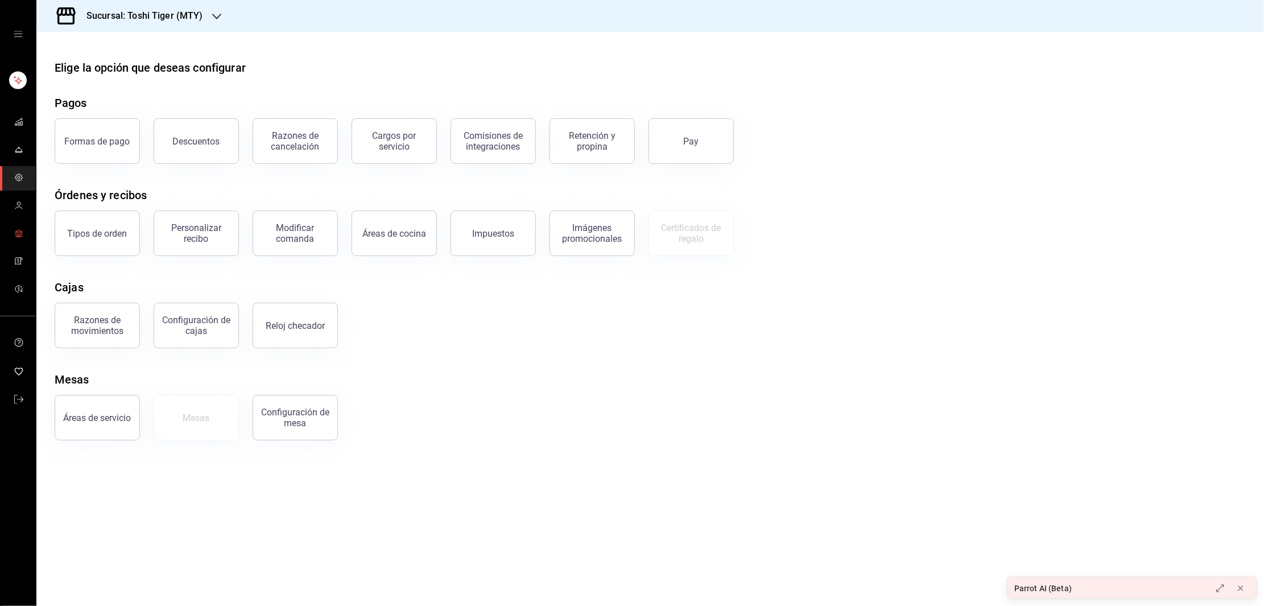
click at [19, 223] on link "mailbox folders" at bounding box center [18, 234] width 36 height 24
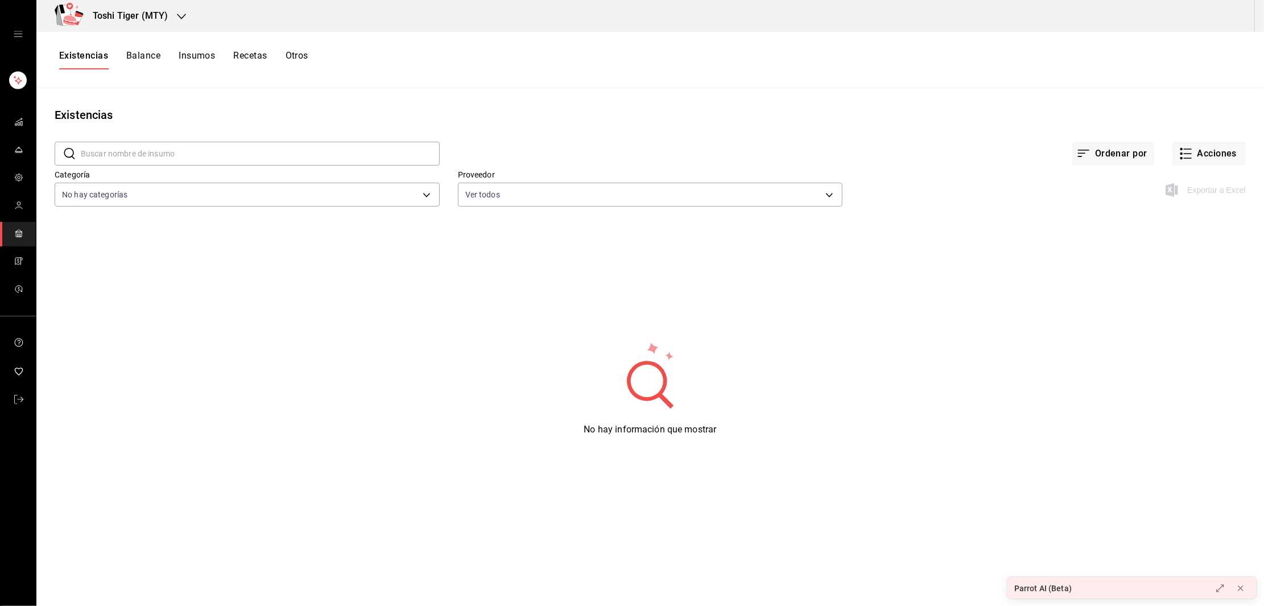
click at [137, 56] on button "Balance" at bounding box center [143, 59] width 34 height 19
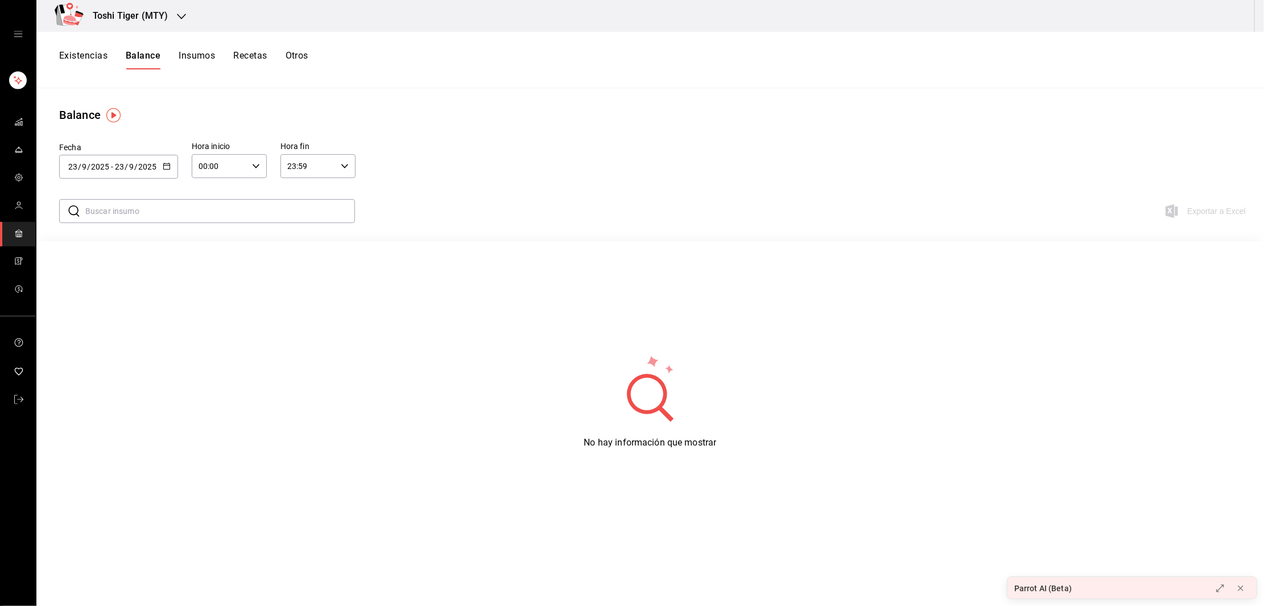
click at [92, 55] on button "Existencias" at bounding box center [83, 59] width 48 height 19
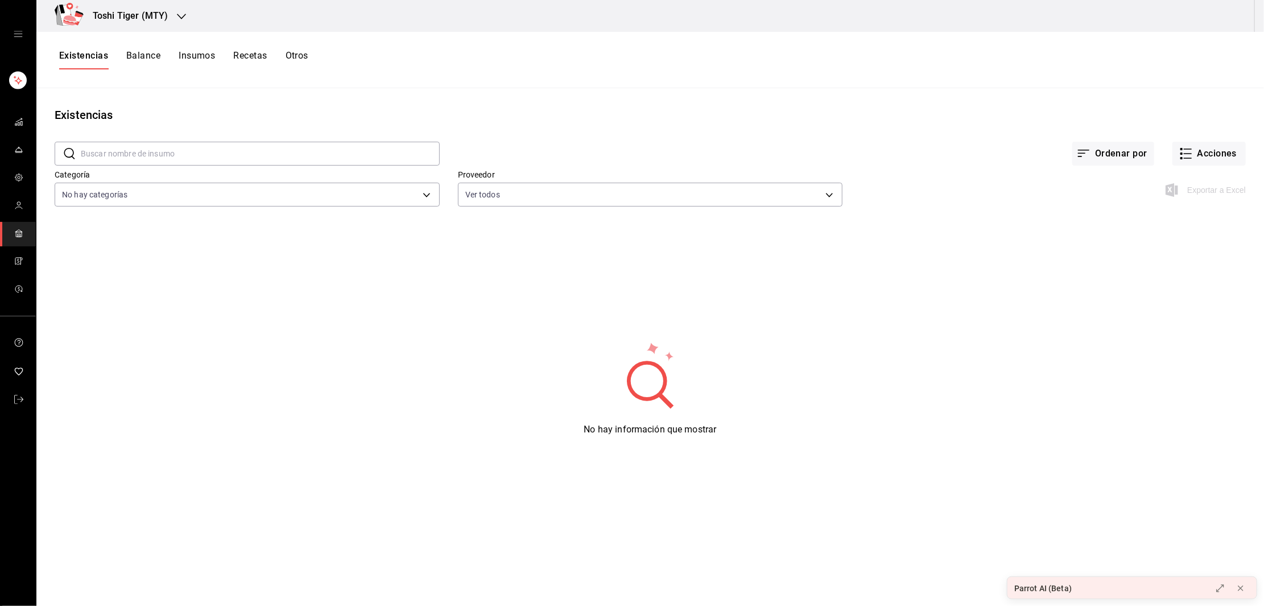
click at [23, 38] on div "mailbox folders" at bounding box center [18, 34] width 36 height 68
click at [17, 149] on icon "mailbox folders" at bounding box center [18, 149] width 9 height 9
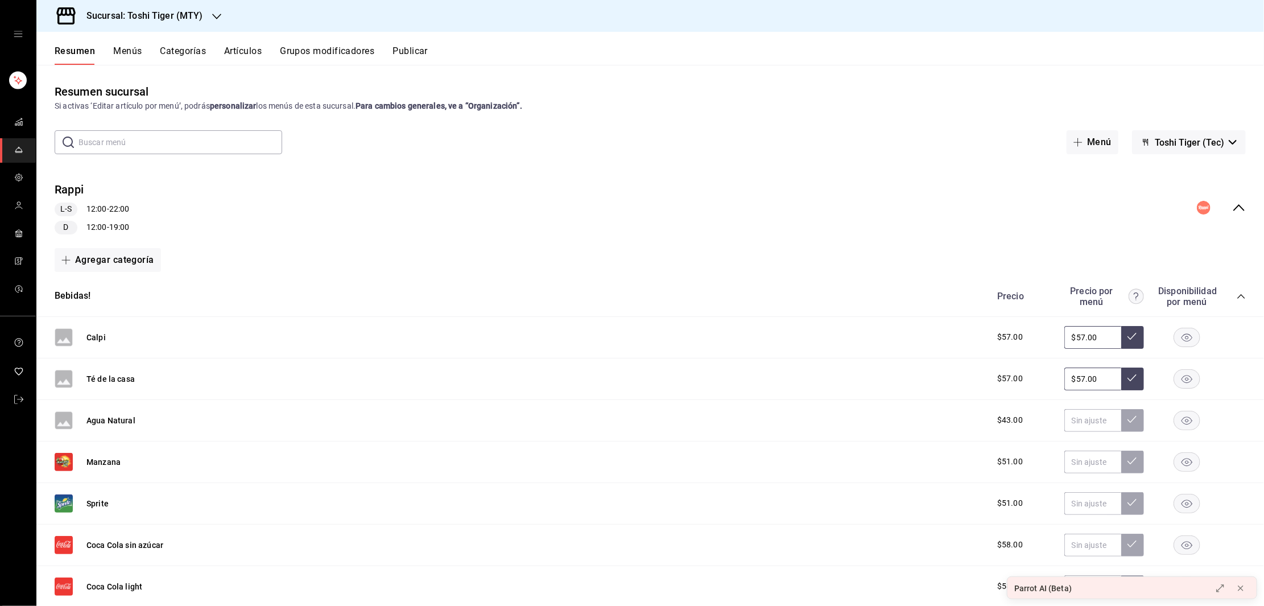
click at [230, 50] on button "Artículos" at bounding box center [243, 55] width 38 height 19
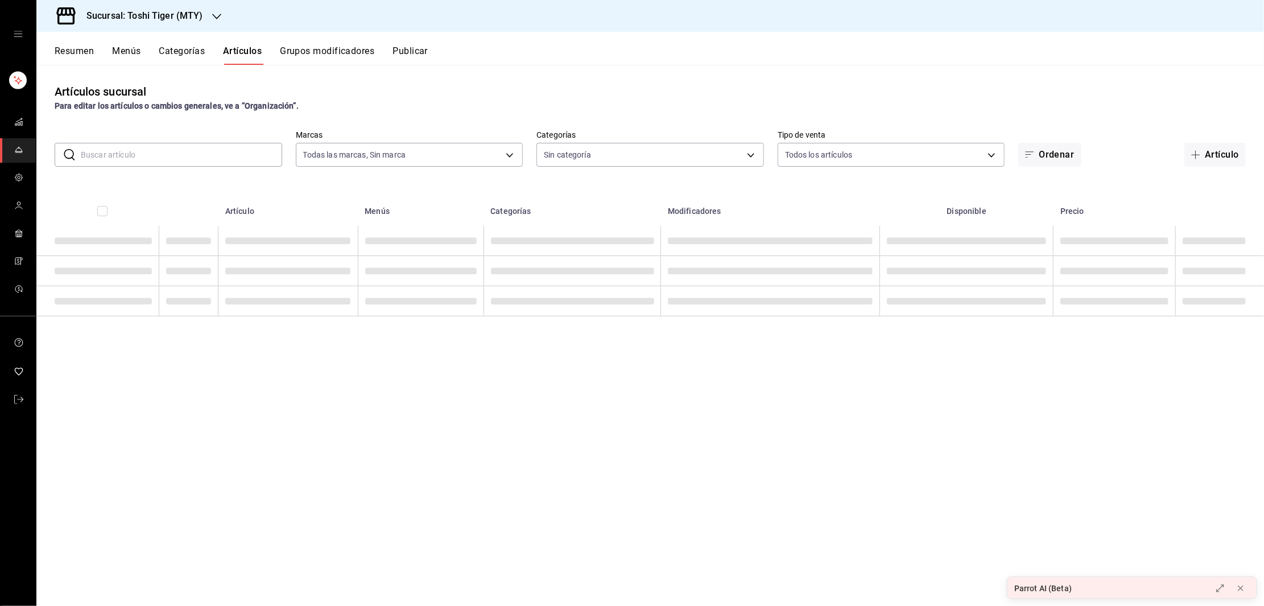
type input "5bb2151c-d696-4593-a906-89af6c492784"
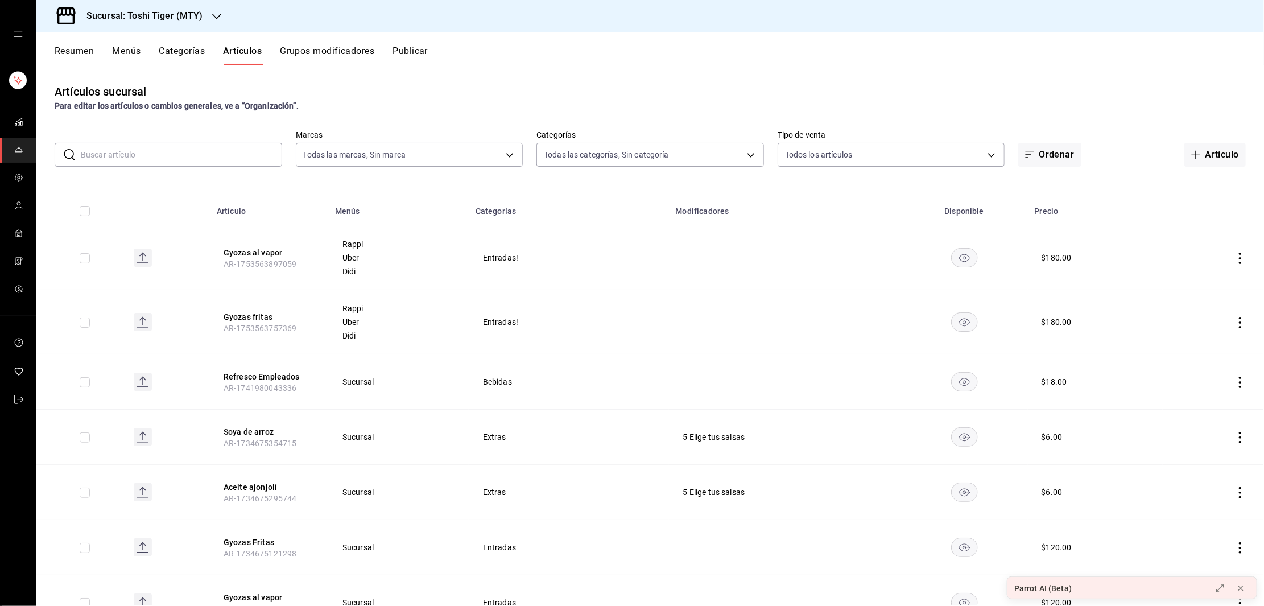
type input "284dc3da-104c-42c1-adac-bdd75134ef0e,a5a784df-d458-49f4-bcab-07f9902a8414,6c965…"
click at [117, 48] on button "Menús" at bounding box center [126, 55] width 28 height 19
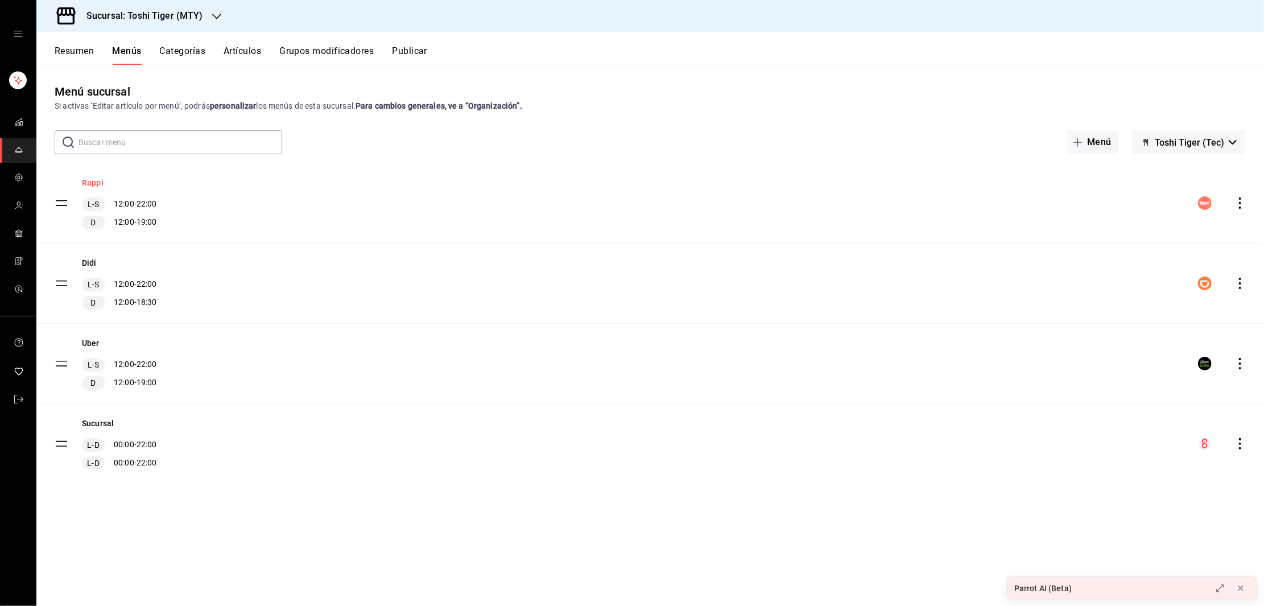
click at [86, 179] on button "Rappi" at bounding box center [93, 182] width 22 height 11
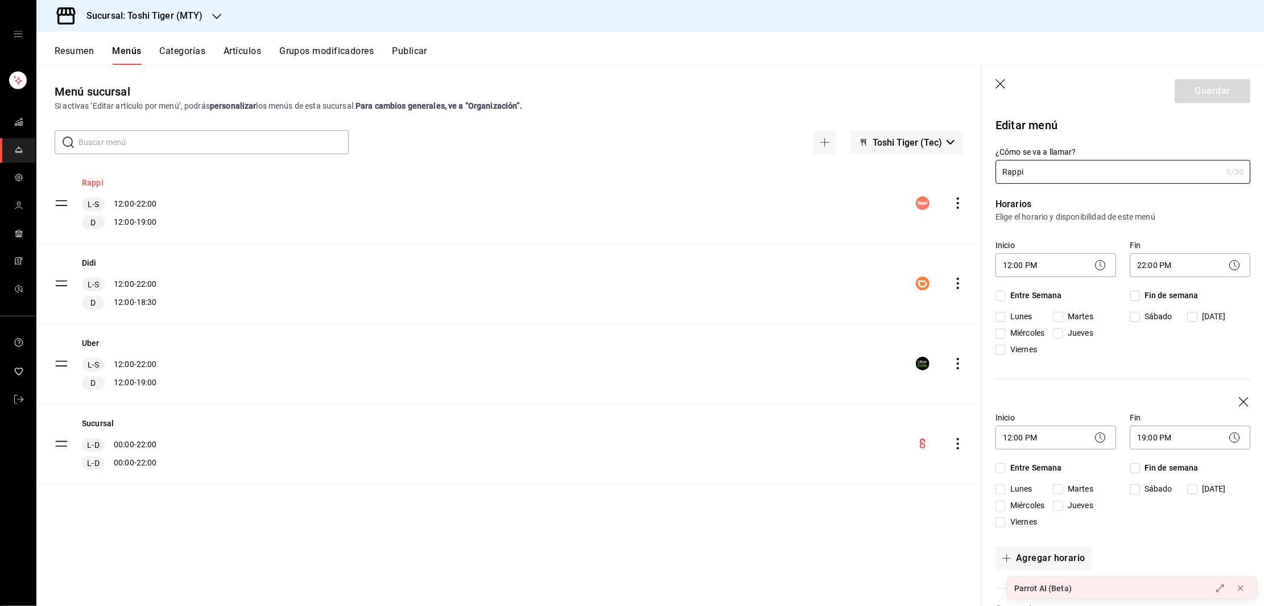
checkbox input "true"
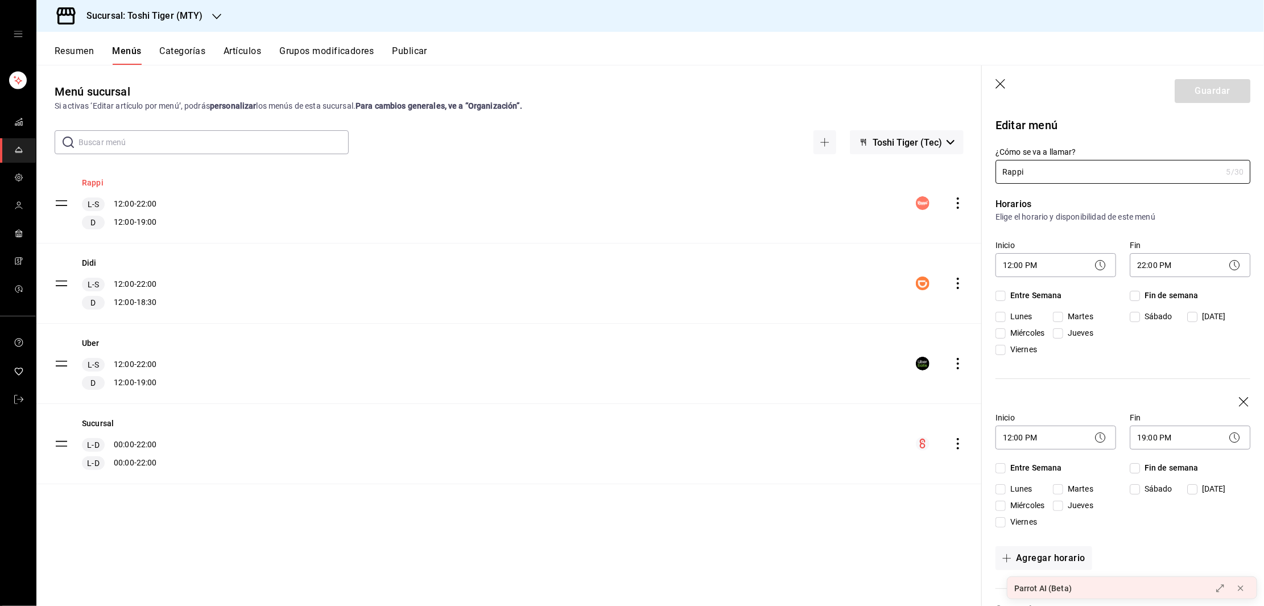
checkbox input "true"
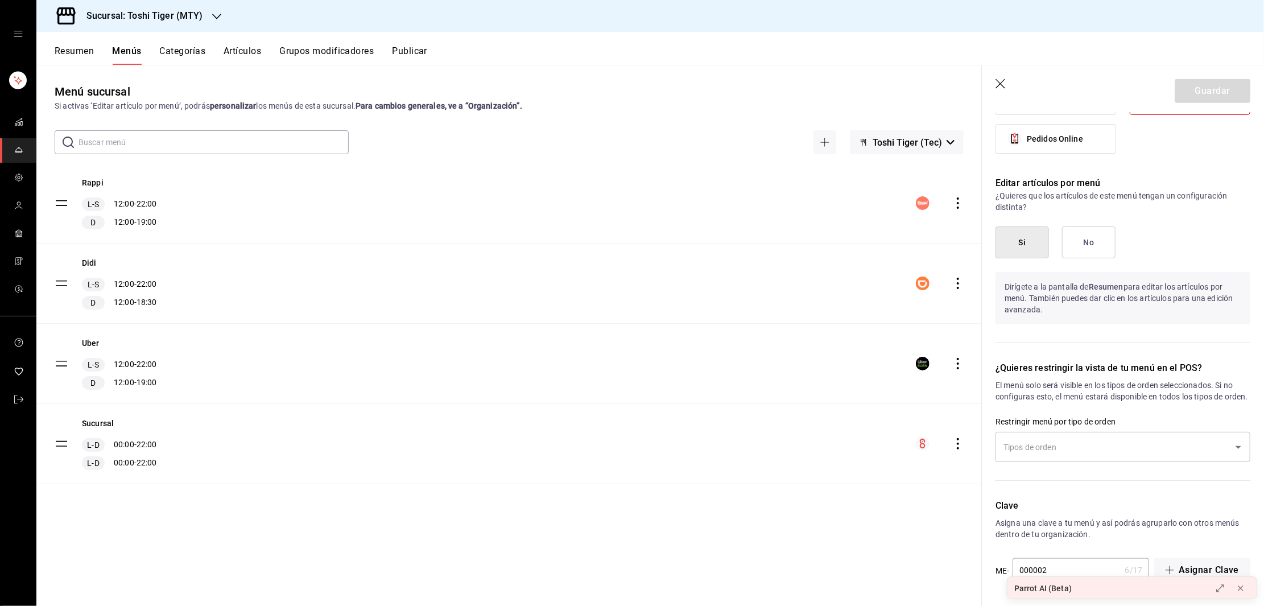
scroll to position [975, 0]
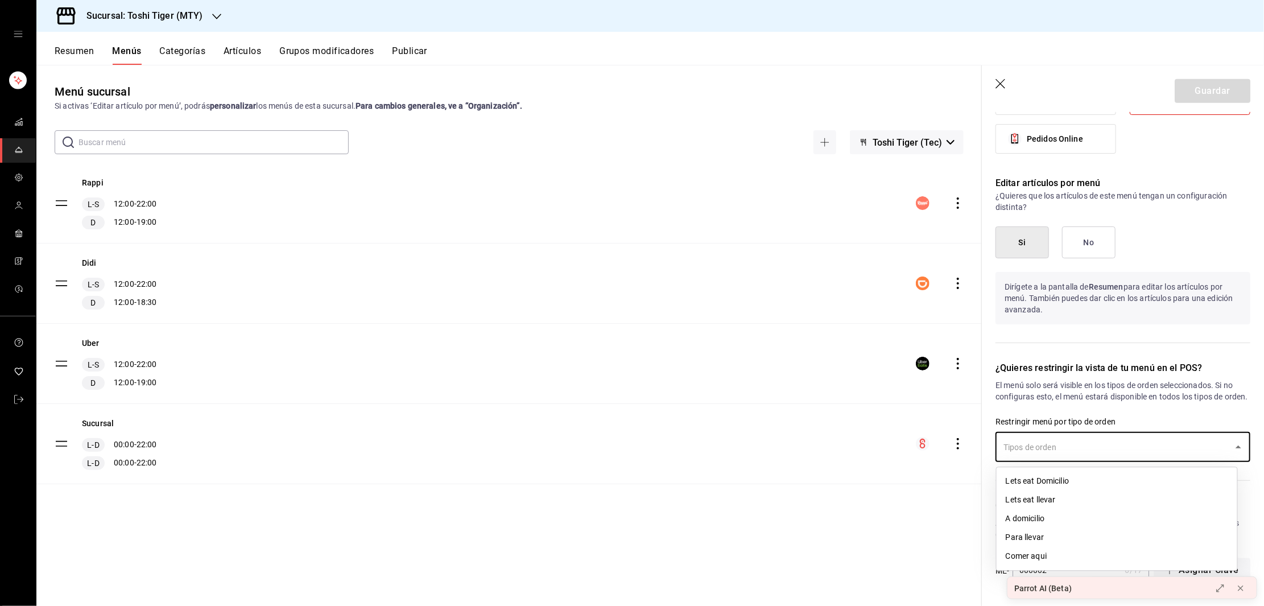
click at [1131, 444] on input "text" at bounding box center [1115, 447] width 228 height 20
click at [1126, 444] on input "text" at bounding box center [1115, 447] width 228 height 20
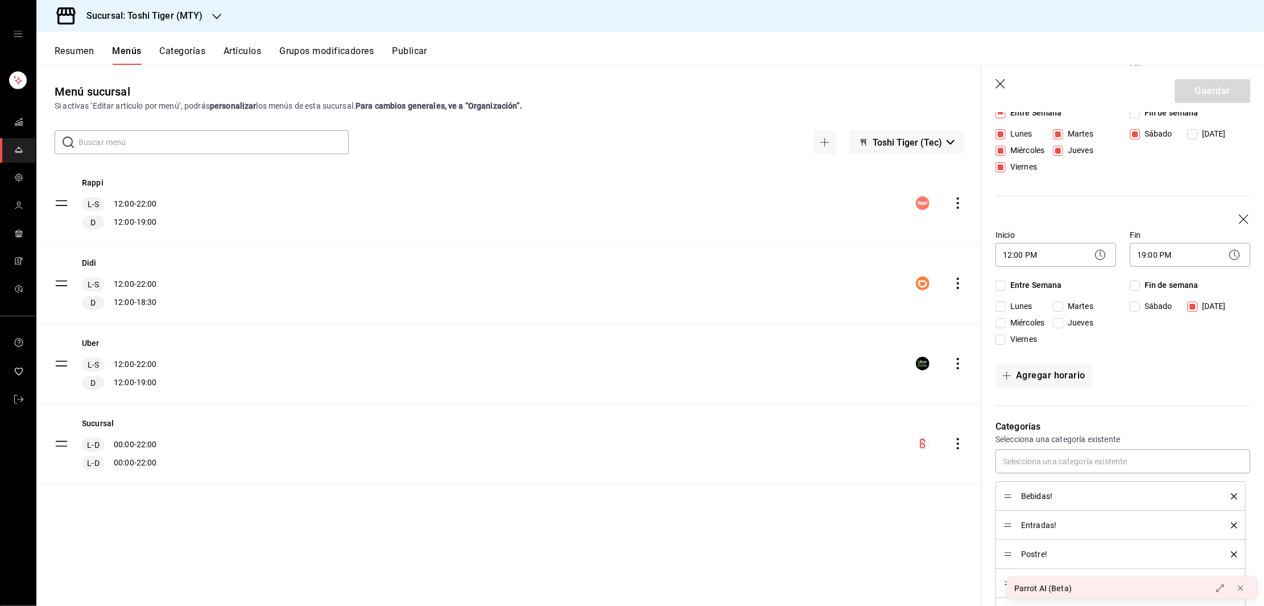
scroll to position [168, 0]
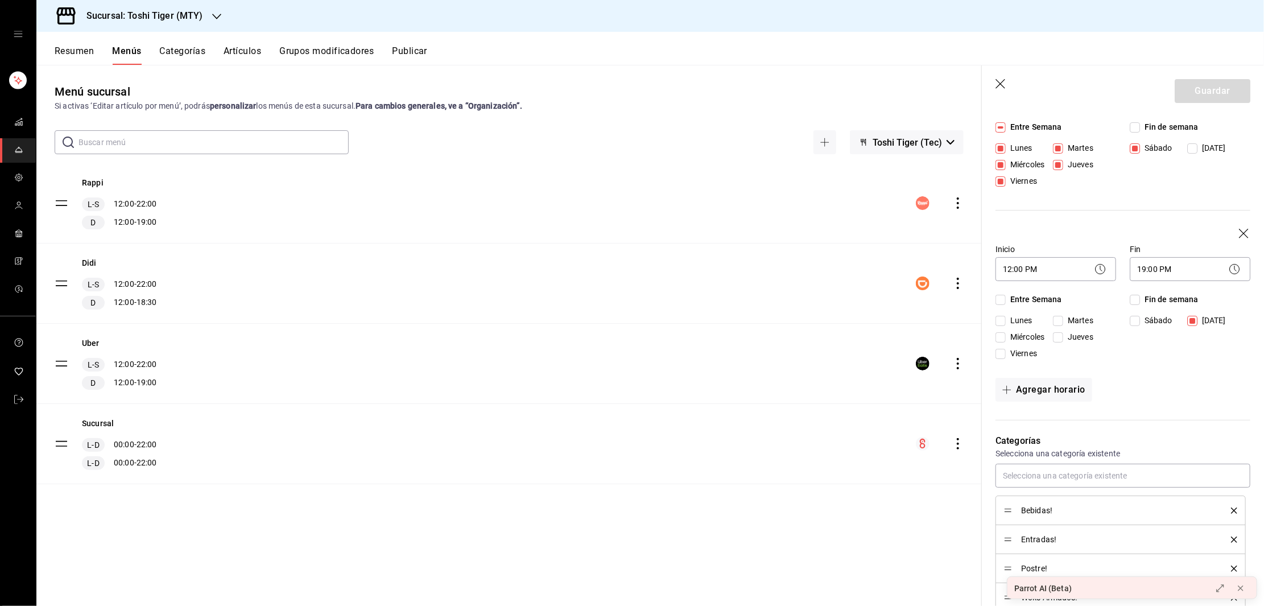
click at [997, 82] on icon "button" at bounding box center [1000, 84] width 11 height 11
checkbox input "false"
type input "1758665759039"
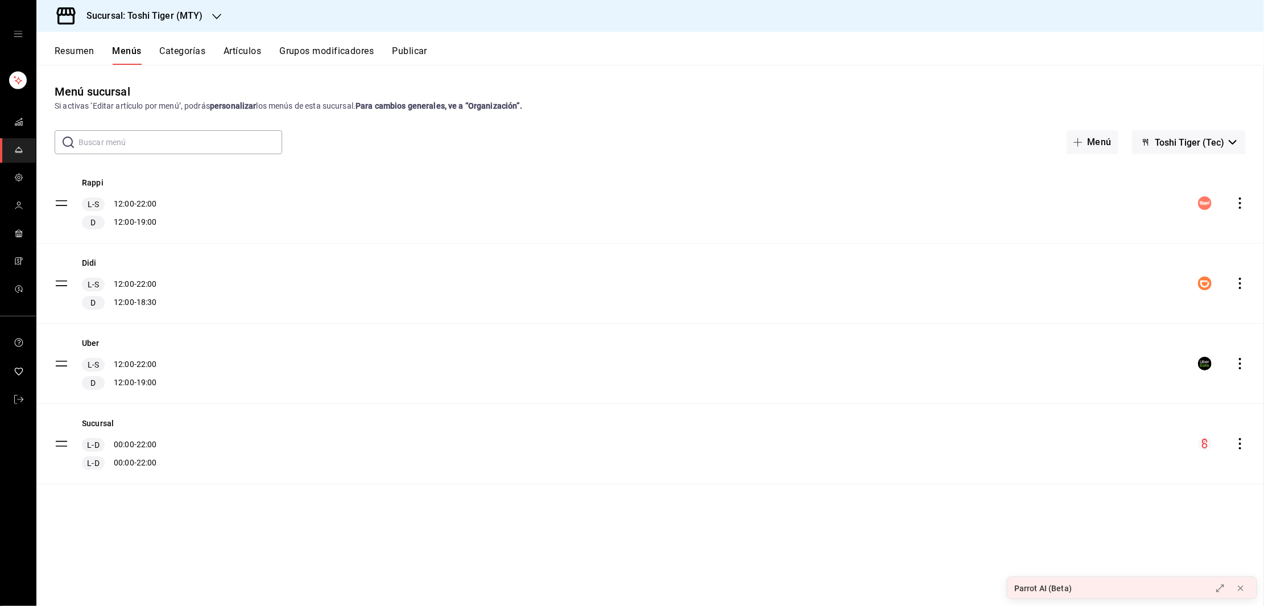
checkbox input "false"
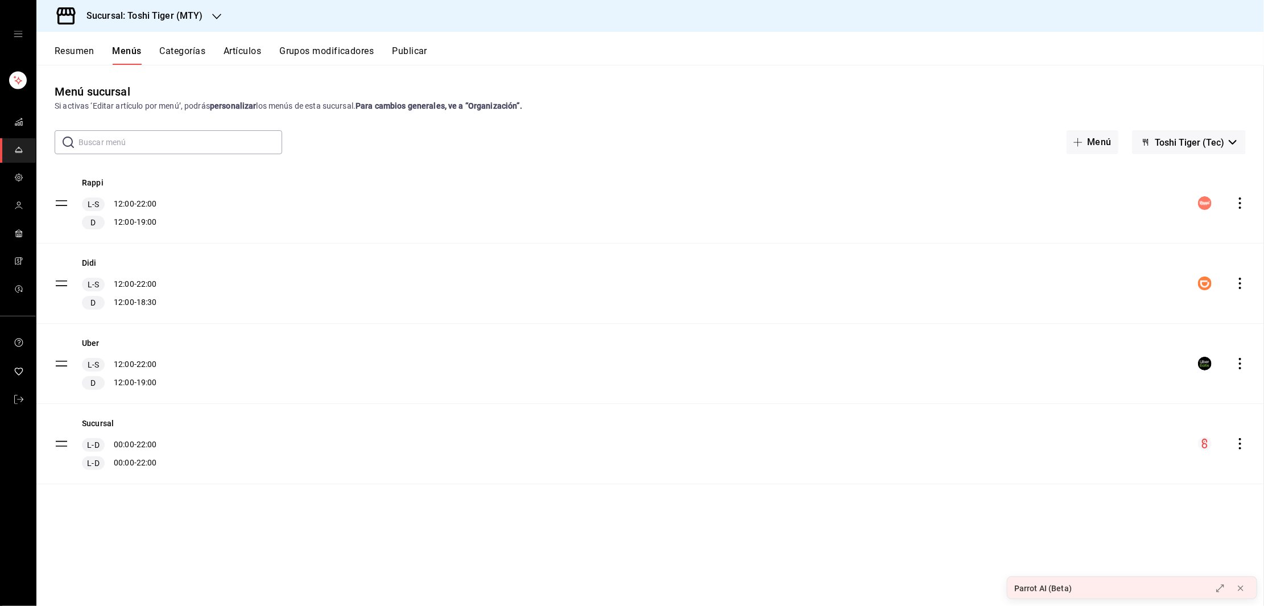
checkbox input "false"
click at [312, 51] on button "Grupos modificadores" at bounding box center [326, 55] width 94 height 19
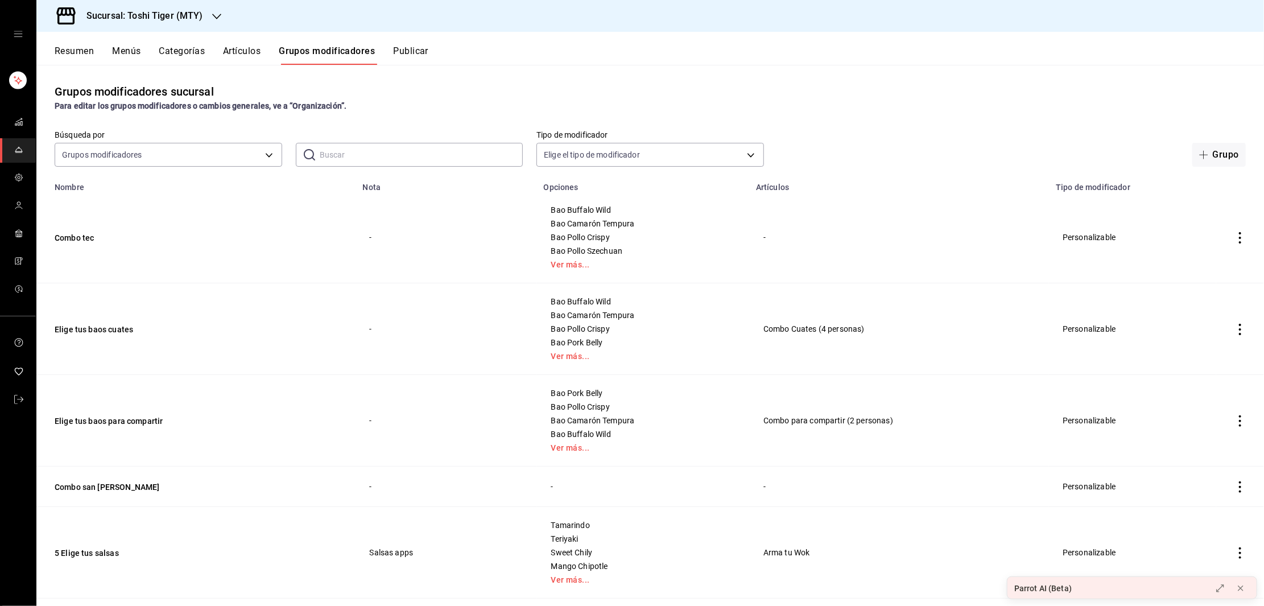
click at [246, 54] on button "Artículos" at bounding box center [242, 55] width 38 height 19
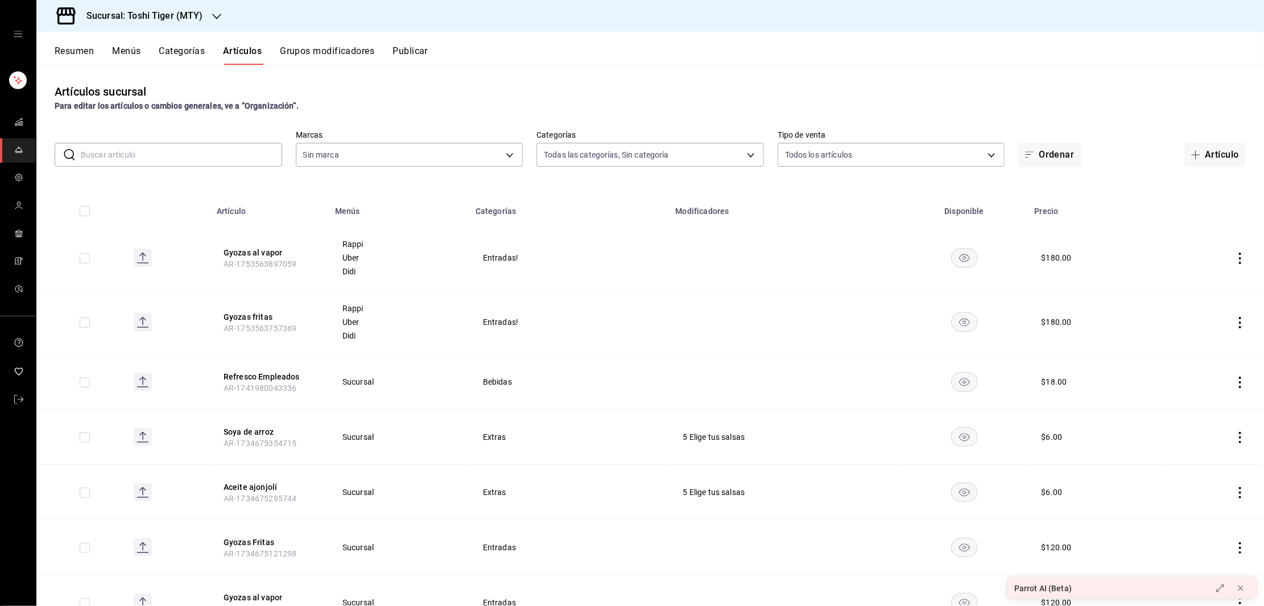
type input "284dc3da-104c-42c1-adac-bdd75134ef0e,a5a784df-d458-49f4-bcab-07f9902a8414,6c965…"
type input "5bb2151c-d696-4593-a906-89af6c492784"
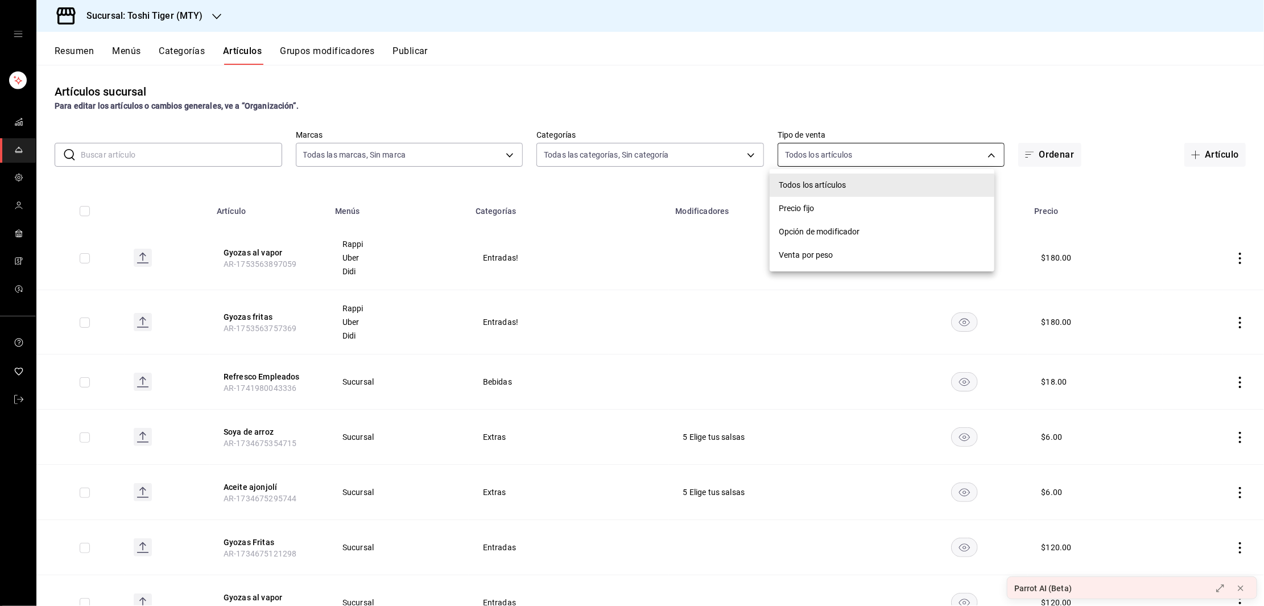
click at [868, 151] on body "Sucursal: [PERSON_NAME] Tiger (MTY) Resumen Menús Categorías Artículos Grupos m…" at bounding box center [632, 303] width 1264 height 606
click at [868, 151] on div at bounding box center [632, 303] width 1264 height 606
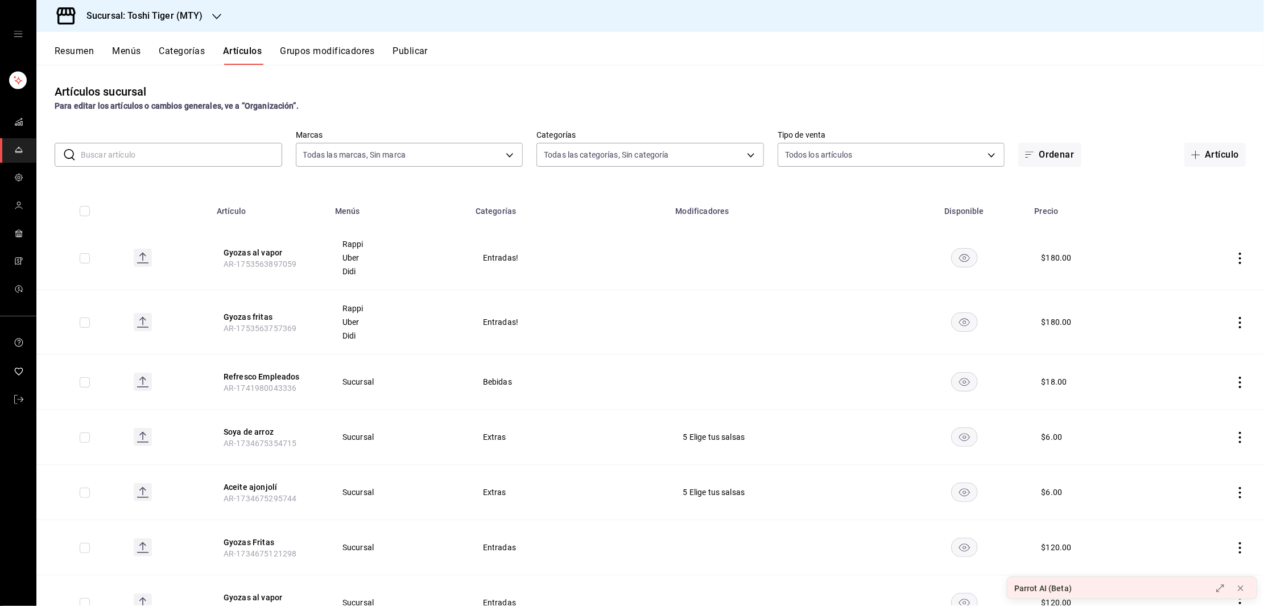
click at [176, 48] on button "Categorías" at bounding box center [182, 55] width 46 height 19
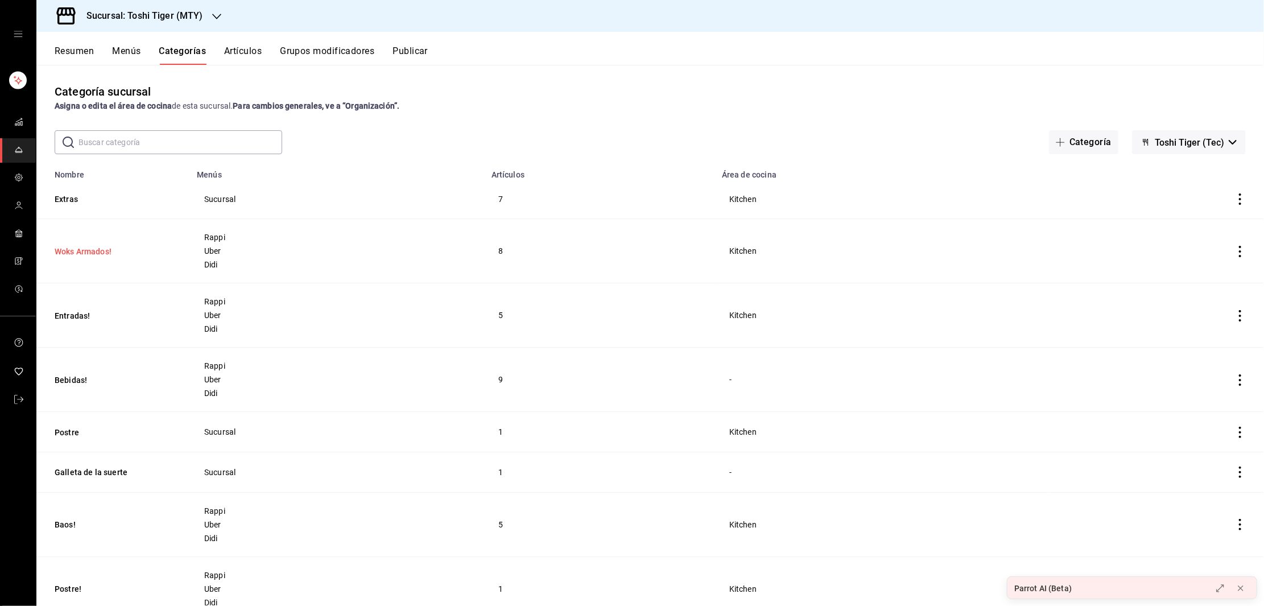
click at [87, 255] on button "Woks Armados!" at bounding box center [112, 251] width 114 height 11
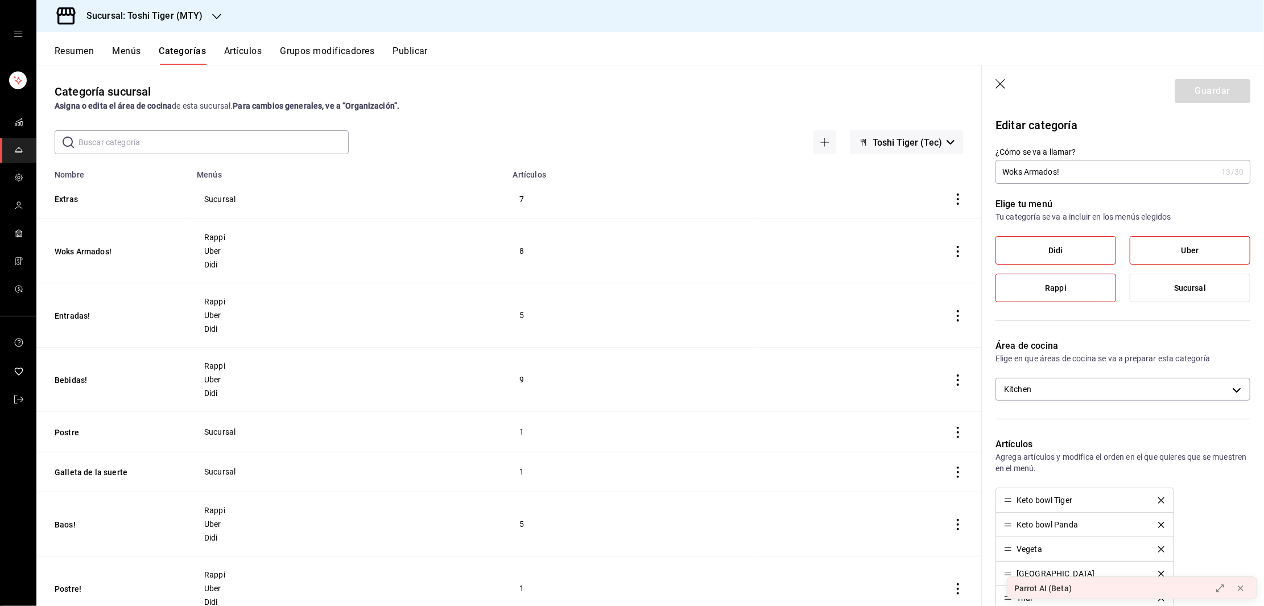
click at [135, 51] on button "Menús" at bounding box center [126, 55] width 28 height 19
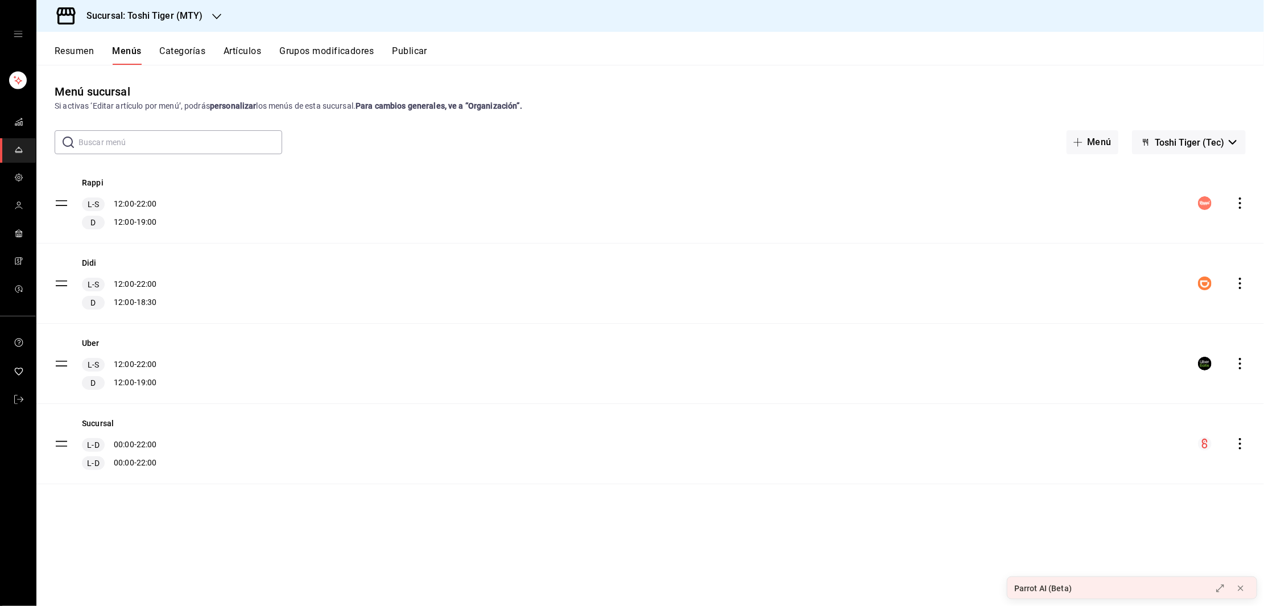
click at [20, 30] on icon "open drawer" at bounding box center [18, 34] width 9 height 9
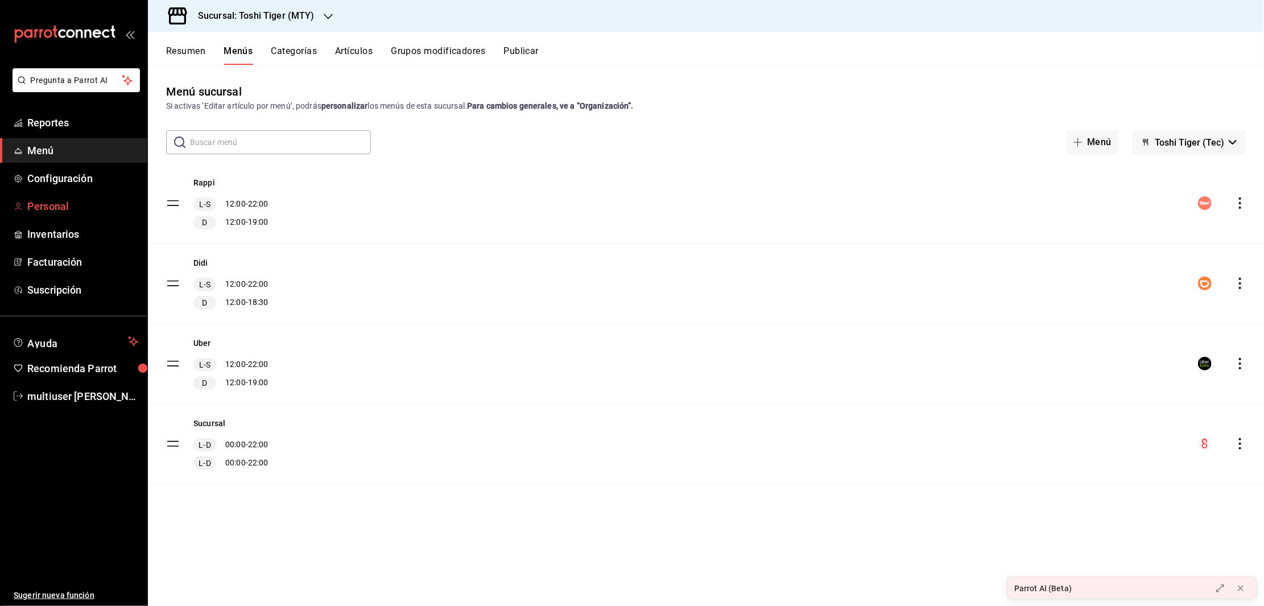
click at [42, 207] on span "Personal" at bounding box center [82, 206] width 111 height 15
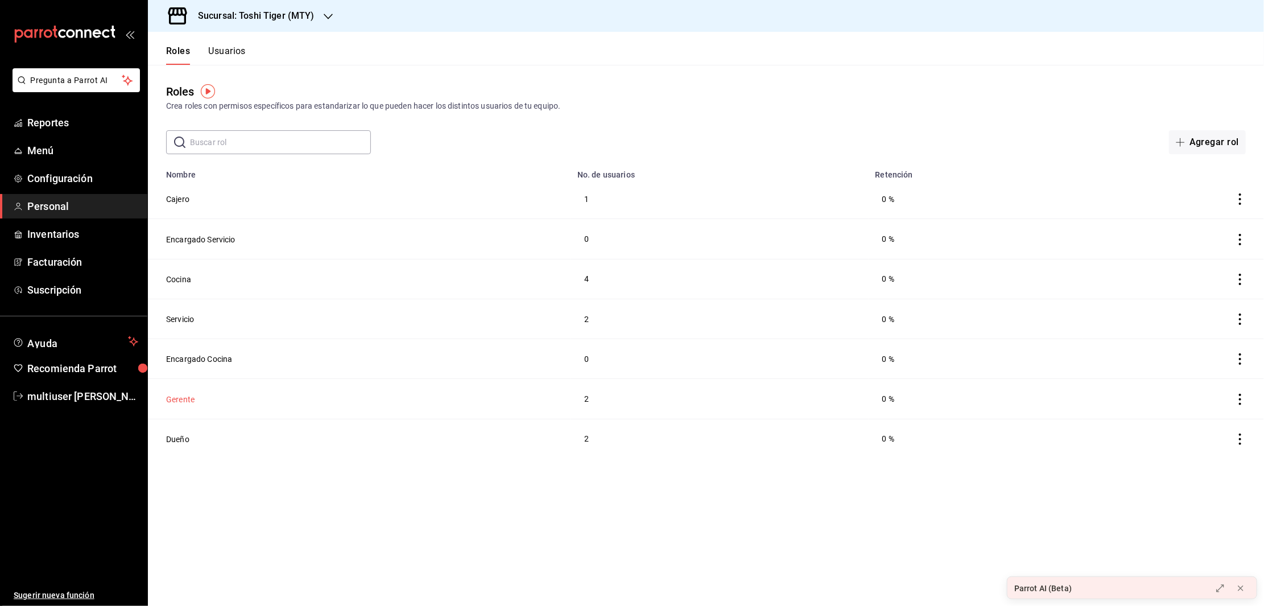
click at [177, 395] on button "Gerente" at bounding box center [180, 399] width 28 height 11
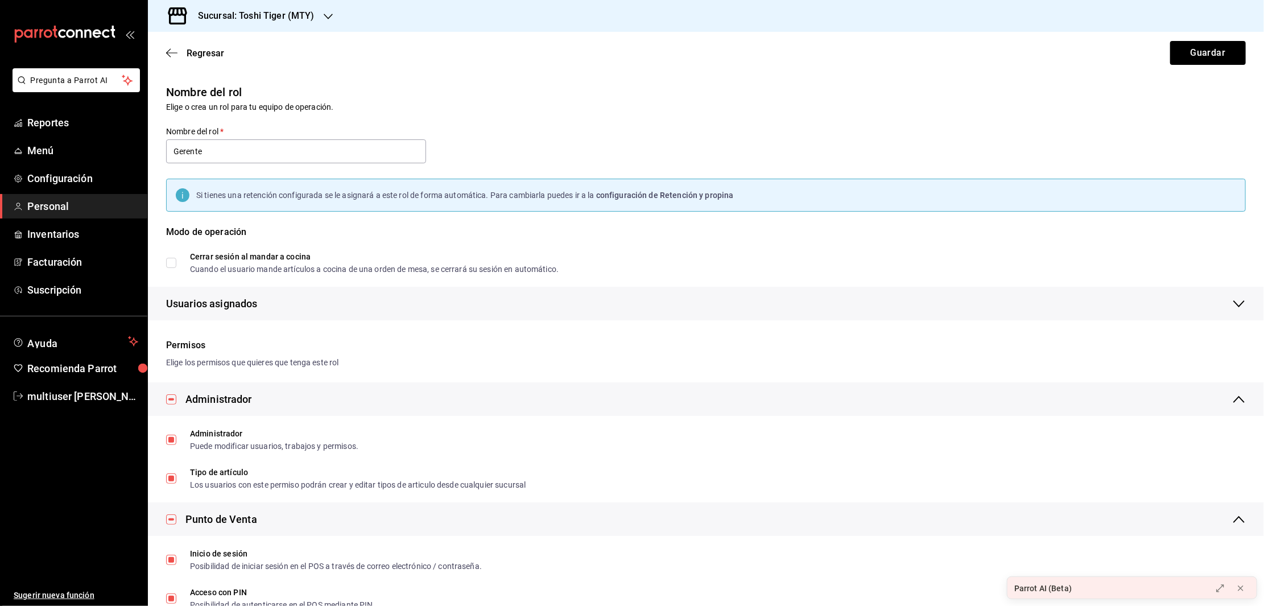
checkbox input "true"
click at [168, 48] on icon "button" at bounding box center [171, 53] width 11 height 10
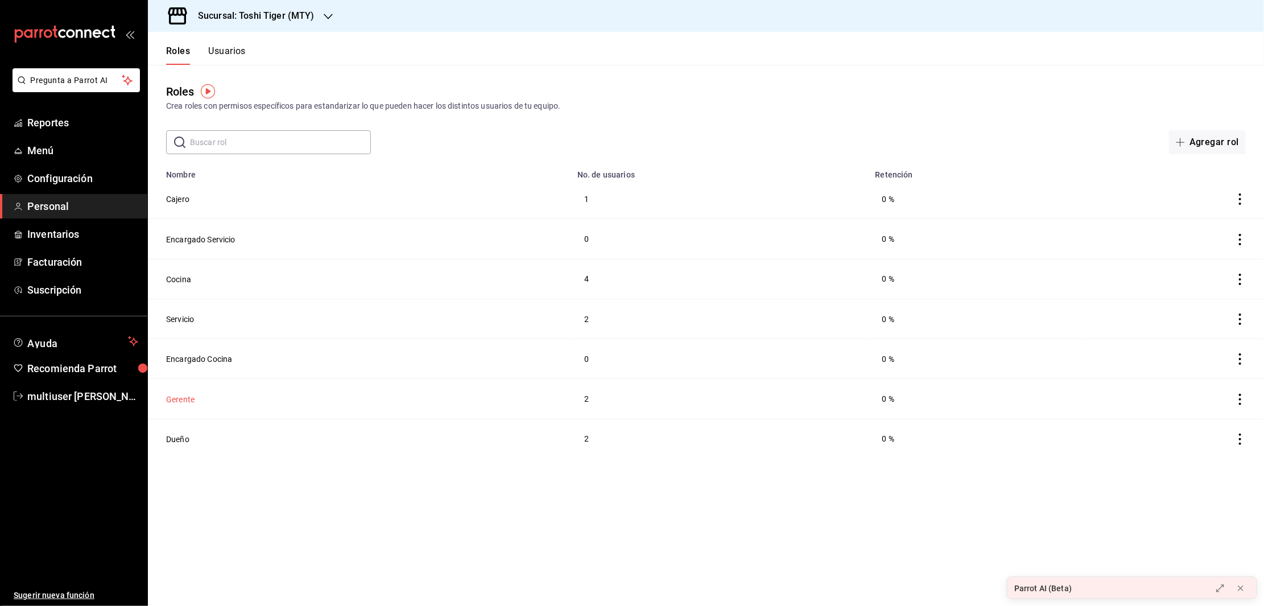
click at [174, 400] on button "Gerente" at bounding box center [180, 399] width 28 height 11
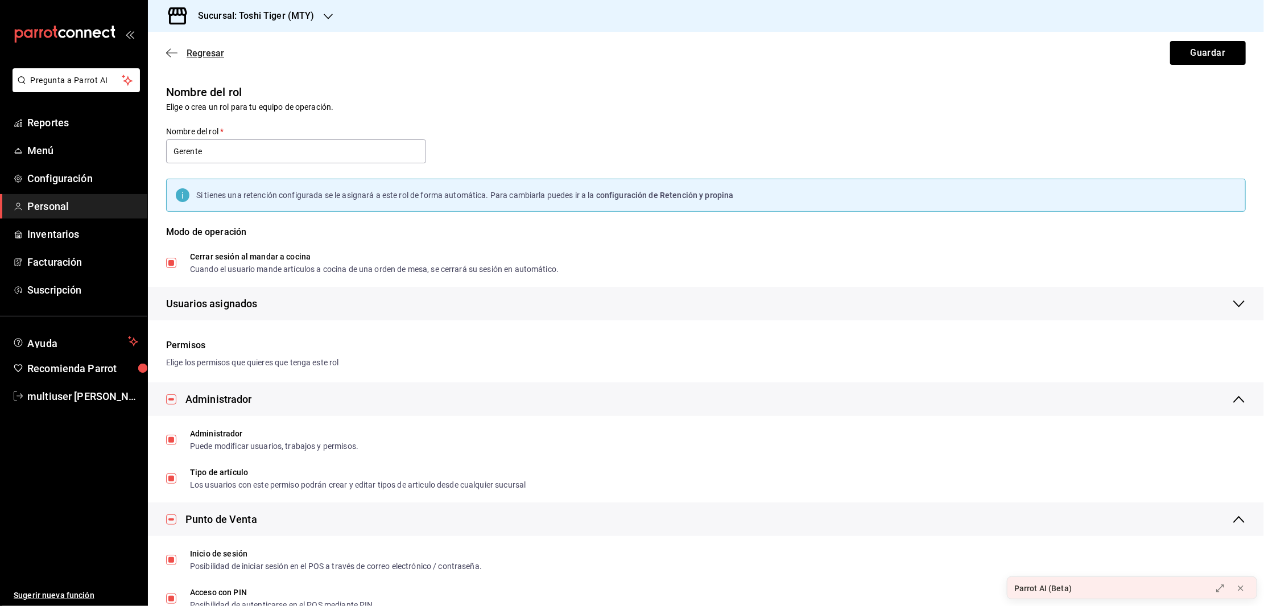
click at [173, 51] on icon "button" at bounding box center [171, 53] width 11 height 10
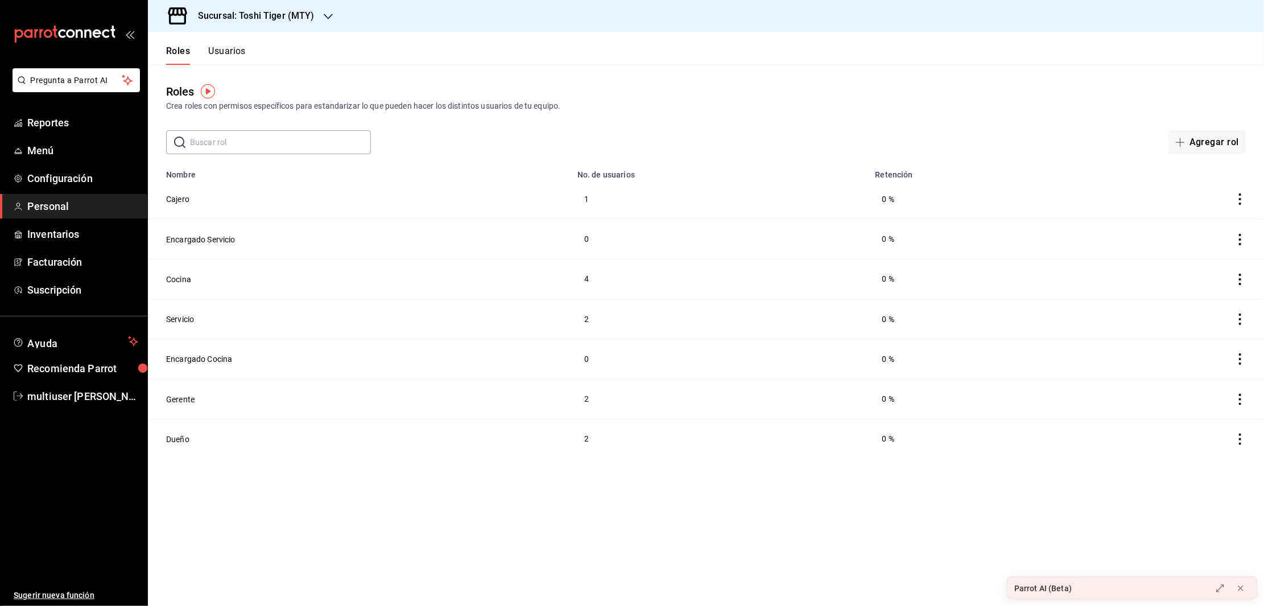
click at [216, 46] on button "Usuarios" at bounding box center [227, 55] width 38 height 19
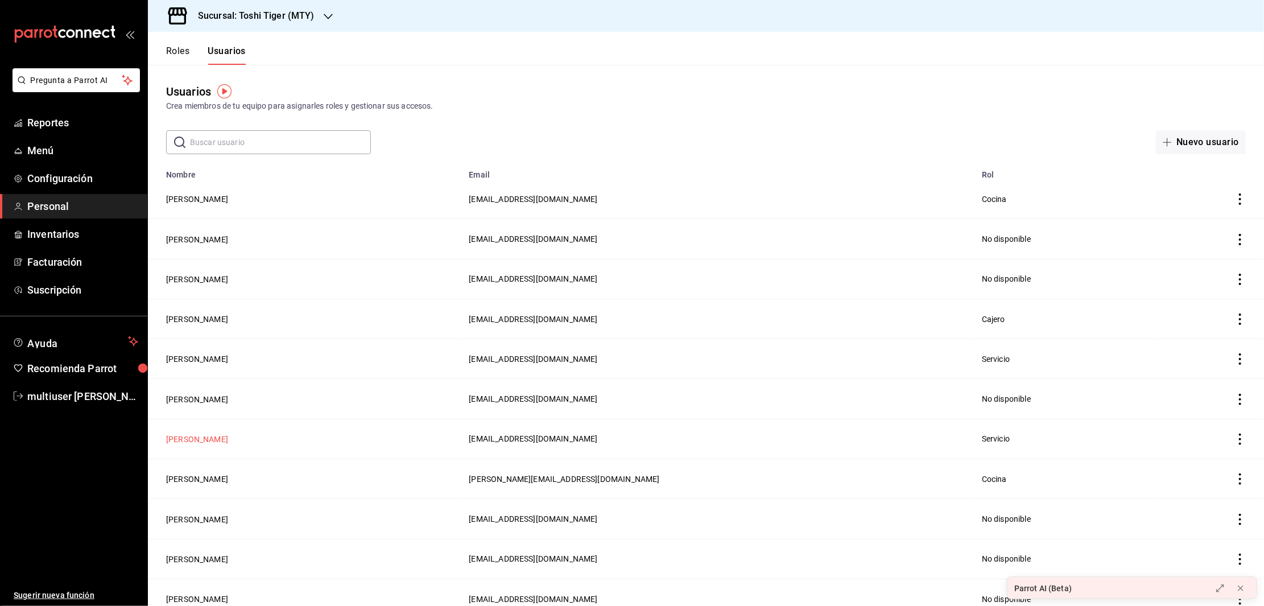
click at [181, 436] on button "[PERSON_NAME]" at bounding box center [197, 438] width 62 height 11
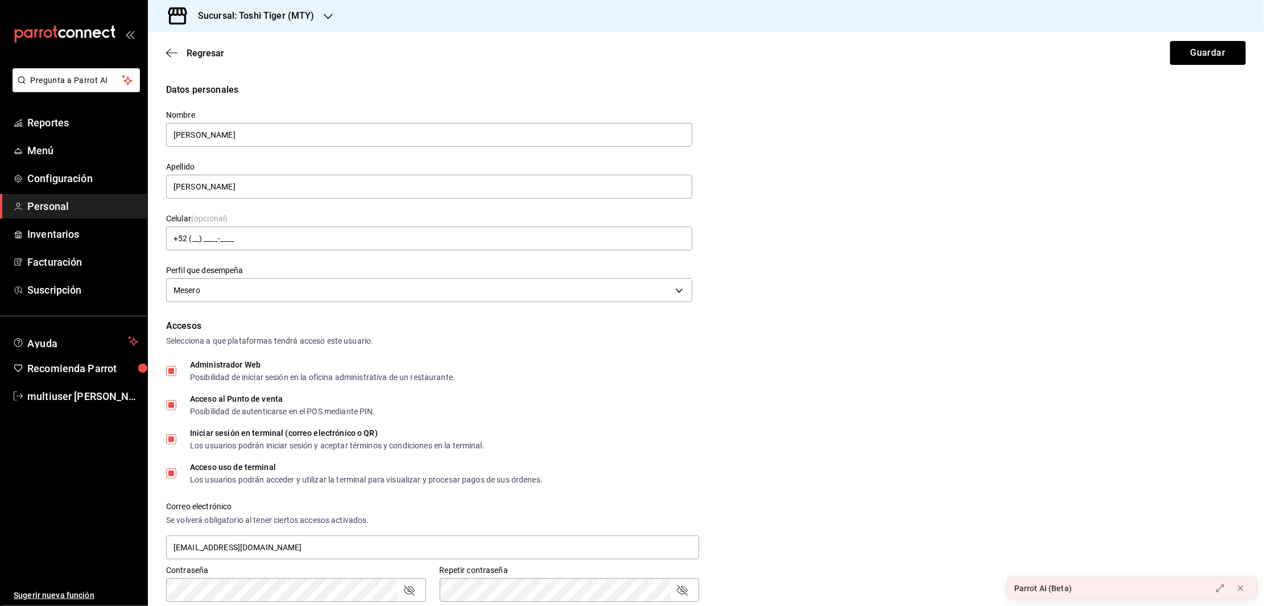
click at [820, 221] on div "Datos personales Nombre [PERSON_NAME] Apellido [PERSON_NAME] Celular (opcional)…" at bounding box center [706, 194] width 1080 height 222
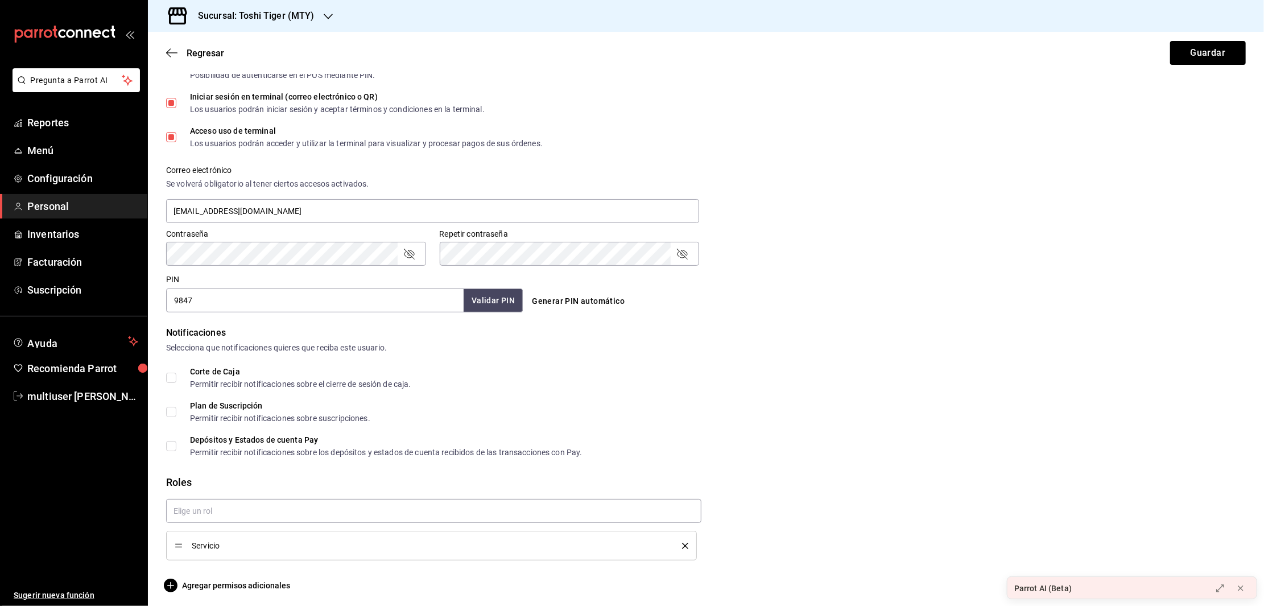
scroll to position [340, 0]
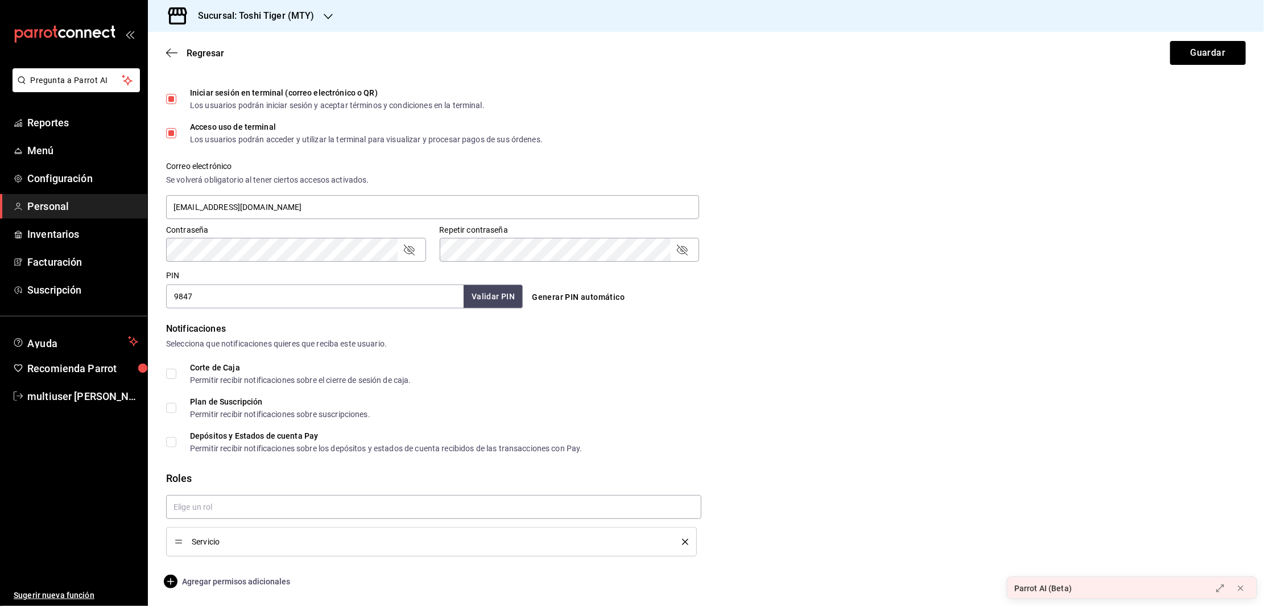
click at [232, 584] on span "Agregar permisos adicionales" at bounding box center [228, 582] width 124 height 14
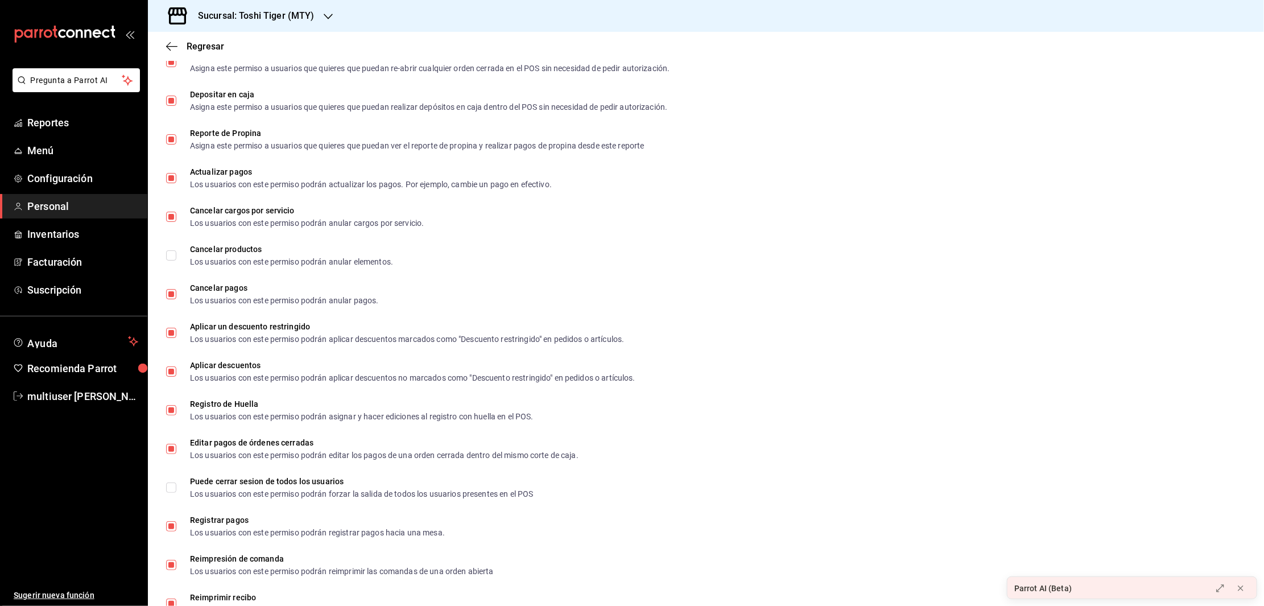
scroll to position [1258, 0]
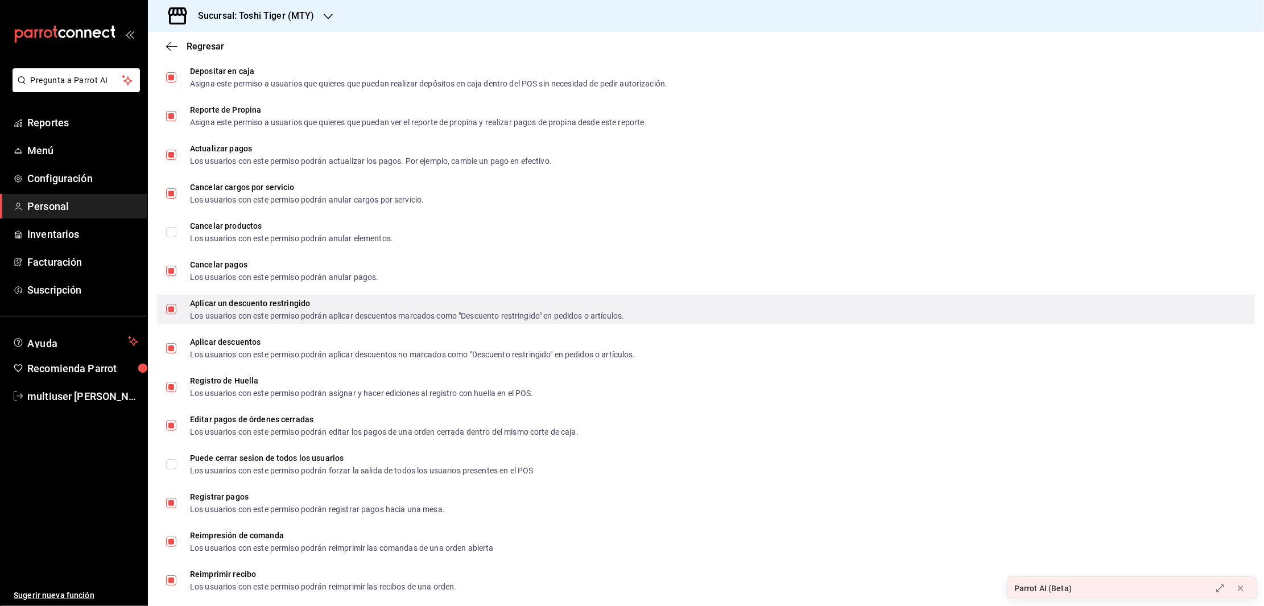
click at [166, 309] on input "Aplicar un descuento restringido Los usuarios con este permiso podrán aplicar d…" at bounding box center [171, 309] width 10 height 10
checkbox input "false"
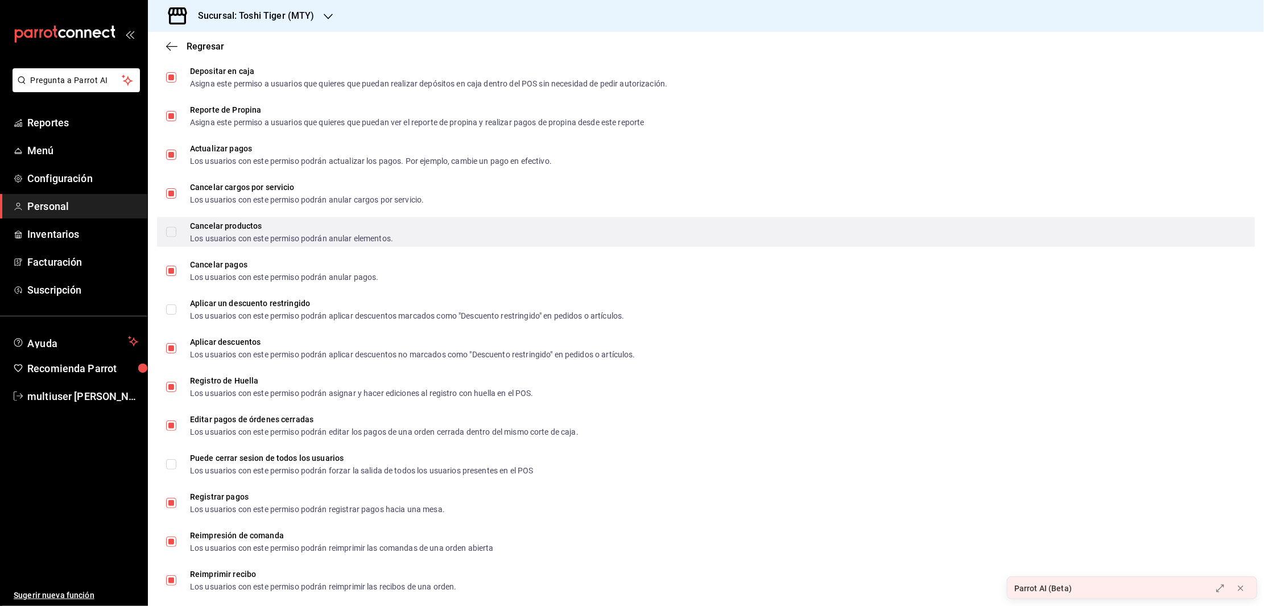
click at [171, 228] on input "Cancelar productos Los usuarios con este permiso podrán anular elementos." at bounding box center [171, 232] width 10 height 10
checkbox input "true"
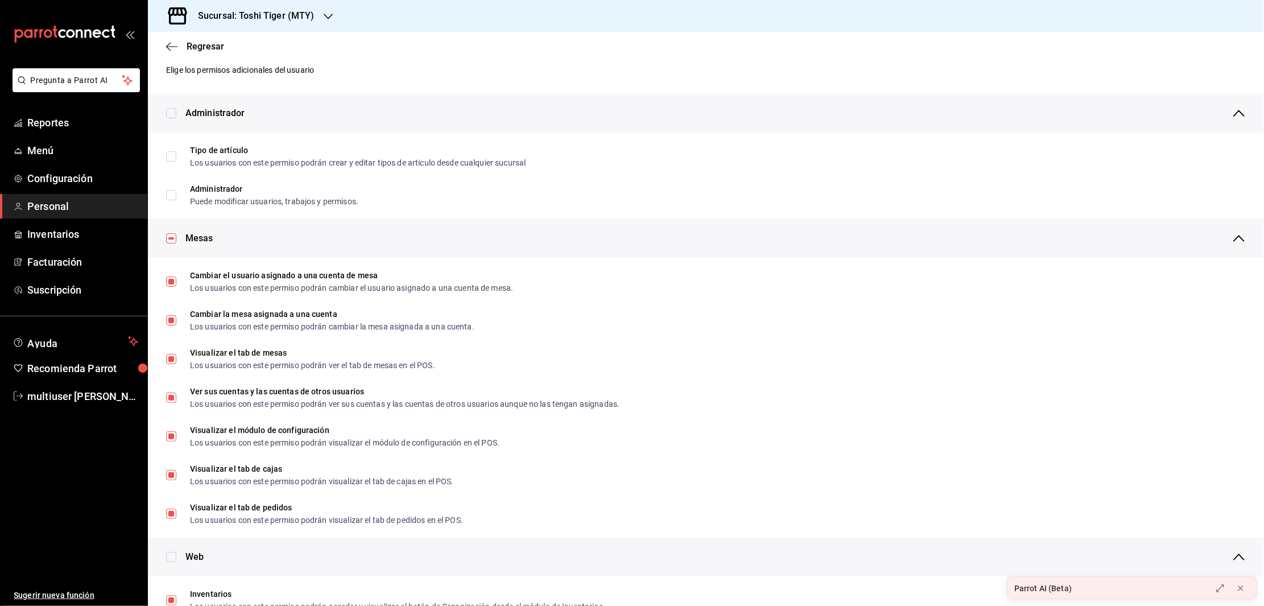
scroll to position [0, 0]
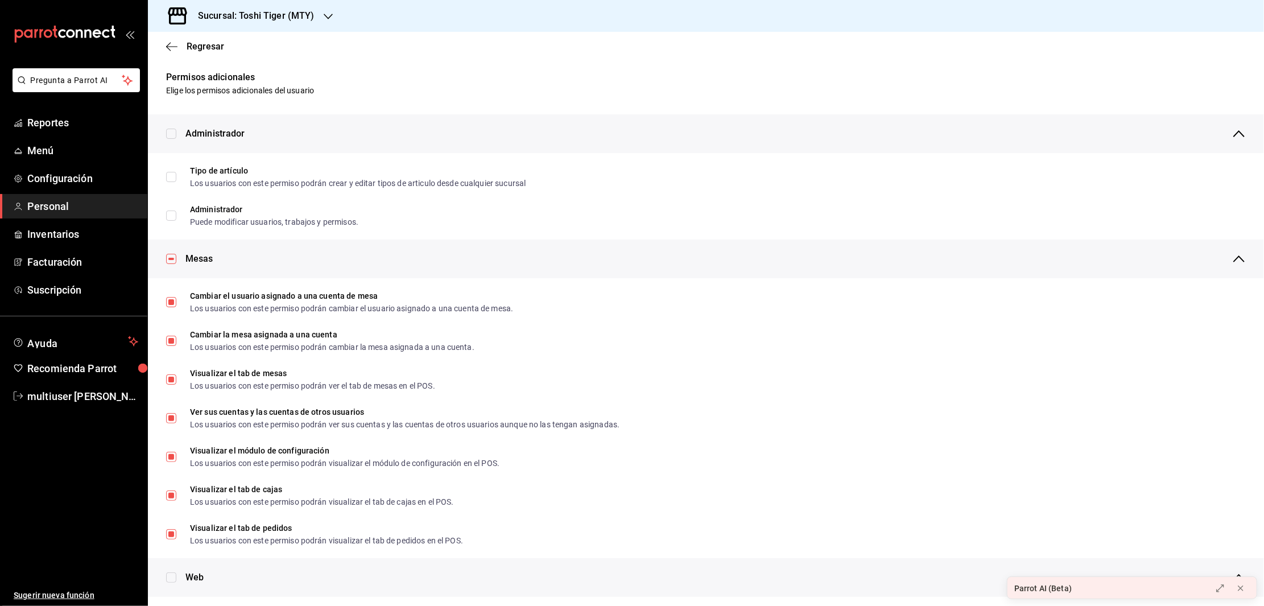
click at [167, 258] on input "checkbox" at bounding box center [171, 259] width 10 height 10
checkbox input "false"
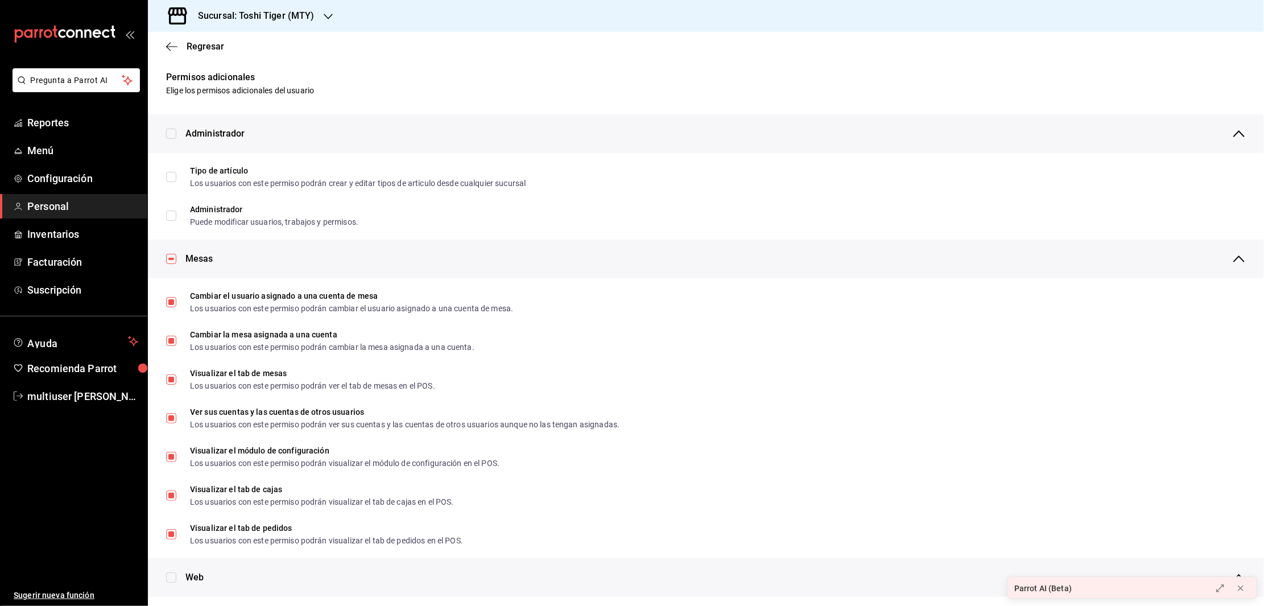
checkbox input "false"
click at [167, 258] on input "checkbox" at bounding box center [171, 259] width 10 height 10
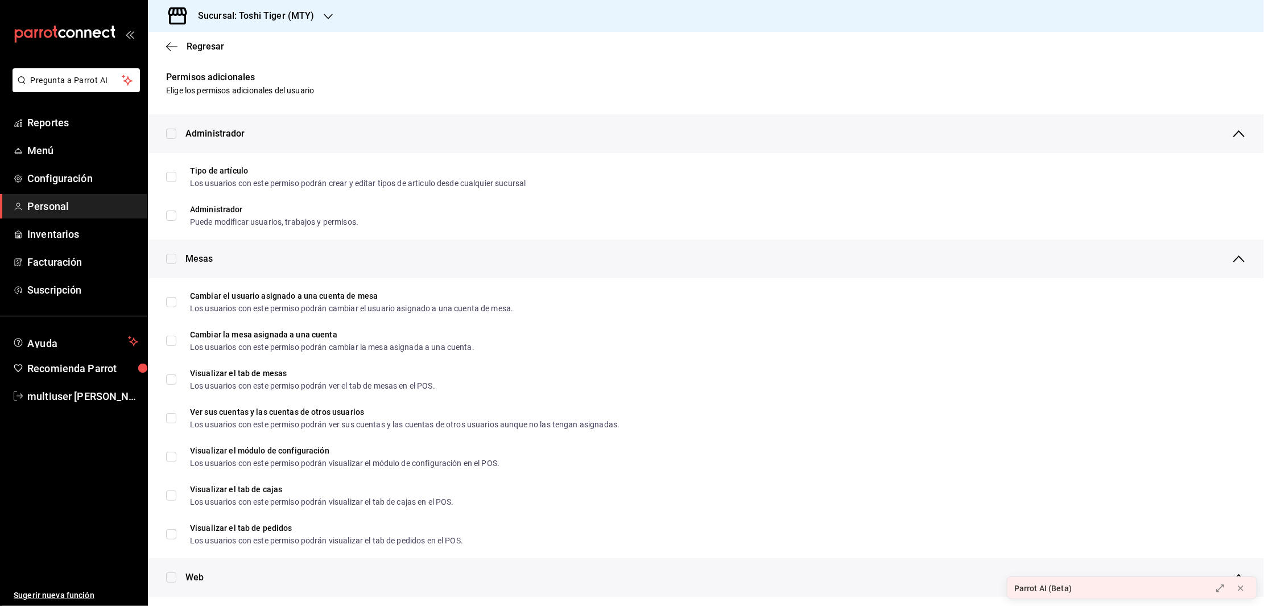
checkbox input "true"
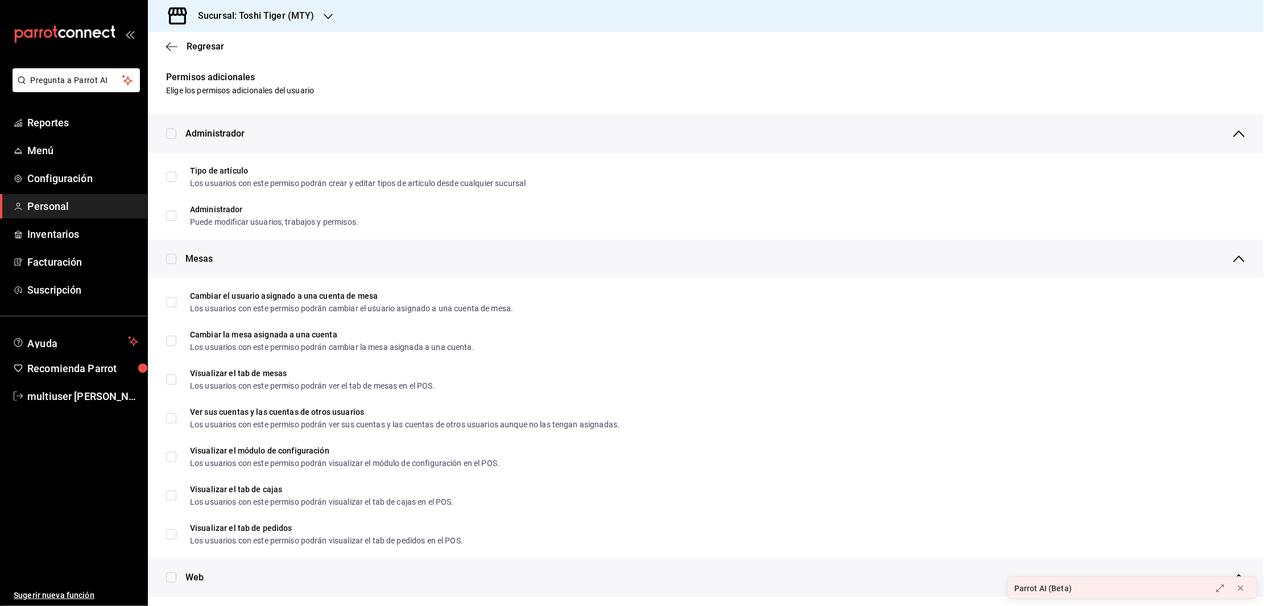
checkbox input "true"
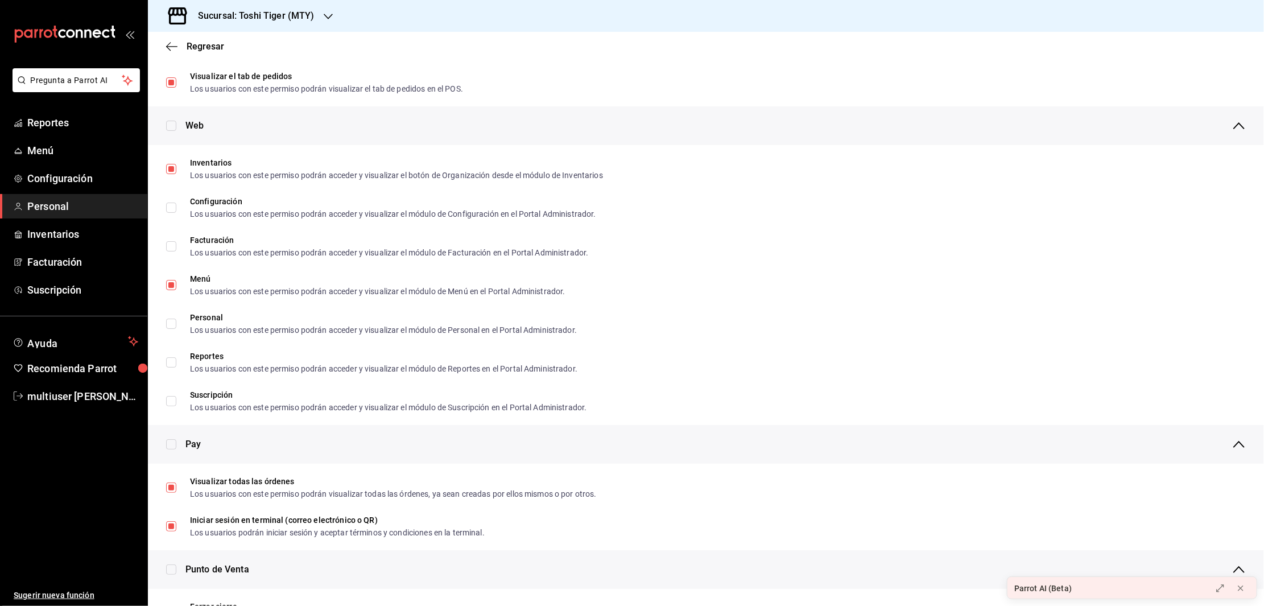
scroll to position [459, 0]
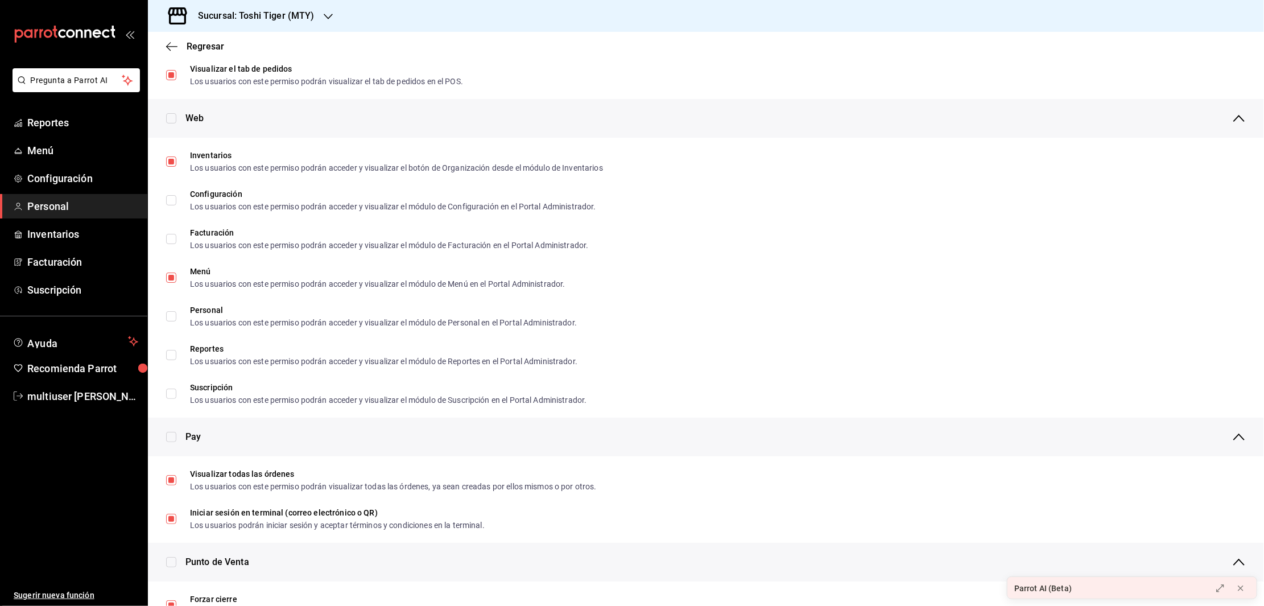
click at [169, 121] on input "checkbox" at bounding box center [171, 118] width 10 height 10
checkbox input "true"
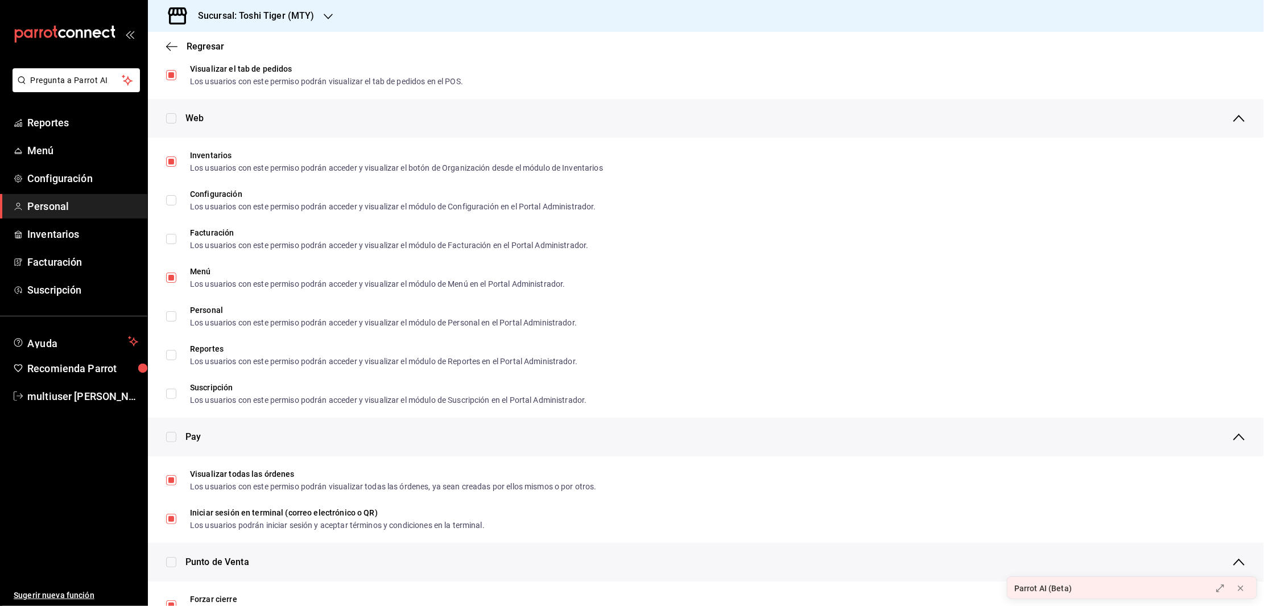
checkbox input "true"
click at [169, 121] on input "checkbox" at bounding box center [171, 118] width 10 height 10
checkbox input "false"
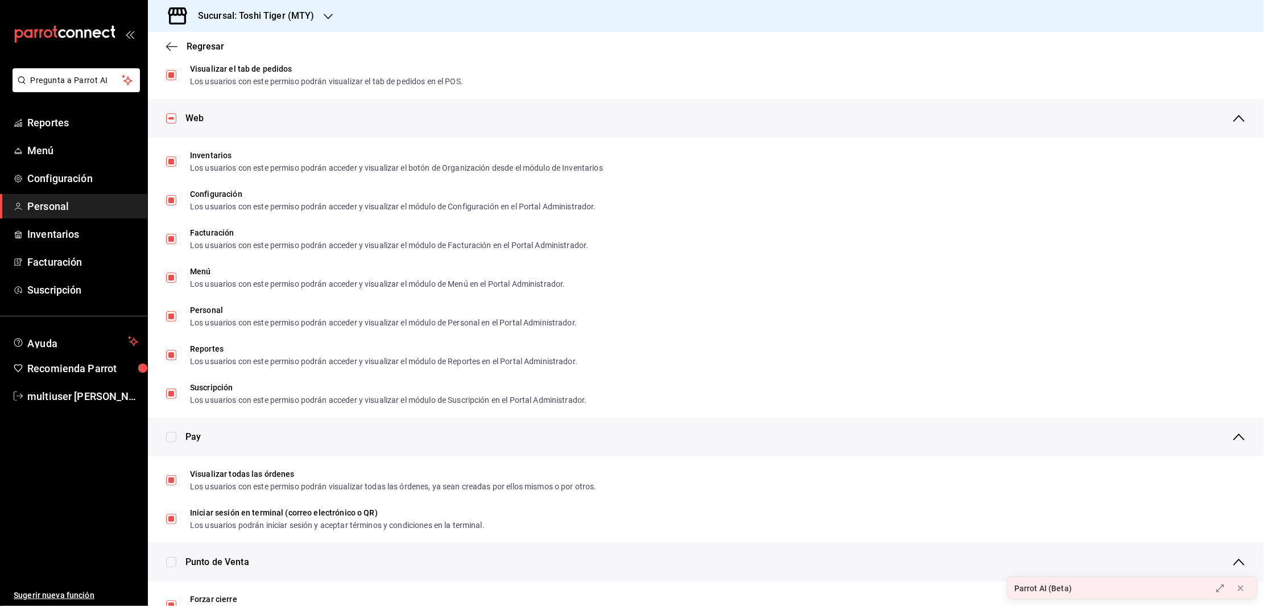
checkbox input "false"
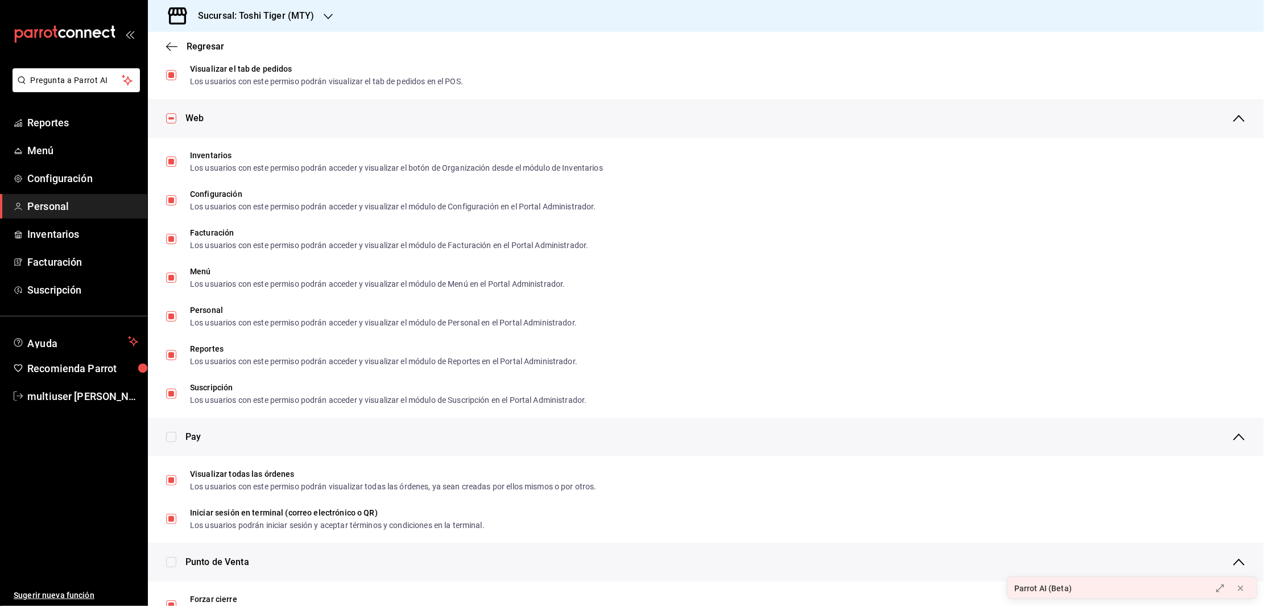
checkbox input "false"
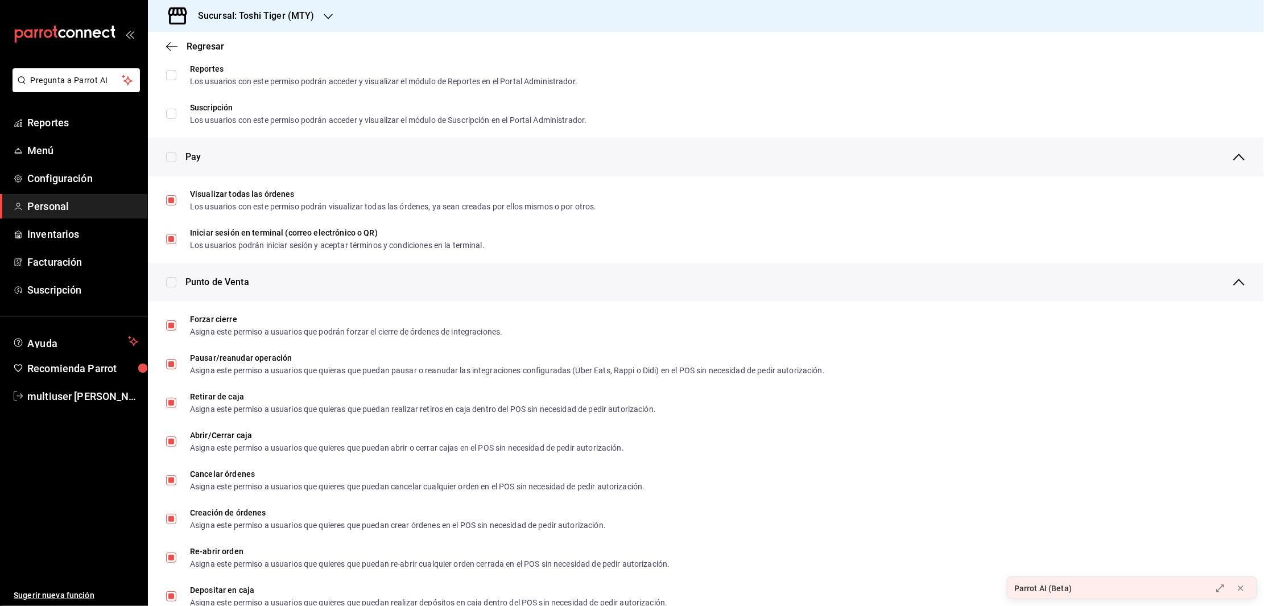
scroll to position [762, 0]
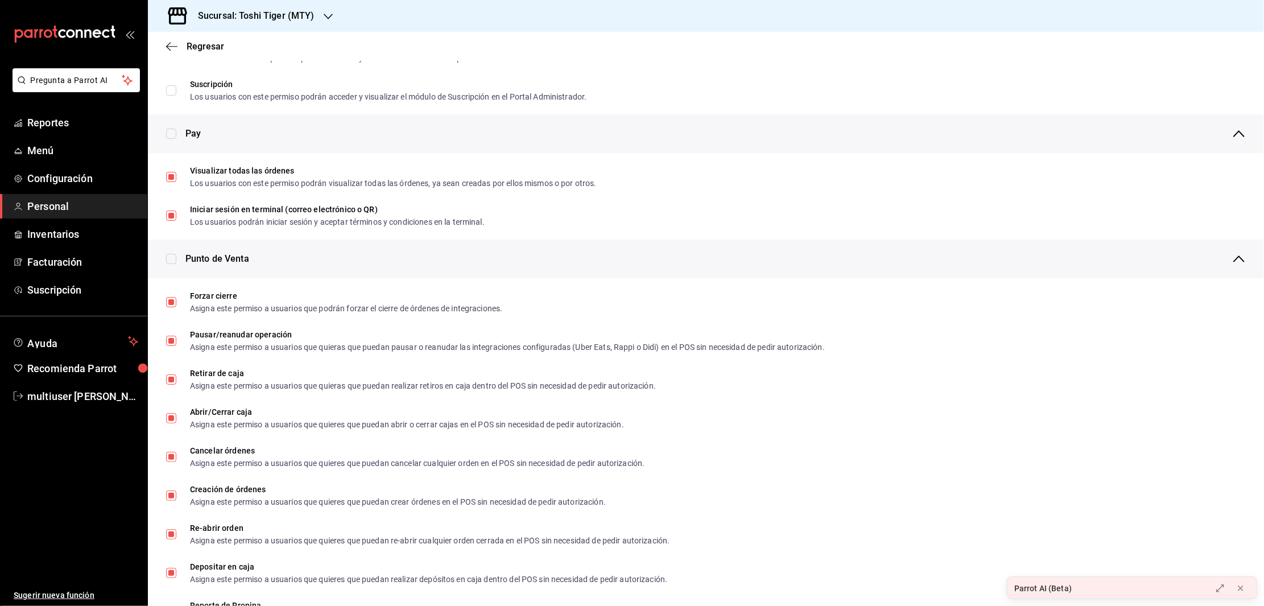
click at [167, 256] on input "checkbox" at bounding box center [171, 259] width 10 height 10
checkbox input "true"
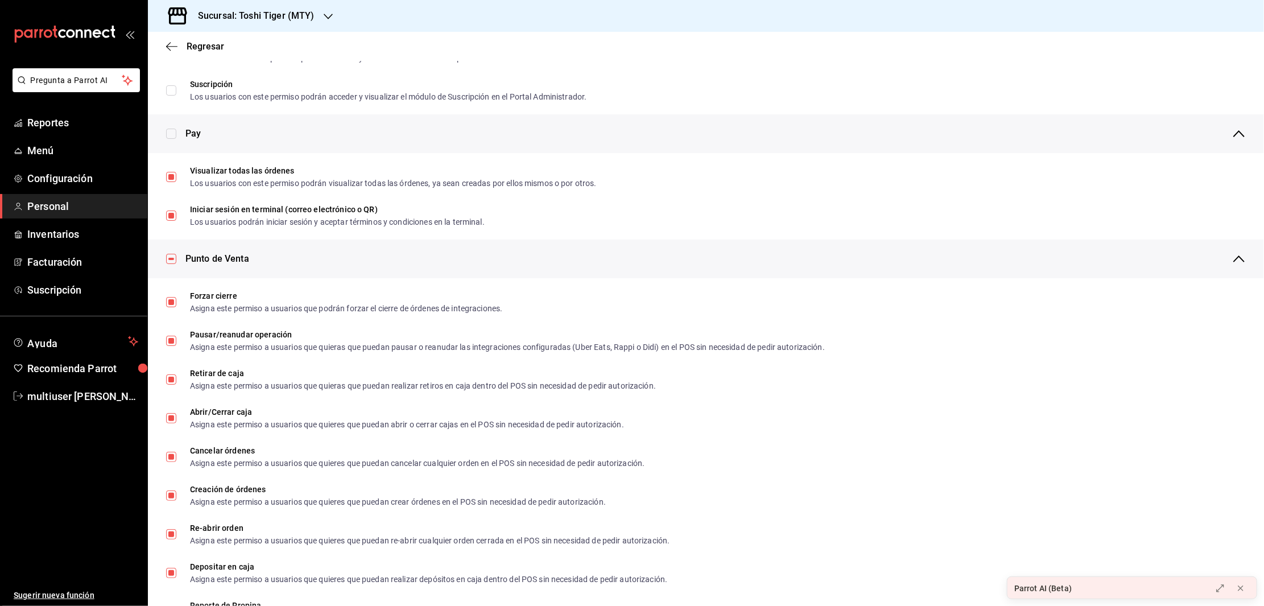
click at [167, 256] on input "checkbox" at bounding box center [171, 259] width 10 height 10
checkbox input "false"
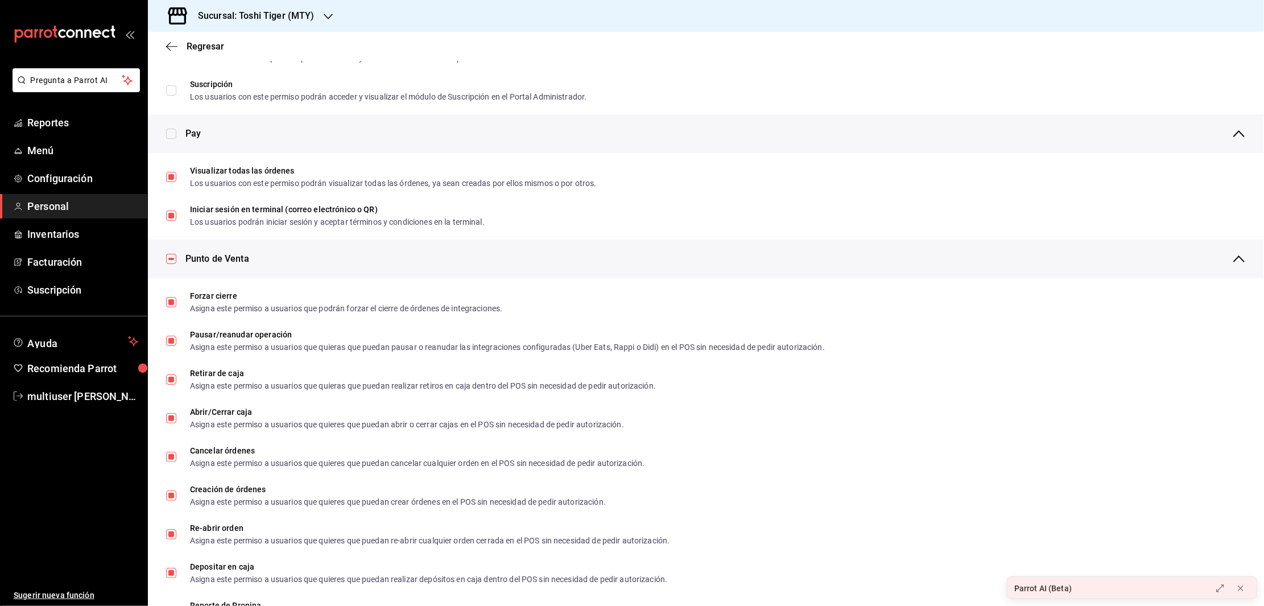
checkbox input "false"
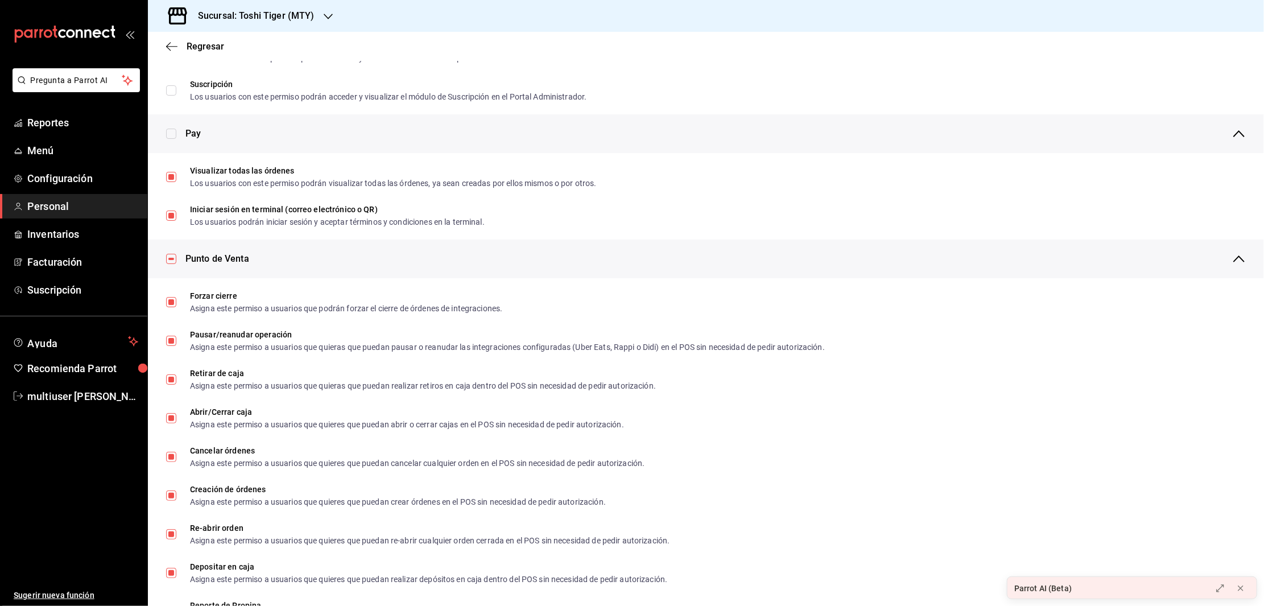
checkbox input "false"
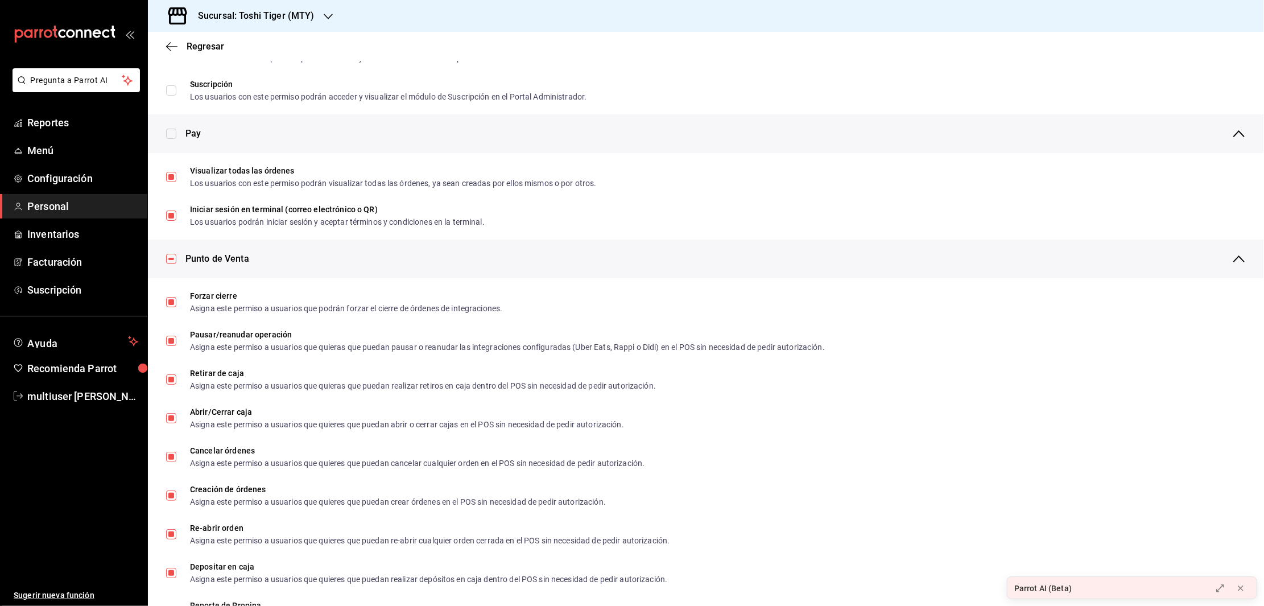
checkbox input "false"
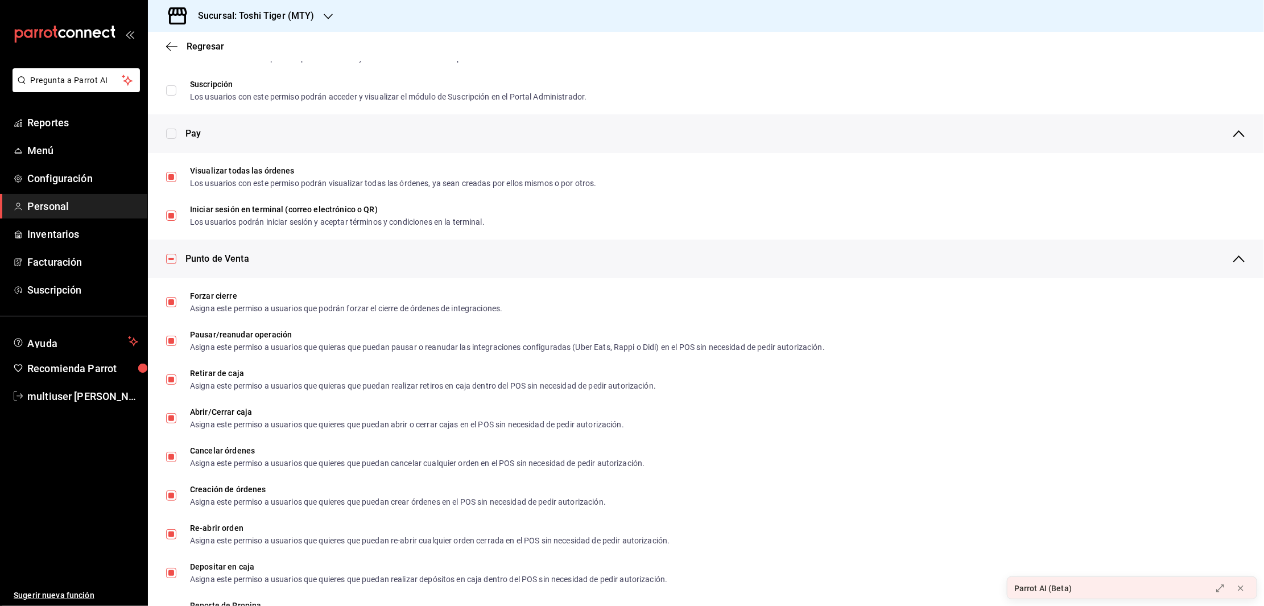
checkbox input "false"
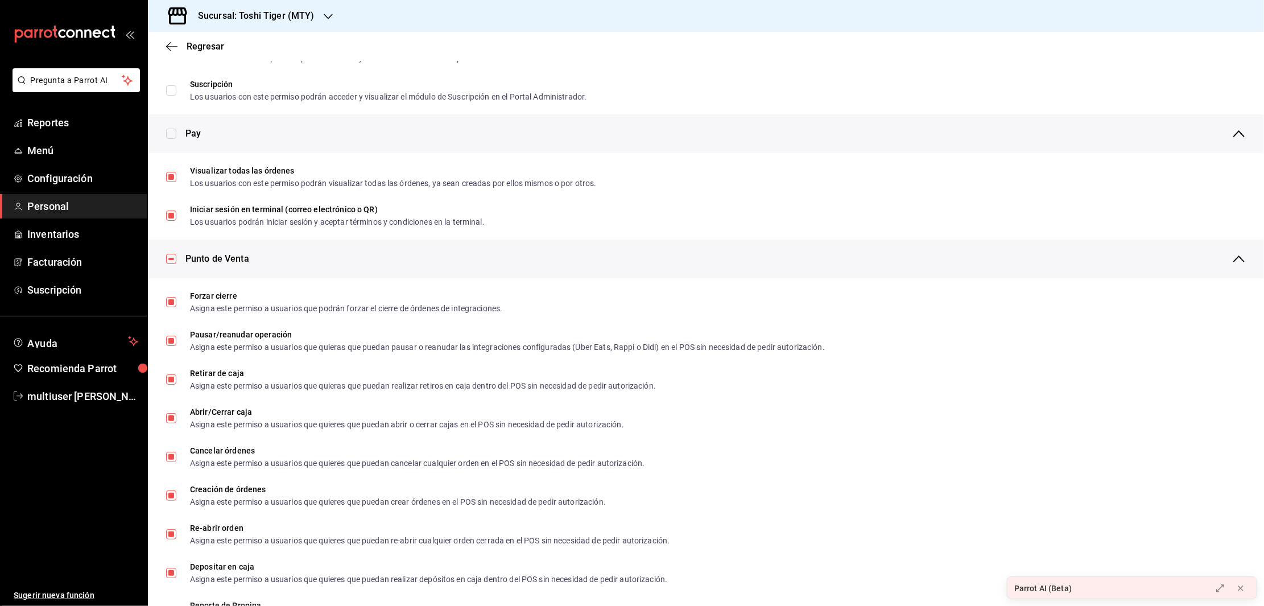
checkbox input "false"
click at [167, 48] on icon "button" at bounding box center [171, 47] width 11 height 10
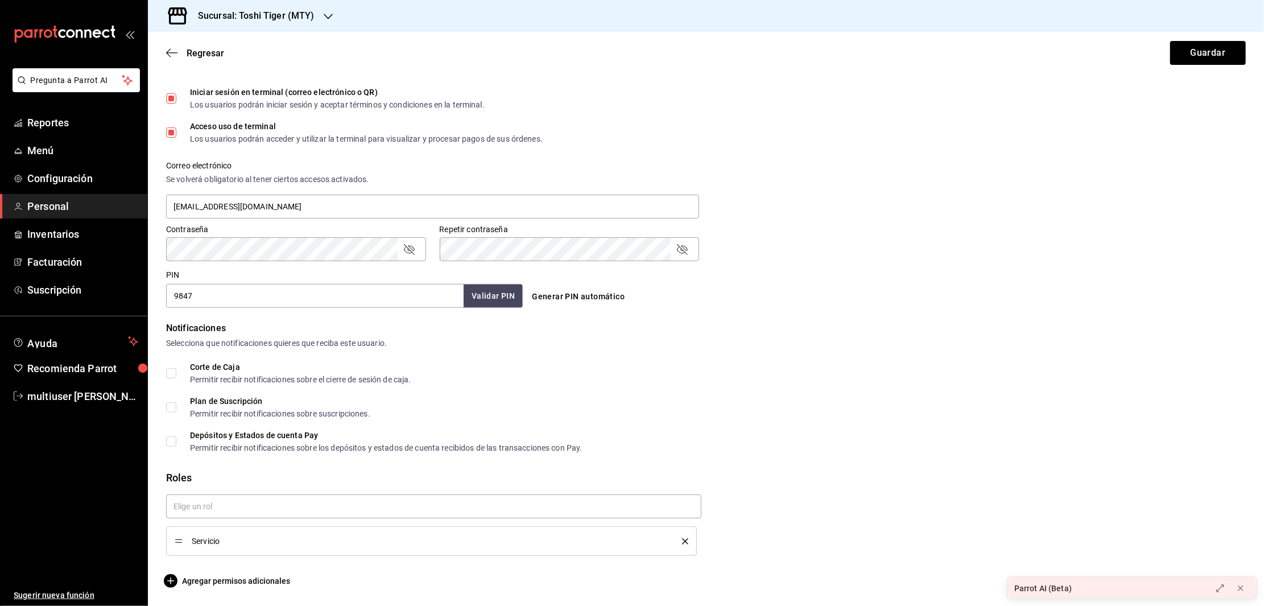
scroll to position [340, 0]
click at [1205, 57] on button "Guardar" at bounding box center [1208, 53] width 76 height 24
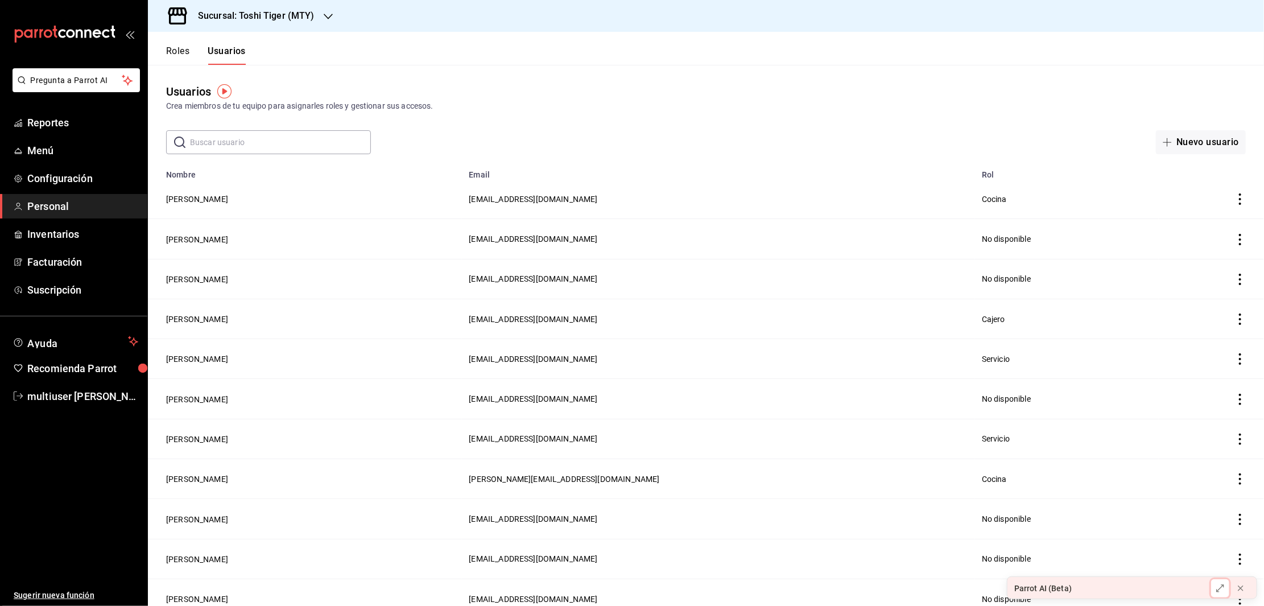
click at [1218, 586] on icon at bounding box center [1220, 588] width 9 height 9
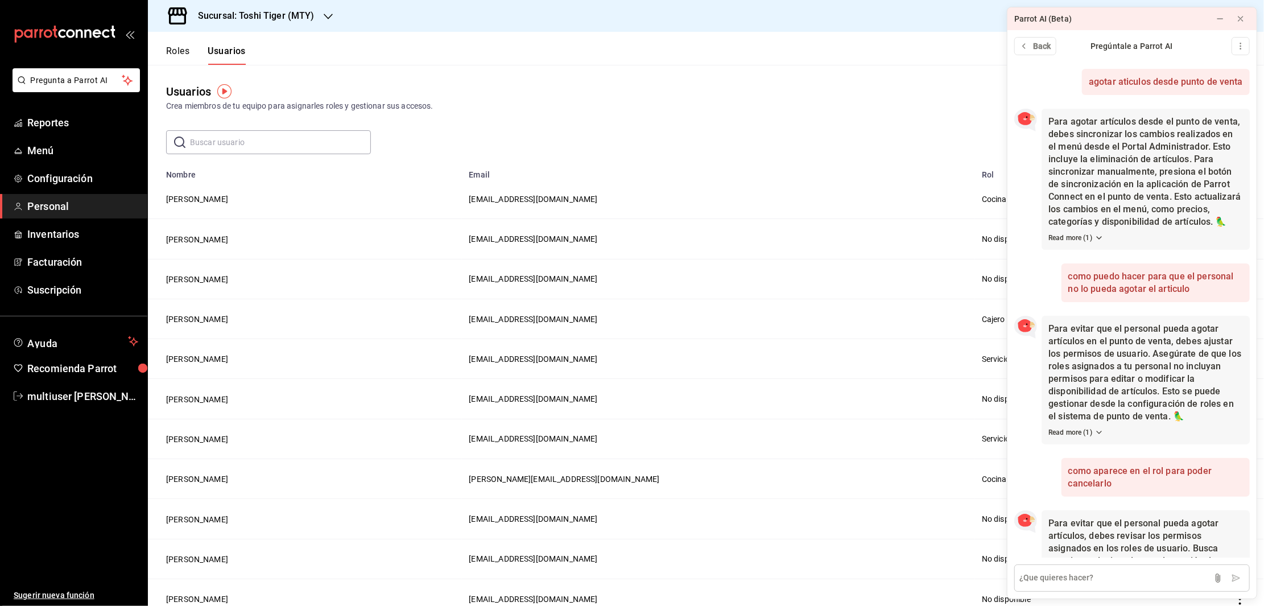
click at [1090, 573] on textarea at bounding box center [1131, 577] width 235 height 27
type textarea "como cnacelar la editacion de productos de apps dessde punto de venta"
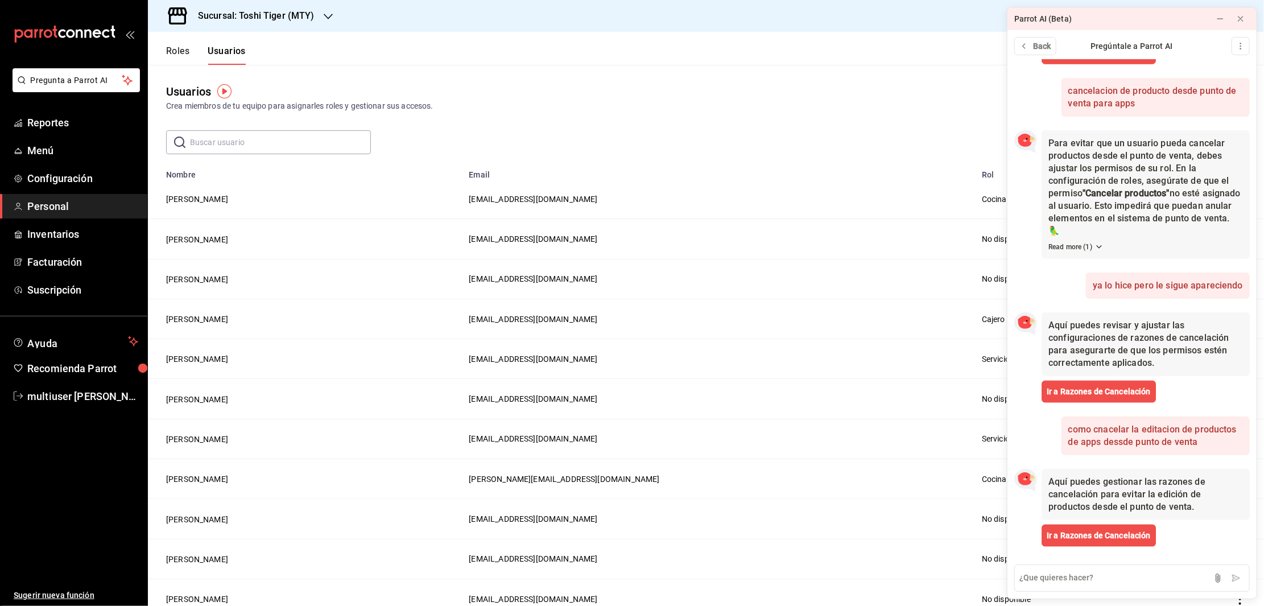
scroll to position [806, 0]
click at [1127, 532] on span "Ir a Razones de Cancelación" at bounding box center [1099, 536] width 104 height 12
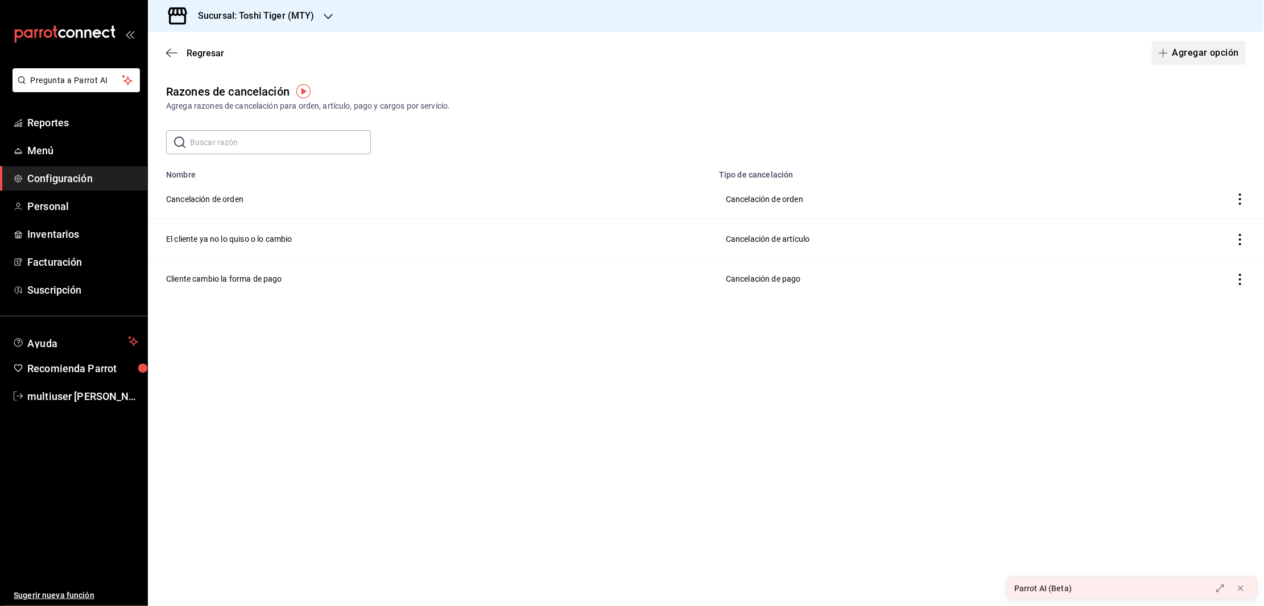
click at [1195, 58] on button "Agregar opción" at bounding box center [1199, 53] width 94 height 24
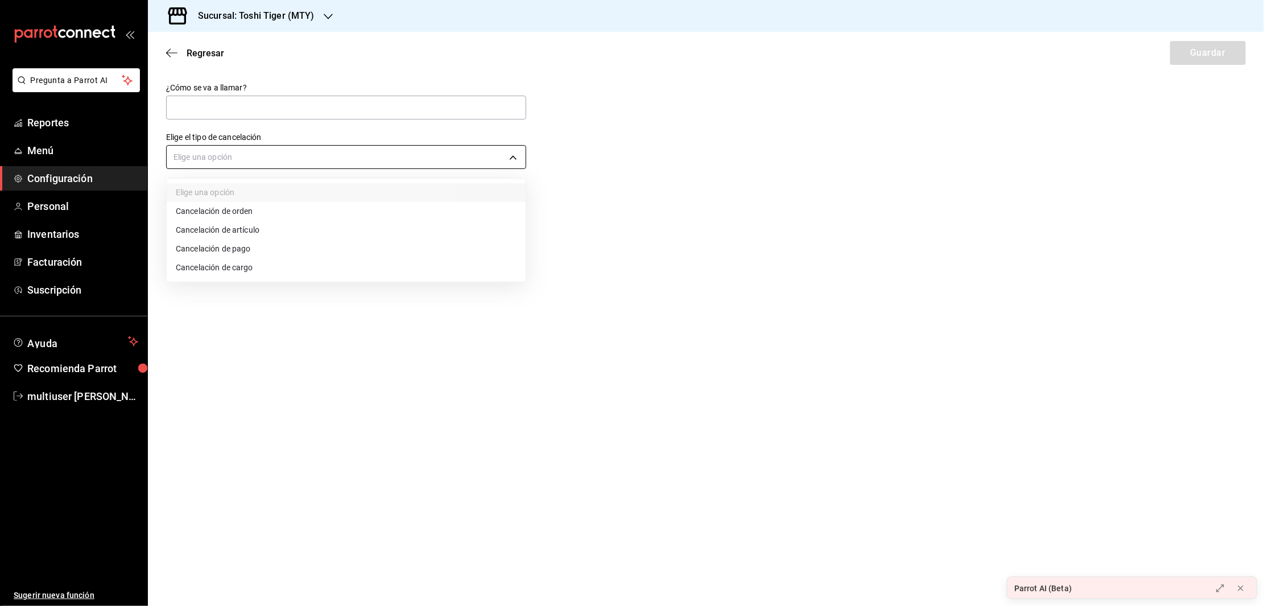
click at [252, 158] on body "Pregunta a Parrot AI Reportes Menú Configuración Personal Inventarios Facturaci…" at bounding box center [632, 303] width 1264 height 606
click at [259, 368] on div at bounding box center [632, 303] width 1264 height 606
click at [172, 55] on icon "button" at bounding box center [171, 53] width 11 height 10
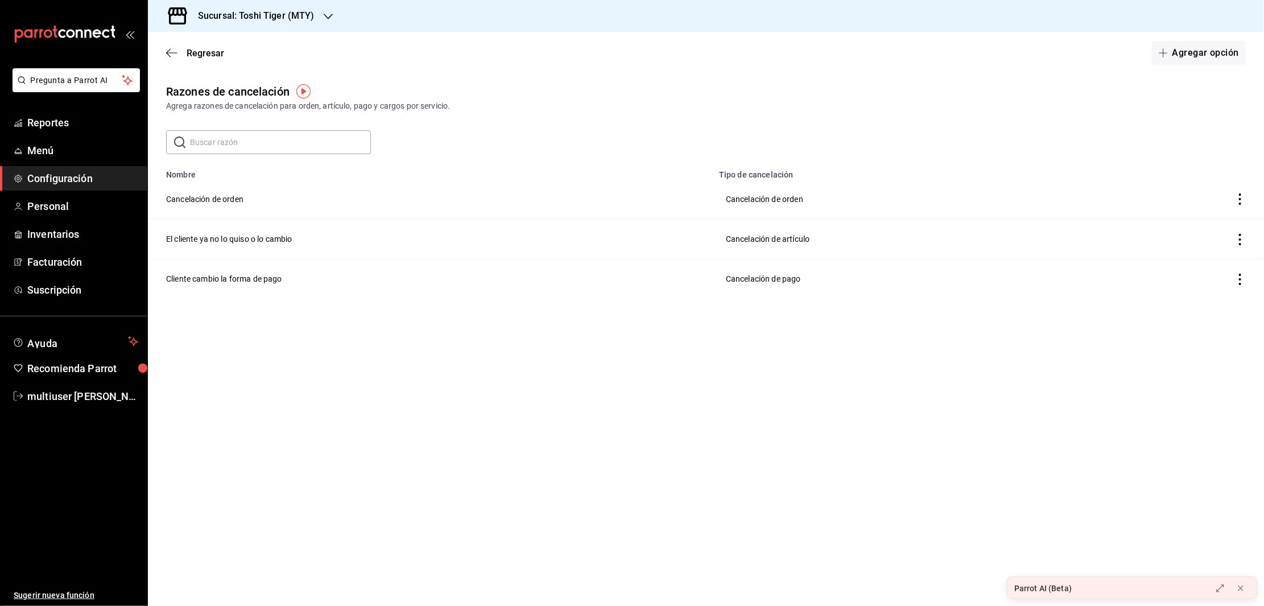
click at [172, 55] on icon "button" at bounding box center [171, 53] width 11 height 10
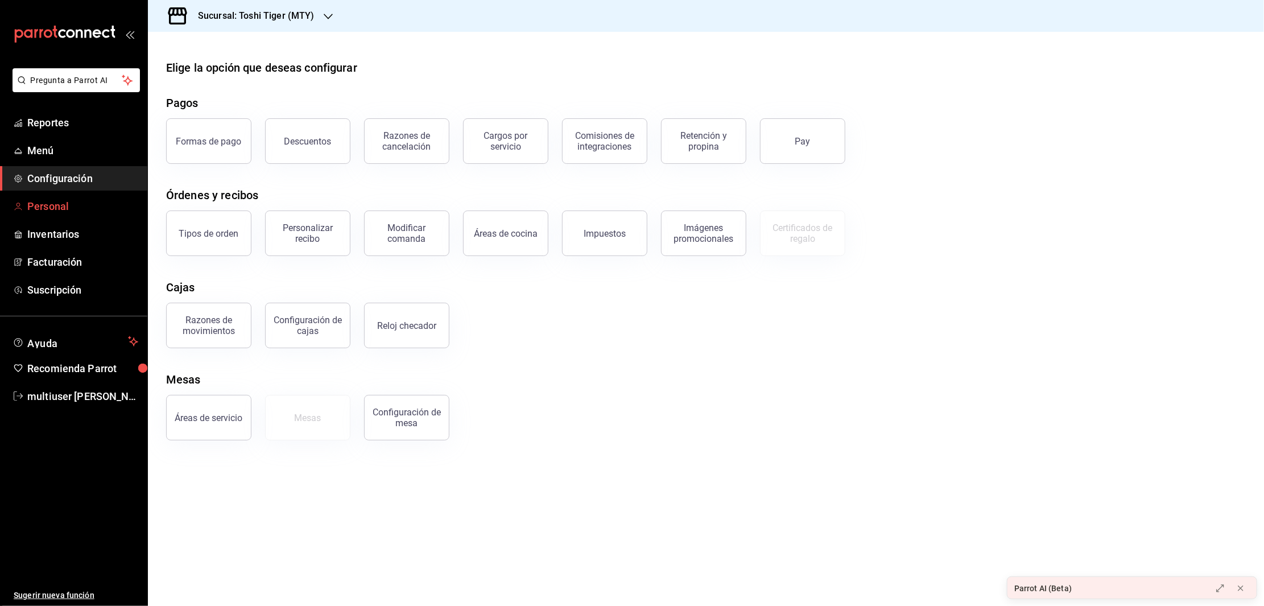
click at [60, 207] on span "Personal" at bounding box center [82, 206] width 111 height 15
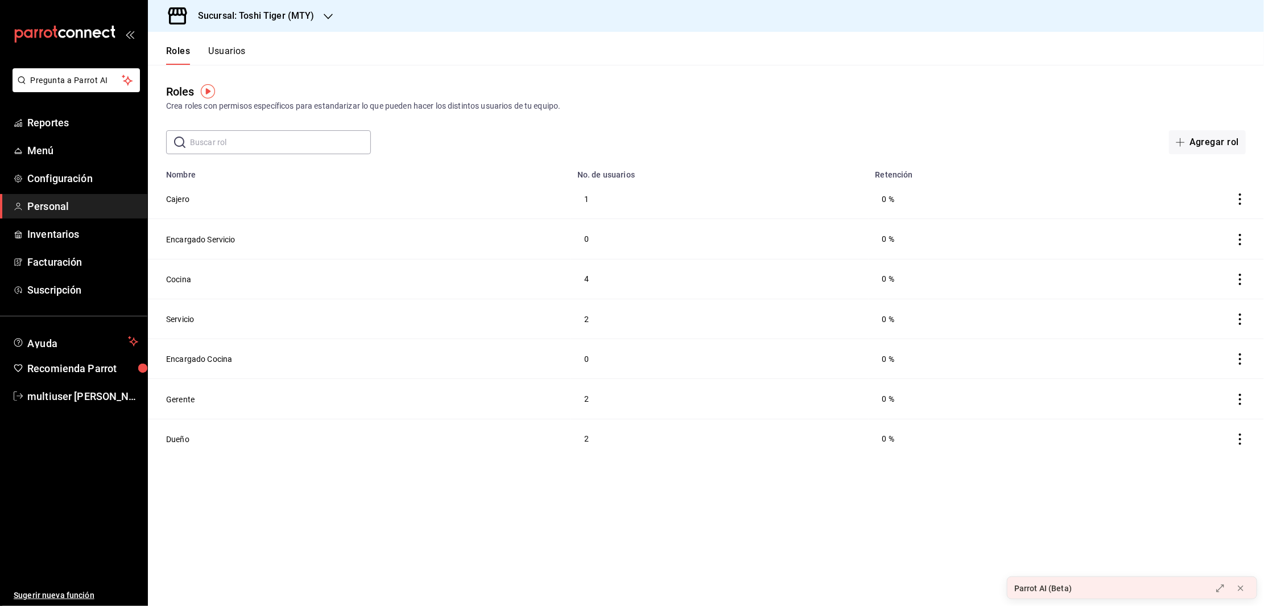
click at [236, 150] on input "text" at bounding box center [280, 142] width 181 height 23
click at [225, 51] on button "Usuarios" at bounding box center [227, 55] width 38 height 19
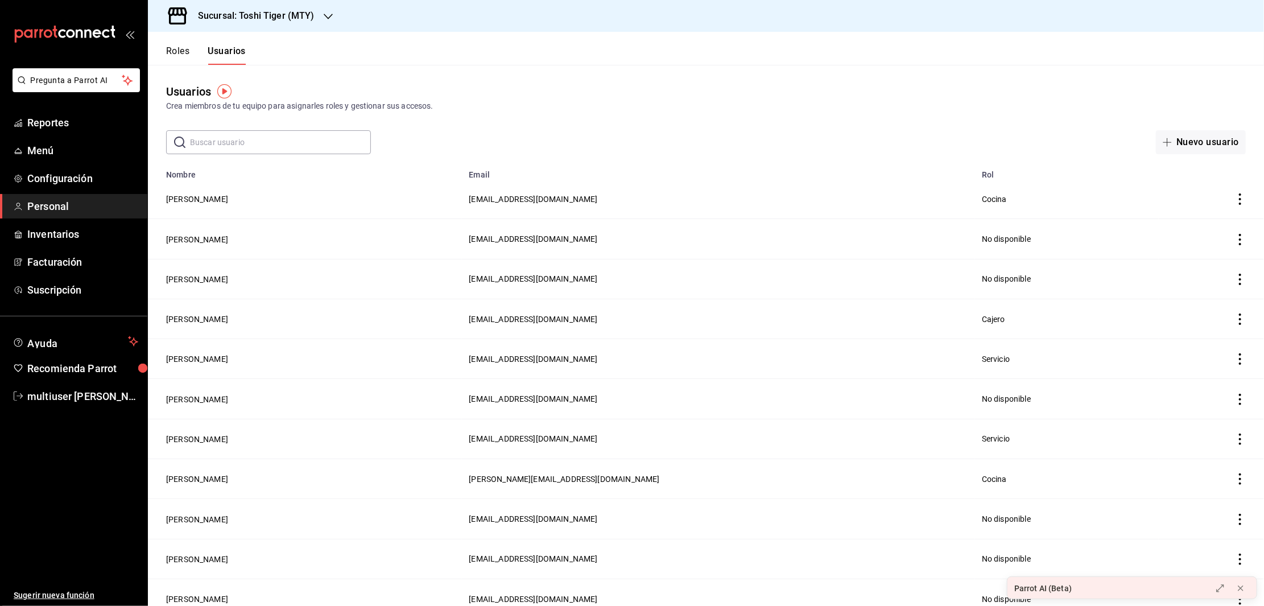
click at [1227, 192] on td "employeesTable" at bounding box center [1211, 199] width 105 height 40
click at [1234, 199] on icon "actions" at bounding box center [1239, 198] width 11 height 11
click at [1197, 206] on li "Eliminar" at bounding box center [1186, 215] width 96 height 32
click at [1185, 233] on button "Eliminar" at bounding box center [1177, 236] width 76 height 24
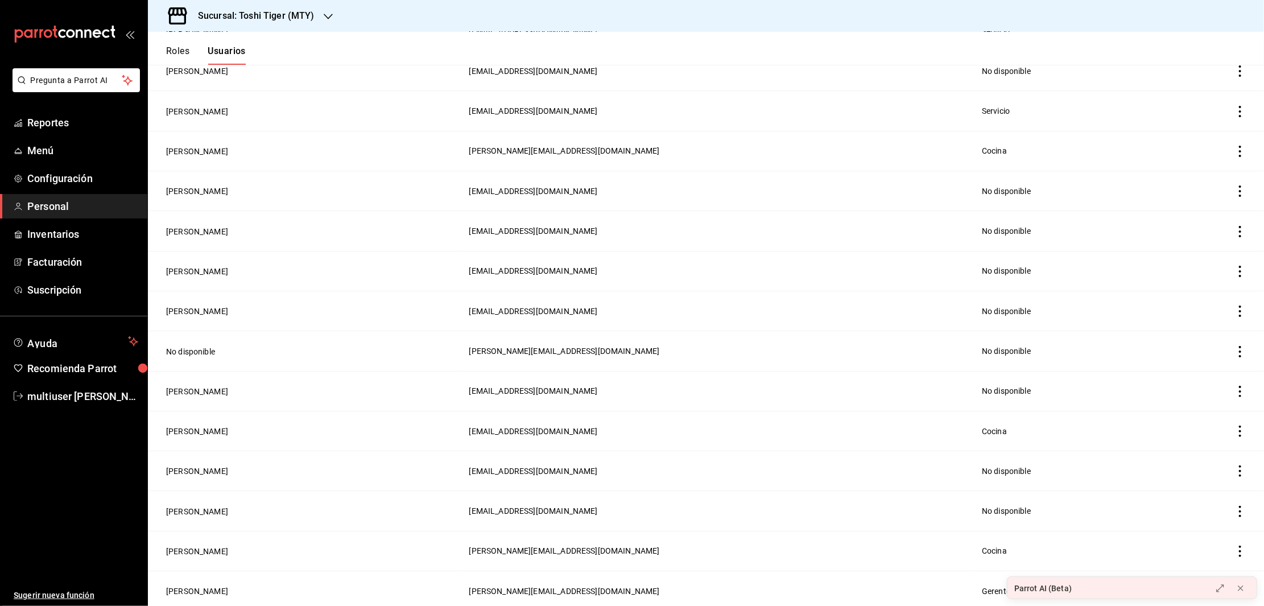
scroll to position [285, 0]
click at [1234, 308] on icon "actions" at bounding box center [1239, 313] width 11 height 11
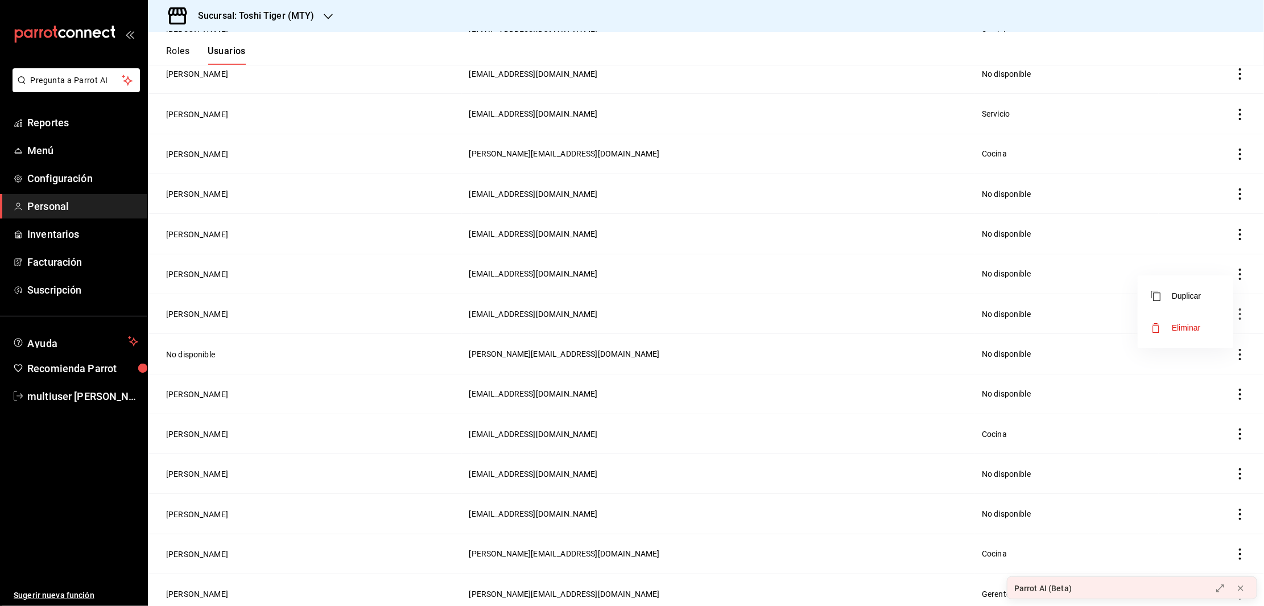
click at [1192, 323] on span "Eliminar" at bounding box center [1186, 327] width 29 height 9
click at [1186, 348] on button "Eliminar" at bounding box center [1177, 349] width 76 height 24
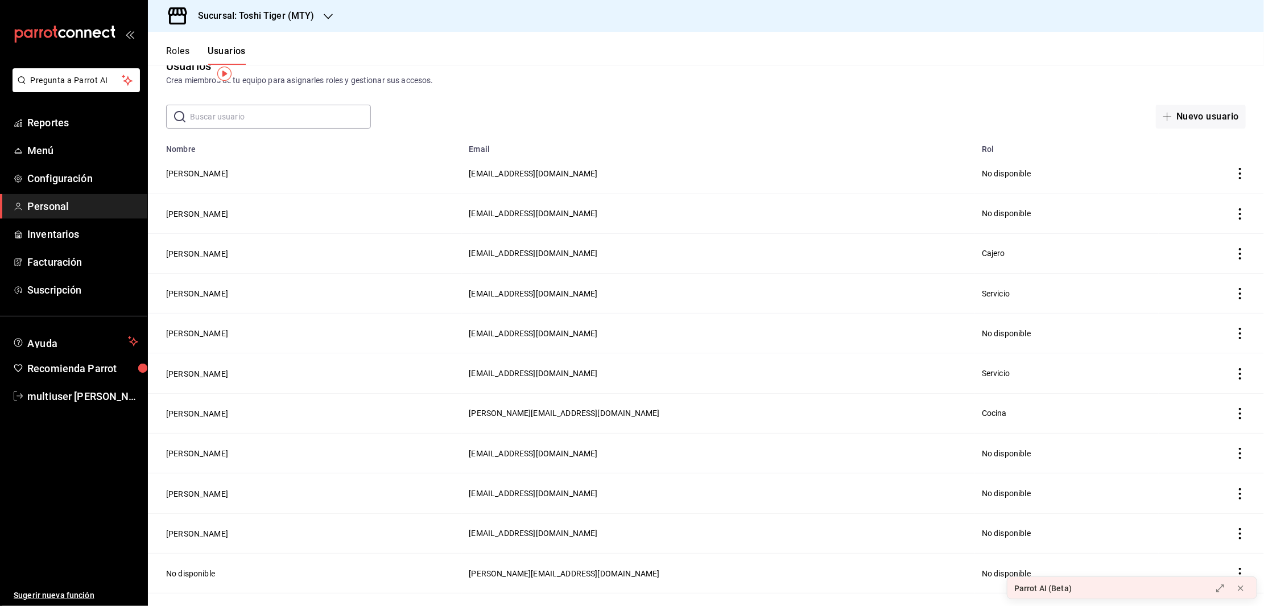
scroll to position [0, 0]
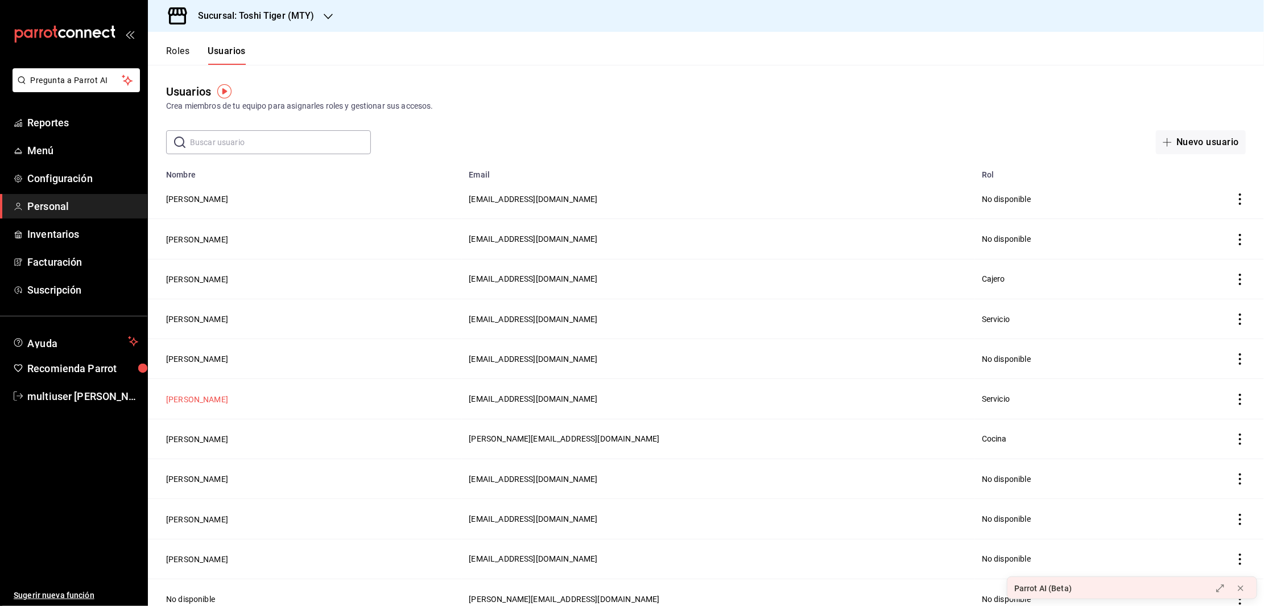
click at [185, 395] on button "[PERSON_NAME]" at bounding box center [197, 399] width 62 height 11
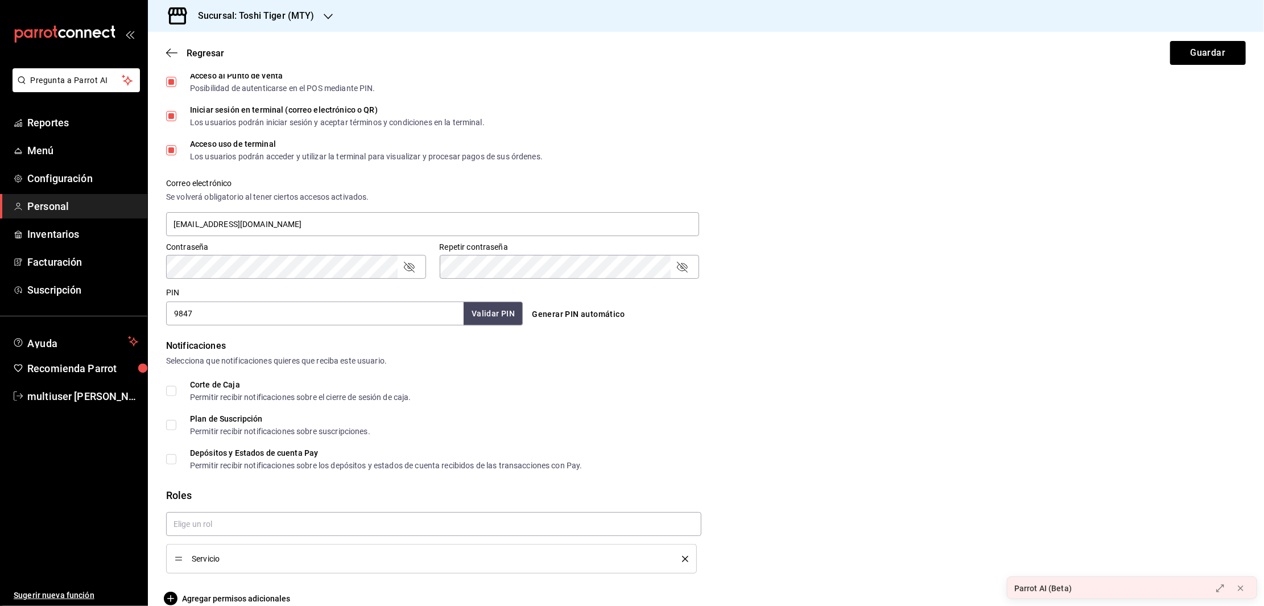
scroll to position [340, 0]
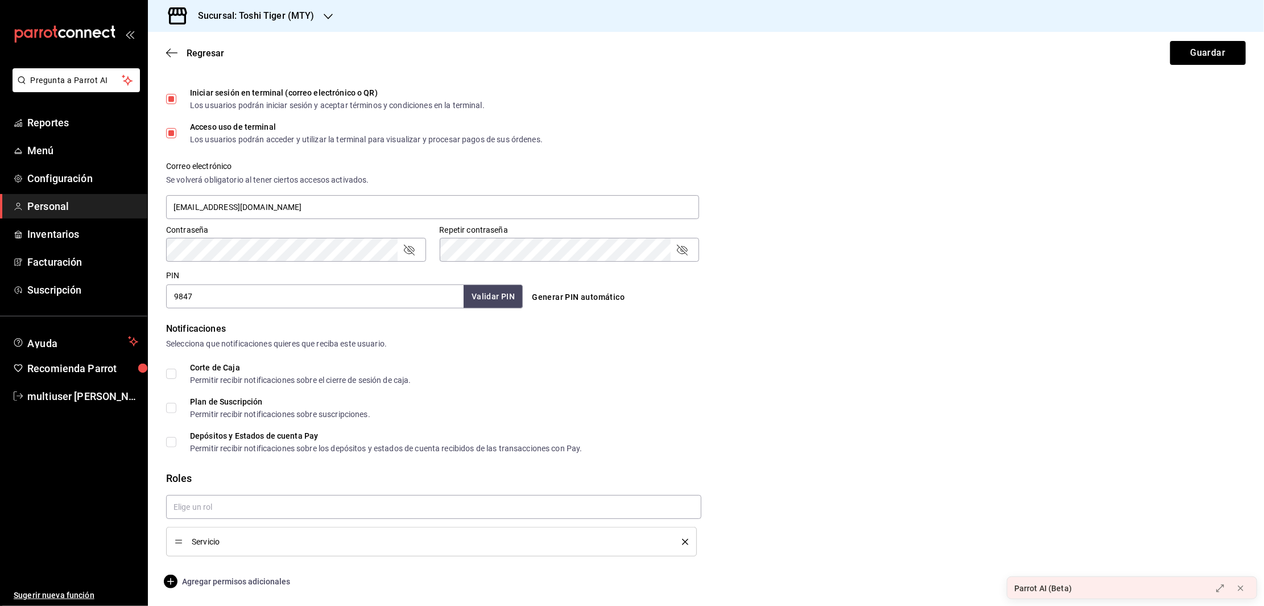
click at [238, 583] on span "Agregar permisos adicionales" at bounding box center [228, 582] width 124 height 14
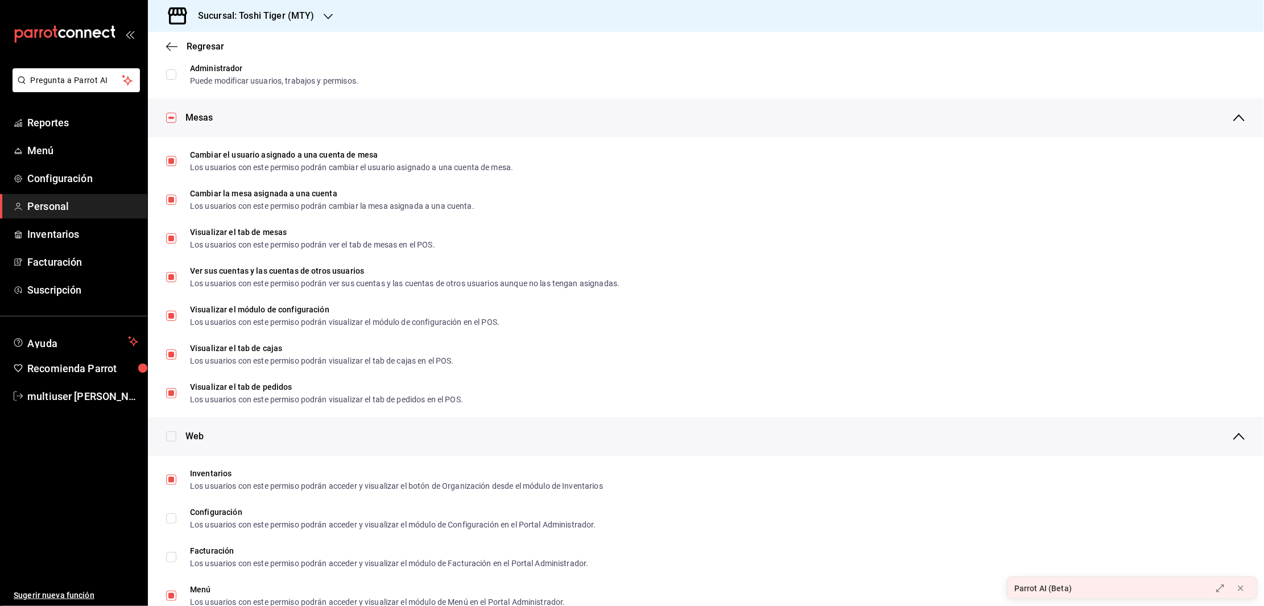
scroll to position [0, 0]
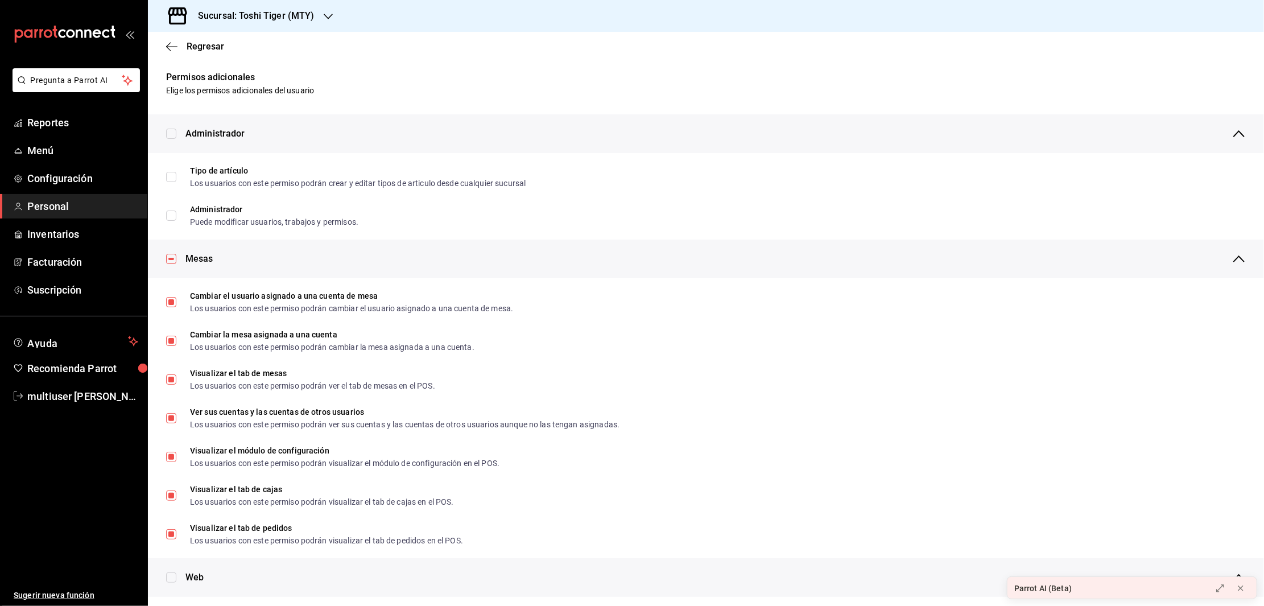
click at [1218, 127] on div "Administrador" at bounding box center [715, 133] width 1060 height 39
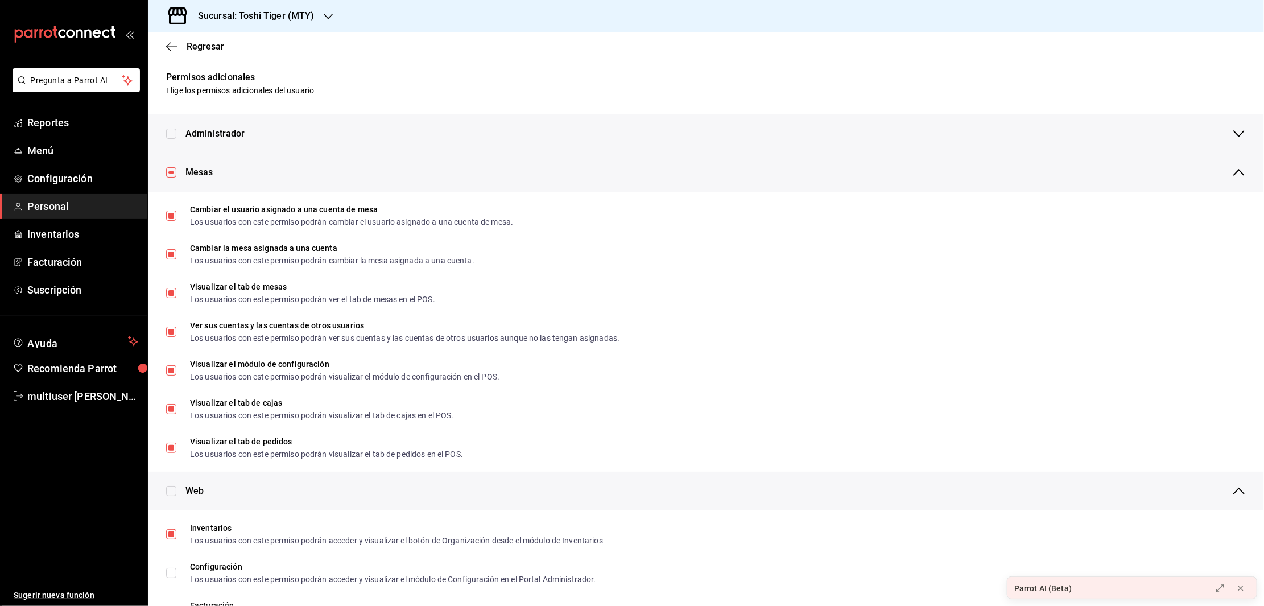
click at [1229, 163] on div "Mesas" at bounding box center [715, 172] width 1060 height 39
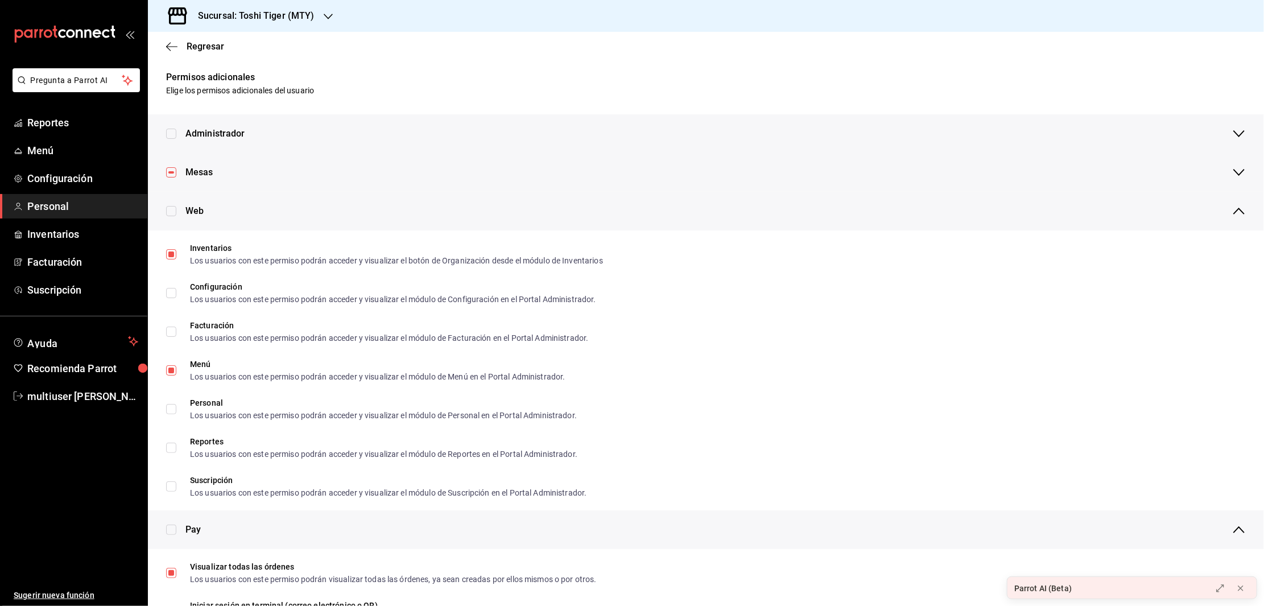
click at [170, 208] on input "checkbox" at bounding box center [171, 211] width 10 height 10
checkbox input "true"
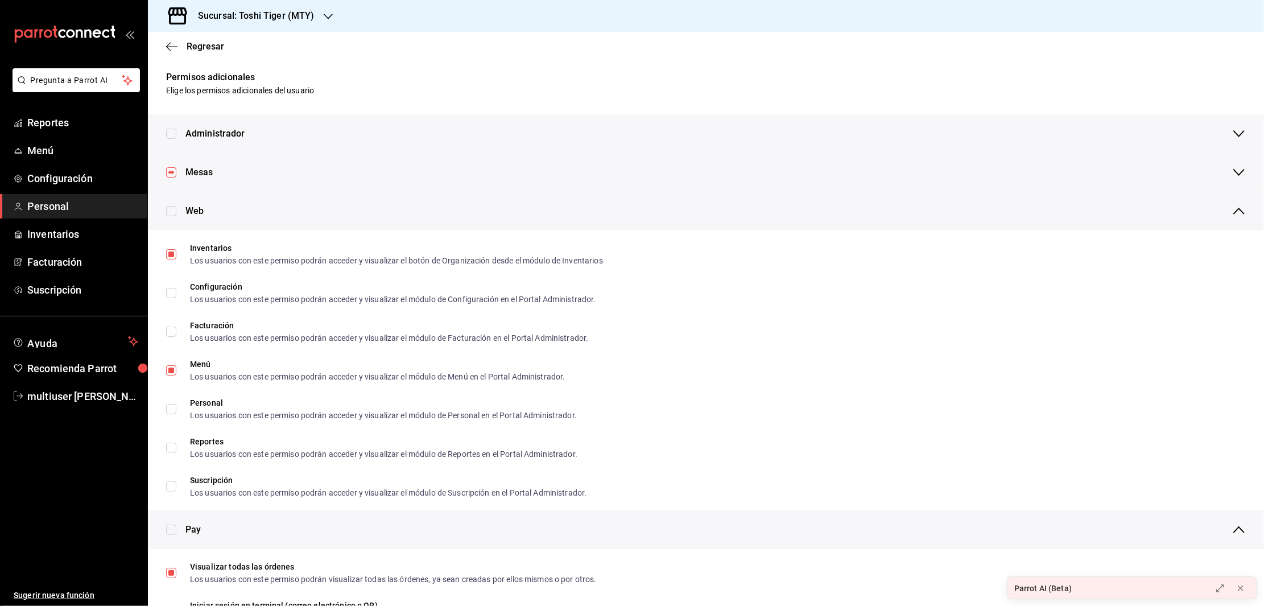
checkbox input "true"
click at [170, 208] on input "checkbox" at bounding box center [171, 211] width 10 height 10
checkbox input "false"
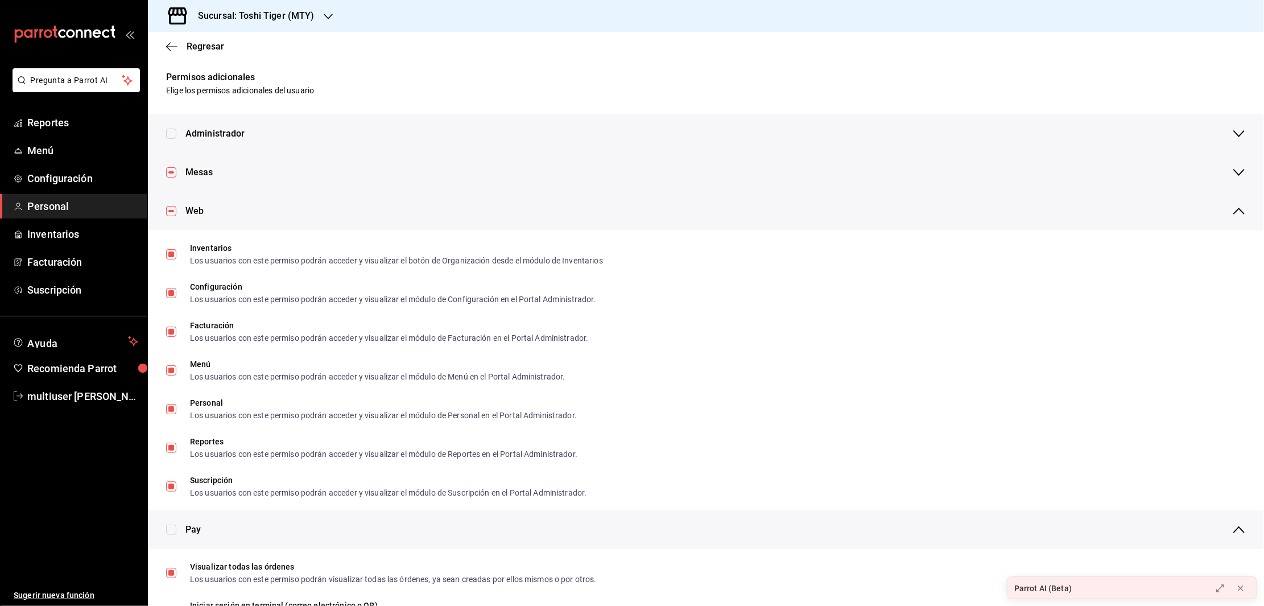
checkbox input "false"
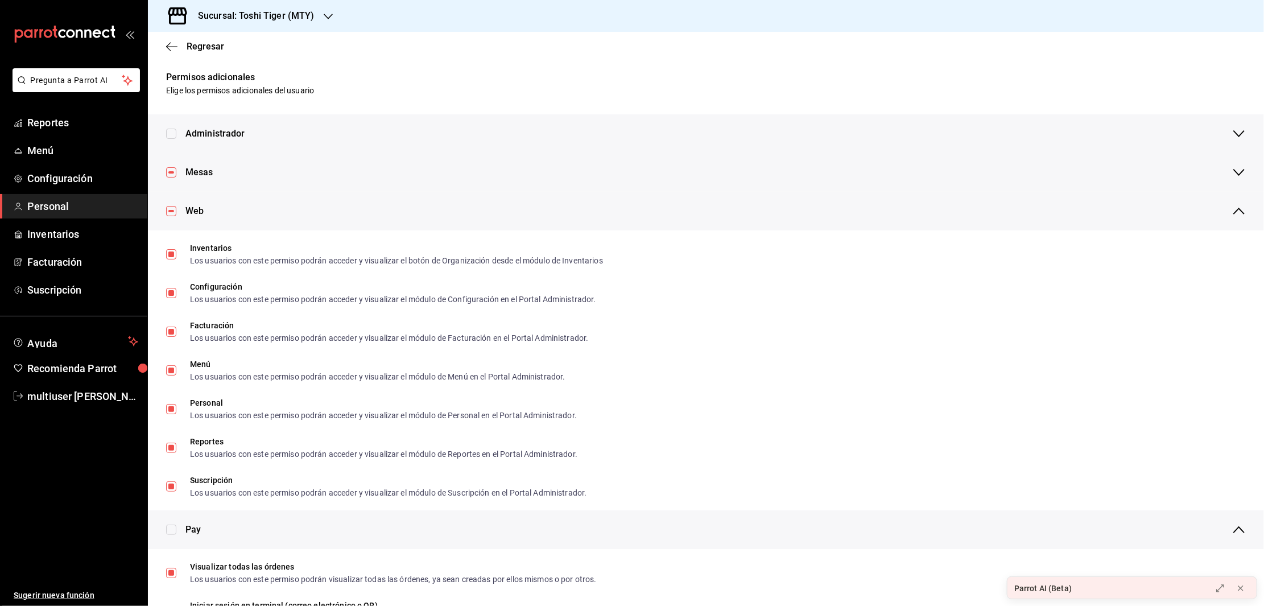
checkbox input "false"
click at [1232, 212] on icon "button" at bounding box center [1239, 211] width 14 height 14
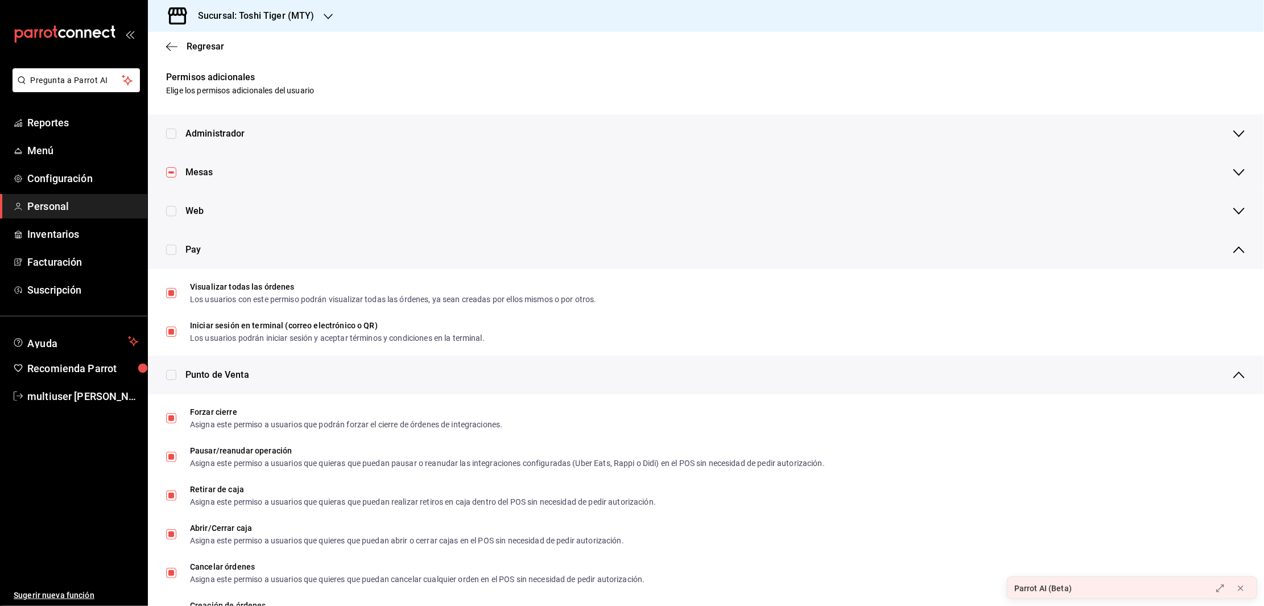
click at [1232, 247] on icon "button" at bounding box center [1239, 250] width 14 height 14
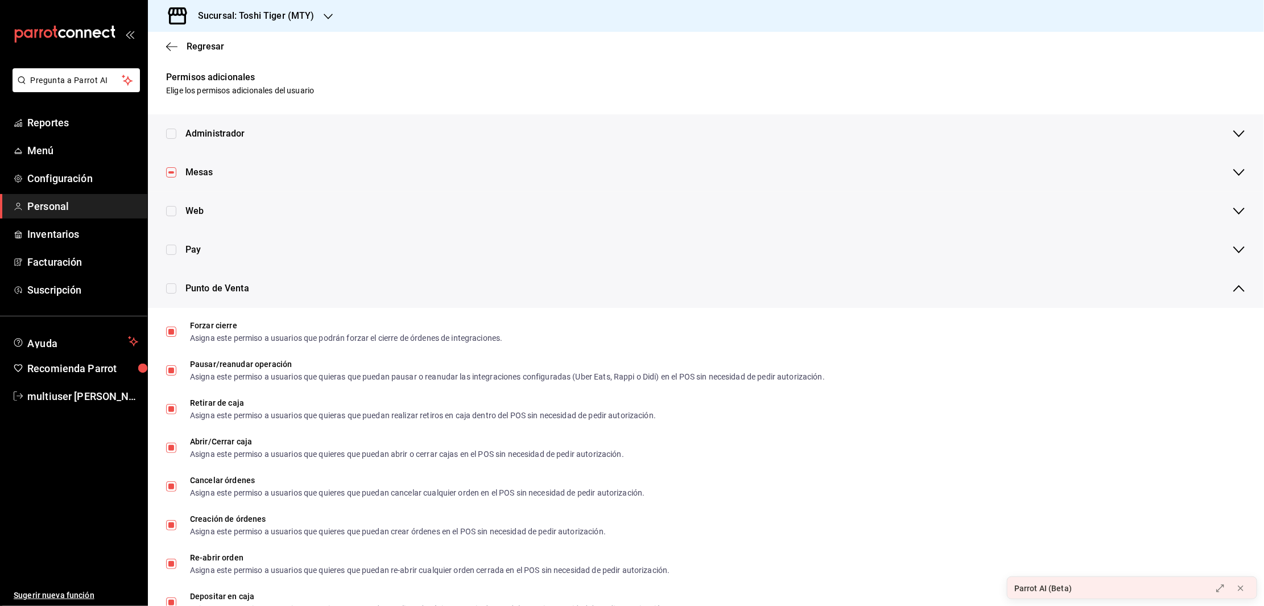
click at [1232, 284] on icon "button" at bounding box center [1239, 289] width 14 height 14
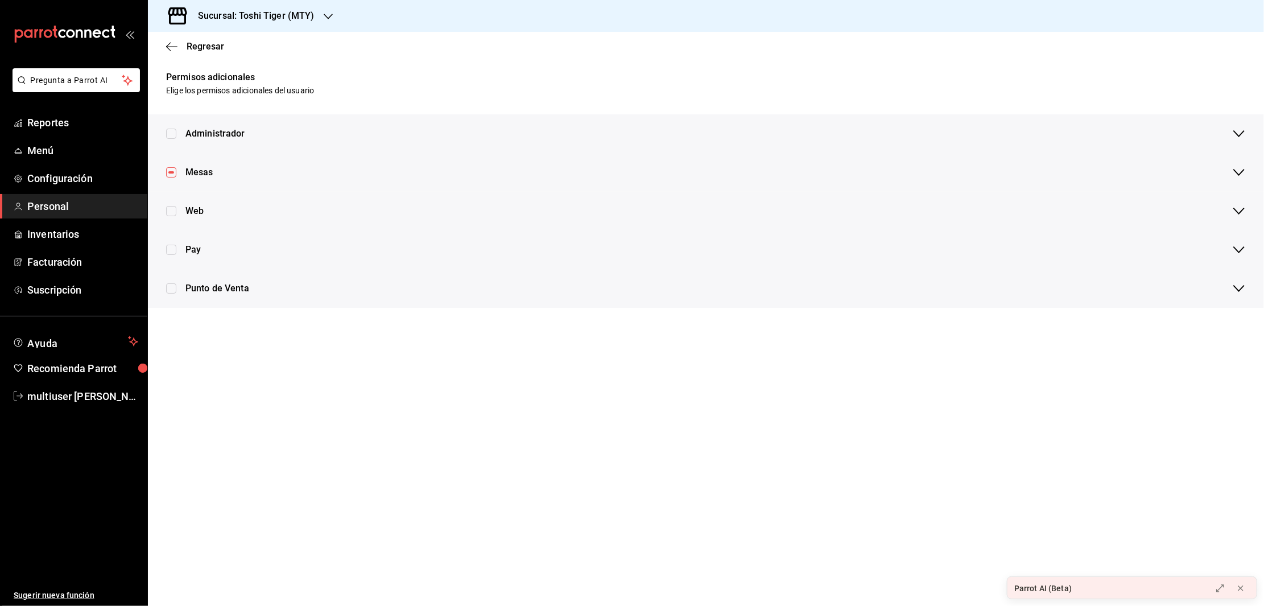
click at [1089, 591] on div "Parrot AI (Beta)" at bounding box center [1105, 588] width 197 height 23
click at [448, 69] on main "Regresar Permisos adicionales Elige los permisos adicionales del usuario Admini…" at bounding box center [706, 319] width 1116 height 574
click at [1161, 75] on h6 "Permisos adicionales" at bounding box center [706, 77] width 1116 height 15
click at [168, 44] on icon "button" at bounding box center [171, 47] width 11 height 10
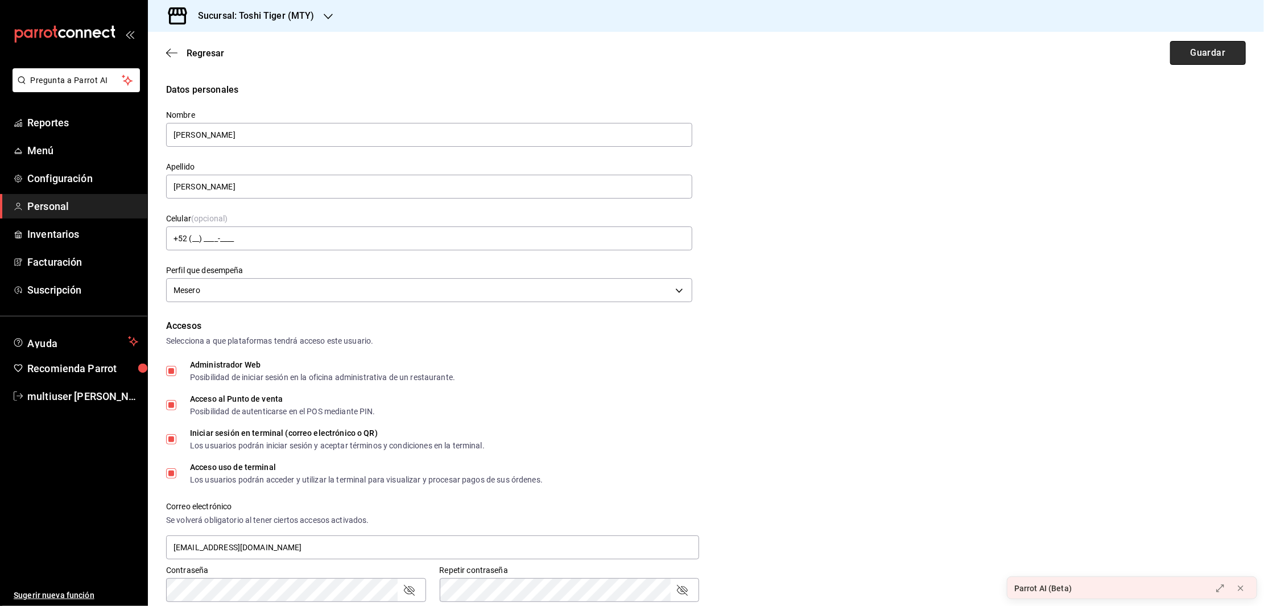
click at [1210, 55] on button "Guardar" at bounding box center [1208, 53] width 76 height 24
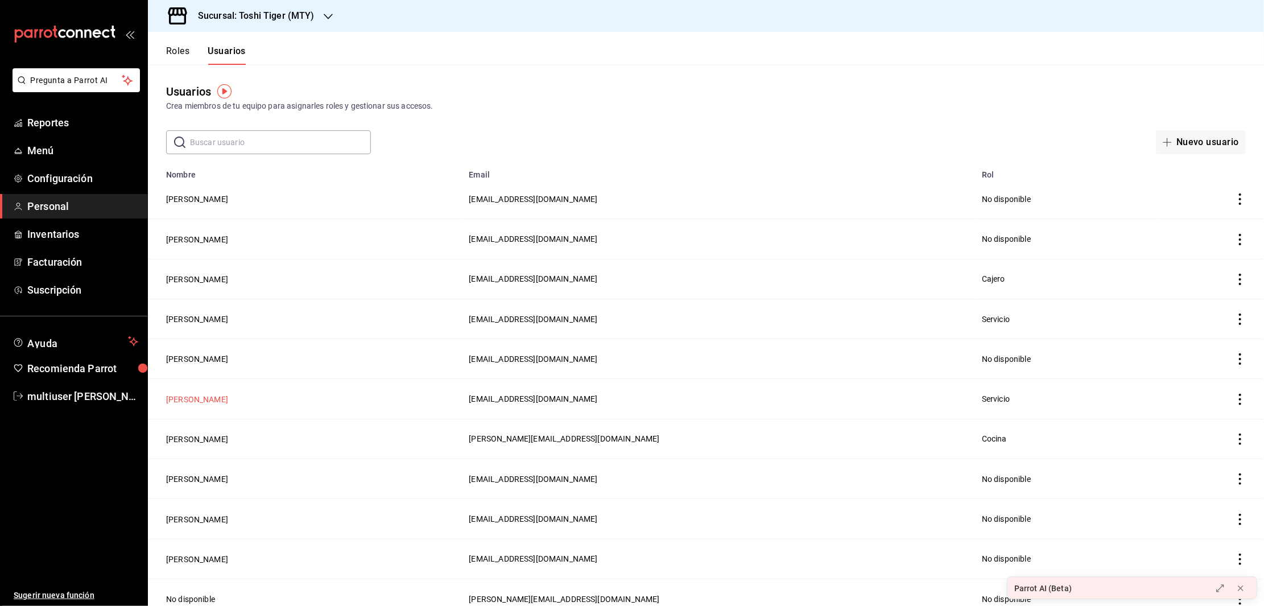
click at [184, 403] on button "[PERSON_NAME]" at bounding box center [197, 399] width 62 height 11
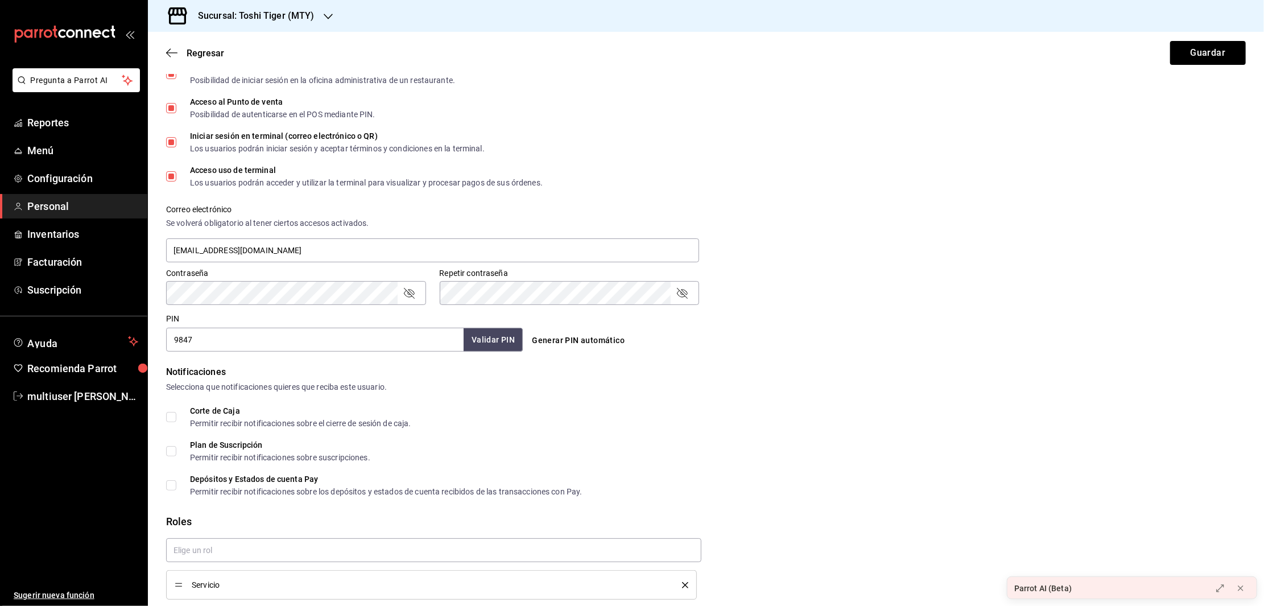
scroll to position [340, 0]
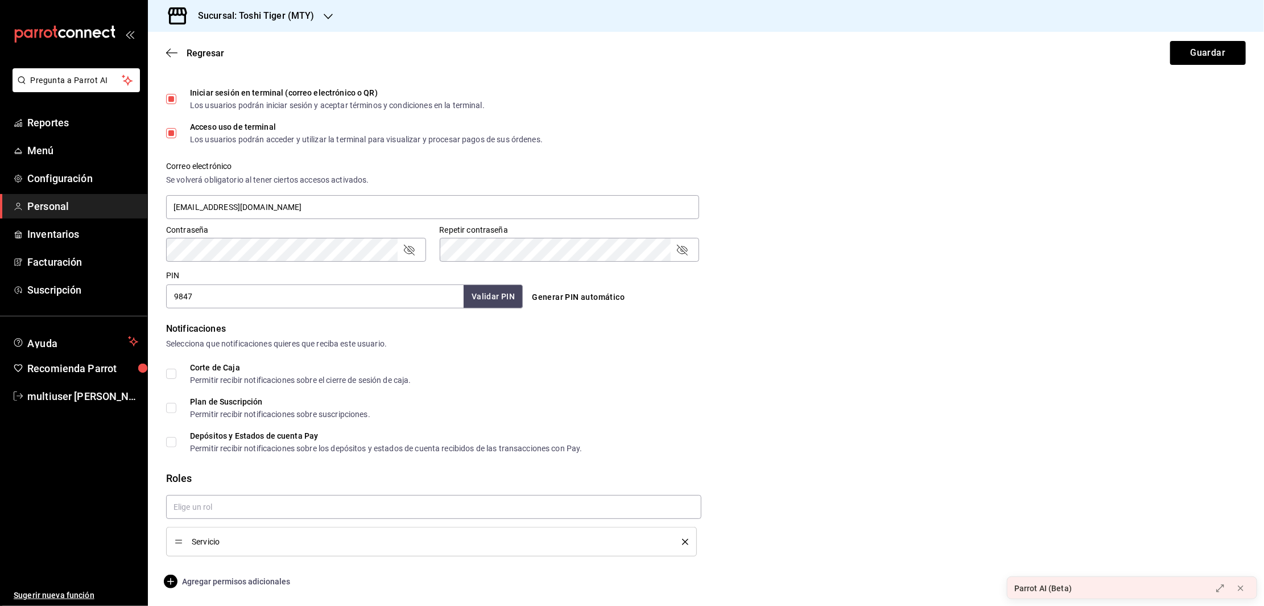
click at [226, 586] on span "Agregar permisos adicionales" at bounding box center [228, 582] width 124 height 14
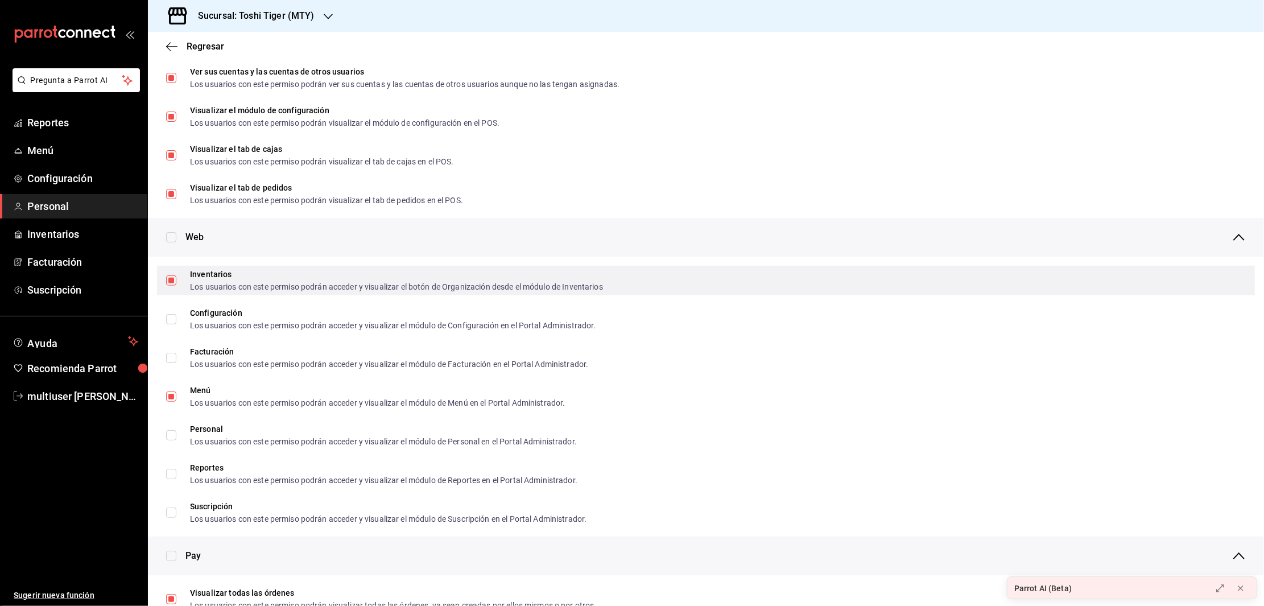
click at [174, 282] on input "Inventarios Los usuarios con este permiso podrán acceder y visualizar el botón …" at bounding box center [171, 280] width 10 height 10
checkbox input "false"
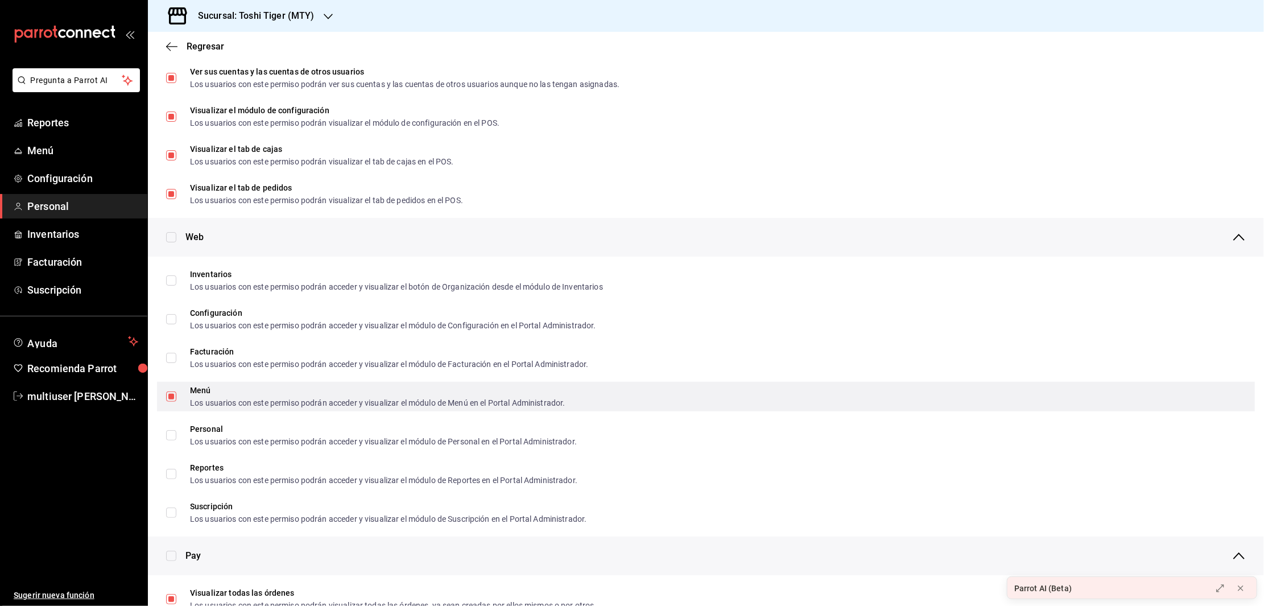
click at [171, 395] on input "Menú Los usuarios con este permiso podrán acceder y visualizar el módulo de Men…" at bounding box center [171, 396] width 10 height 10
checkbox input "false"
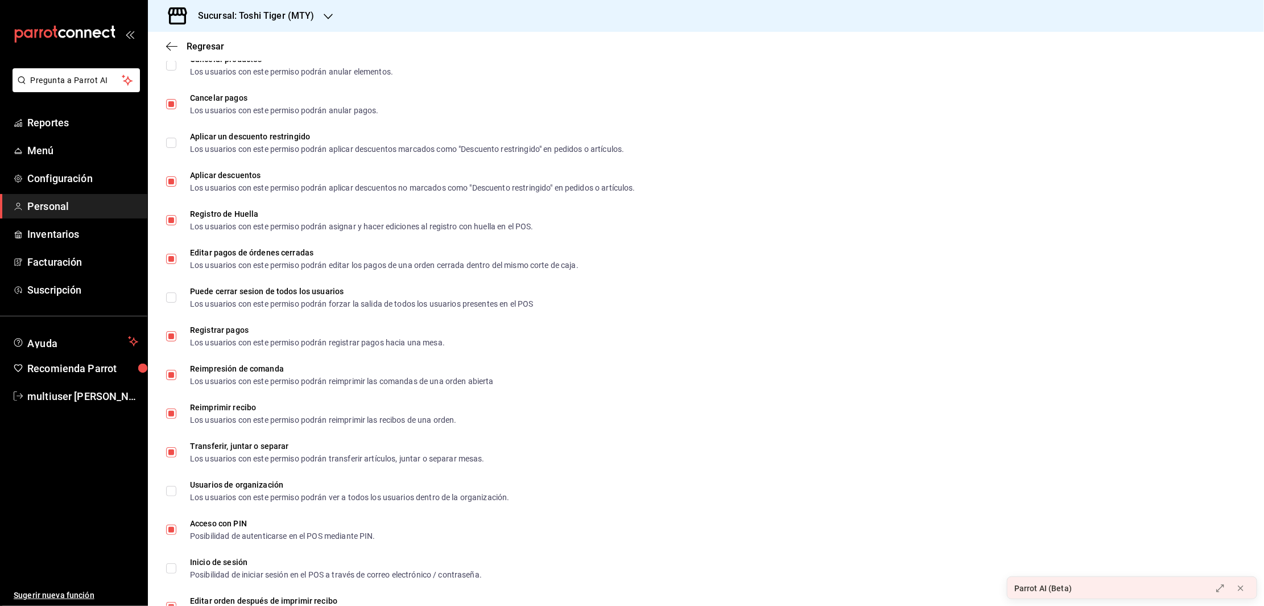
scroll to position [1465, 0]
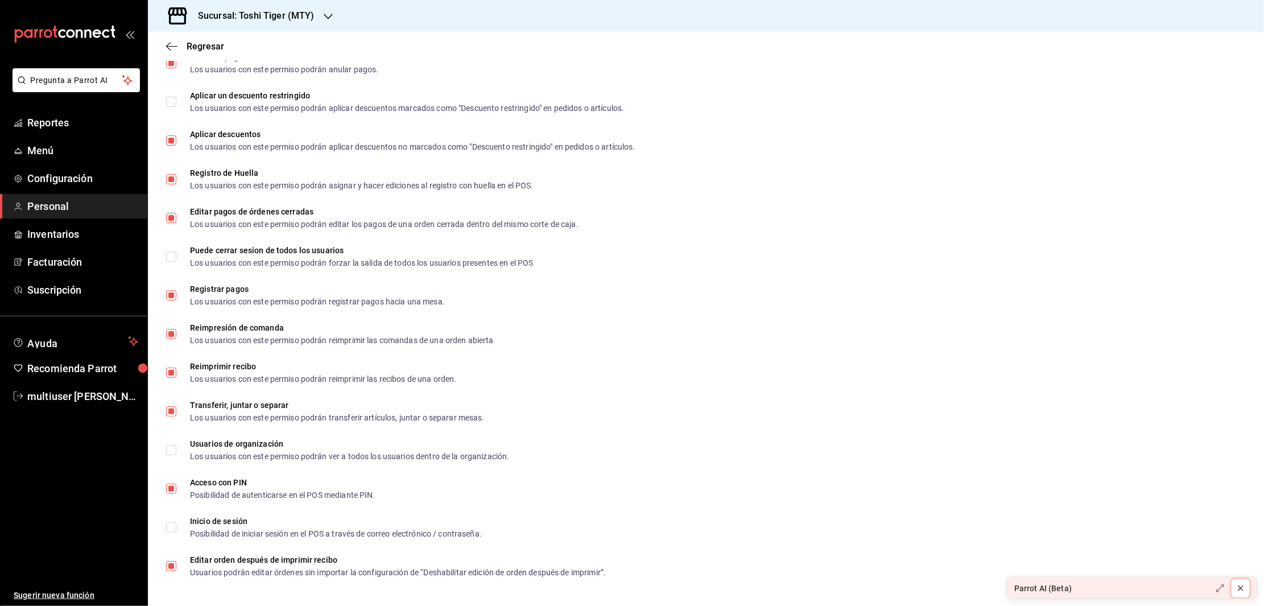
click at [1241, 590] on icon at bounding box center [1240, 588] width 9 height 9
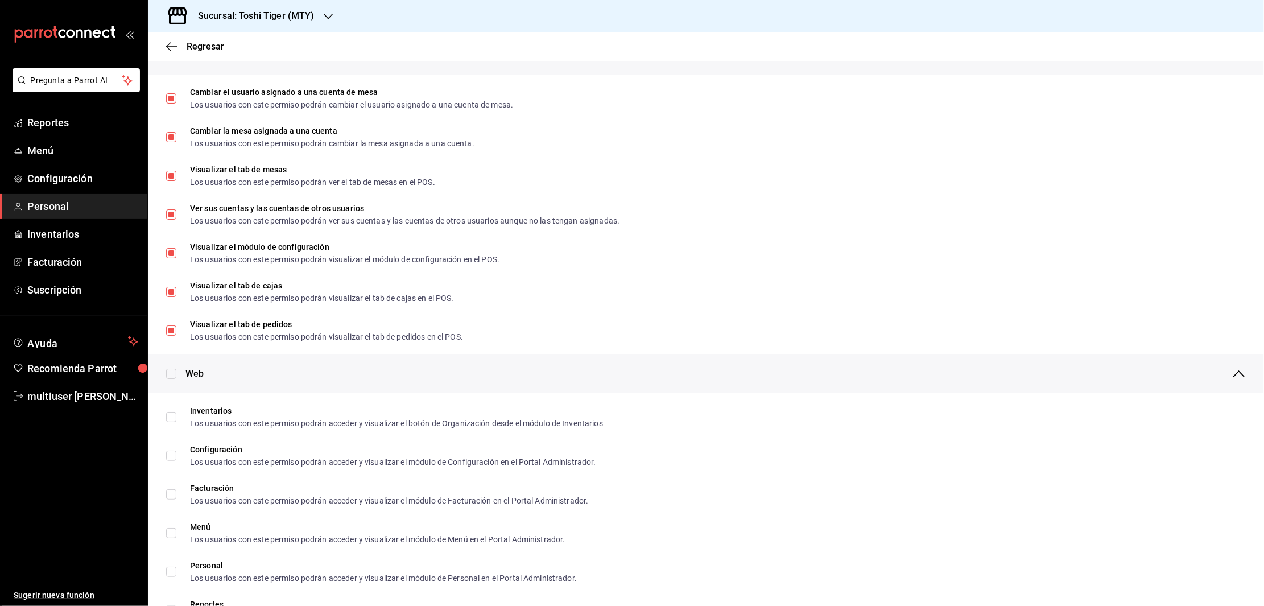
scroll to position [0, 0]
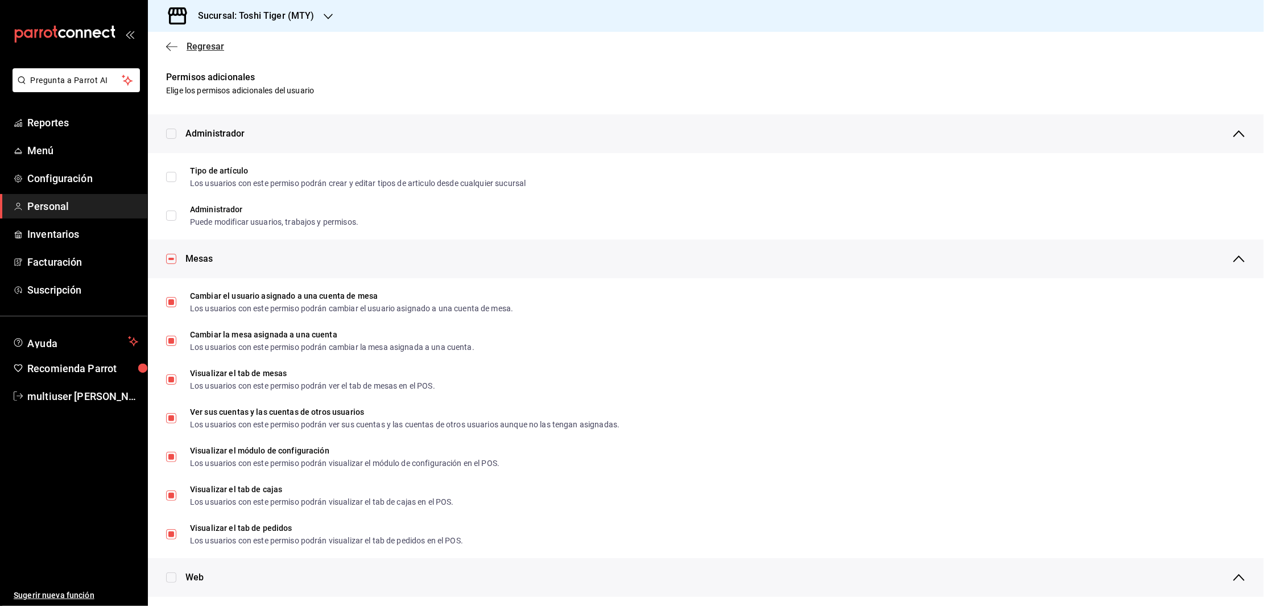
click at [168, 45] on icon "button" at bounding box center [171, 47] width 11 height 10
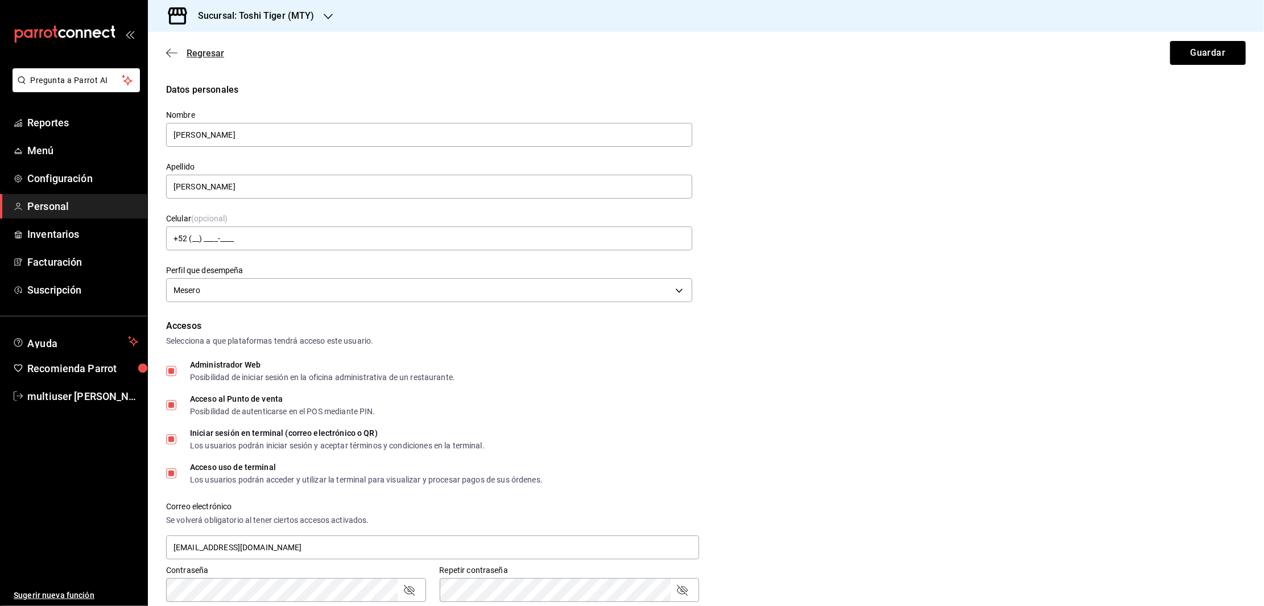
click at [168, 51] on icon "button" at bounding box center [171, 53] width 11 height 10
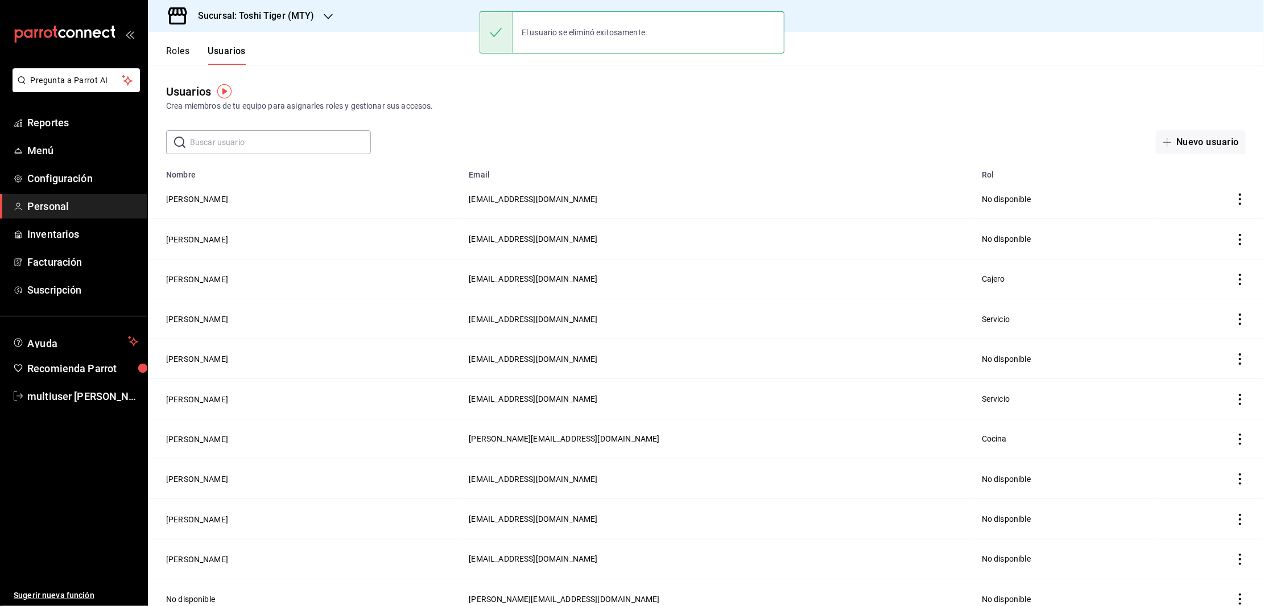
click at [556, 35] on div "El usuario se eliminó exitosamente." at bounding box center [585, 32] width 144 height 25
click at [180, 201] on button "[PERSON_NAME]" at bounding box center [197, 198] width 62 height 11
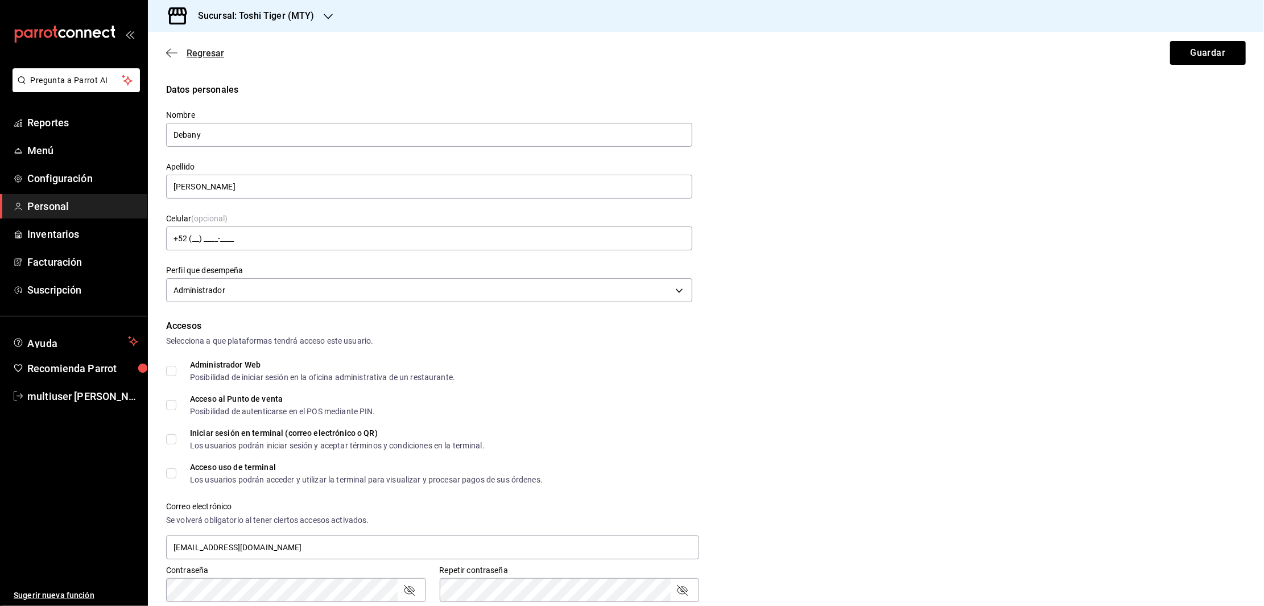
click at [169, 46] on div "Regresar Guardar" at bounding box center [706, 53] width 1116 height 42
click at [169, 54] on icon "button" at bounding box center [171, 53] width 11 height 10
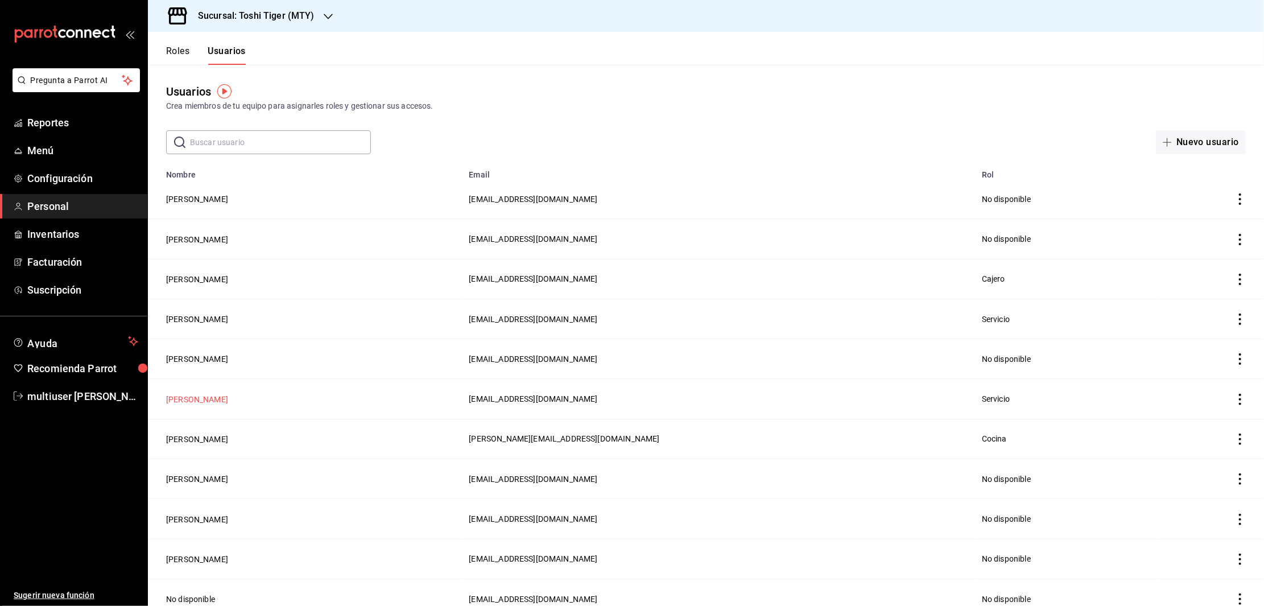
click at [192, 395] on button "[PERSON_NAME]" at bounding box center [197, 399] width 62 height 11
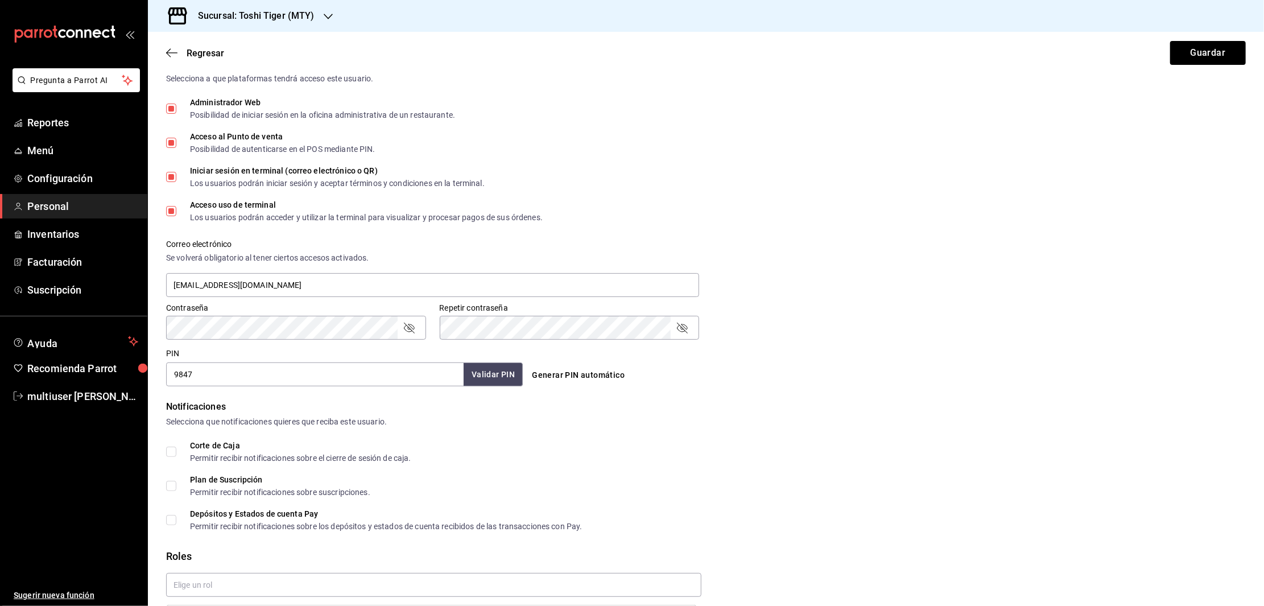
scroll to position [340, 0]
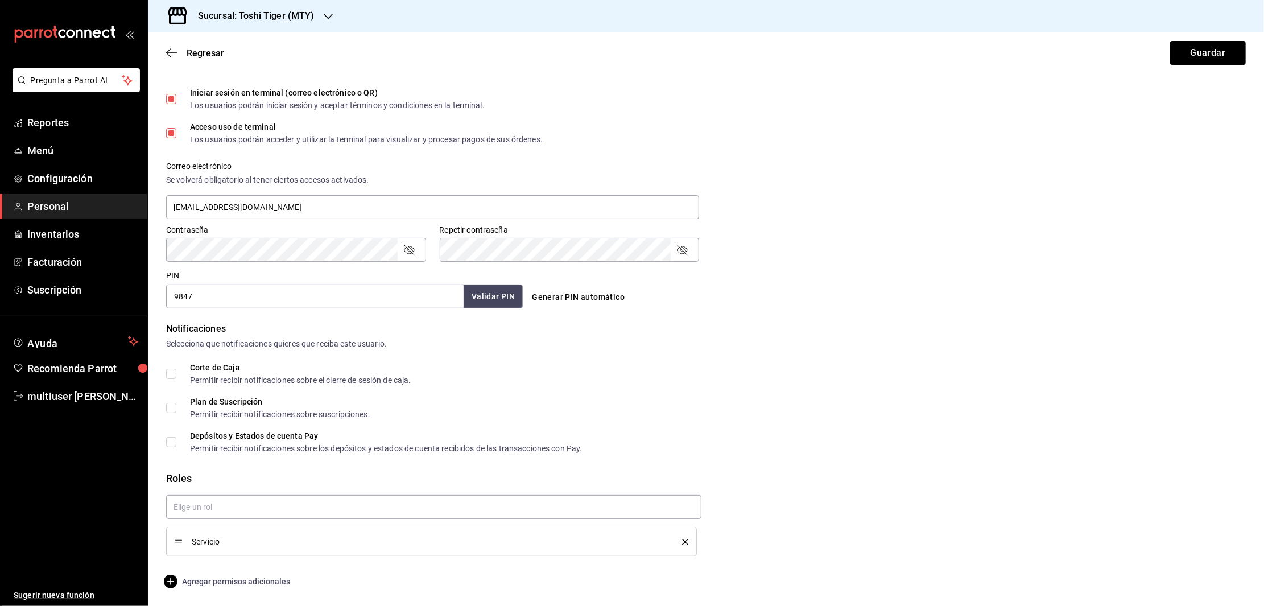
click at [212, 586] on span "Agregar permisos adicionales" at bounding box center [228, 582] width 124 height 14
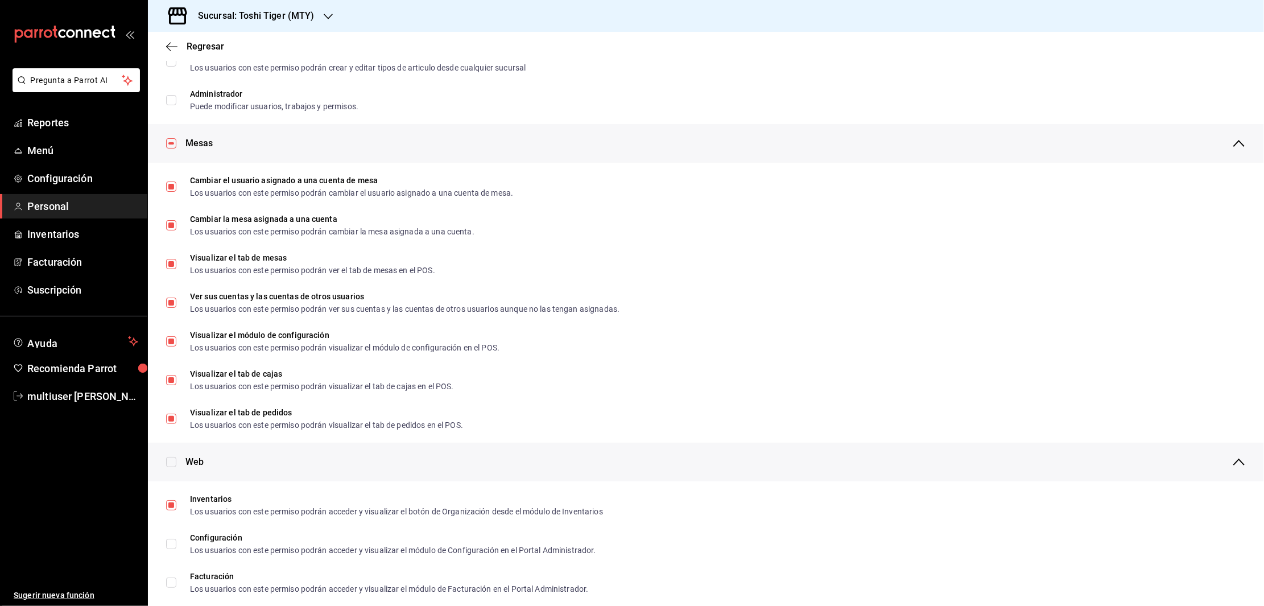
scroll to position [0, 0]
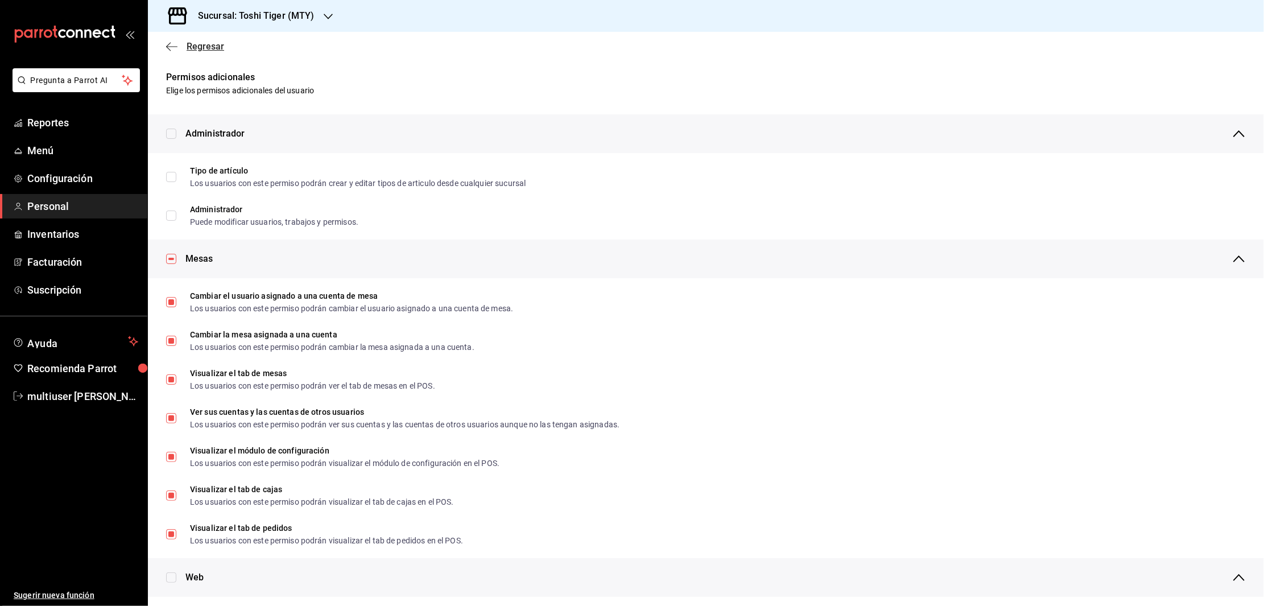
click at [172, 42] on icon "button" at bounding box center [171, 47] width 11 height 10
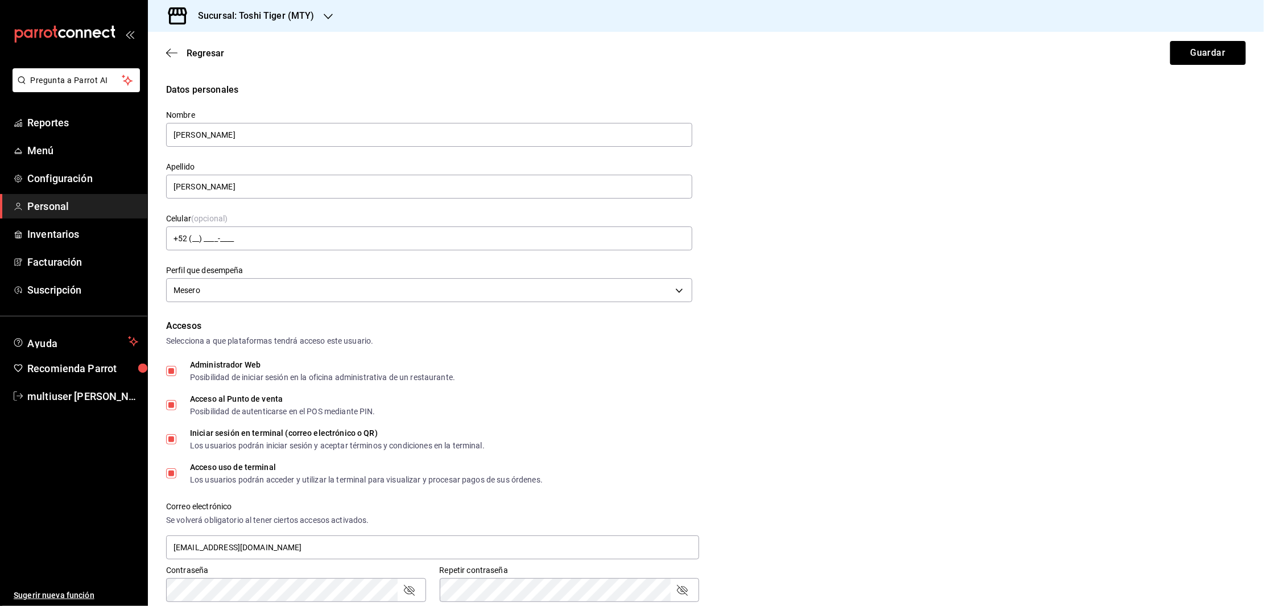
click at [171, 48] on span "Regresar" at bounding box center [195, 53] width 58 height 11
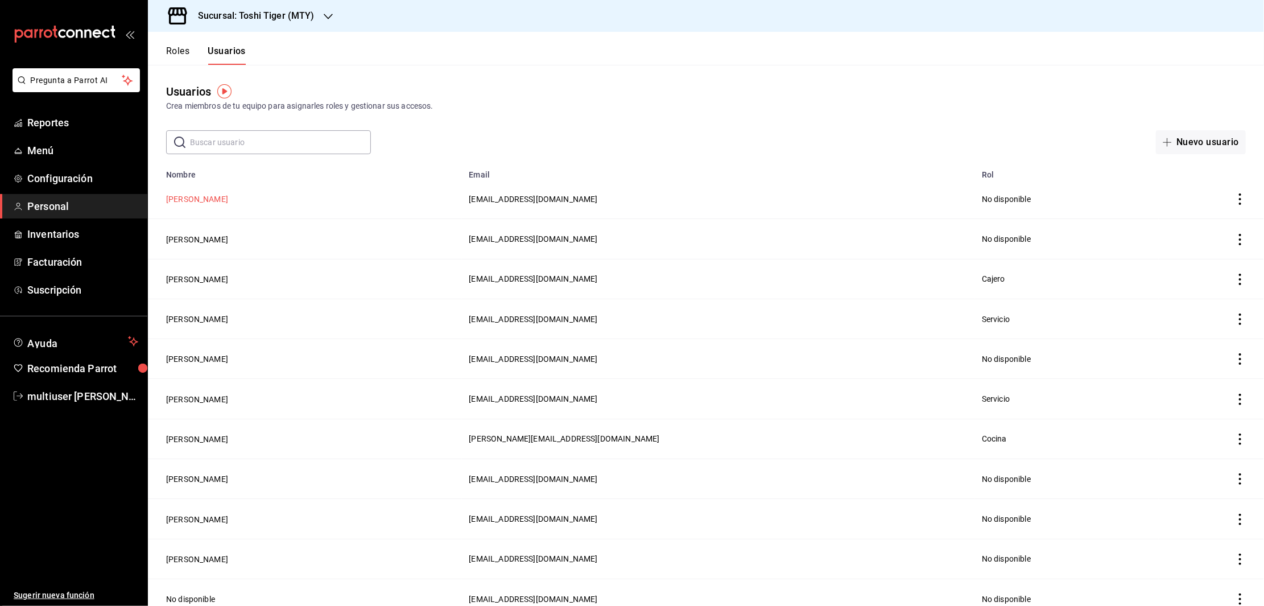
click at [191, 196] on button "[PERSON_NAME]" at bounding box center [197, 198] width 62 height 11
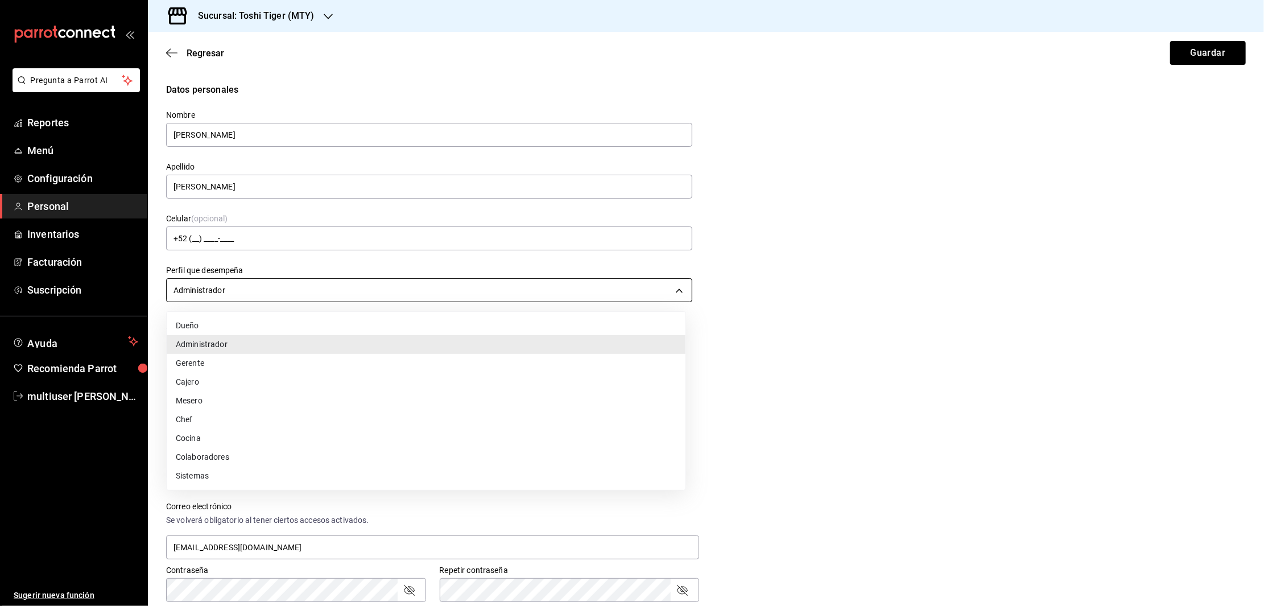
click at [262, 287] on body "Pregunta a Parrot AI Reportes Menú Configuración Personal Inventarios Facturaci…" at bounding box center [632, 303] width 1264 height 606
click at [262, 287] on div at bounding box center [632, 303] width 1264 height 606
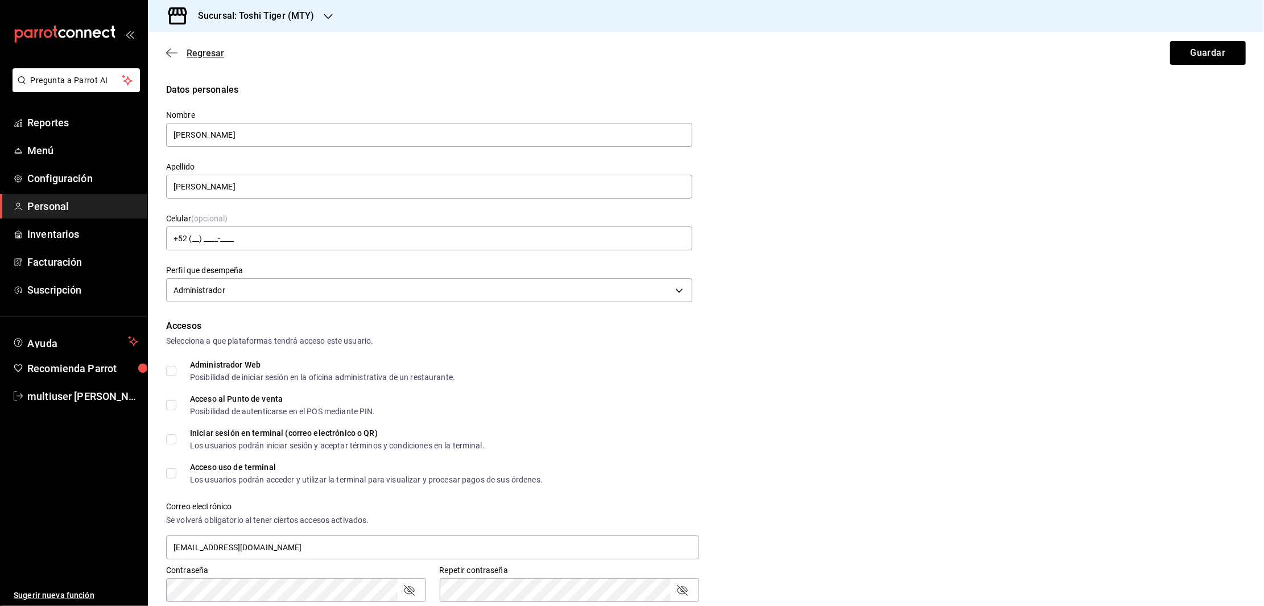
click at [171, 51] on icon "button" at bounding box center [171, 53] width 11 height 10
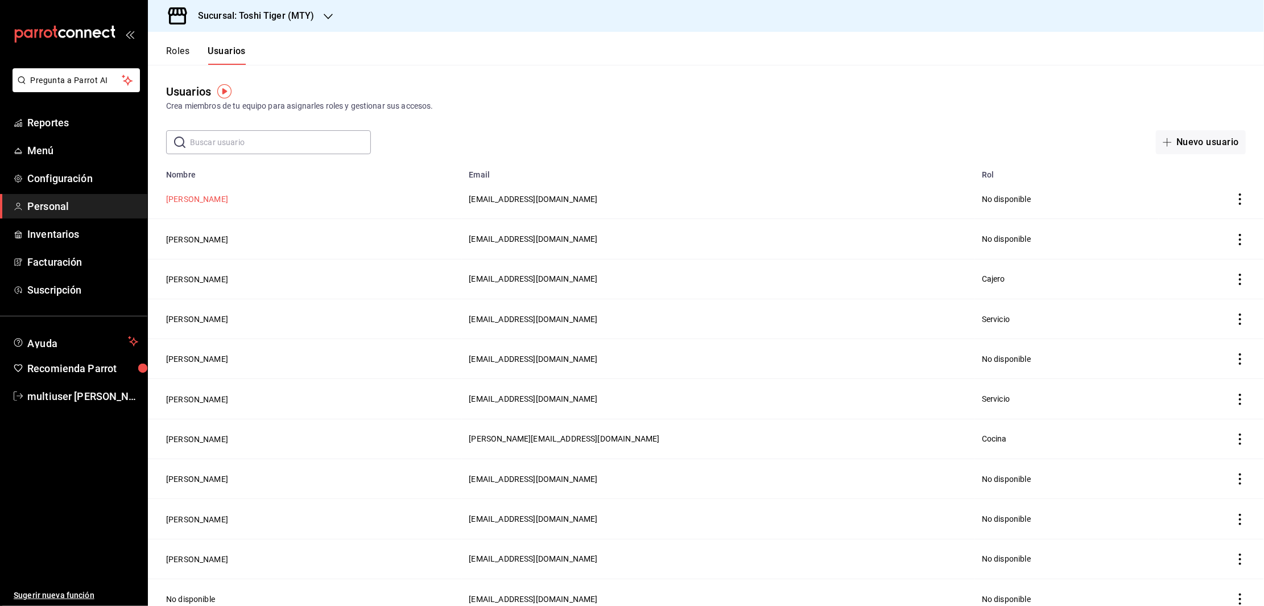
click at [195, 204] on button "[PERSON_NAME]" at bounding box center [197, 198] width 62 height 11
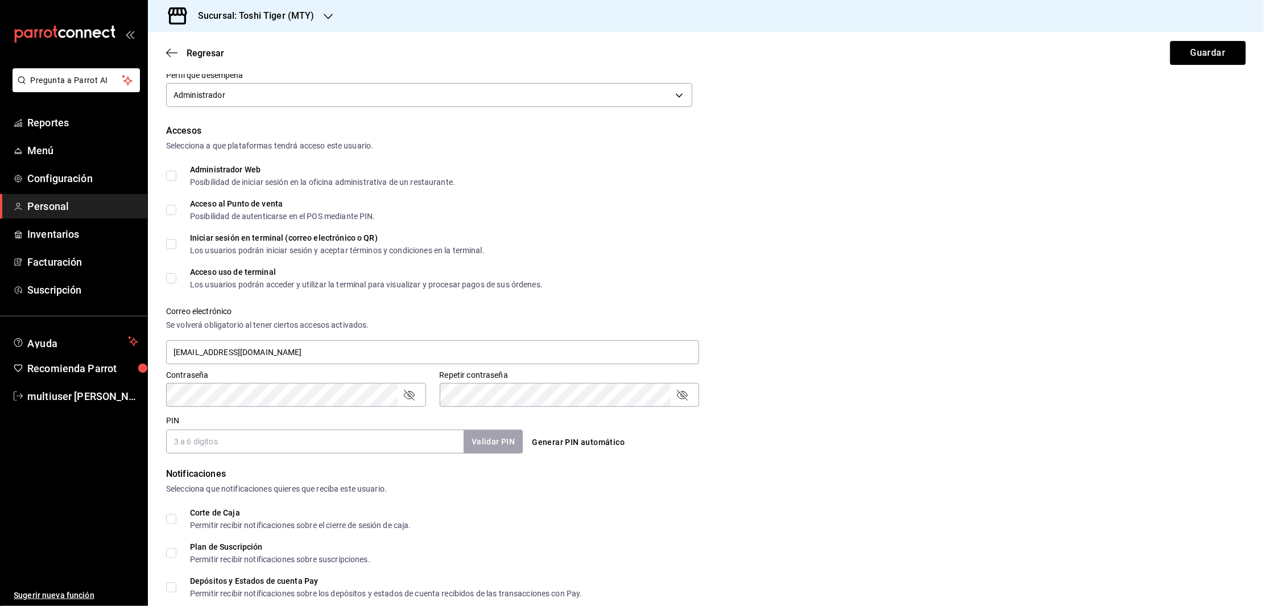
scroll to position [303, 0]
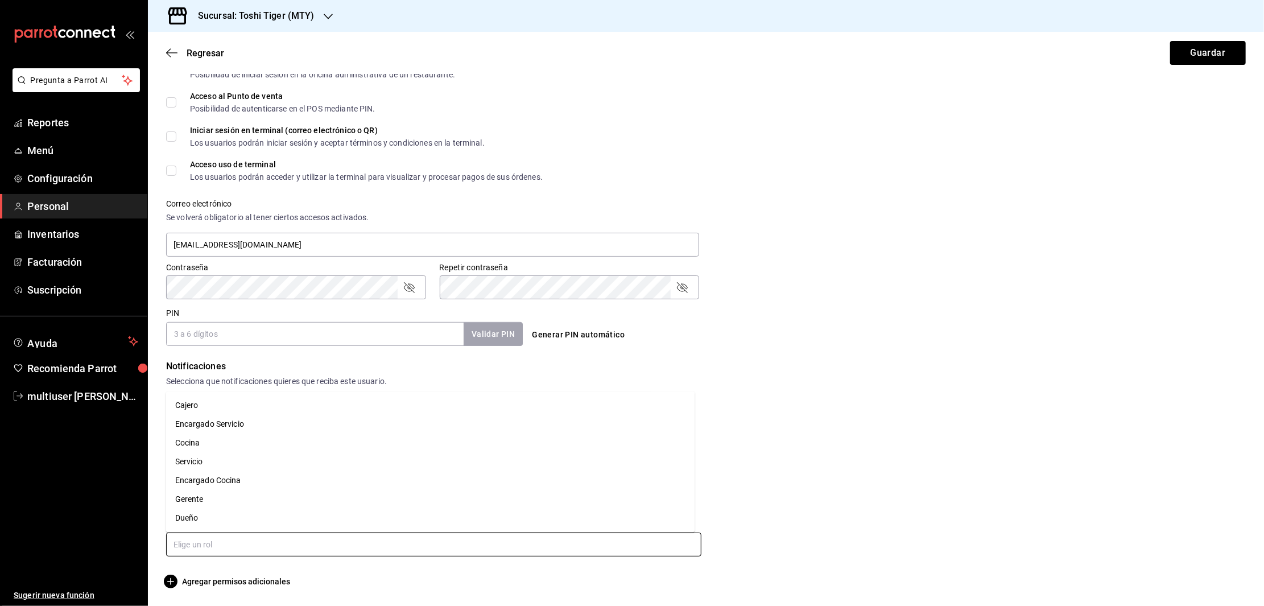
click at [271, 539] on input "text" at bounding box center [433, 544] width 535 height 24
click at [213, 499] on li "Gerente" at bounding box center [430, 499] width 529 height 19
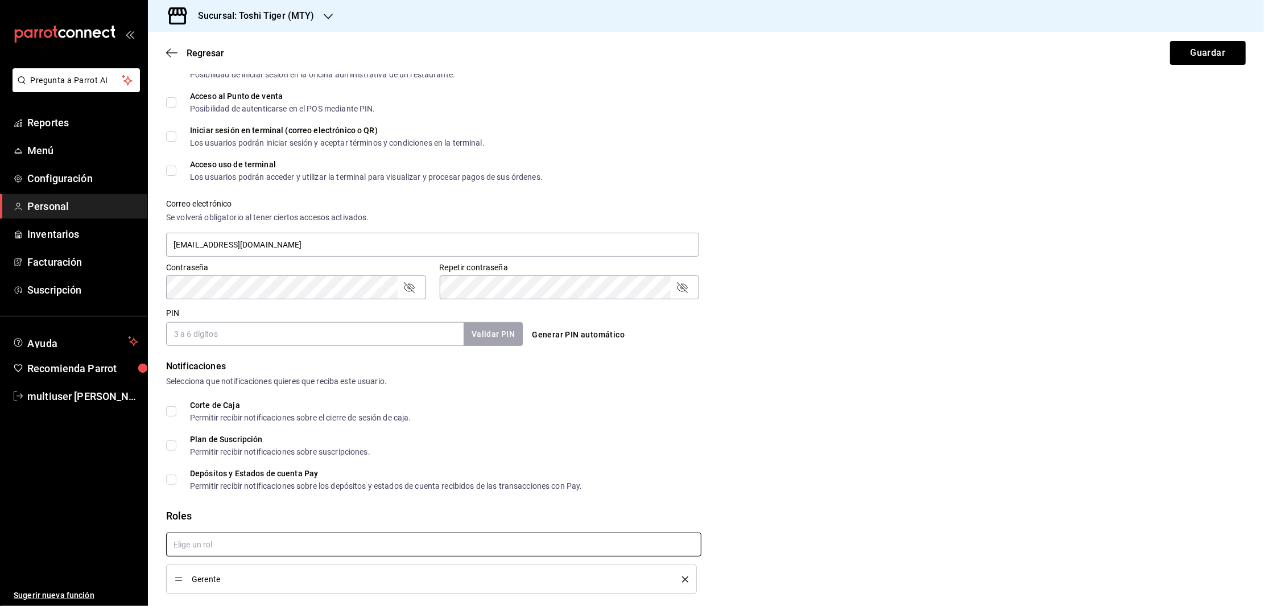
checkbox input "true"
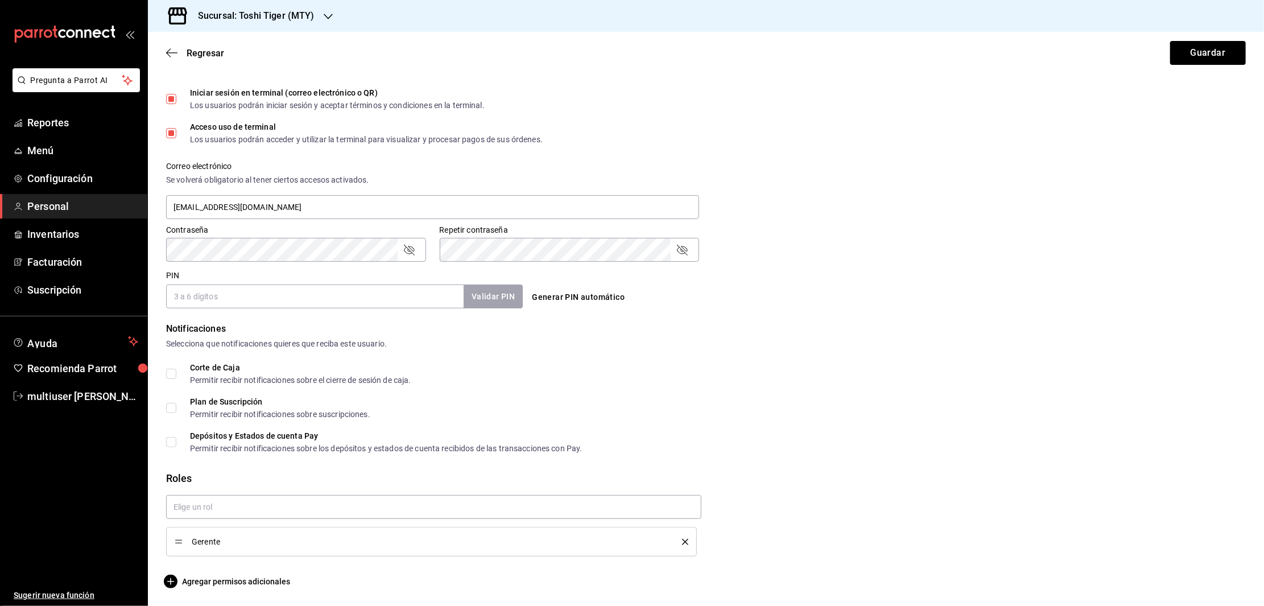
click at [261, 301] on input "PIN" at bounding box center [314, 296] width 297 height 24
type input "1502"
click at [502, 296] on button "Validar PIN" at bounding box center [492, 296] width 60 height 24
click at [1192, 57] on button "Guardar" at bounding box center [1208, 53] width 76 height 24
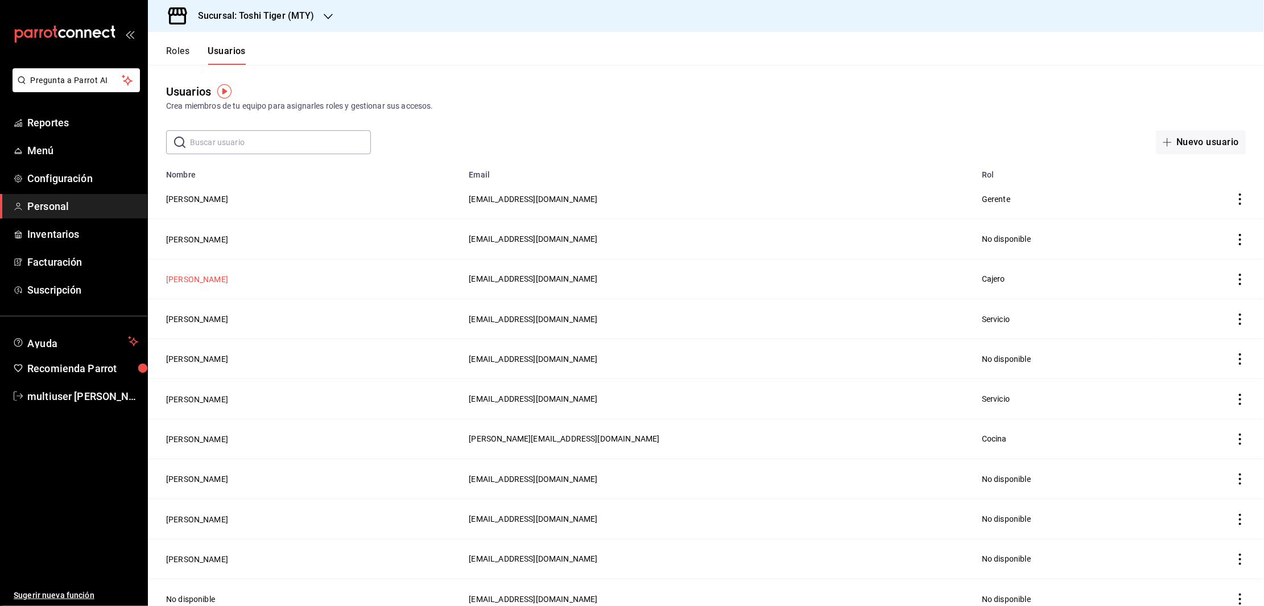
click at [184, 275] on button "[PERSON_NAME]" at bounding box center [197, 279] width 62 height 11
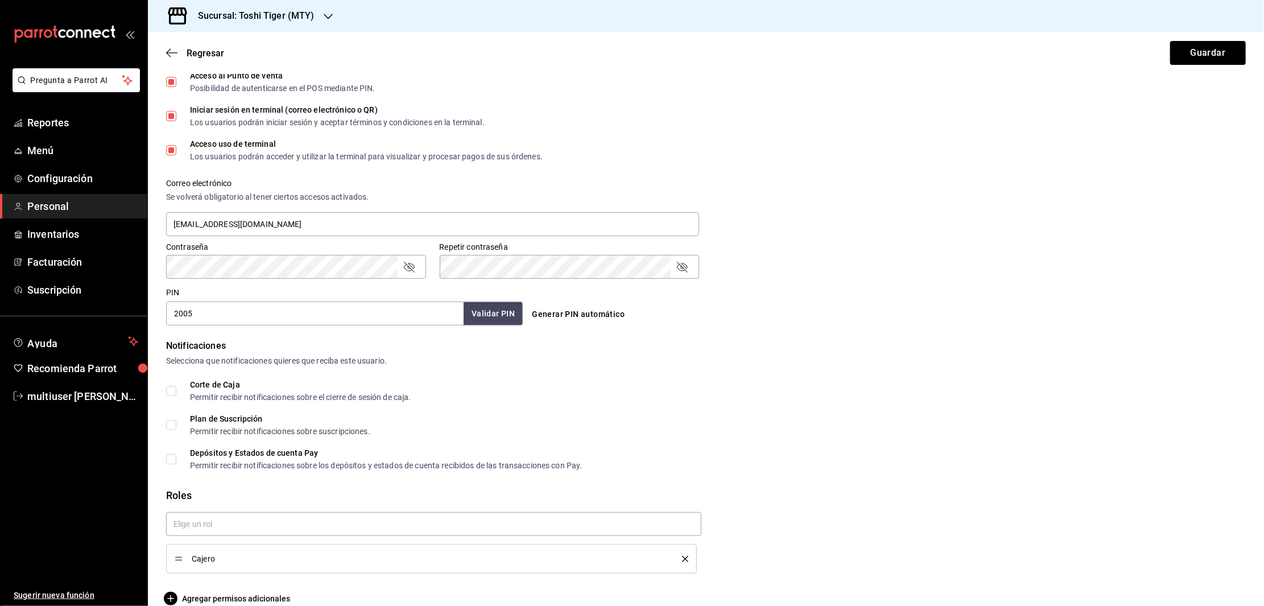
scroll to position [340, 0]
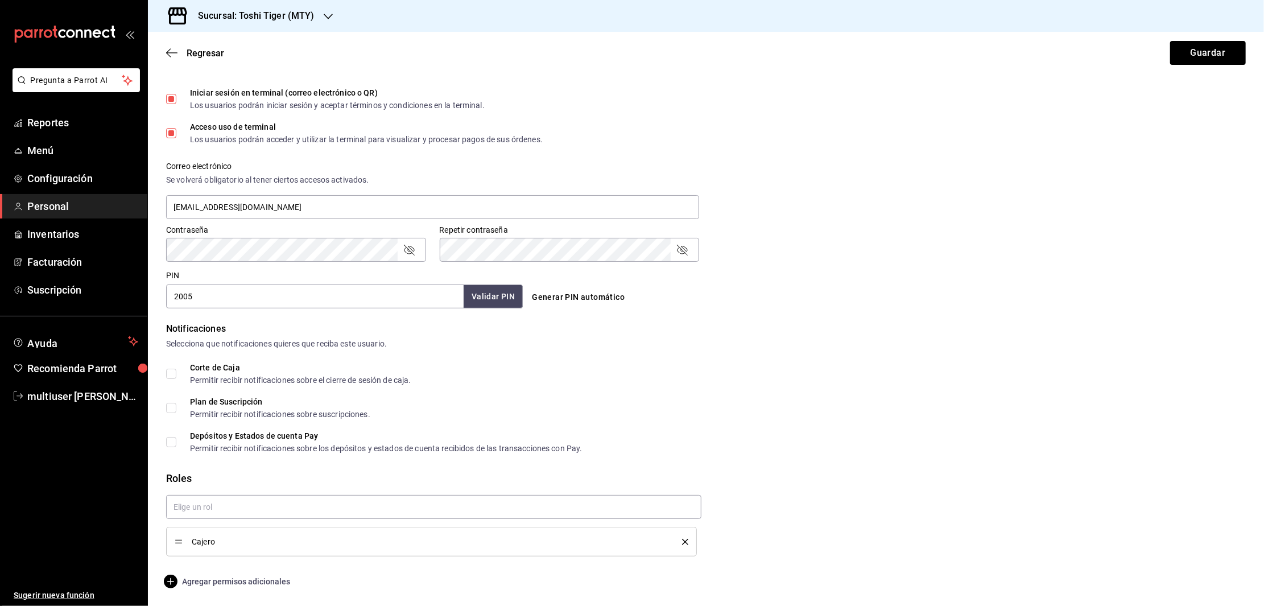
click at [213, 576] on span "Agregar permisos adicionales" at bounding box center [228, 582] width 124 height 14
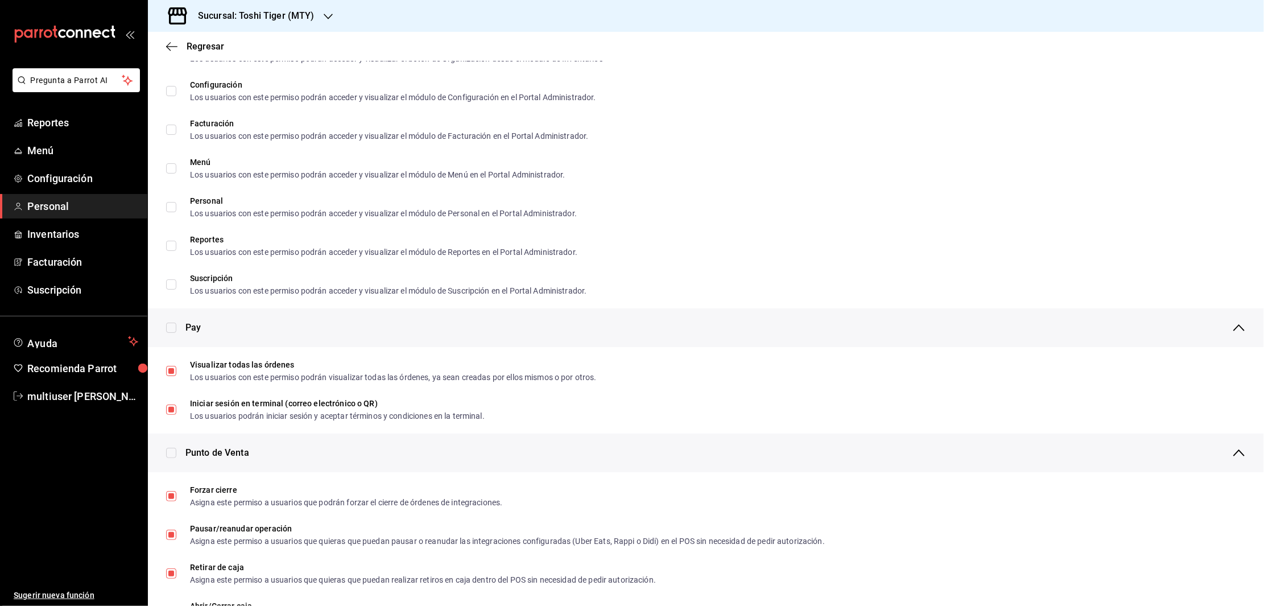
scroll to position [0, 0]
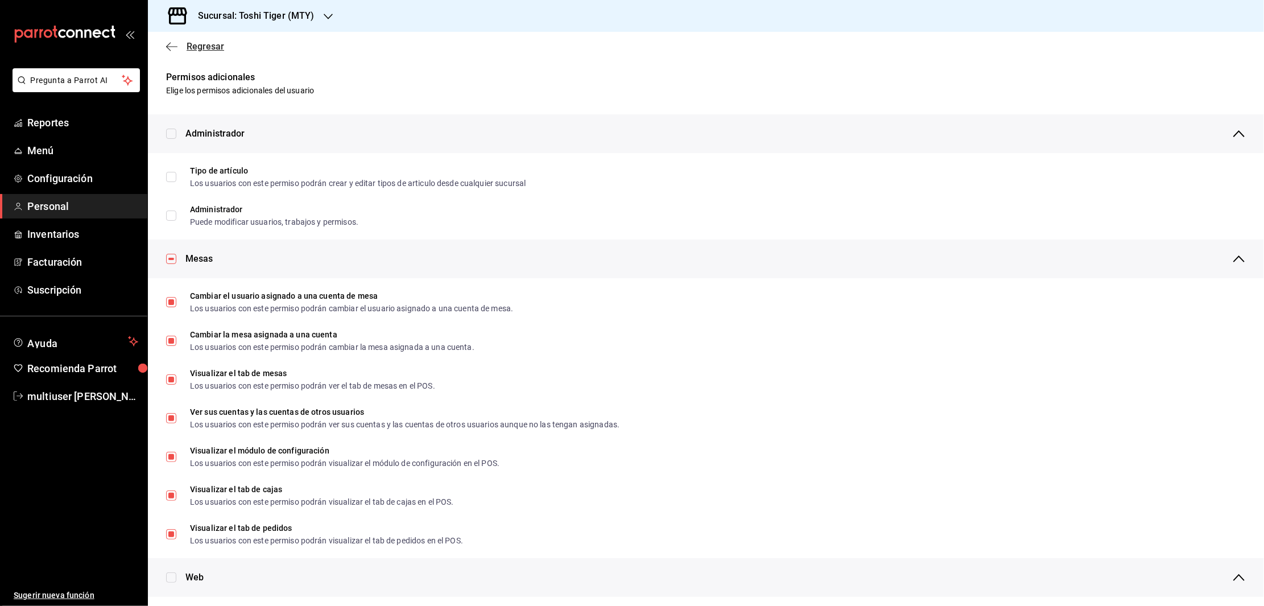
click at [174, 46] on icon "button" at bounding box center [171, 47] width 11 height 10
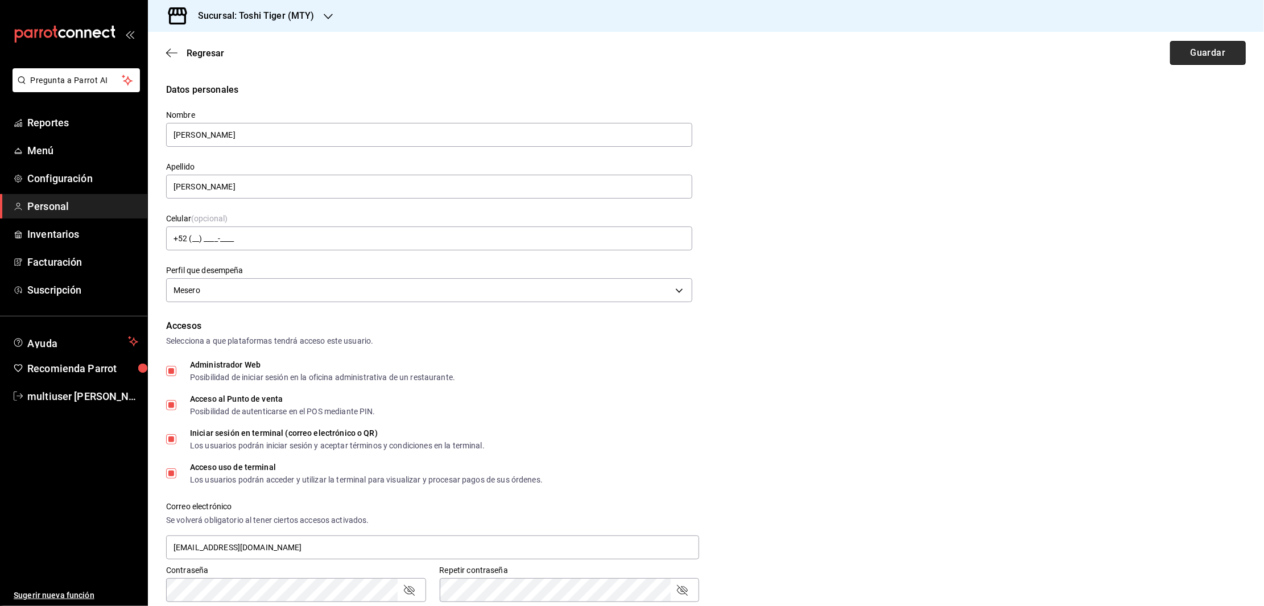
click at [1202, 59] on button "Guardar" at bounding box center [1208, 53] width 76 height 24
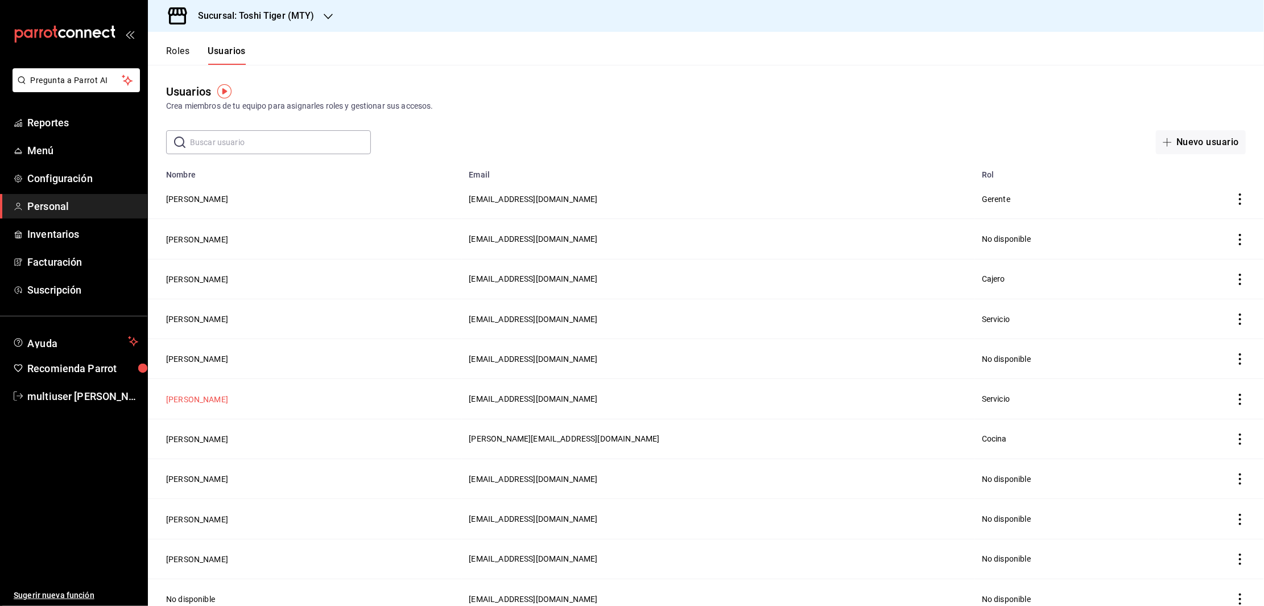
click at [185, 399] on button "[PERSON_NAME]" at bounding box center [197, 399] width 62 height 11
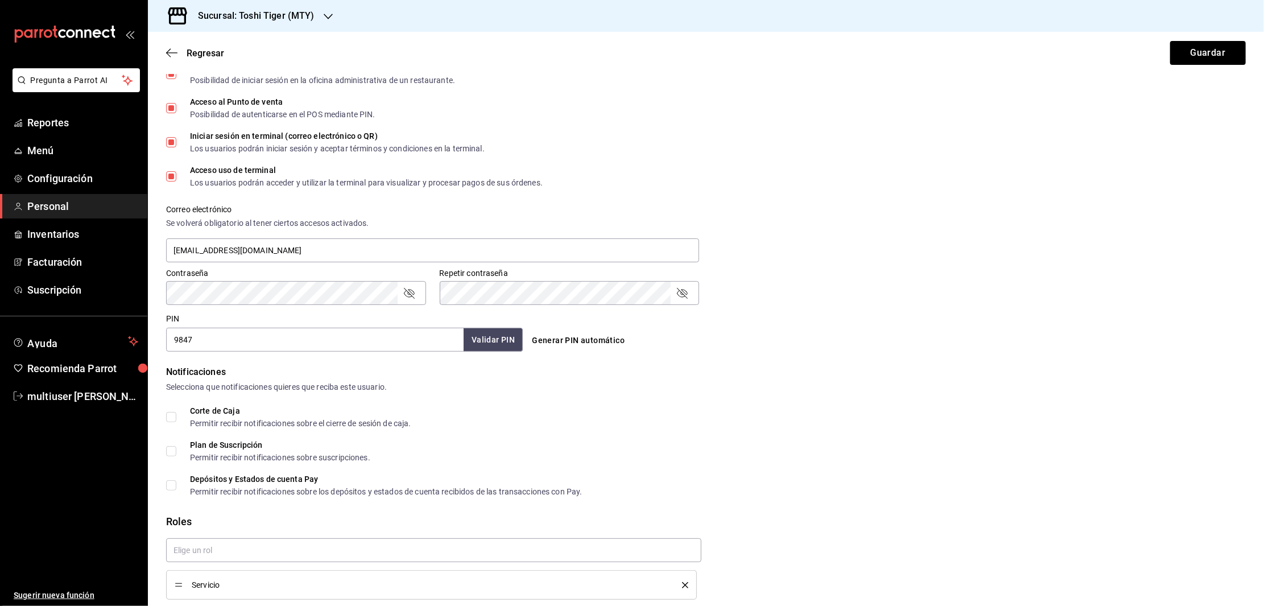
scroll to position [340, 0]
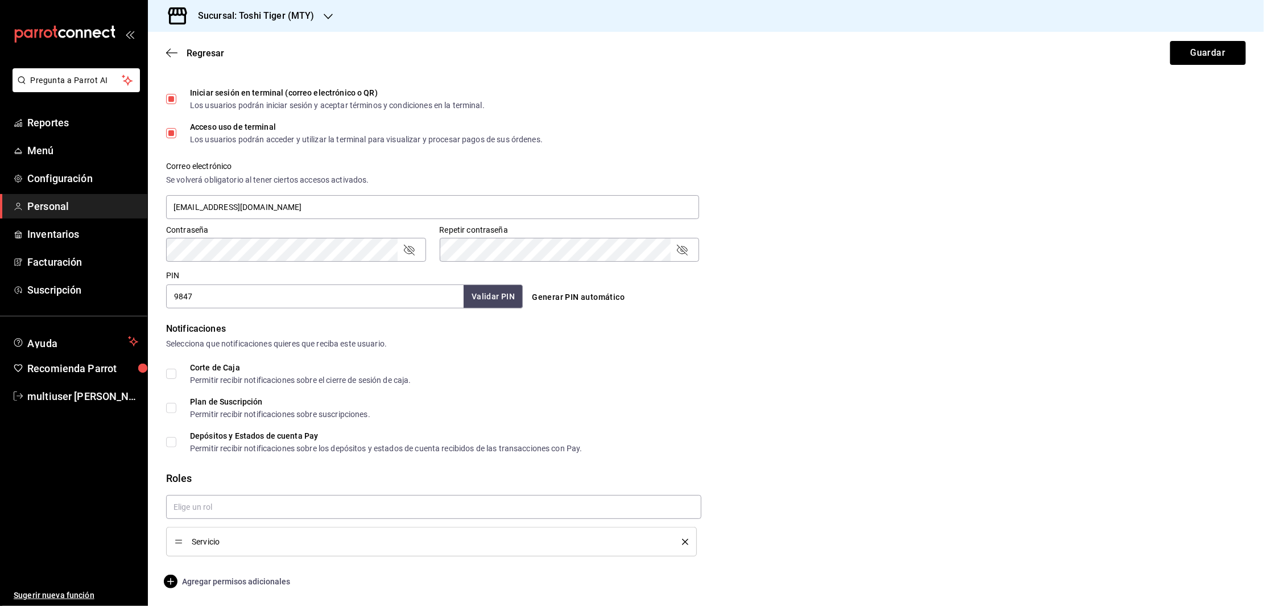
click at [226, 584] on span "Agregar permisos adicionales" at bounding box center [228, 582] width 124 height 14
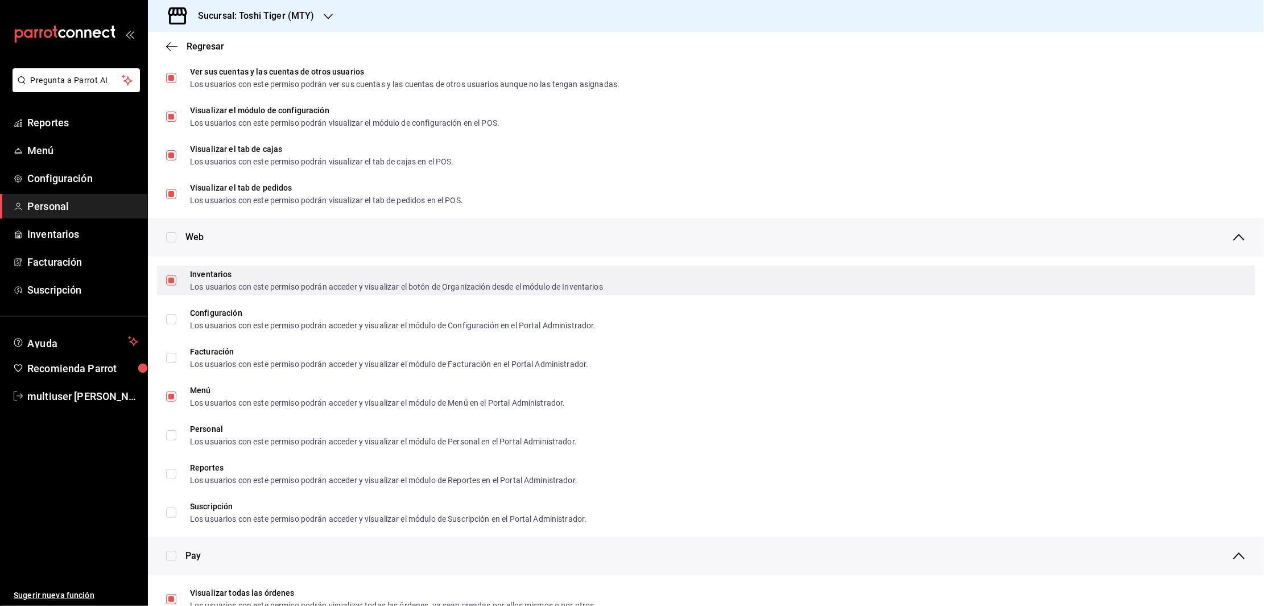
click at [169, 276] on input "Inventarios Los usuarios con este permiso podrán acceder y visualizar el botón …" at bounding box center [171, 280] width 10 height 10
checkbox input "false"
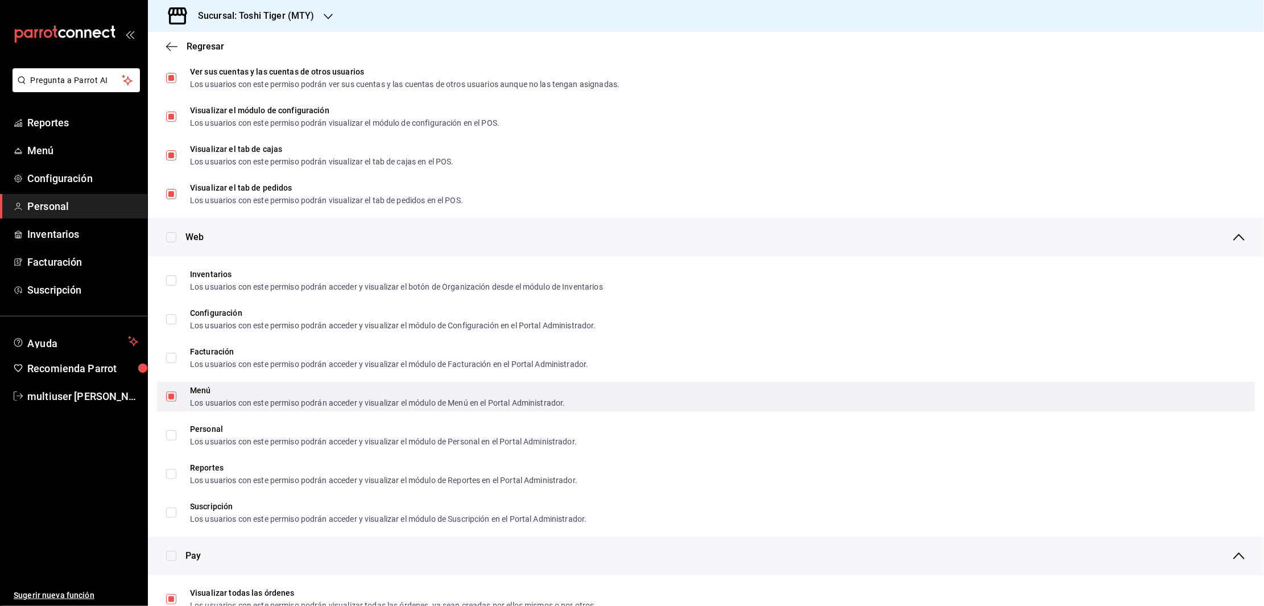
click at [170, 393] on input "Menú Los usuarios con este permiso podrán acceder y visualizar el módulo de Men…" at bounding box center [171, 396] width 10 height 10
checkbox input "false"
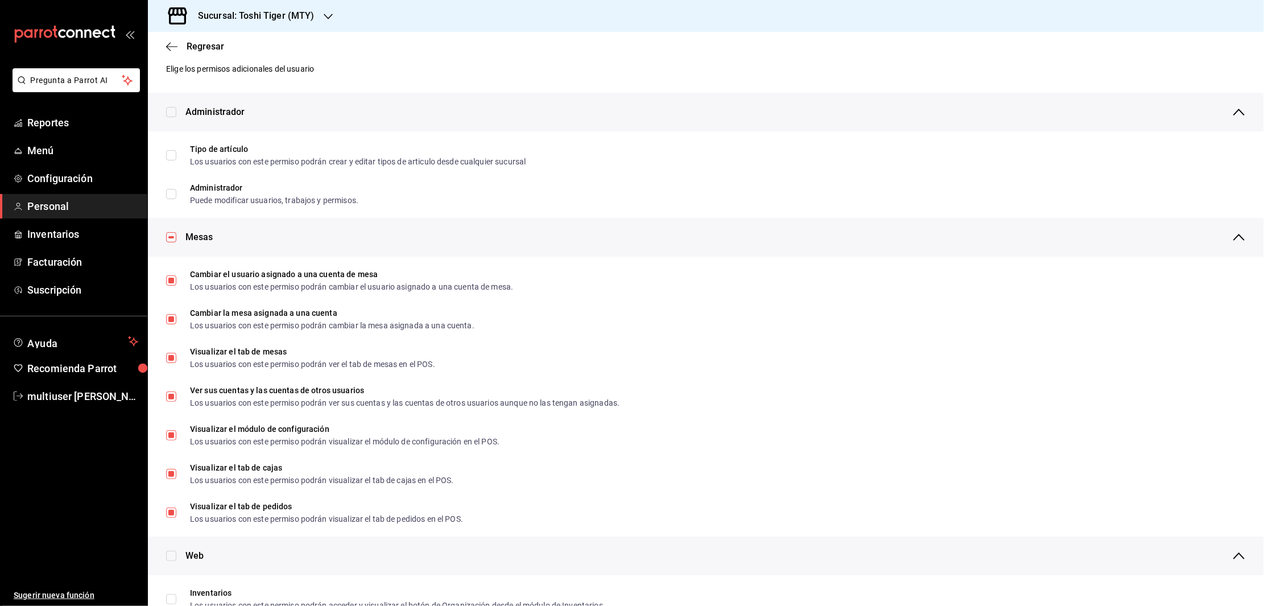
scroll to position [11, 0]
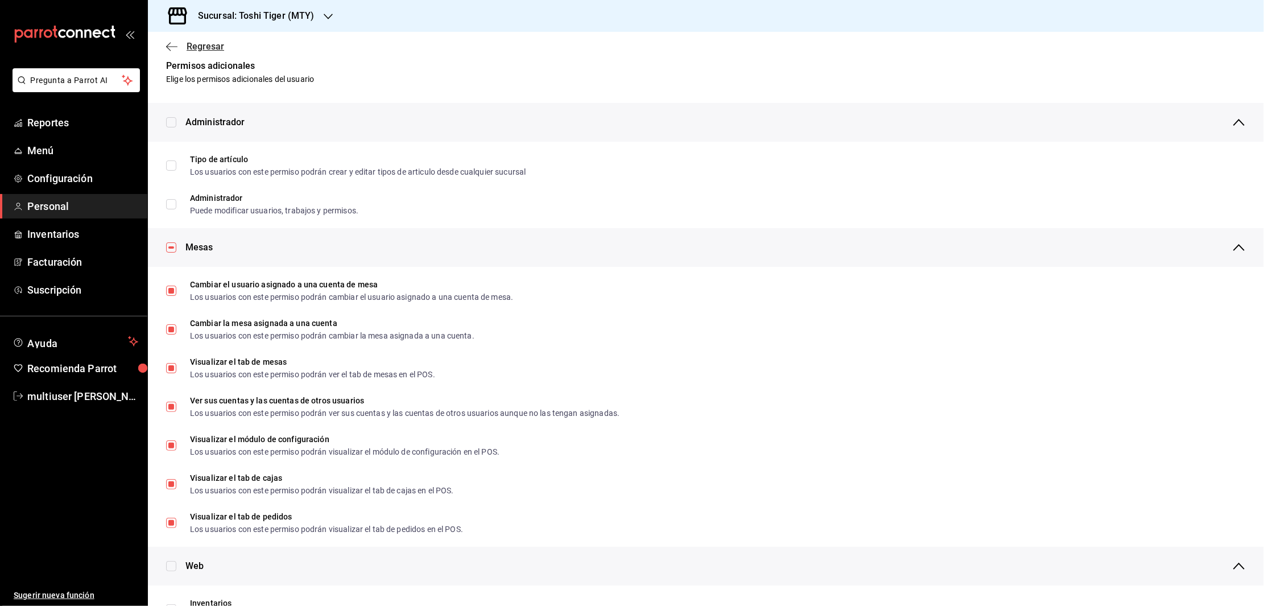
click at [169, 49] on icon "button" at bounding box center [168, 46] width 5 height 9
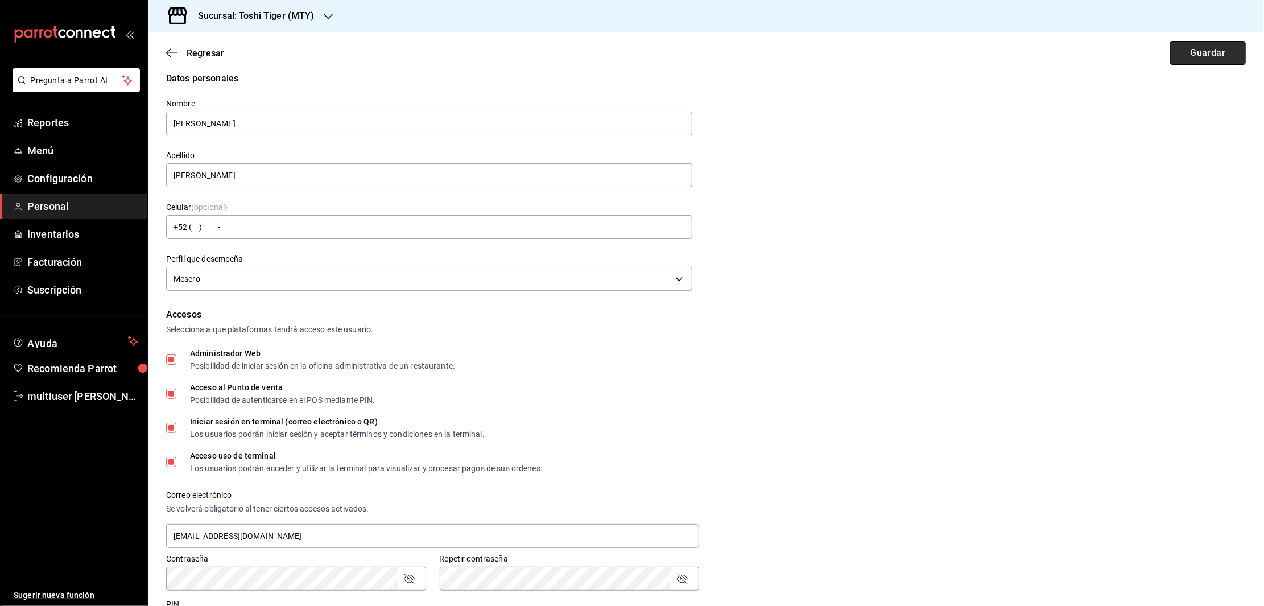
click at [1191, 61] on button "Guardar" at bounding box center [1208, 53] width 76 height 24
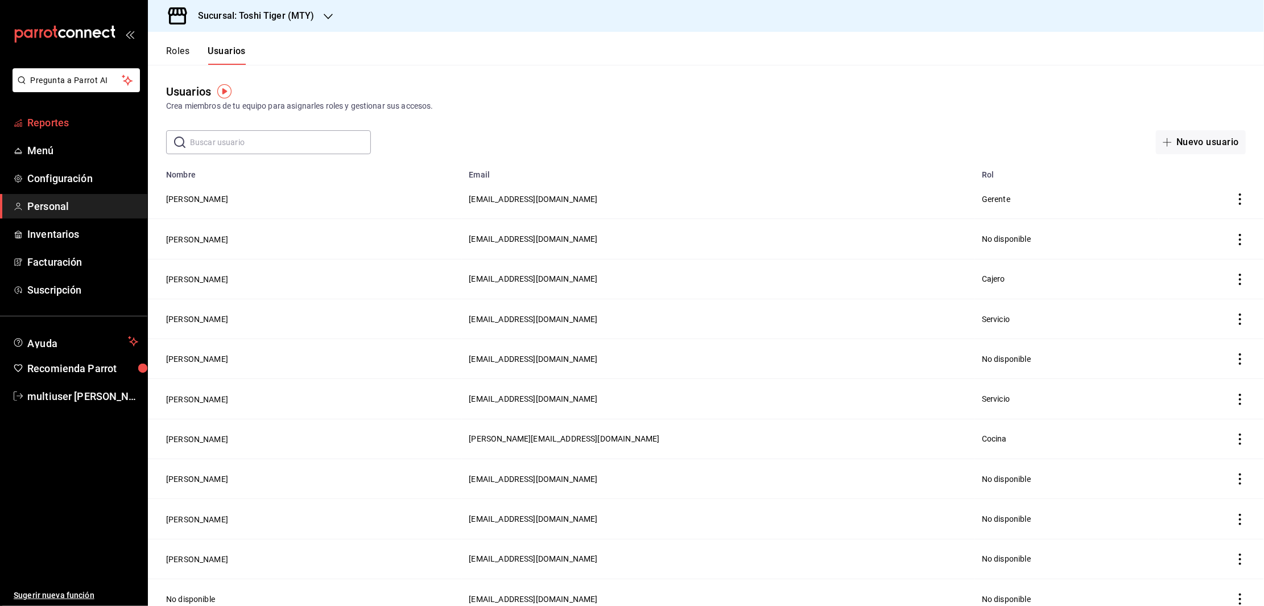
click at [49, 124] on span "Reportes" at bounding box center [82, 122] width 111 height 15
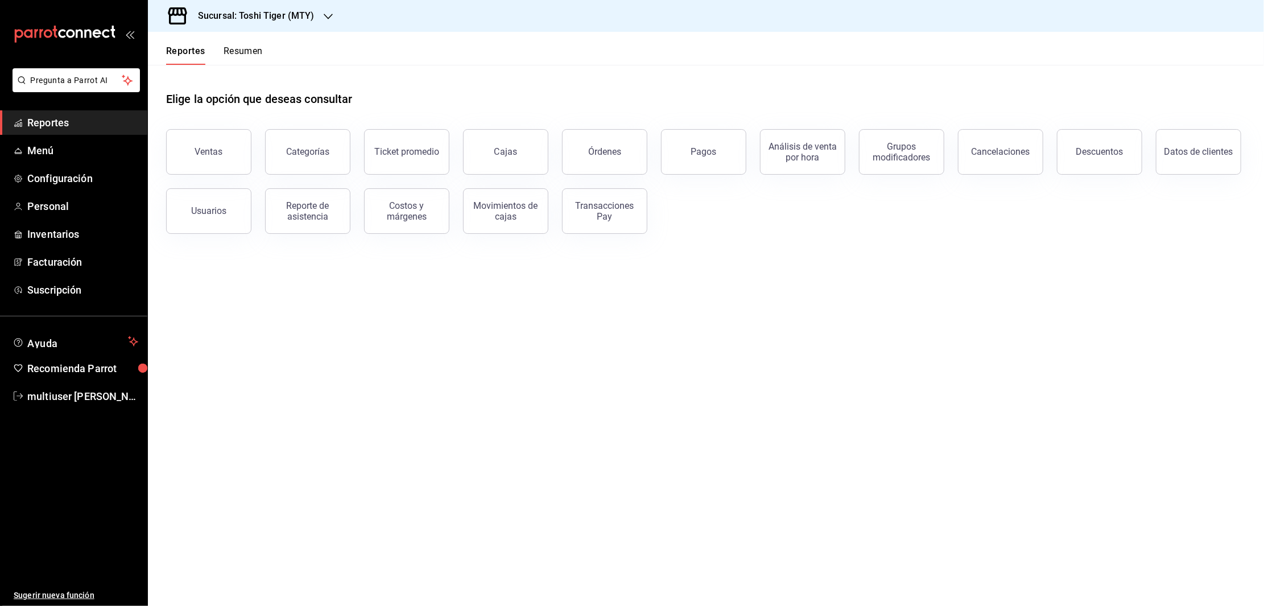
click at [232, 49] on button "Resumen" at bounding box center [243, 55] width 39 height 19
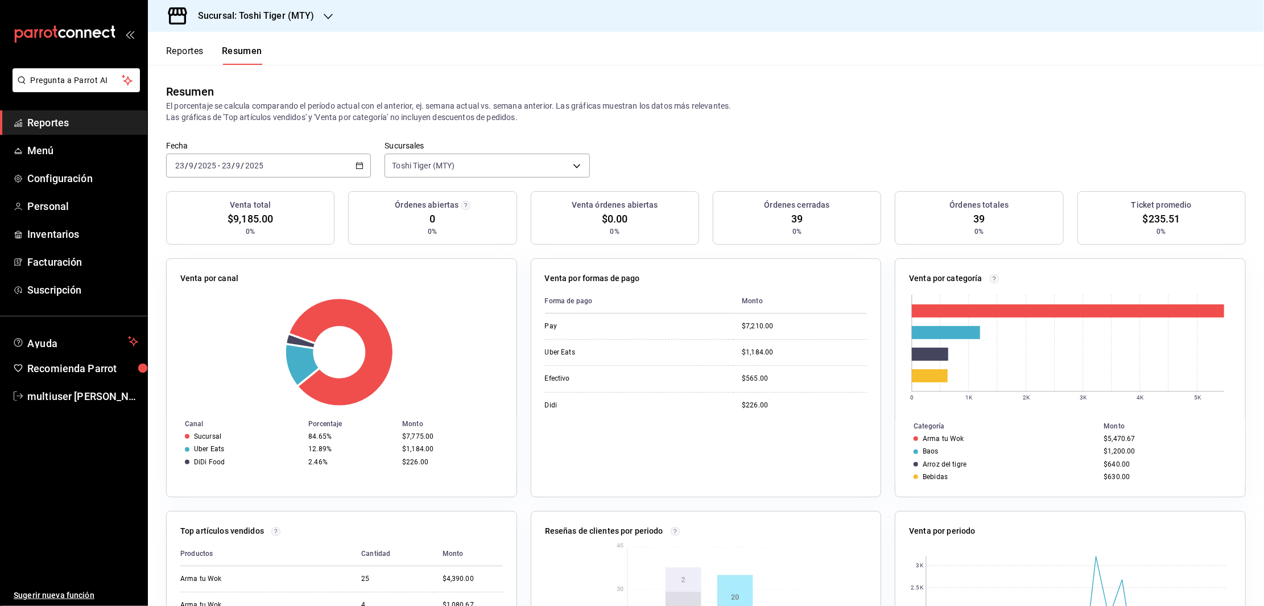
click at [250, 25] on div "Sucursal: Toshi Tiger (MTY)" at bounding box center [247, 16] width 180 height 32
click at [214, 53] on span "[PERSON_NAME] House (MTY)" at bounding box center [212, 49] width 110 height 12
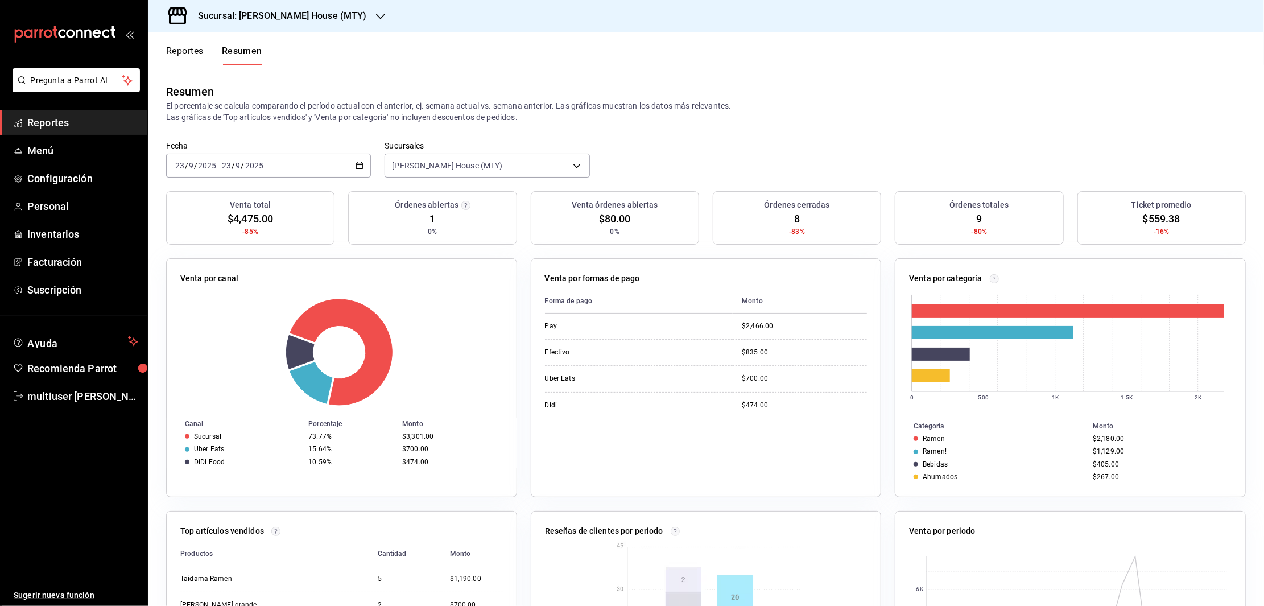
click at [173, 46] on button "Reportes" at bounding box center [185, 55] width 38 height 19
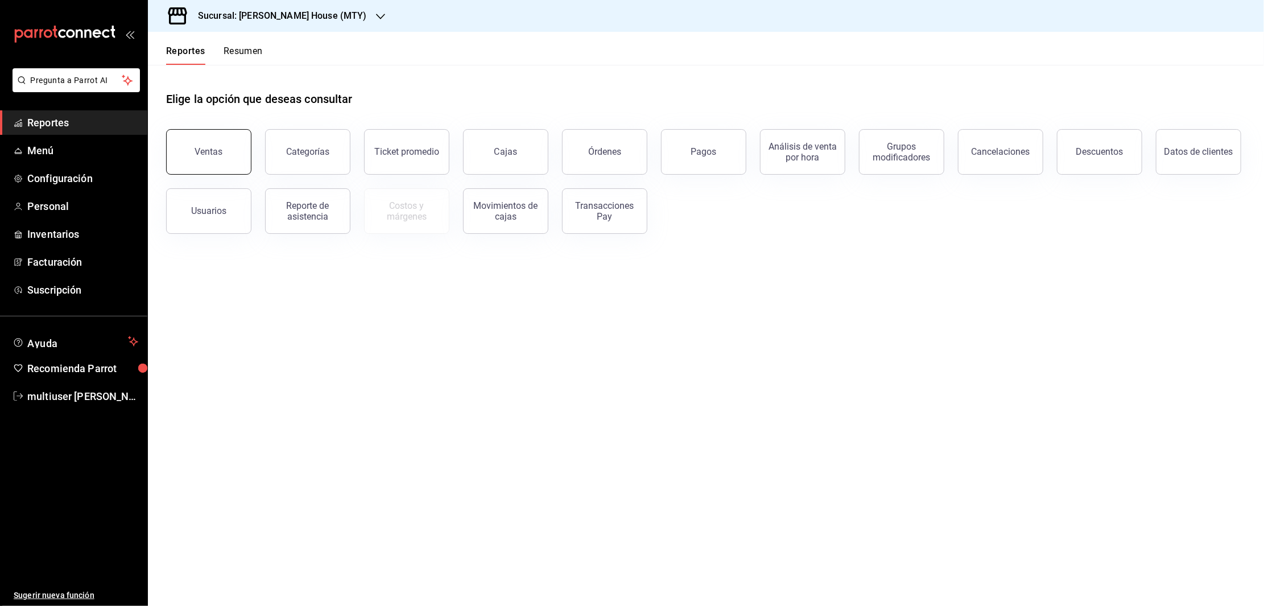
click at [226, 139] on button "Ventas" at bounding box center [208, 152] width 85 height 46
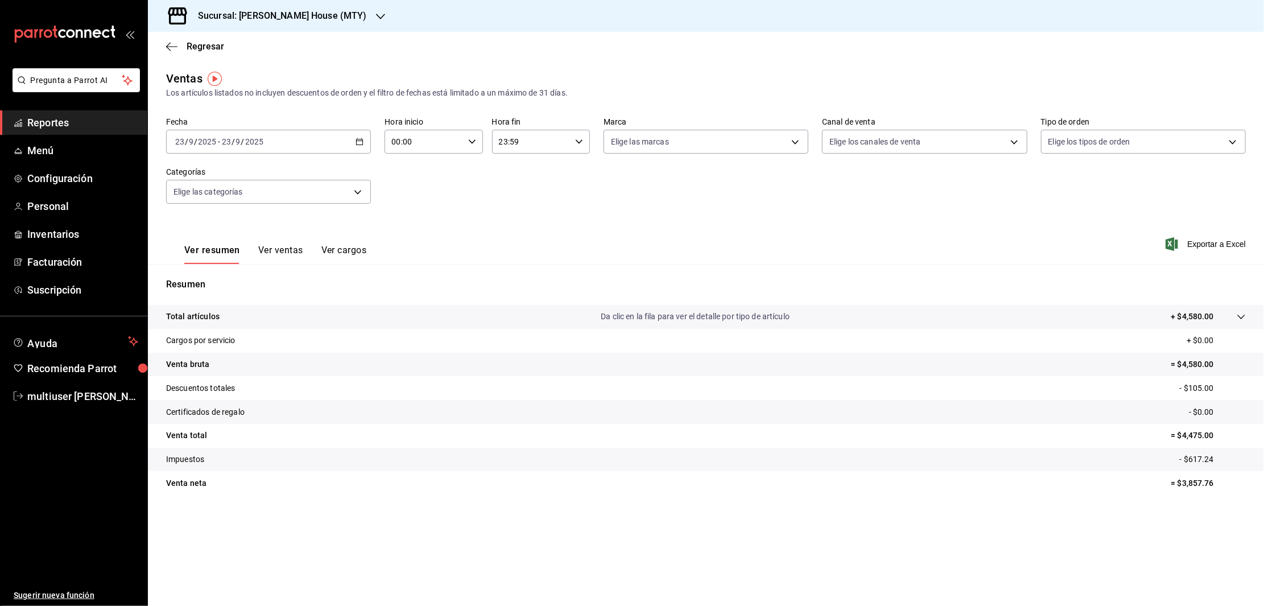
click at [278, 254] on button "Ver ventas" at bounding box center [280, 254] width 45 height 19
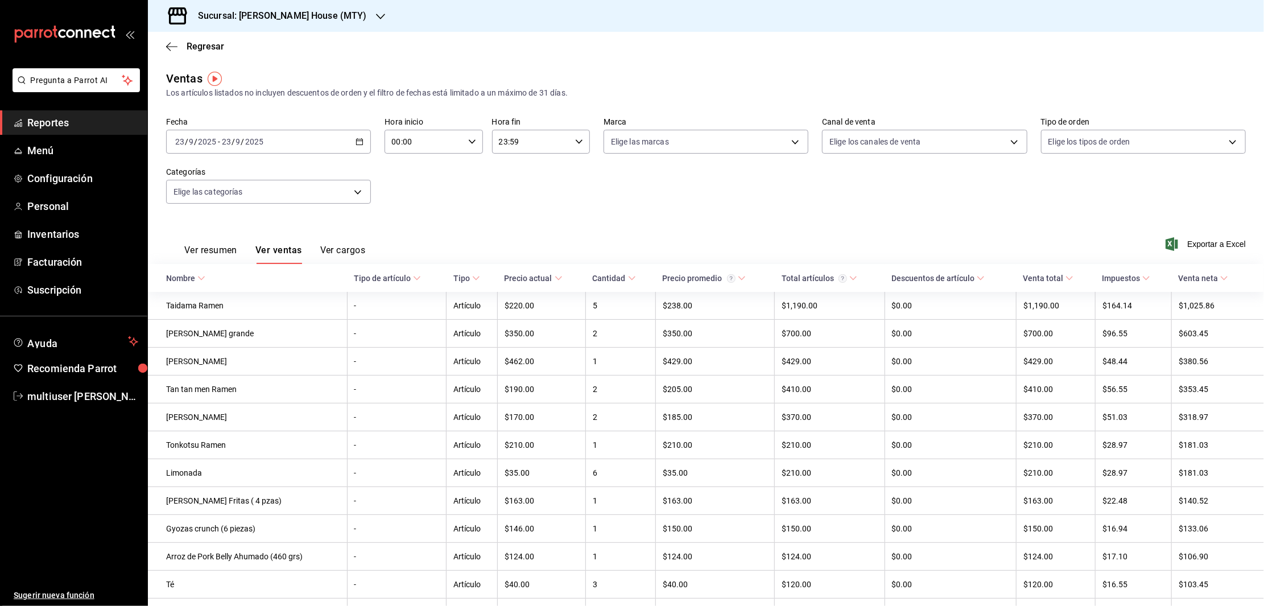
click at [921, 228] on div "Ver resumen Ver ventas Ver cargos Exportar a Excel" at bounding box center [706, 240] width 1116 height 47
